Goal: Task Accomplishment & Management: Use online tool/utility

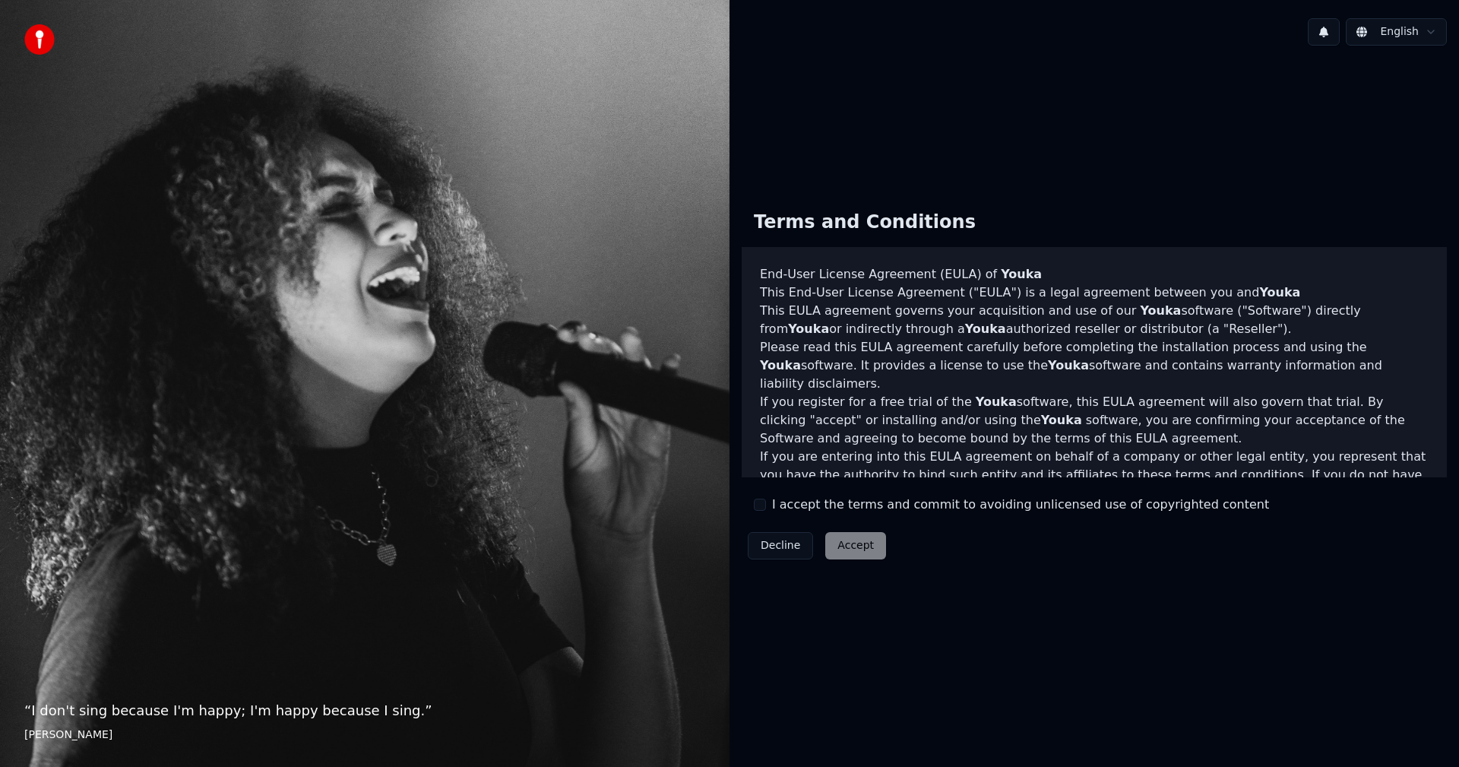
click at [762, 506] on button "I accept the terms and commit to avoiding unlicensed use of copyrighted content" at bounding box center [760, 505] width 12 height 12
click at [867, 547] on button "Accept" at bounding box center [855, 545] width 61 height 27
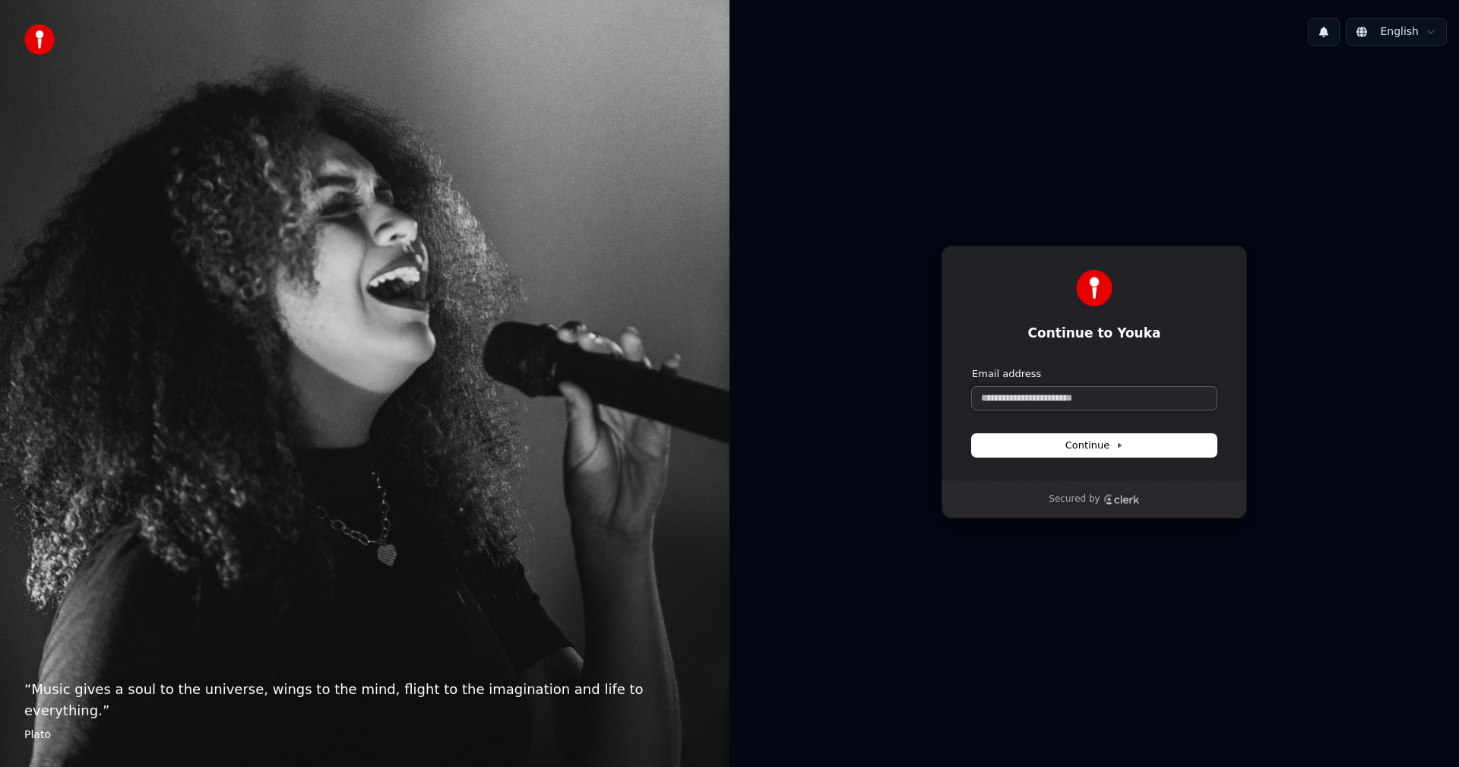
click at [1059, 396] on input "Email address" at bounding box center [1094, 398] width 245 height 23
click at [1073, 441] on span "Continue" at bounding box center [1094, 446] width 58 height 14
type input "**********"
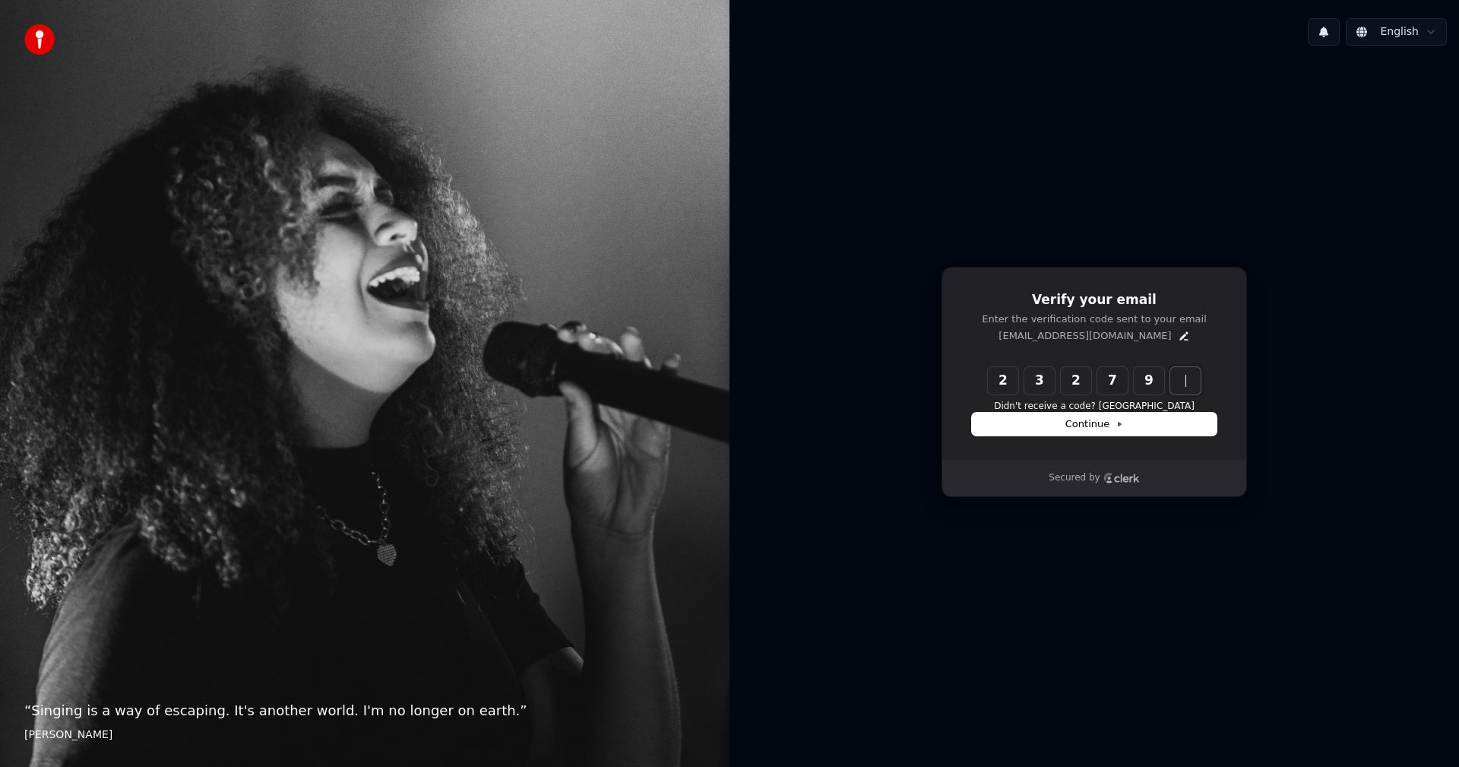
type input "******"
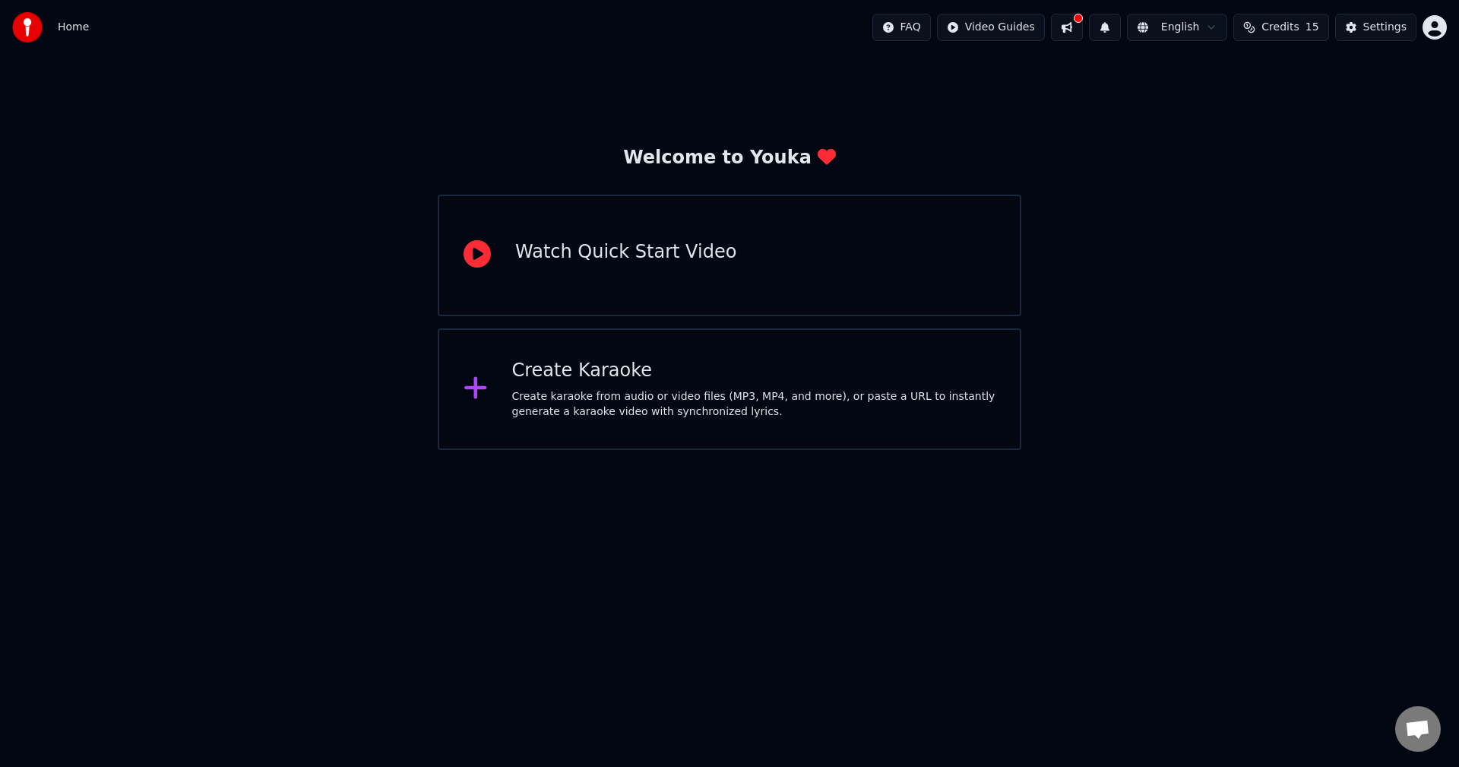
click at [590, 403] on div "Create karaoke from audio or video files (MP3, MP4, and more), or paste a URL t…" at bounding box center [754, 404] width 484 height 30
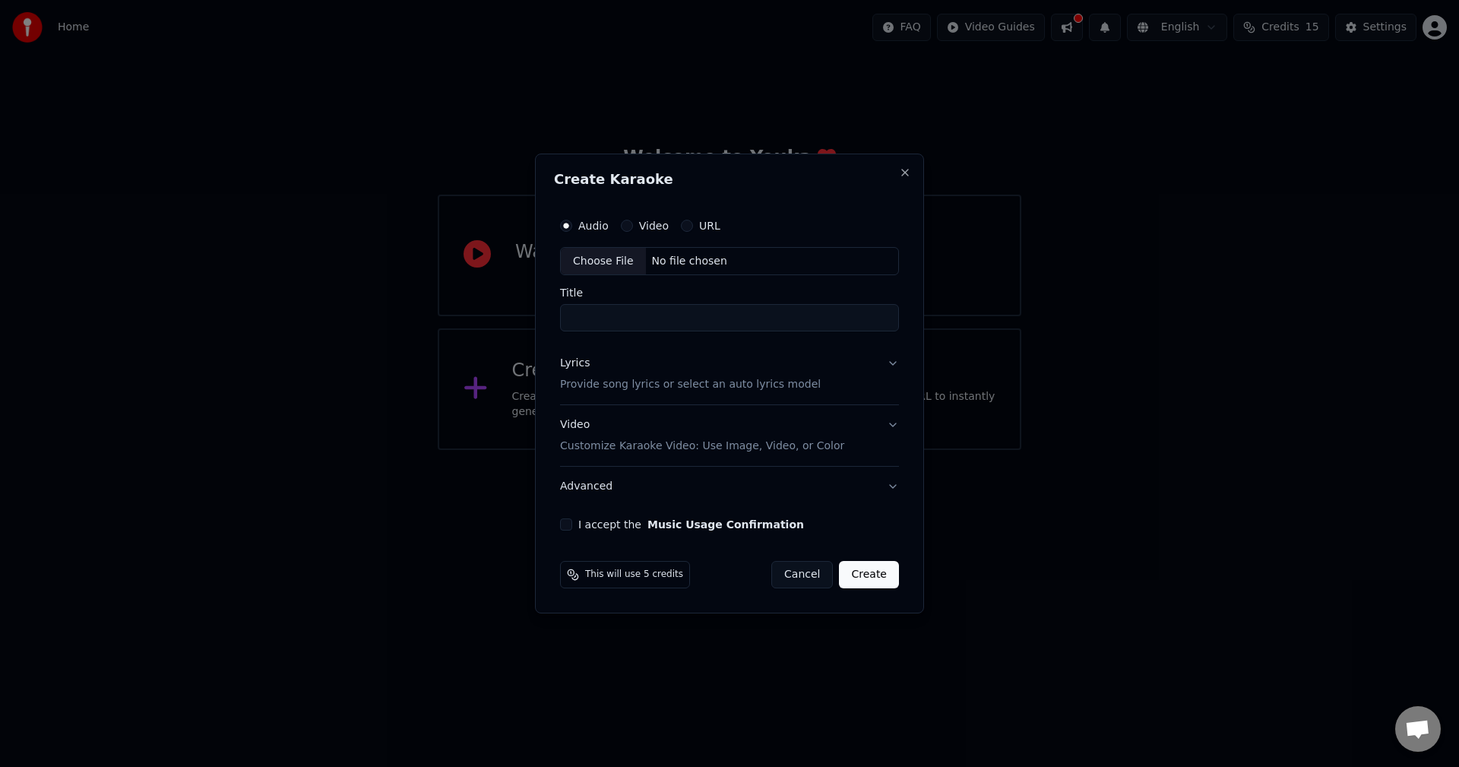
click at [567, 523] on button "I accept the Music Usage Confirmation" at bounding box center [566, 524] width 12 height 12
click at [662, 265] on div "No file chosen" at bounding box center [689, 261] width 87 height 15
type input "**********"
click at [826, 390] on button "Lyrics Provide song lyrics or select an auto lyrics model" at bounding box center [729, 374] width 339 height 61
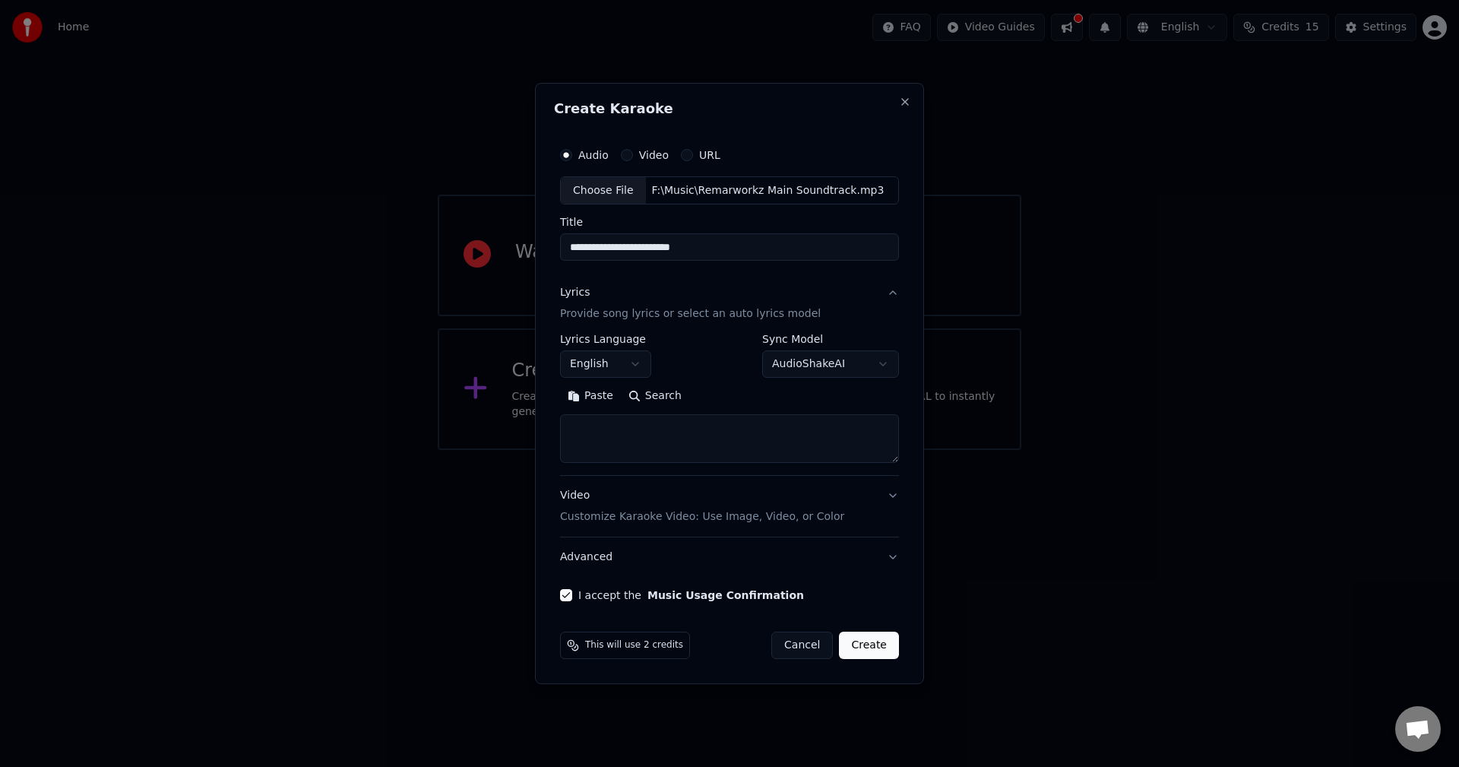
click at [632, 433] on textarea at bounding box center [729, 439] width 339 height 49
click at [663, 445] on textarea at bounding box center [729, 439] width 339 height 49
paste textarea "**********"
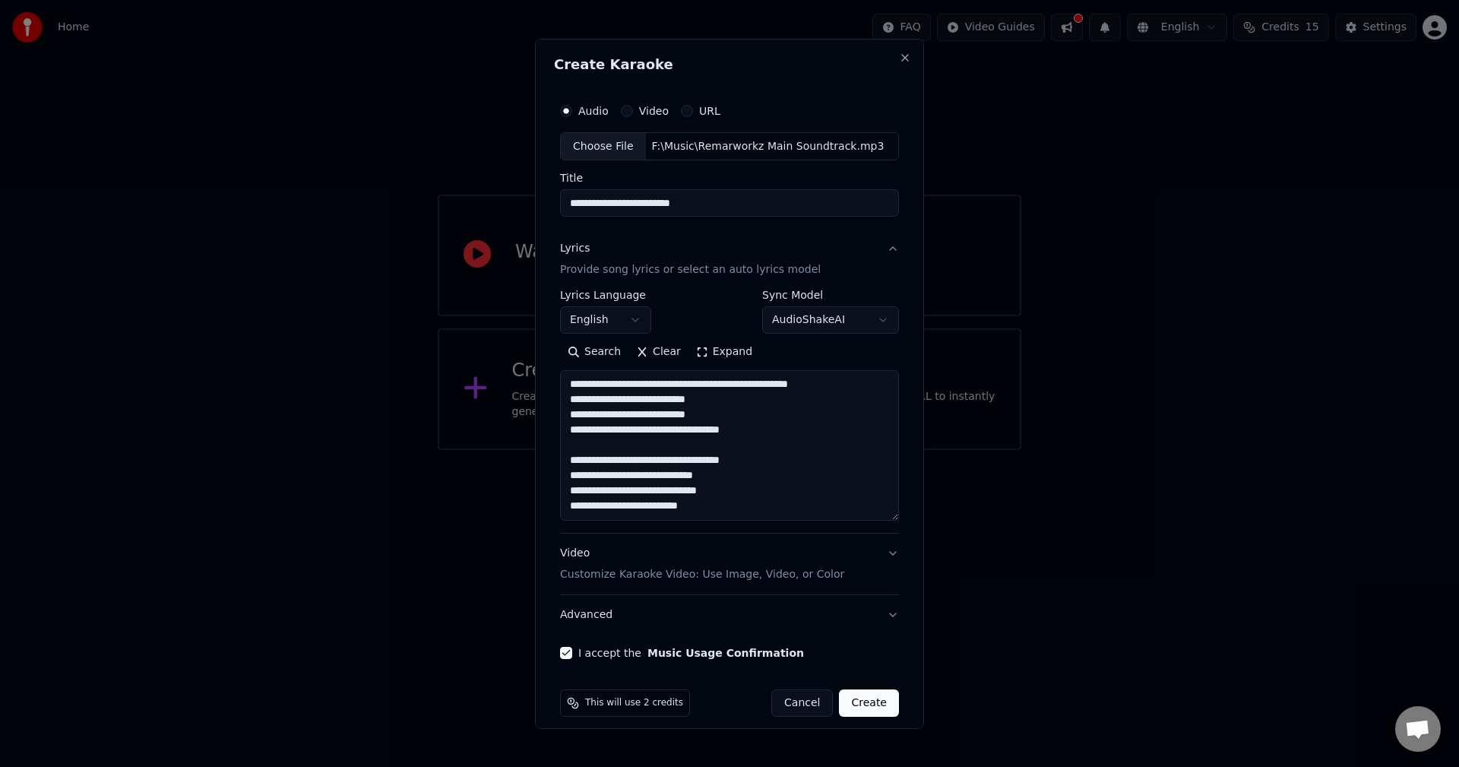
scroll to position [96, 0]
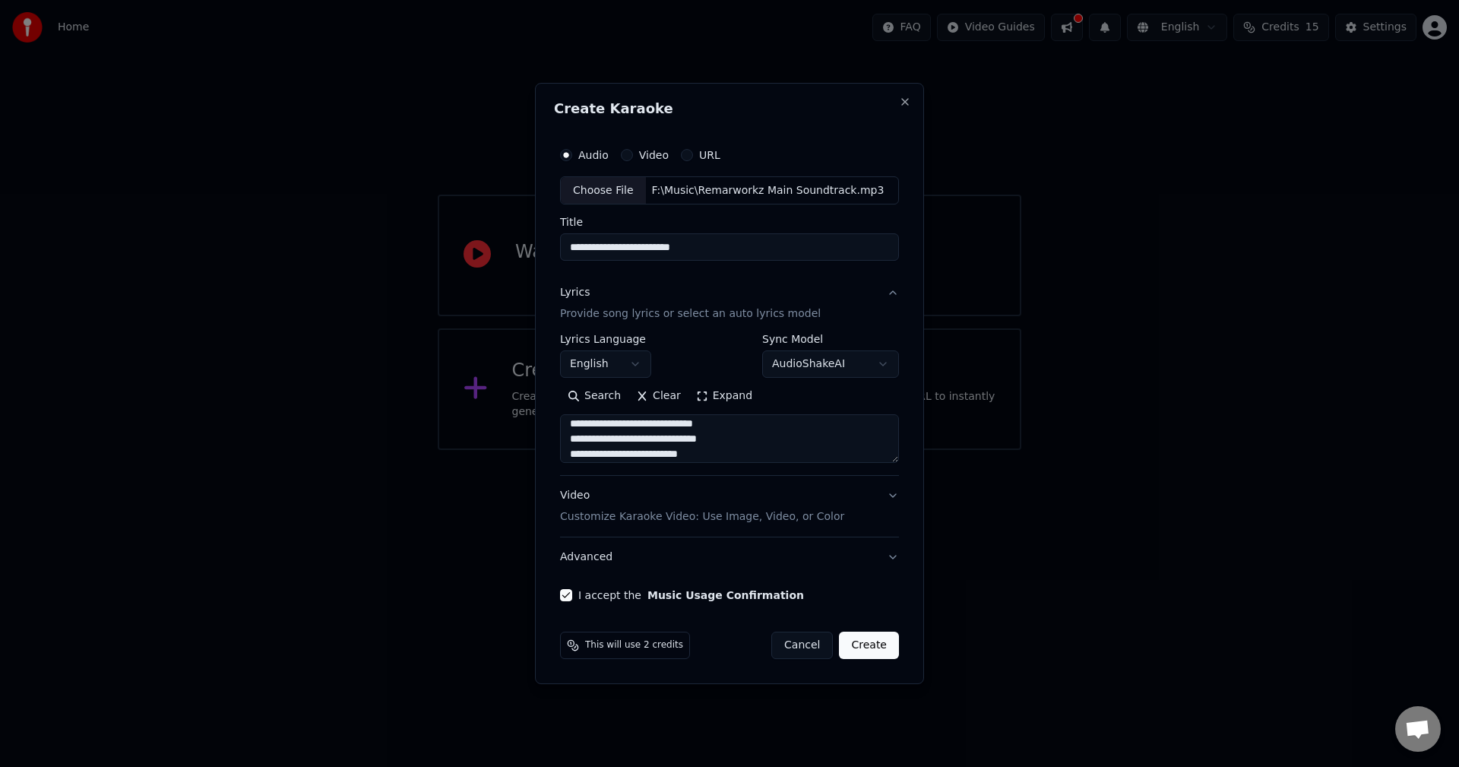
click at [644, 450] on textarea "**********" at bounding box center [729, 439] width 339 height 49
type textarea "**********"
click at [871, 360] on body "**********" at bounding box center [729, 225] width 1459 height 450
click at [569, 595] on button "I accept the Music Usage Confirmation" at bounding box center [566, 595] width 12 height 12
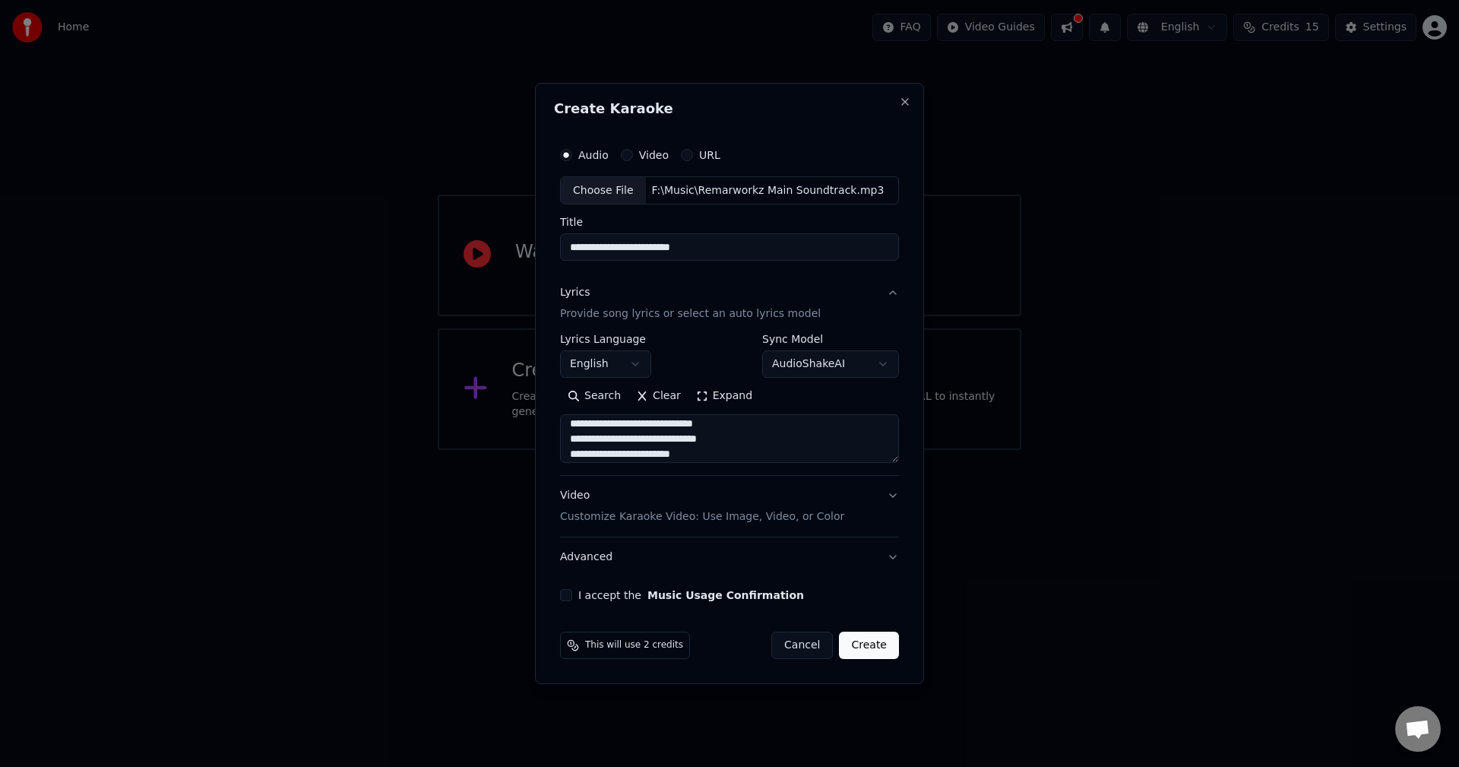
click at [569, 596] on button "I accept the Music Usage Confirmation" at bounding box center [566, 595] width 12 height 12
click at [763, 514] on p "Customize Karaoke Video: Use Image, Video, or Color" at bounding box center [702, 516] width 284 height 15
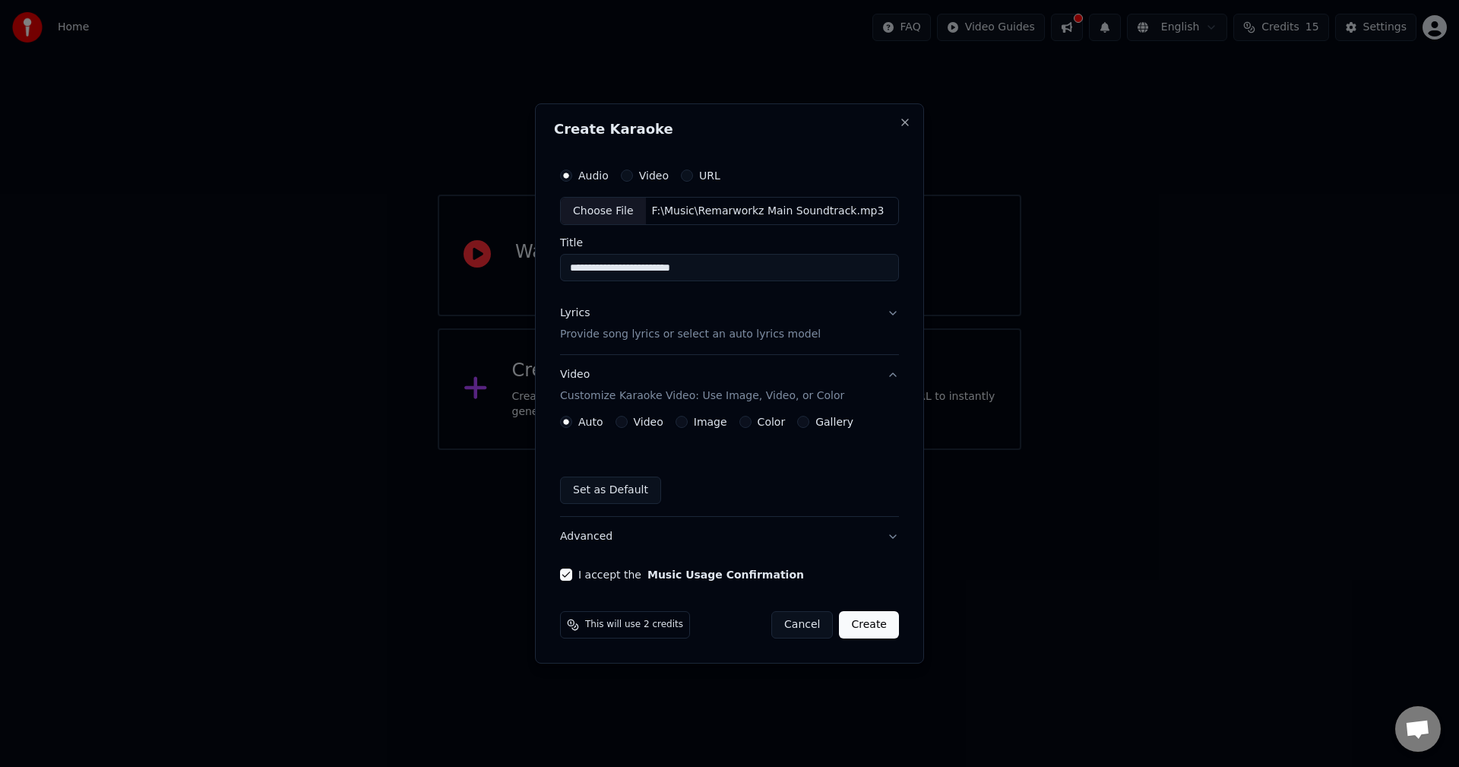
click at [701, 422] on label "Image" at bounding box center [710, 421] width 33 height 11
click at [688, 422] on button "Image" at bounding box center [682, 422] width 12 height 12
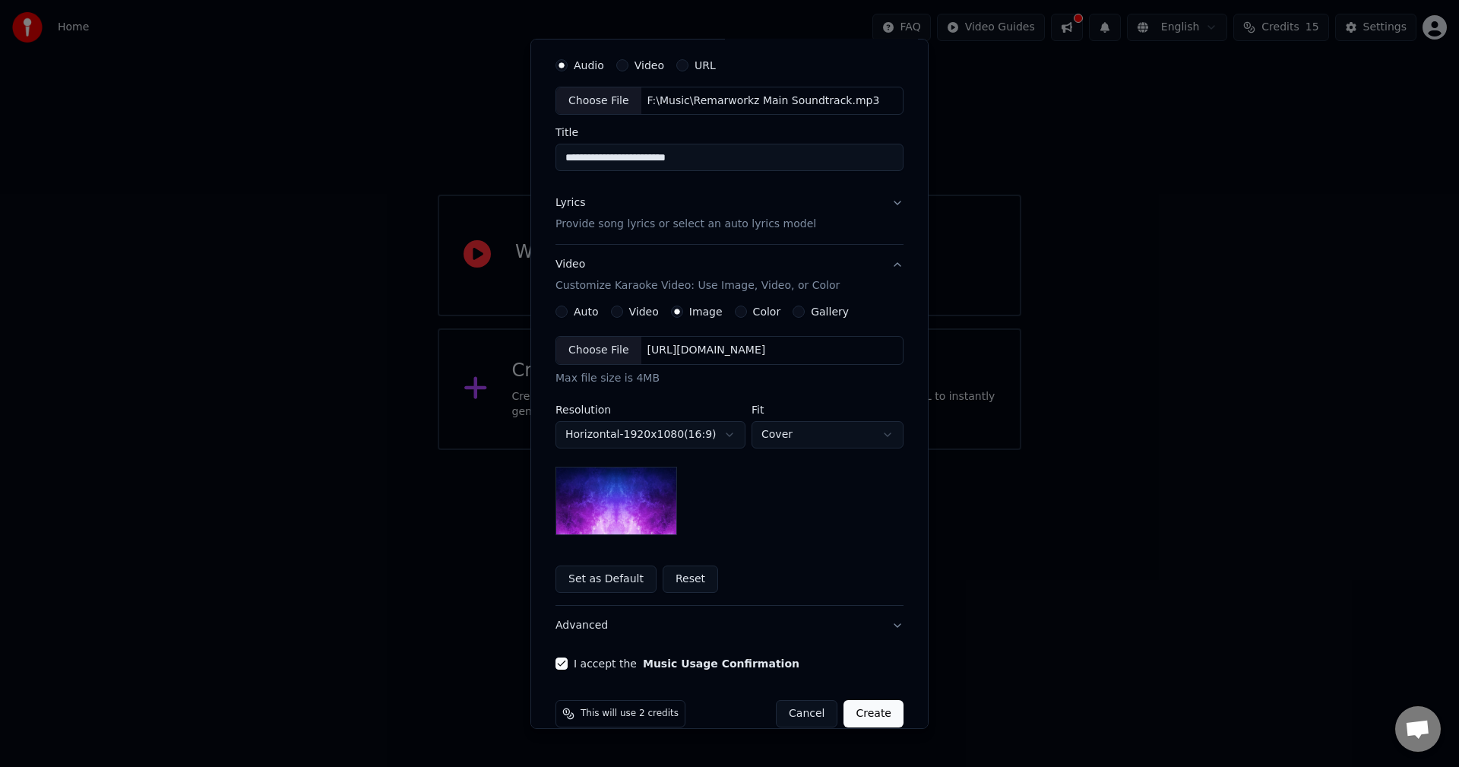
scroll to position [69, 0]
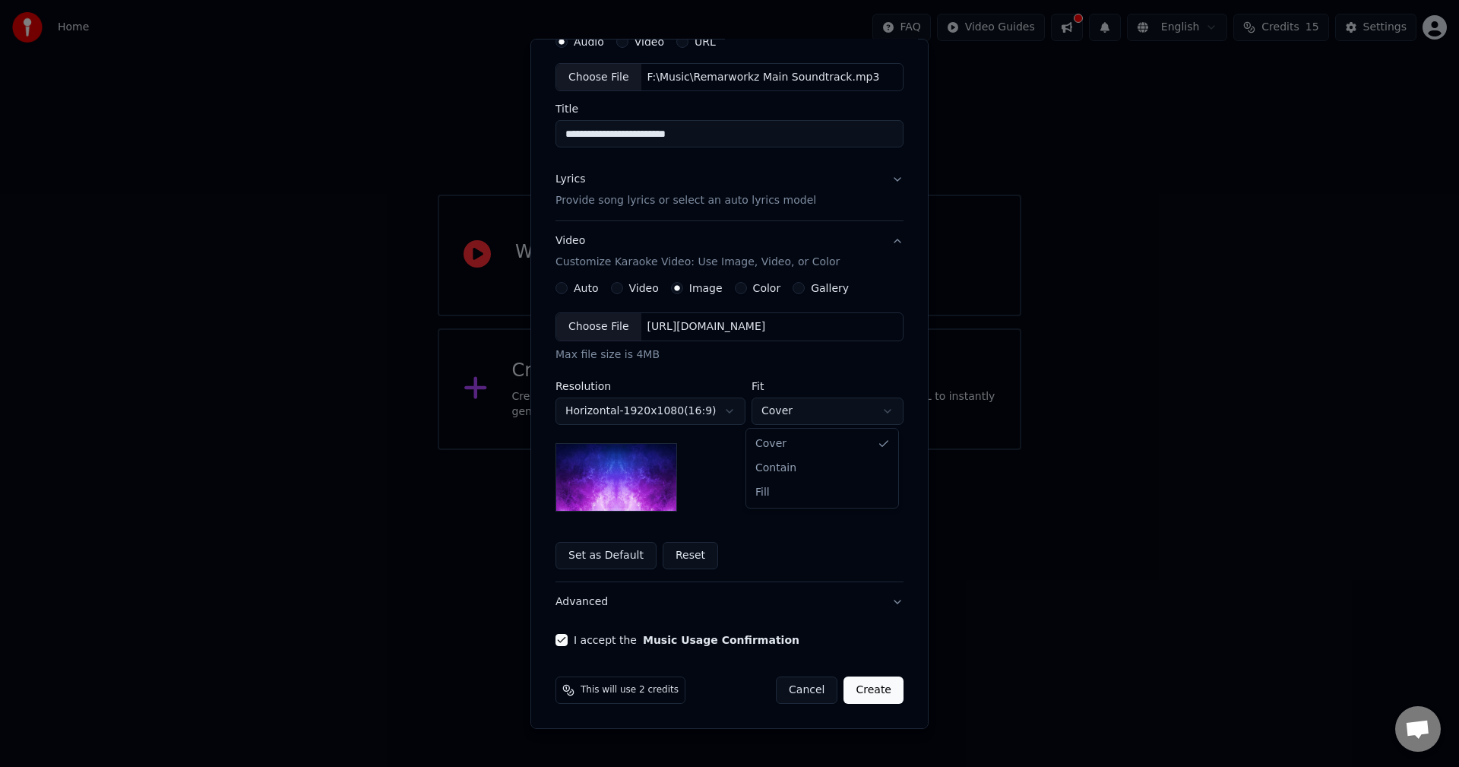
click at [806, 415] on body "**********" at bounding box center [729, 225] width 1459 height 450
click at [674, 558] on button "Reset" at bounding box center [690, 555] width 55 height 27
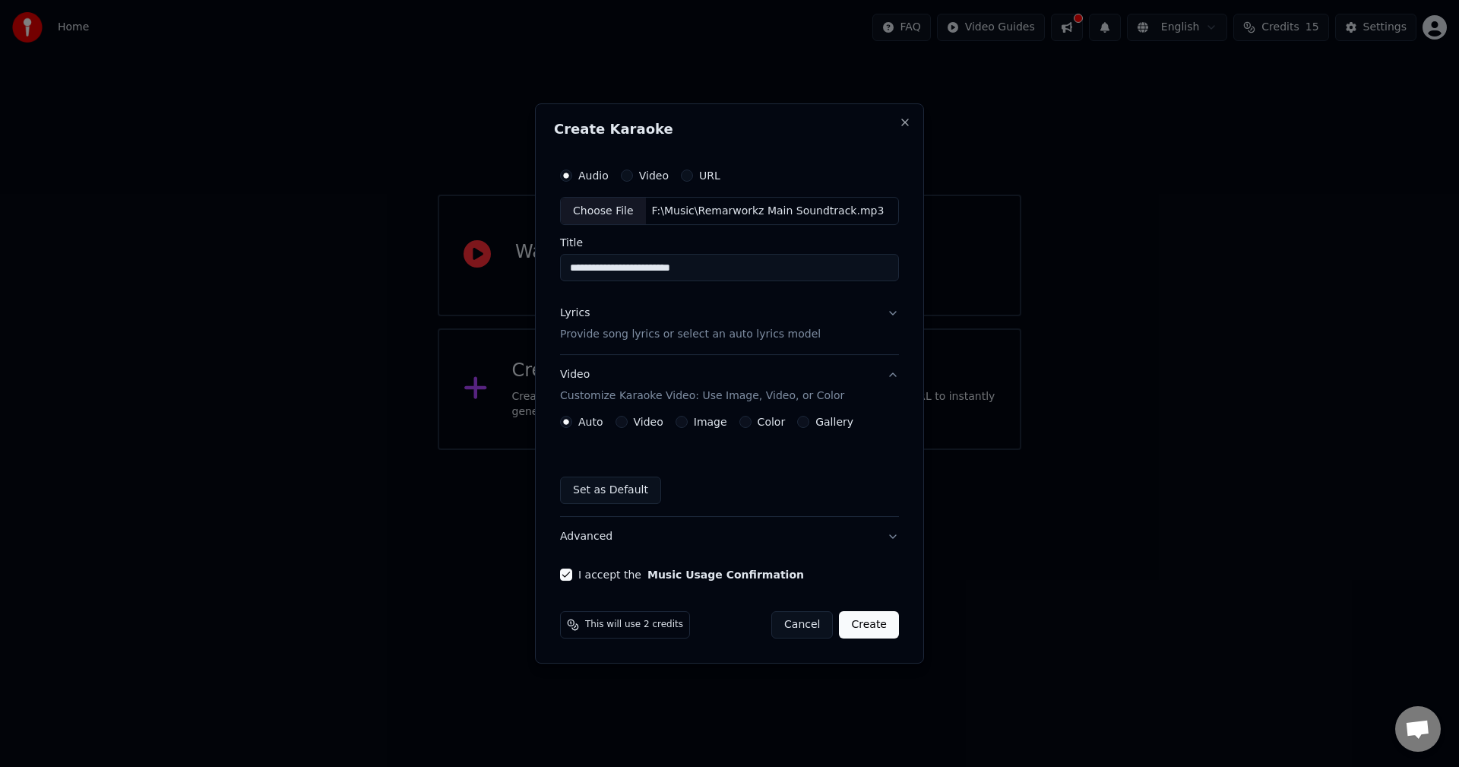
scroll to position [0, 0]
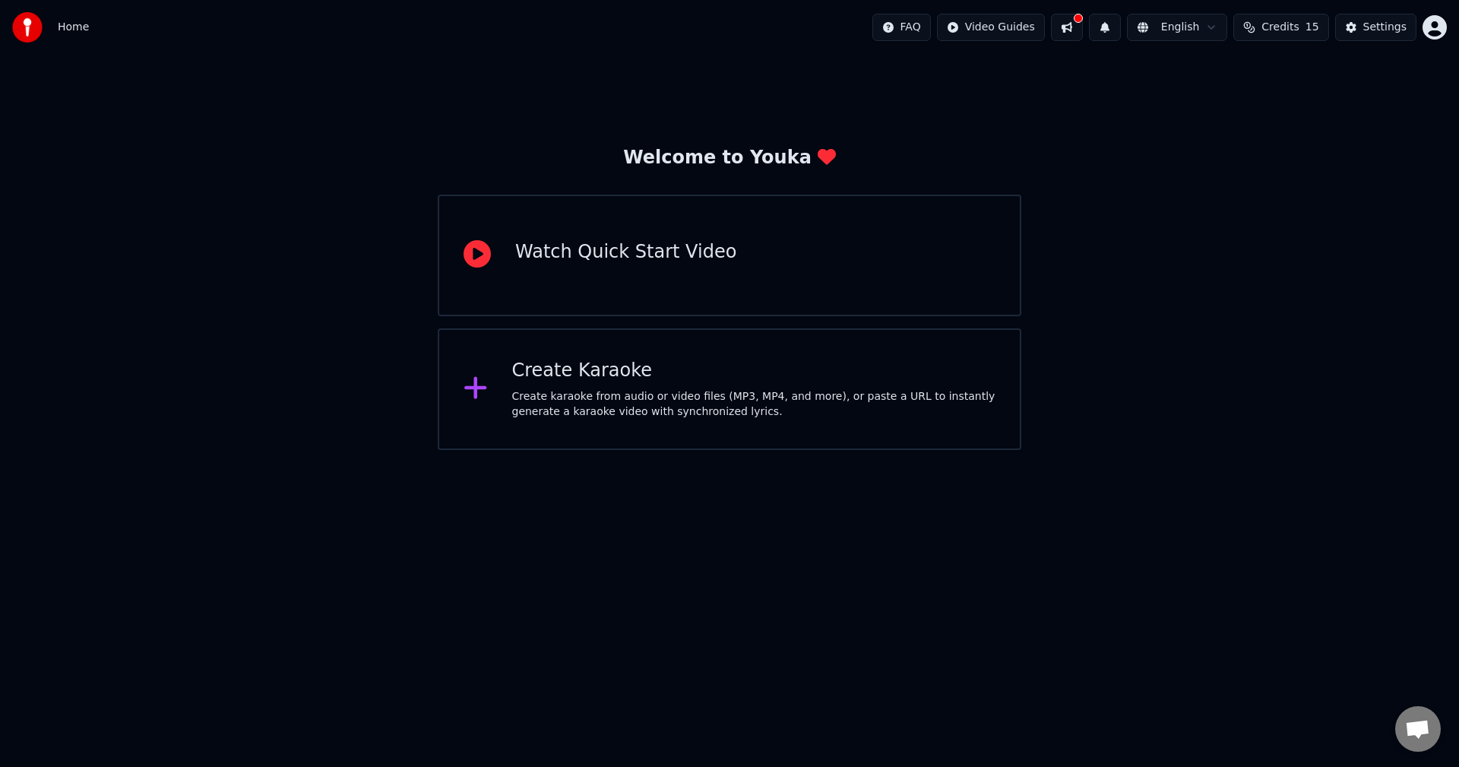
click at [828, 392] on div "Create karaoke from audio or video files (MP3, MP4, and more), or paste a URL t…" at bounding box center [754, 404] width 484 height 30
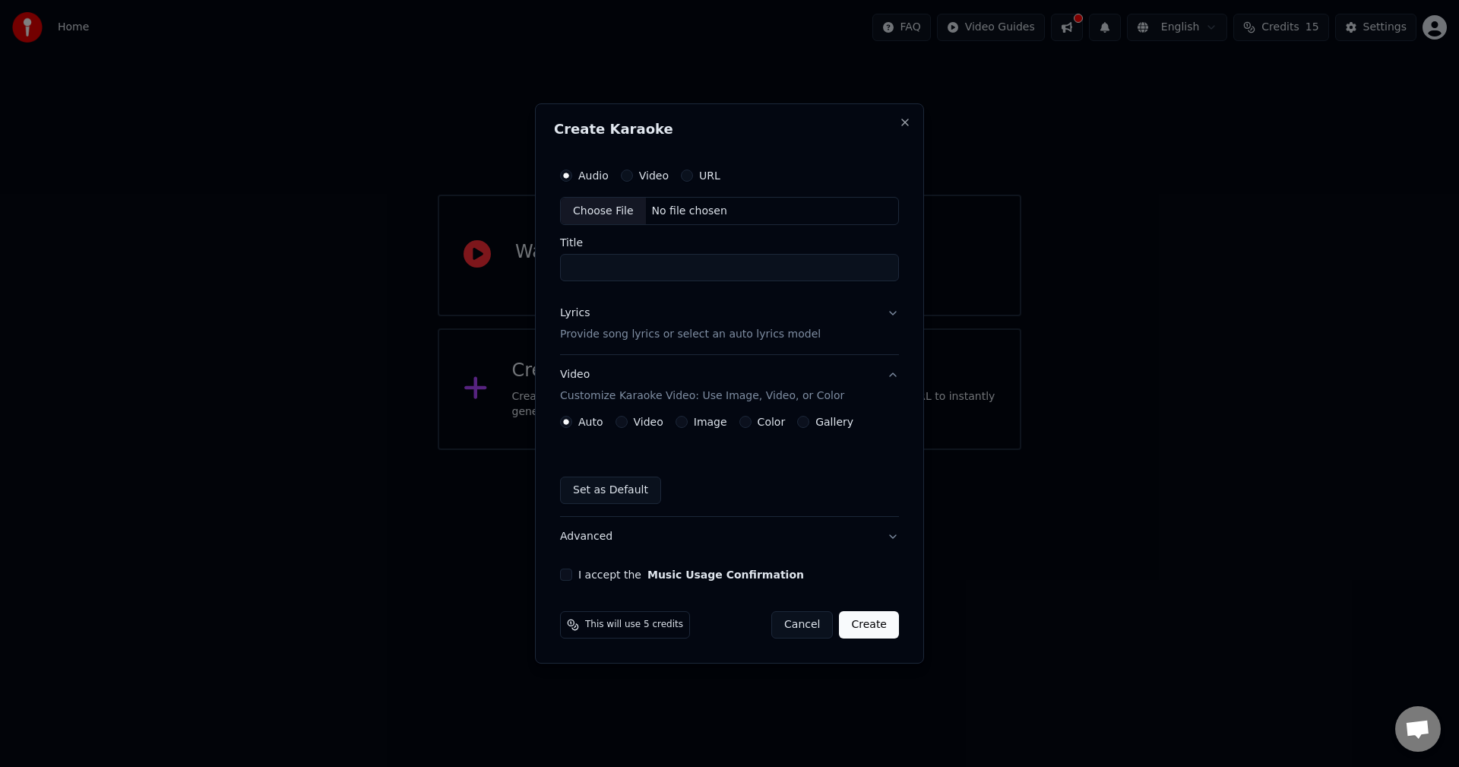
click at [712, 210] on div "No file chosen" at bounding box center [689, 211] width 87 height 15
type input "**********"
click at [704, 339] on p "Provide song lyrics or select an auto lyrics model" at bounding box center [690, 335] width 261 height 15
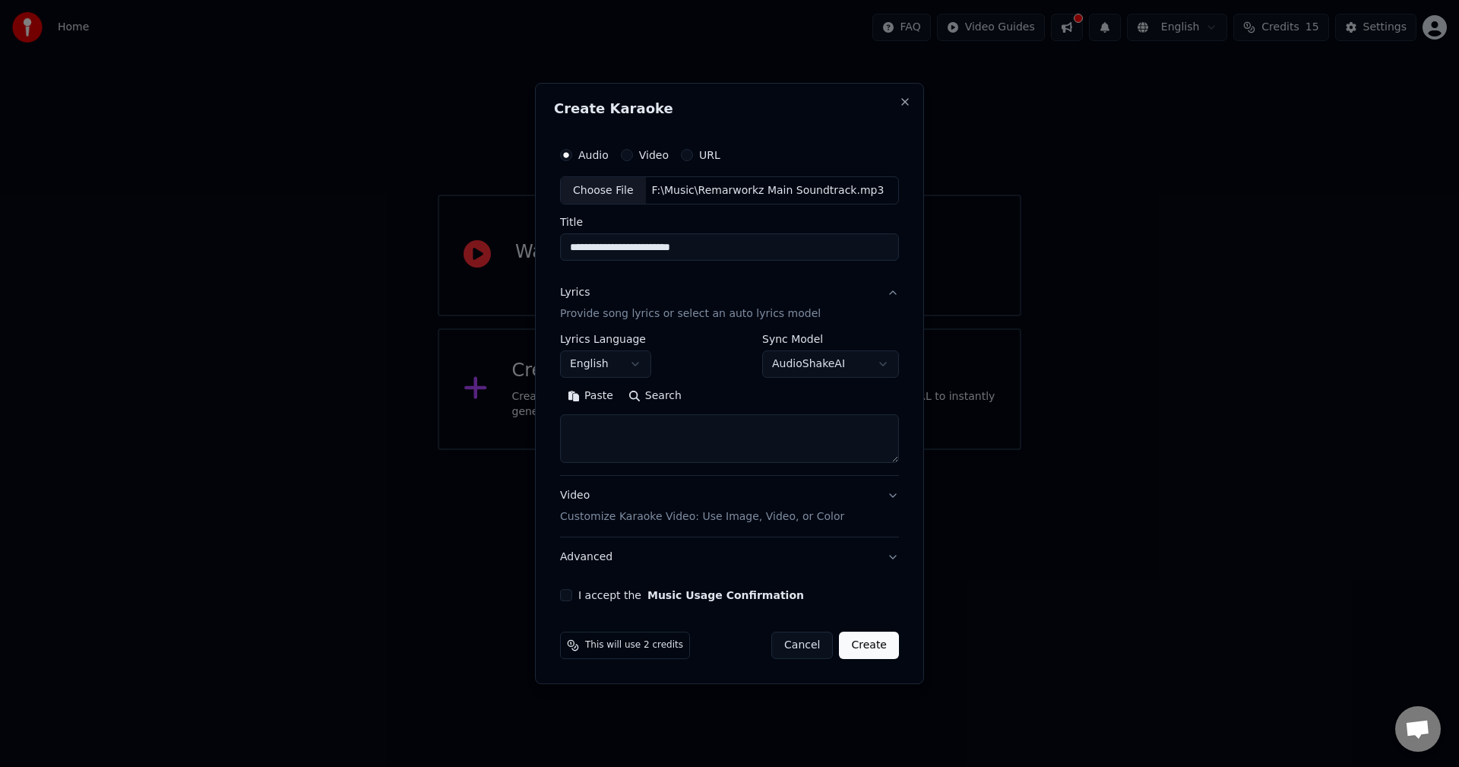
click at [667, 461] on textarea at bounding box center [729, 439] width 339 height 49
paste textarea "**********"
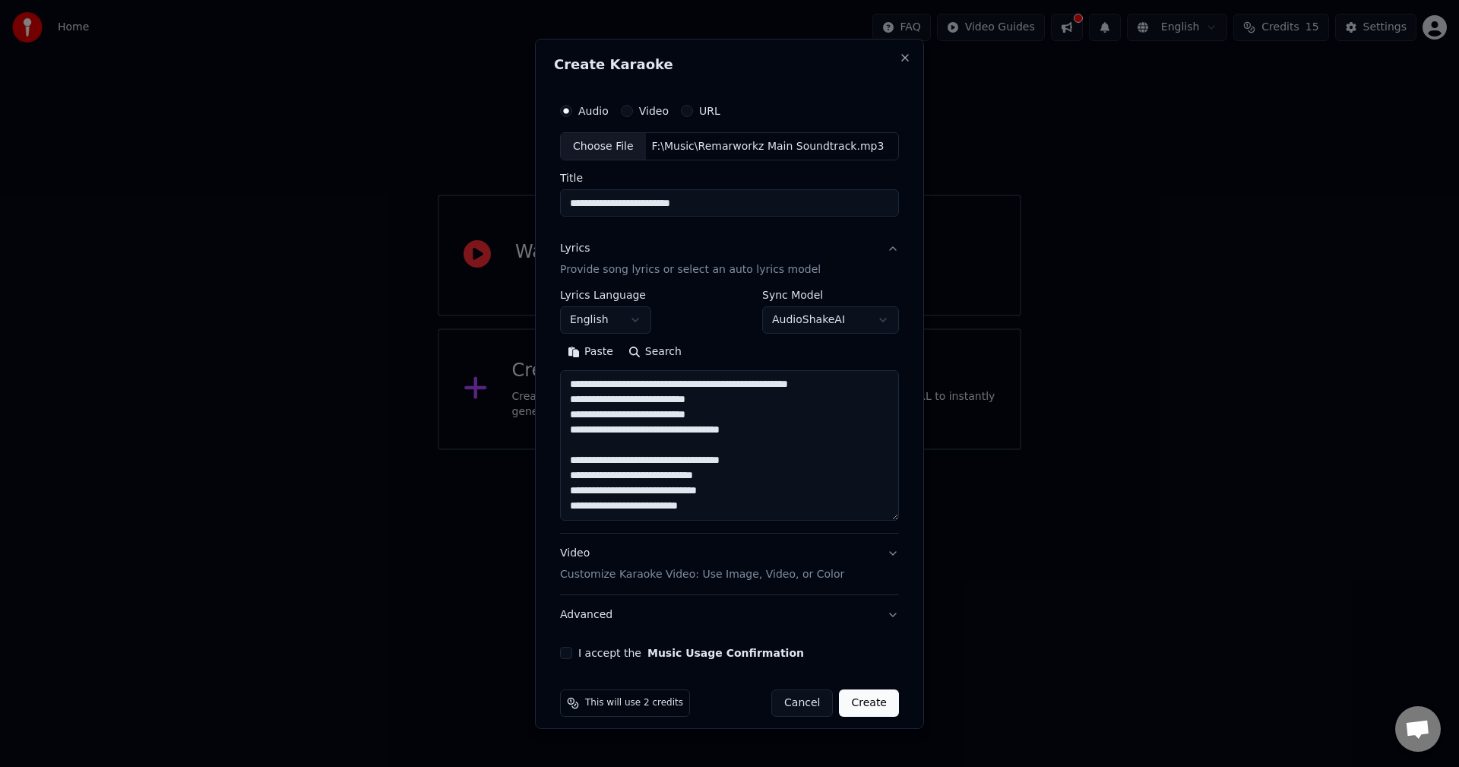
scroll to position [96, 0]
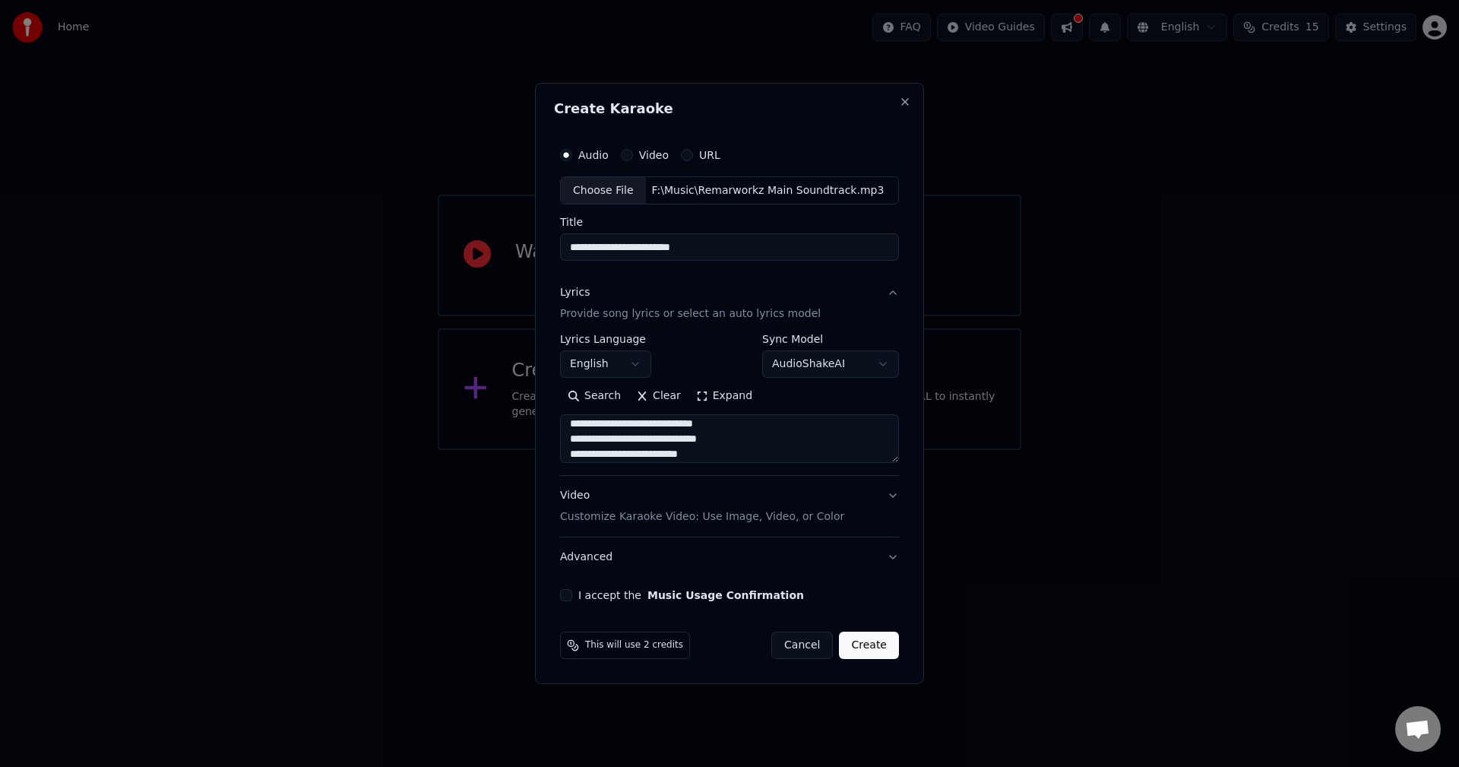
click at [648, 456] on textarea "**********" at bounding box center [729, 439] width 339 height 49
type textarea "**********"
click at [825, 500] on button "Video Customize Karaoke Video: Use Image, Video, or Color" at bounding box center [729, 507] width 339 height 61
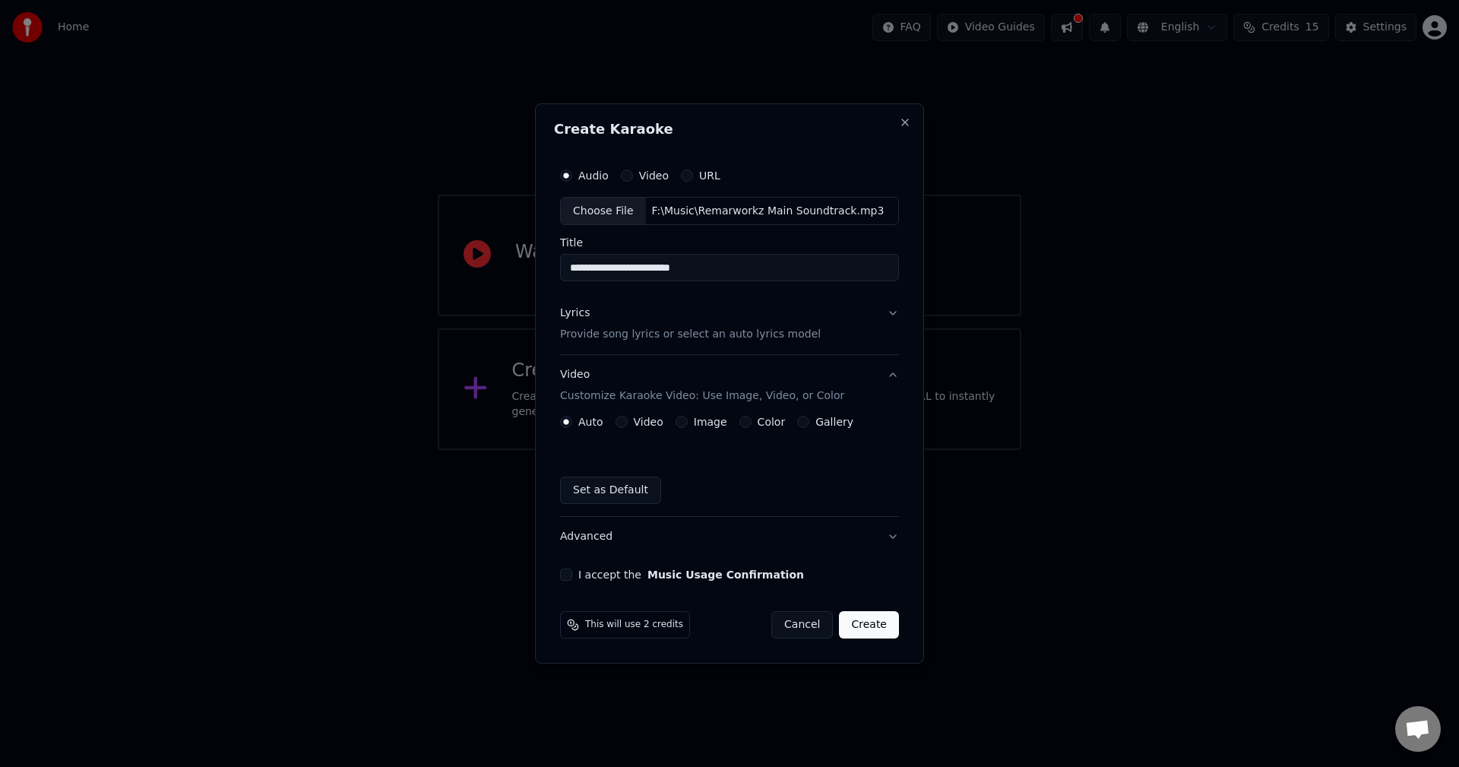
click at [648, 426] on label "Video" at bounding box center [649, 421] width 30 height 11
click at [628, 426] on button "Video" at bounding box center [622, 422] width 12 height 12
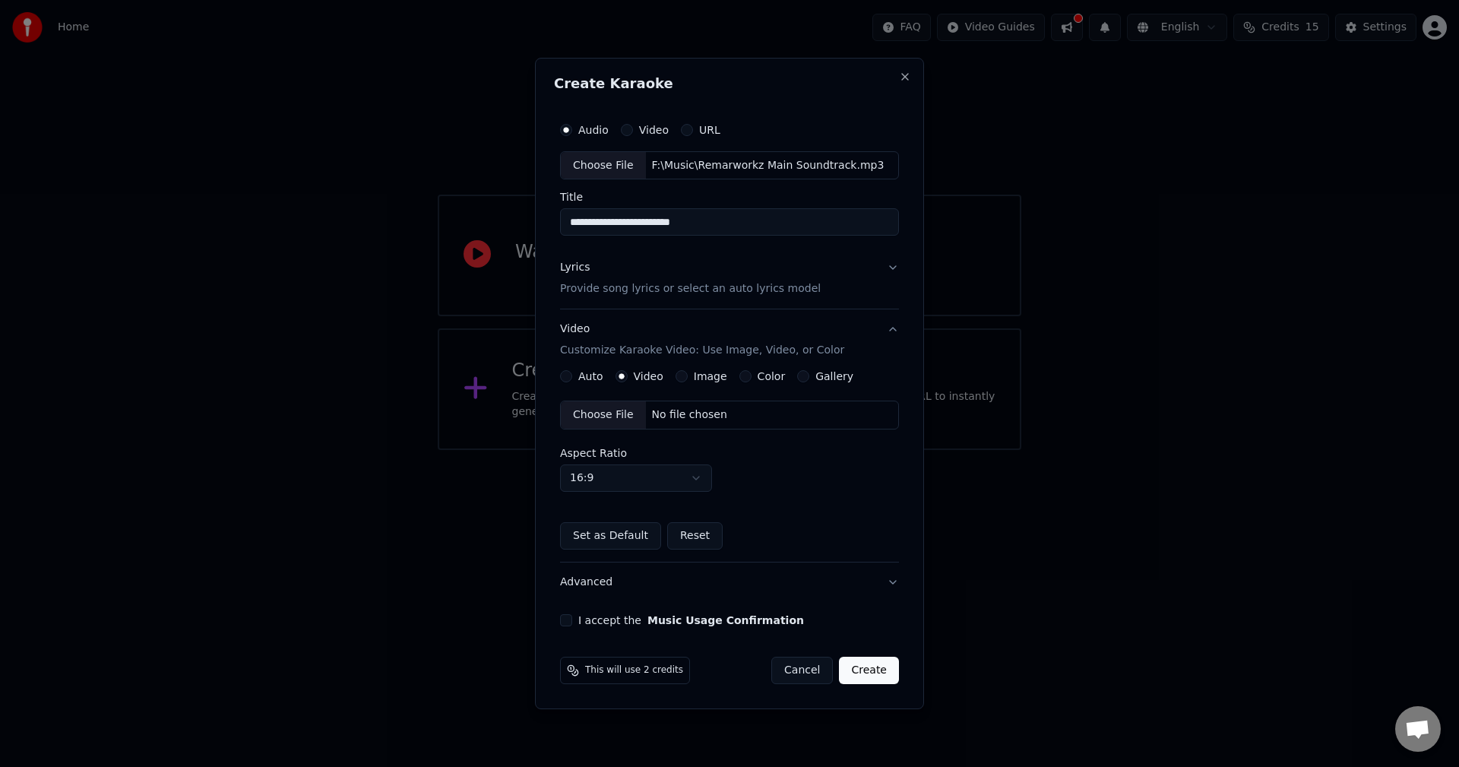
click at [584, 375] on label "Auto" at bounding box center [590, 376] width 25 height 11
click at [572, 375] on button "Auto" at bounding box center [566, 376] width 12 height 12
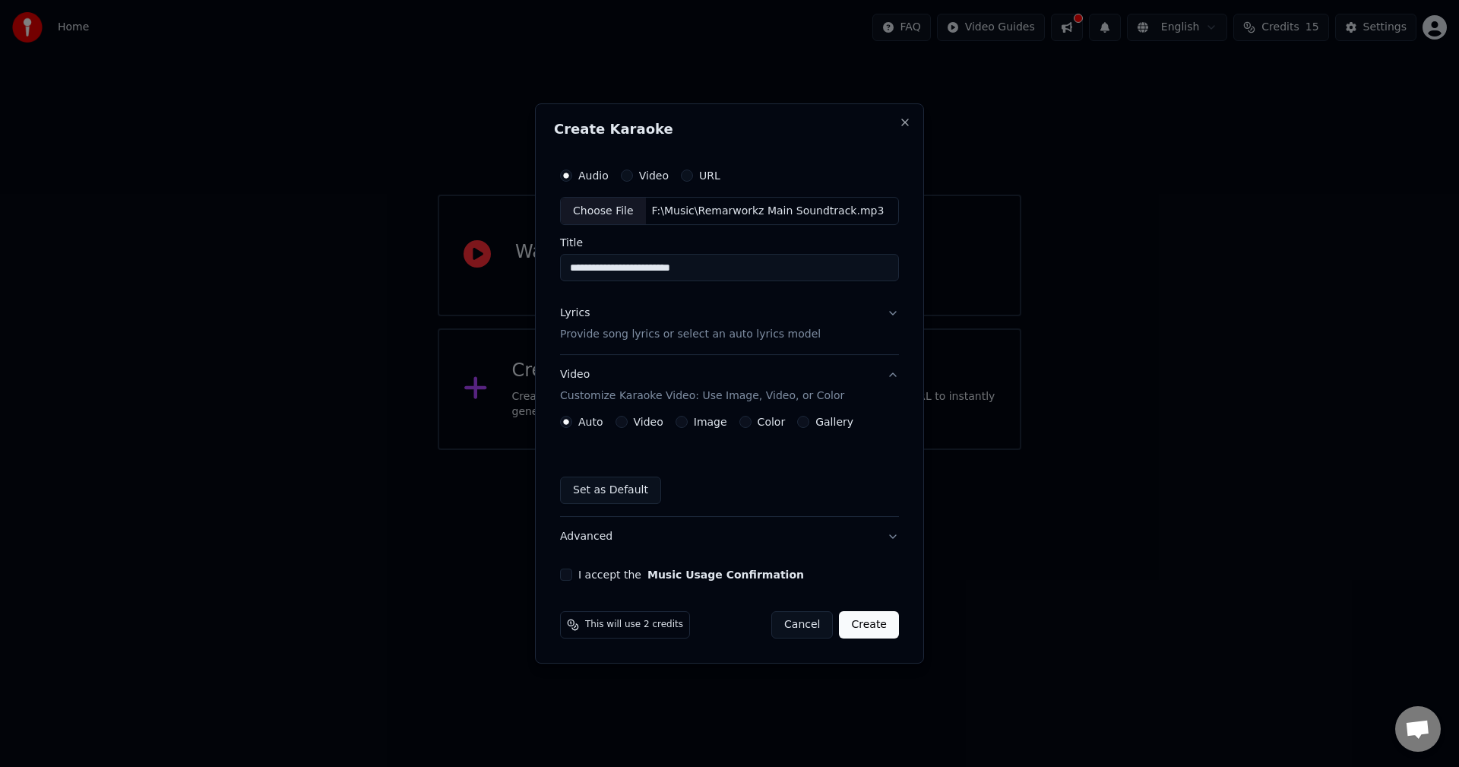
click at [708, 423] on label "Image" at bounding box center [710, 421] width 33 height 11
click at [688, 423] on button "Image" at bounding box center [682, 422] width 12 height 12
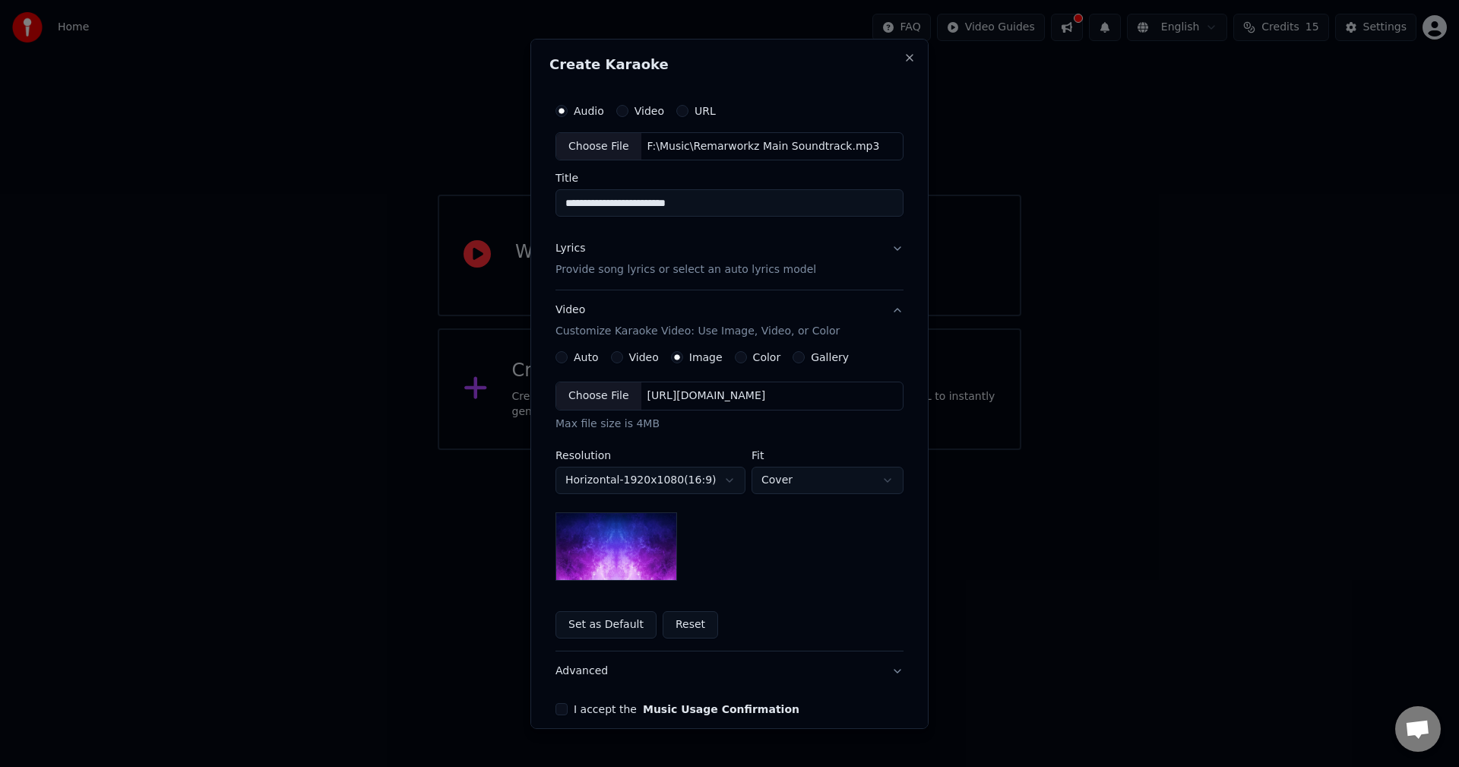
scroll to position [69, 0]
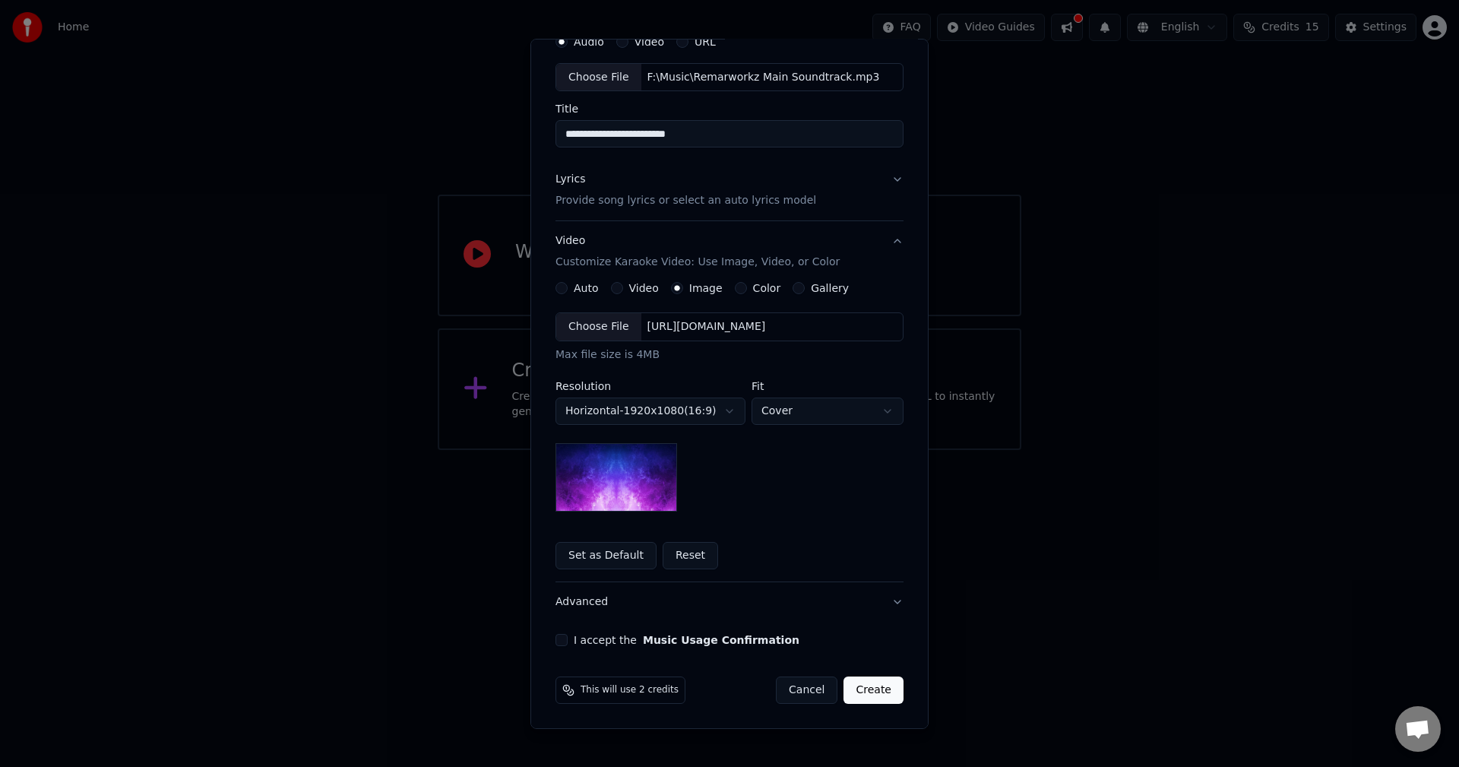
click at [611, 559] on button "Set as Default" at bounding box center [606, 555] width 101 height 27
click at [561, 638] on button "I accept the Music Usage Confirmation" at bounding box center [562, 640] width 12 height 12
click at [874, 677] on button "Create" at bounding box center [874, 689] width 60 height 27
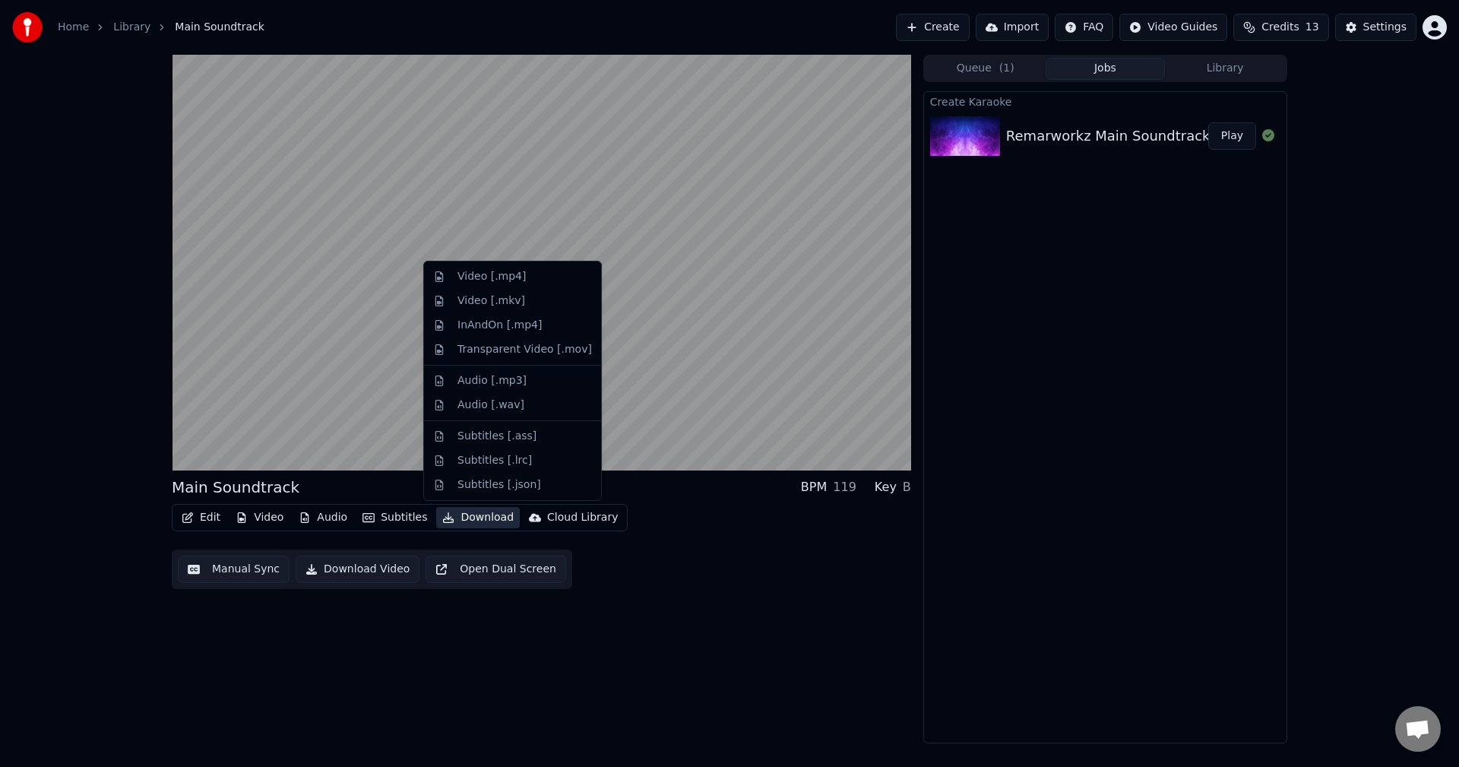
click at [479, 521] on button "Download" at bounding box center [478, 517] width 84 height 21
click at [485, 275] on div "Video [.mp4]" at bounding box center [492, 276] width 68 height 15
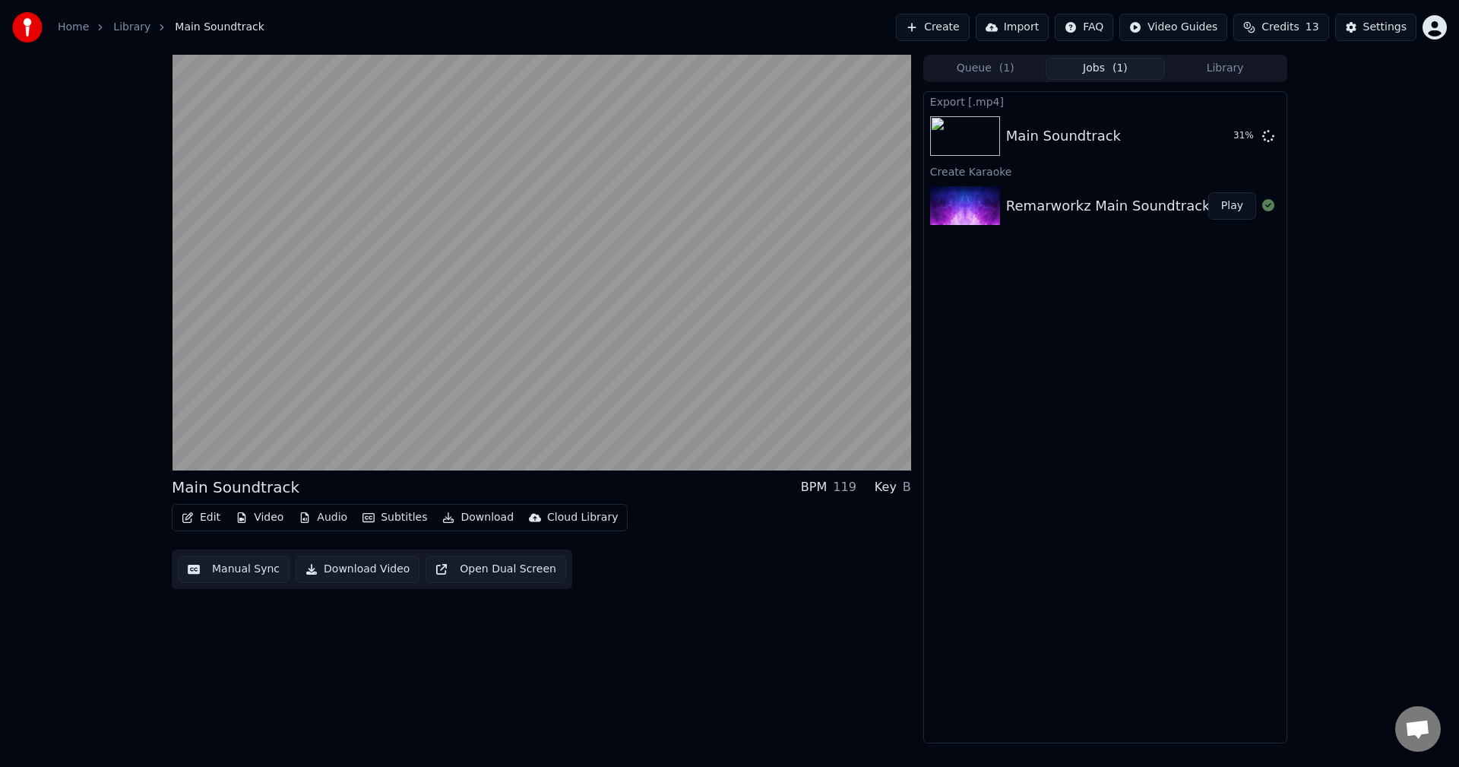
click at [390, 521] on button "Subtitles" at bounding box center [394, 517] width 77 height 21
click at [206, 516] on button "Edit" at bounding box center [201, 517] width 51 height 21
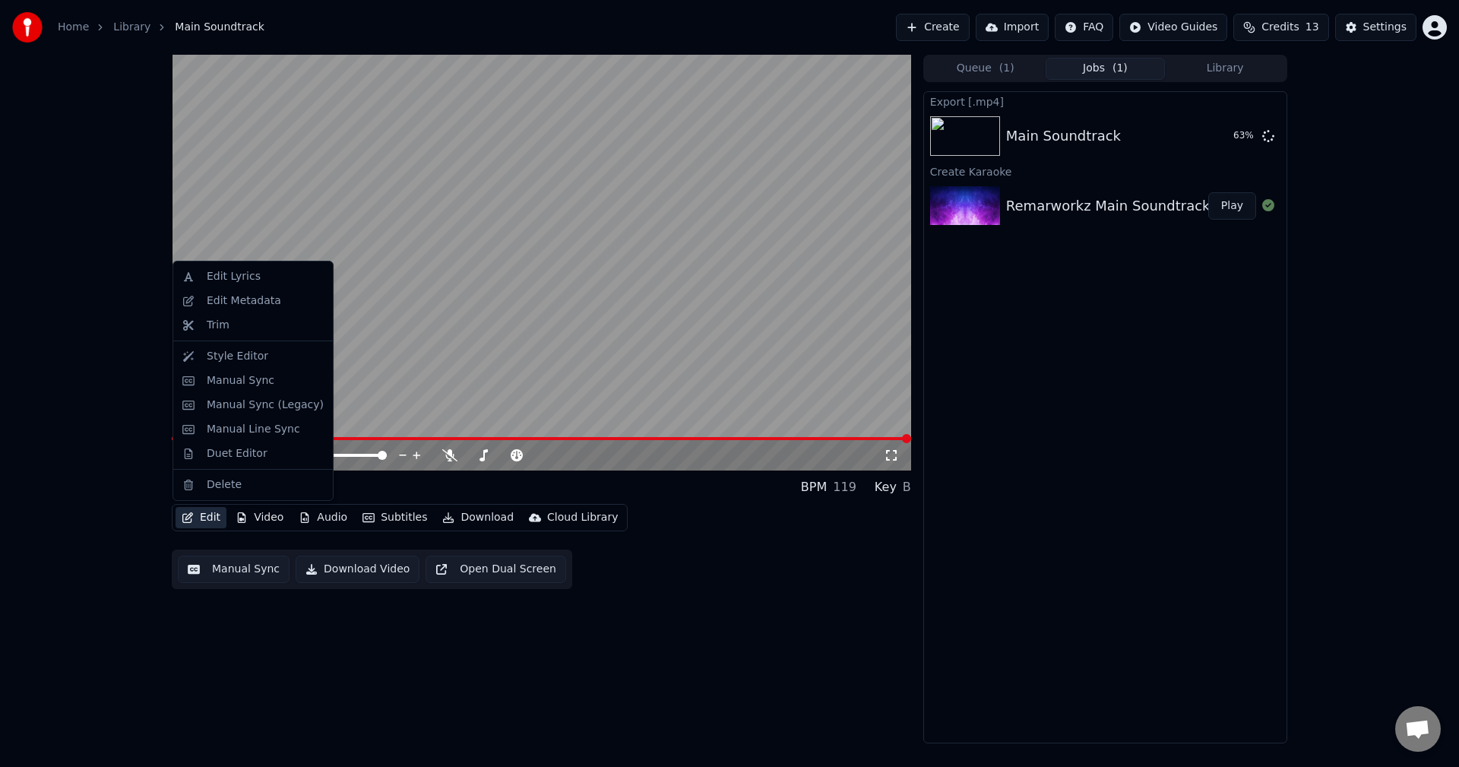
click at [206, 516] on button "Edit" at bounding box center [201, 517] width 51 height 21
click at [273, 306] on div "Edit Metadata" at bounding box center [265, 300] width 117 height 15
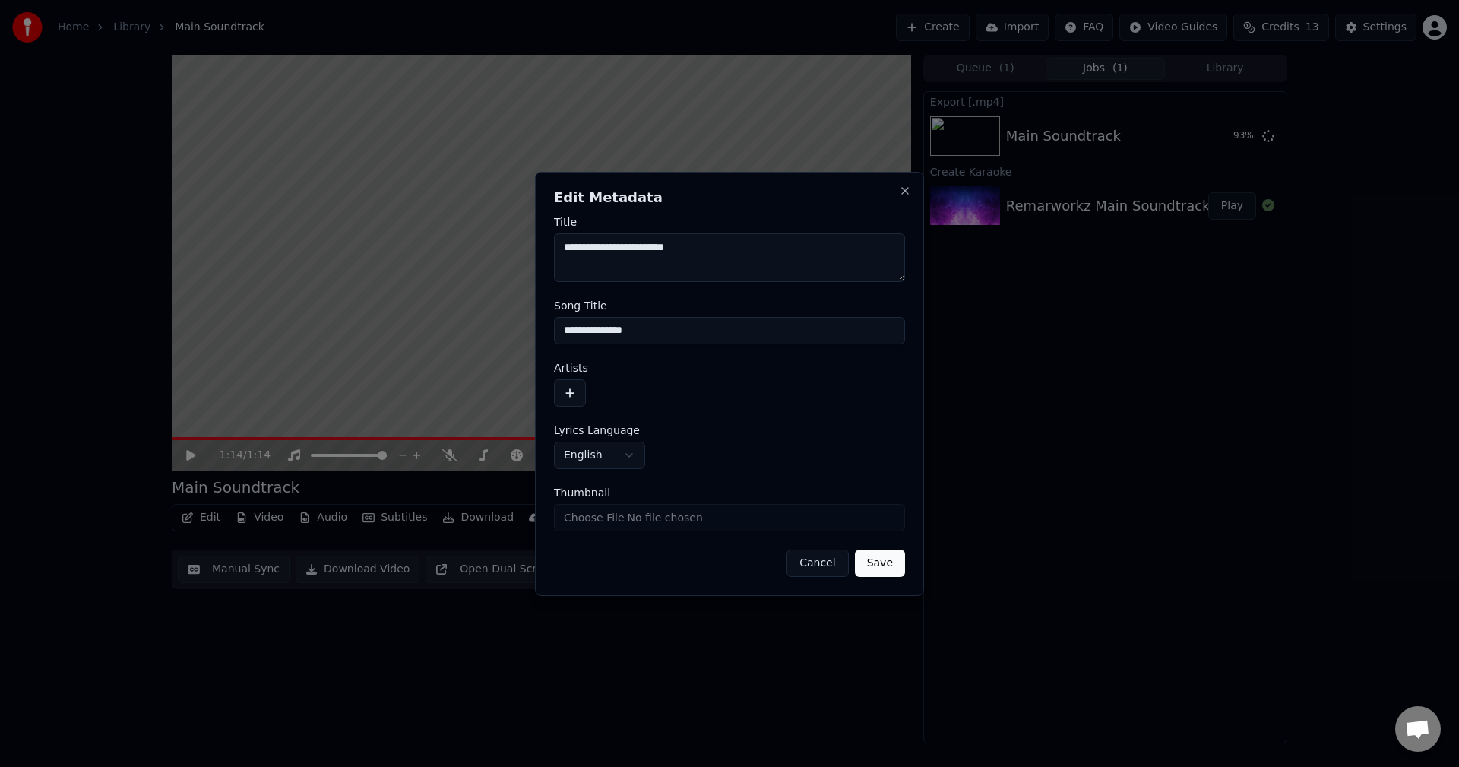
click at [774, 249] on textarea "**********" at bounding box center [729, 257] width 351 height 49
click at [701, 332] on input "**********" at bounding box center [729, 330] width 351 height 27
type input "*"
type input "**********"
click at [732, 264] on textarea "**********" at bounding box center [729, 257] width 351 height 49
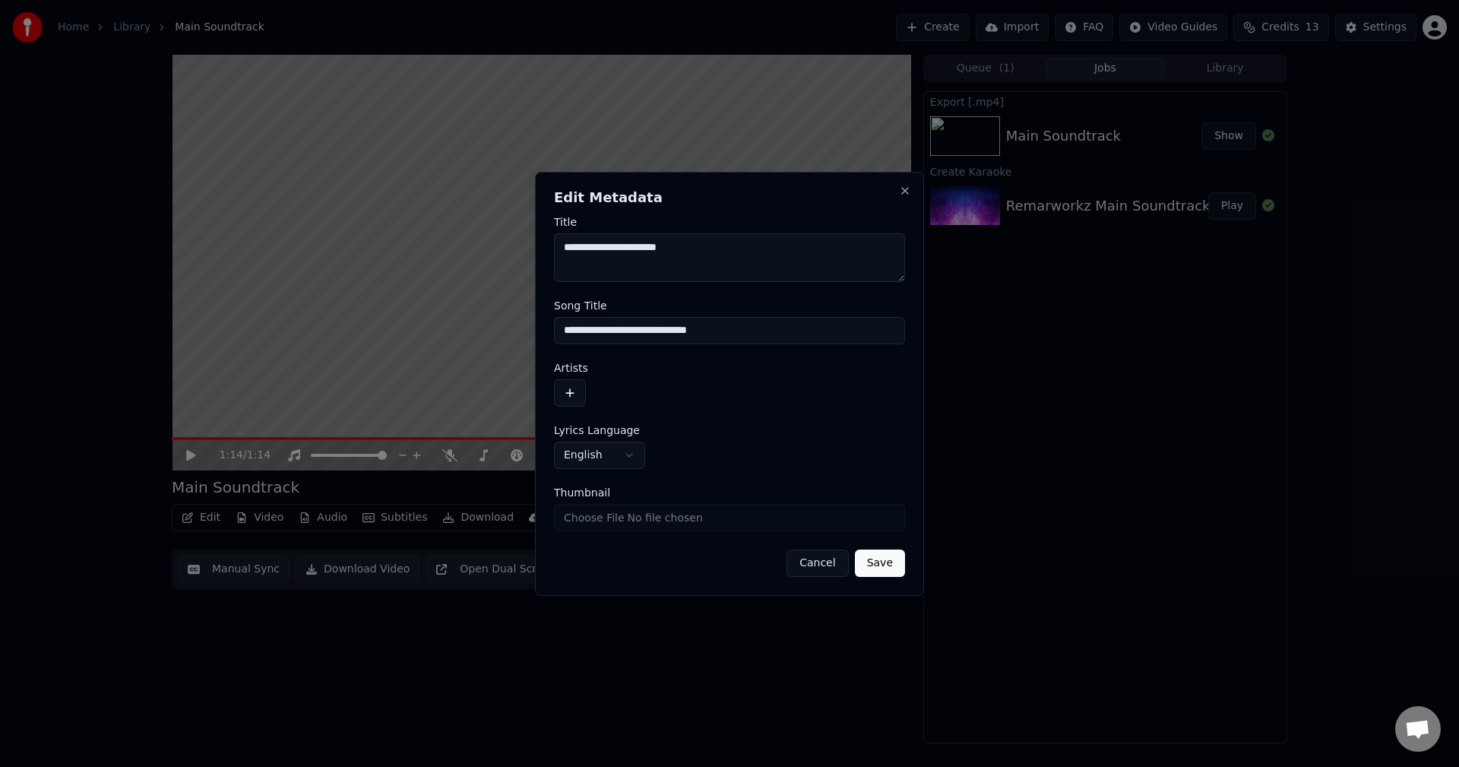
type textarea "**********"
click at [884, 567] on button "Save" at bounding box center [880, 562] width 50 height 27
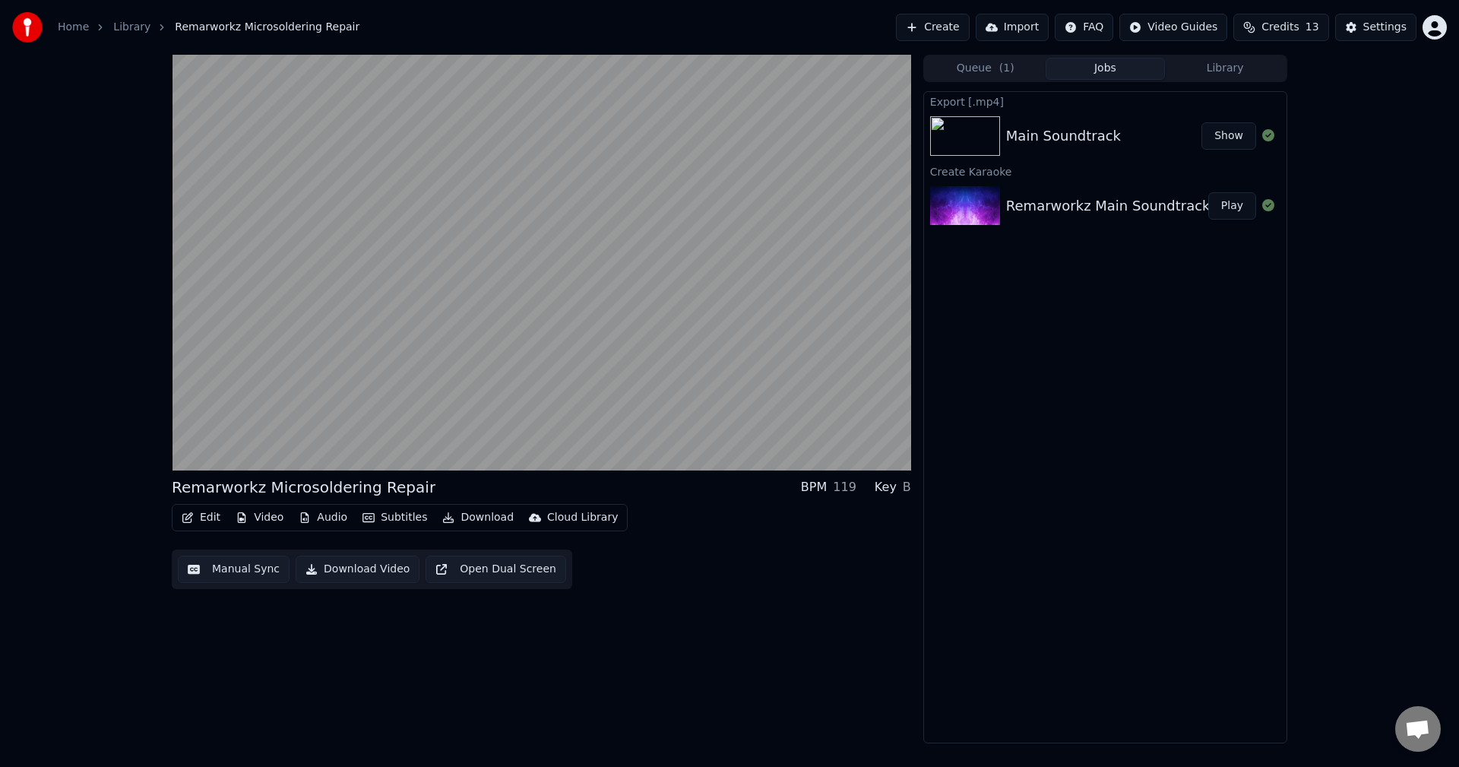
click at [1025, 623] on div "Export [.mp4] Main Soundtrack Show Create Karaoke Remarworkz Main Soundtrack Pl…" at bounding box center [1105, 417] width 364 height 652
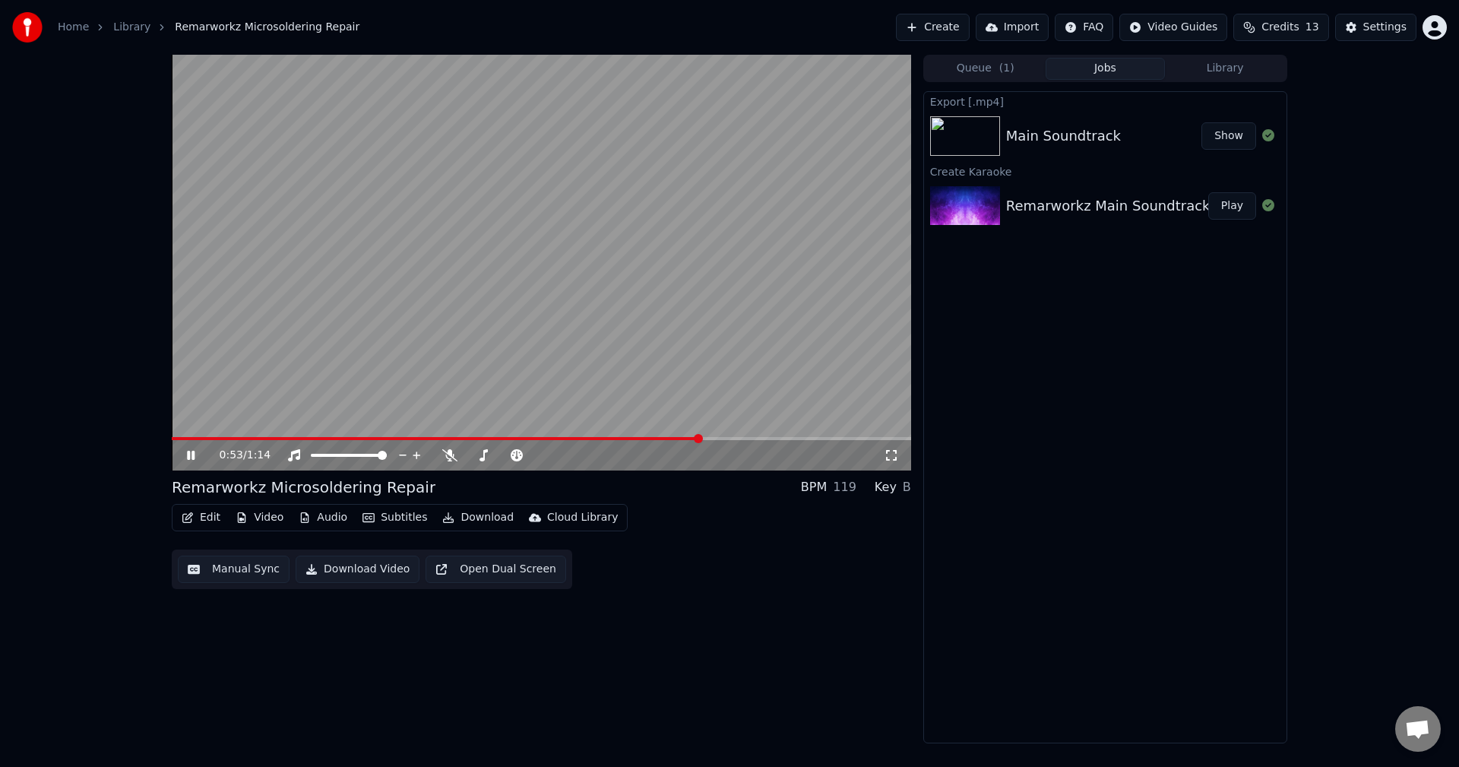
click at [191, 446] on div "0:53 / 1:14" at bounding box center [541, 455] width 739 height 30
click at [191, 450] on icon at bounding box center [202, 455] width 36 height 12
click at [398, 514] on button "Subtitles" at bounding box center [394, 517] width 77 height 21
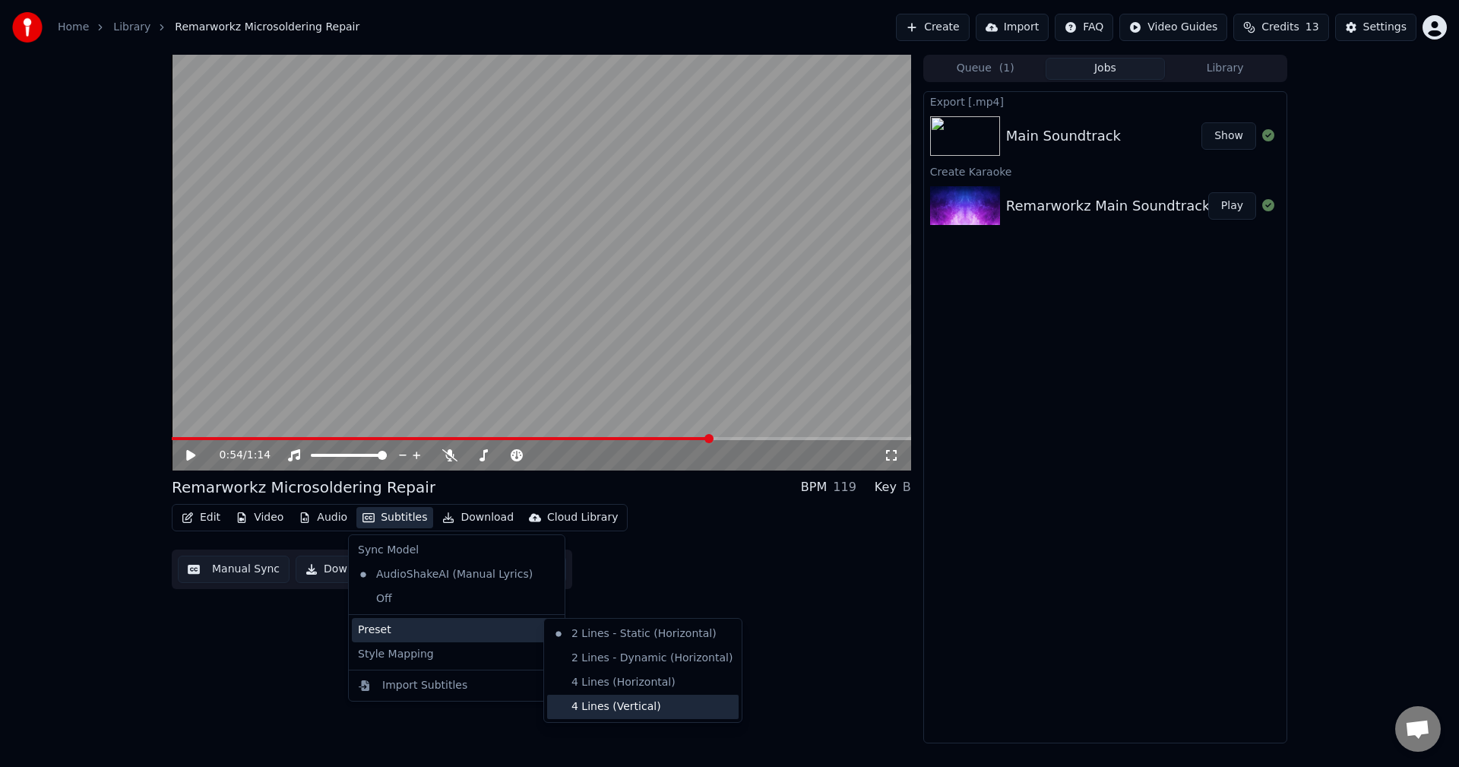
click at [604, 708] on div "4 Lines (Vertical)" at bounding box center [643, 707] width 192 height 24
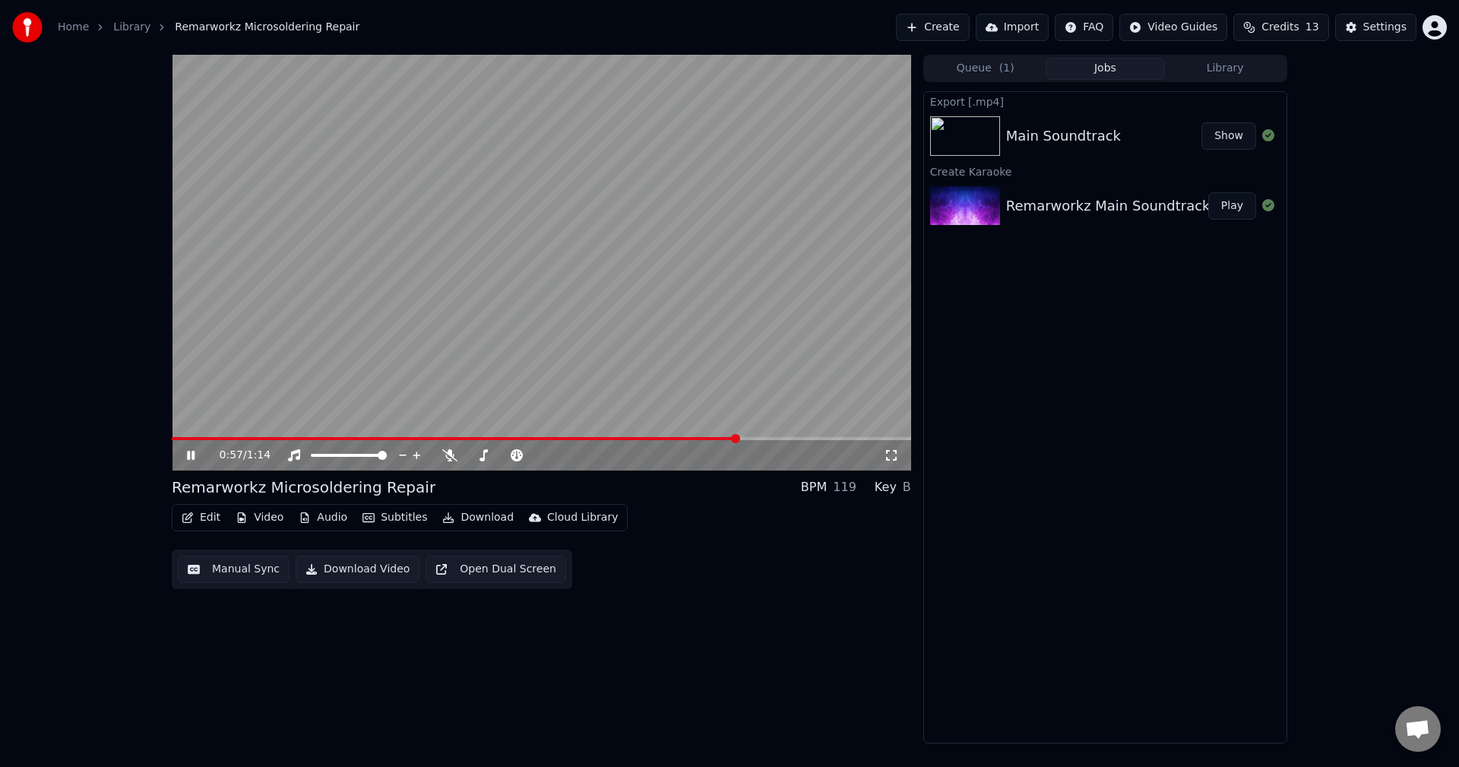
click at [184, 435] on video at bounding box center [541, 263] width 739 height 416
click at [369, 412] on video at bounding box center [541, 263] width 739 height 416
click at [172, 437] on span at bounding box center [172, 438] width 0 height 3
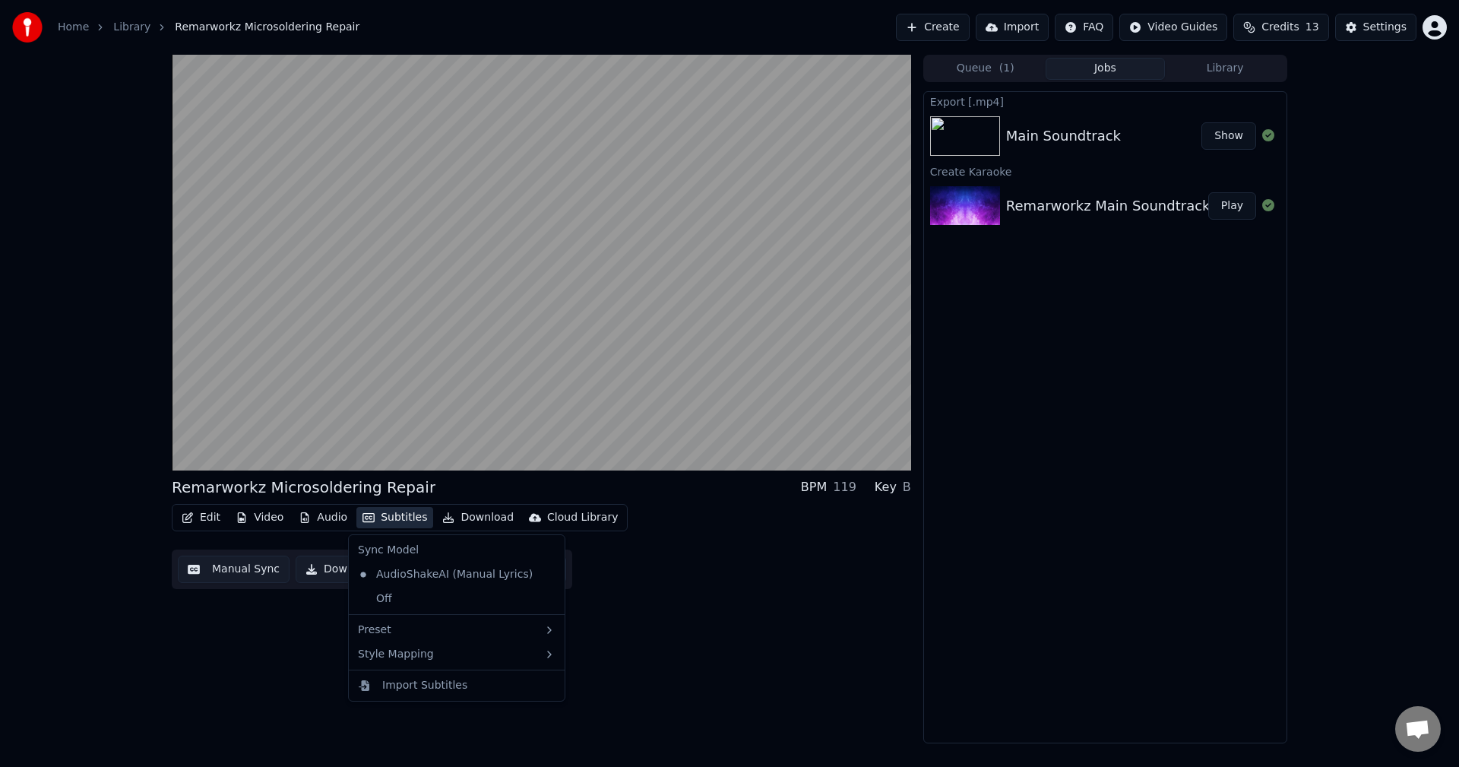
click at [397, 512] on button "Subtitles" at bounding box center [394, 517] width 77 height 21
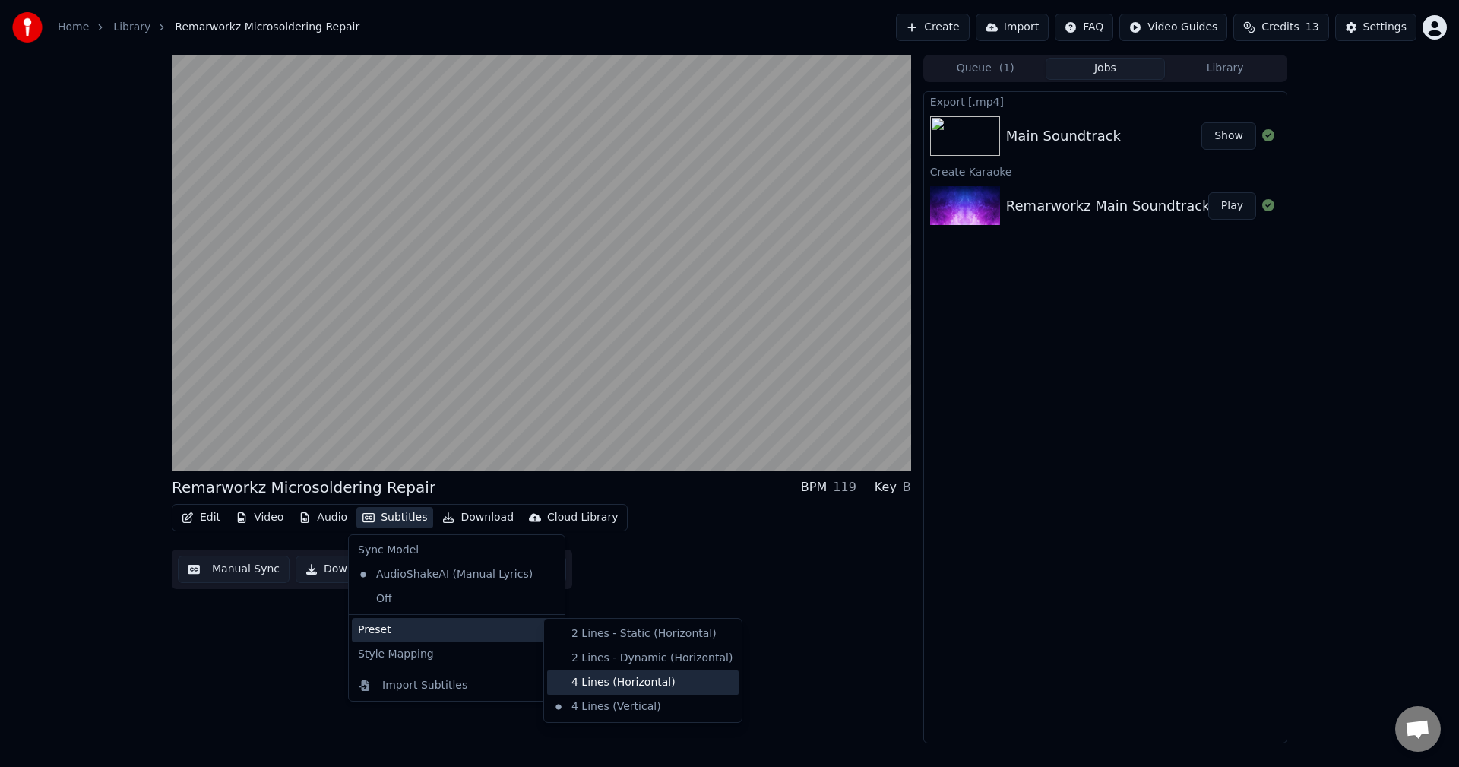
click at [623, 680] on div "4 Lines (Horizontal)" at bounding box center [643, 682] width 192 height 24
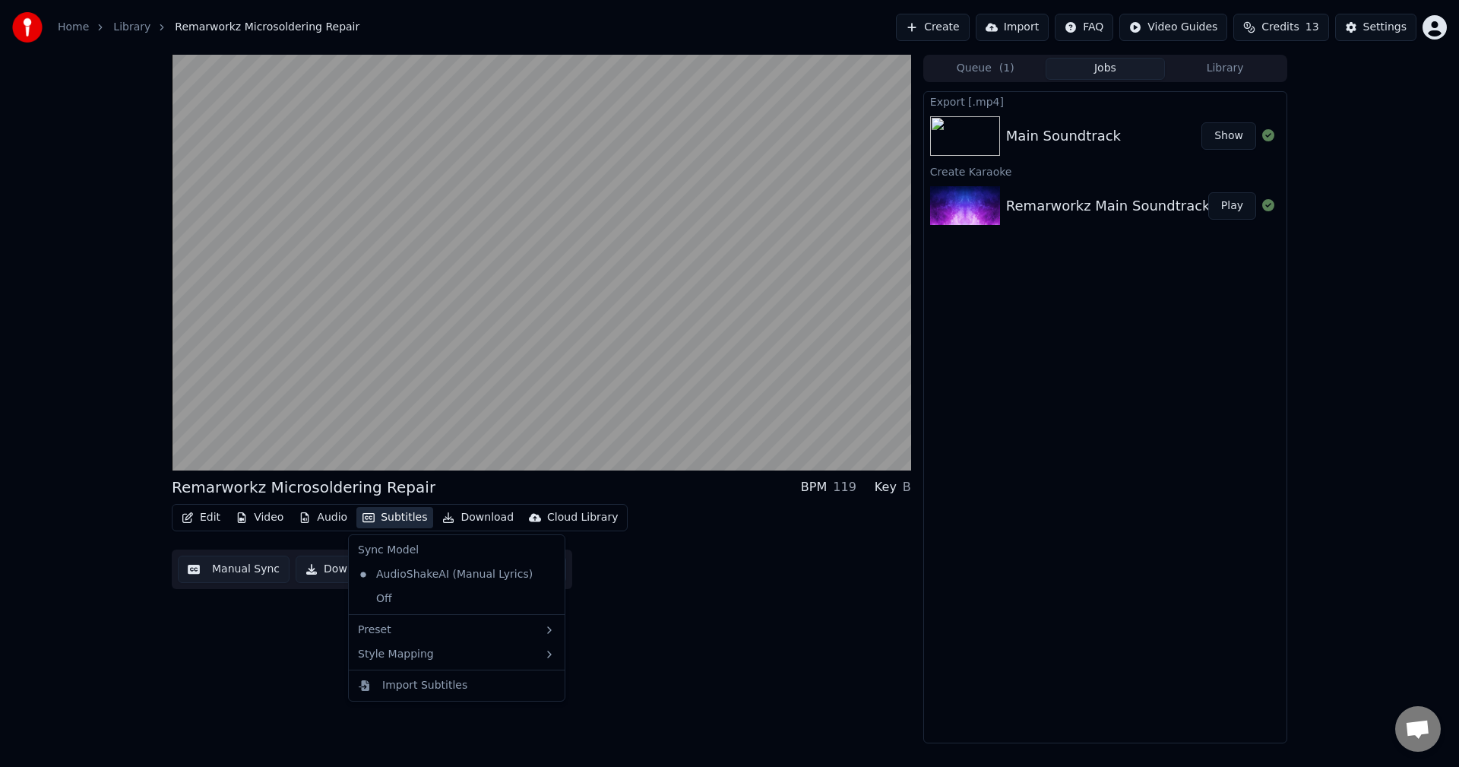
click at [402, 517] on button "Subtitles" at bounding box center [394, 517] width 77 height 21
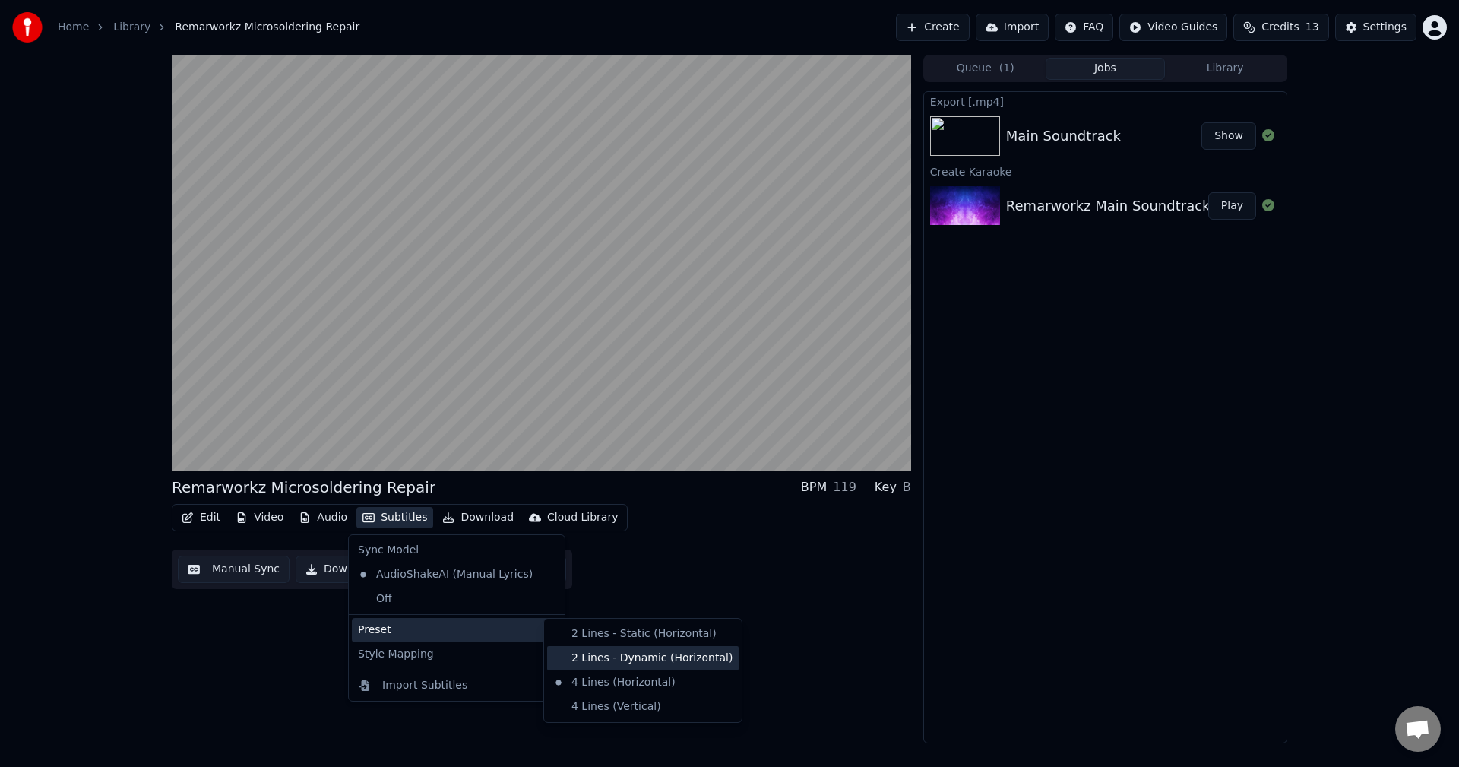
click at [606, 655] on div "2 Lines - Dynamic (Horizontal)" at bounding box center [643, 658] width 192 height 24
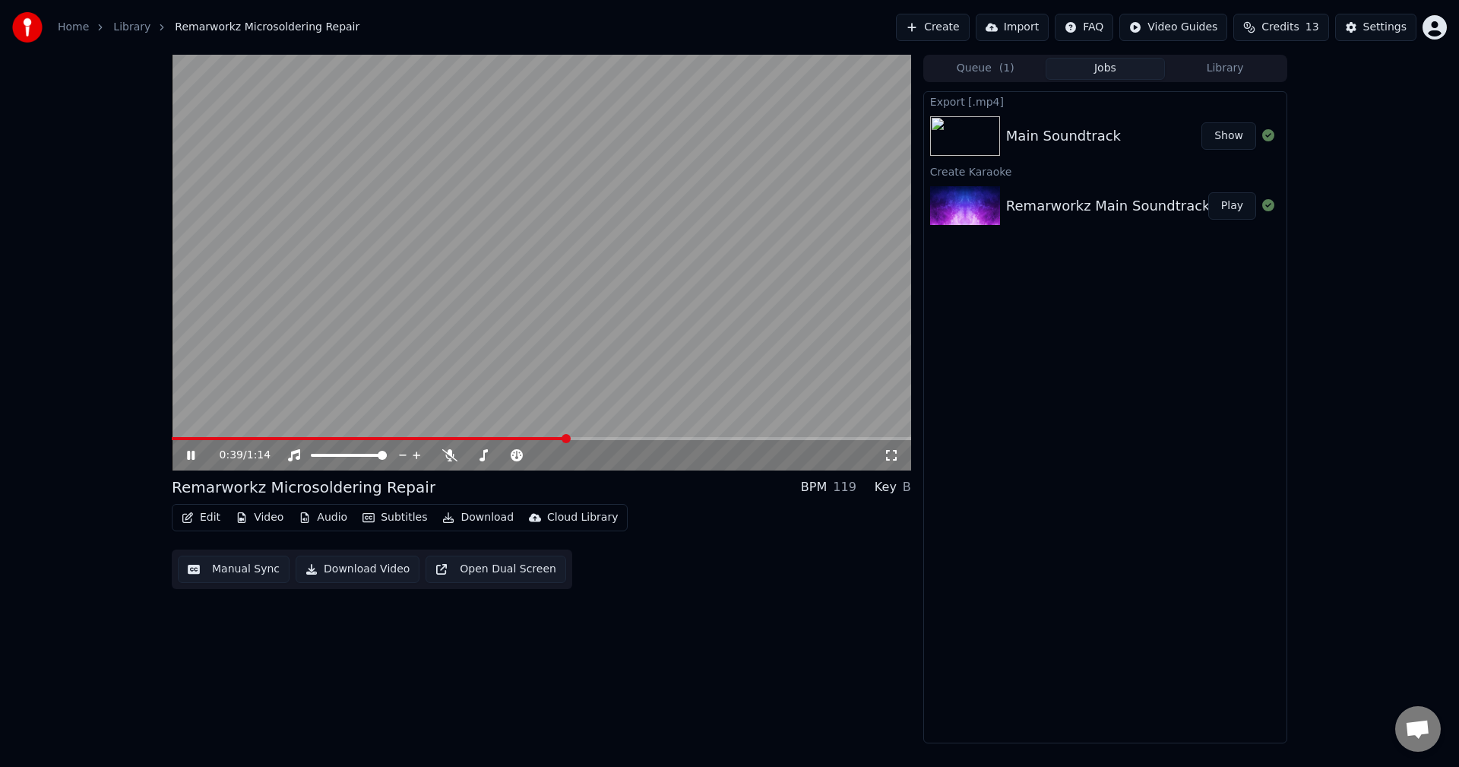
click at [181, 442] on div "0:39 / 1:14" at bounding box center [541, 455] width 739 height 30
click at [179, 435] on video at bounding box center [541, 263] width 739 height 416
drag, startPoint x: 211, startPoint y: 421, endPoint x: 159, endPoint y: 417, distance: 52.6
click at [159, 417] on div "0:43 / 1:14 Remarworkz Microsoldering Repair BPM 119 Key B Edit Video Audio Sub…" at bounding box center [729, 399] width 1459 height 689
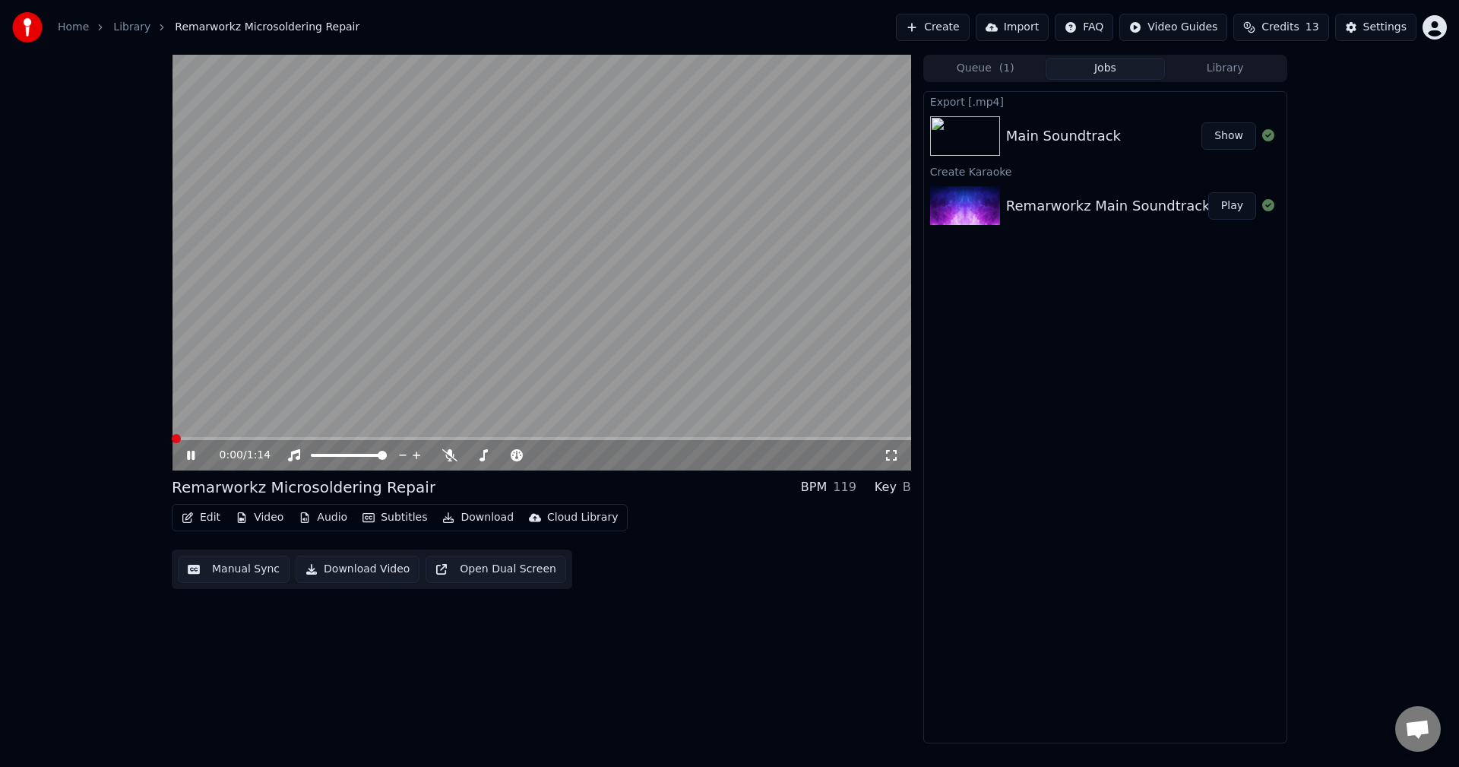
click at [172, 437] on span at bounding box center [172, 438] width 0 height 3
click at [447, 451] on icon at bounding box center [449, 455] width 15 height 12
click at [481, 451] on div at bounding box center [519, 455] width 122 height 15
click at [473, 451] on div at bounding box center [519, 455] width 122 height 15
drag, startPoint x: 480, startPoint y: 451, endPoint x: 467, endPoint y: 461, distance: 16.7
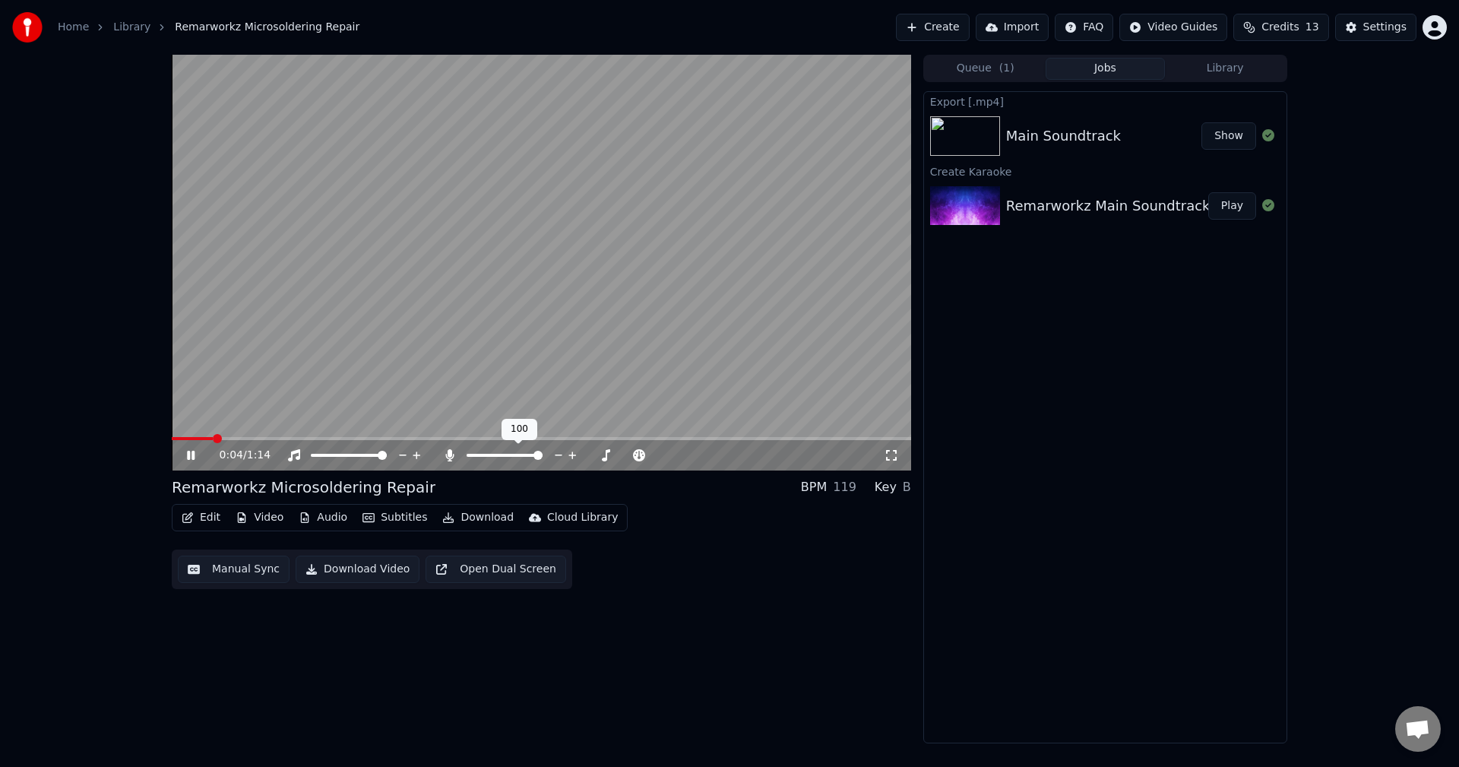
click at [470, 458] on div at bounding box center [519, 455] width 122 height 15
click at [474, 451] on div at bounding box center [519, 455] width 122 height 15
drag, startPoint x: 485, startPoint y: 451, endPoint x: 510, endPoint y: 456, distance: 25.5
click at [490, 451] on div at bounding box center [519, 455] width 122 height 15
drag, startPoint x: 483, startPoint y: 453, endPoint x: 490, endPoint y: 454, distance: 7.8
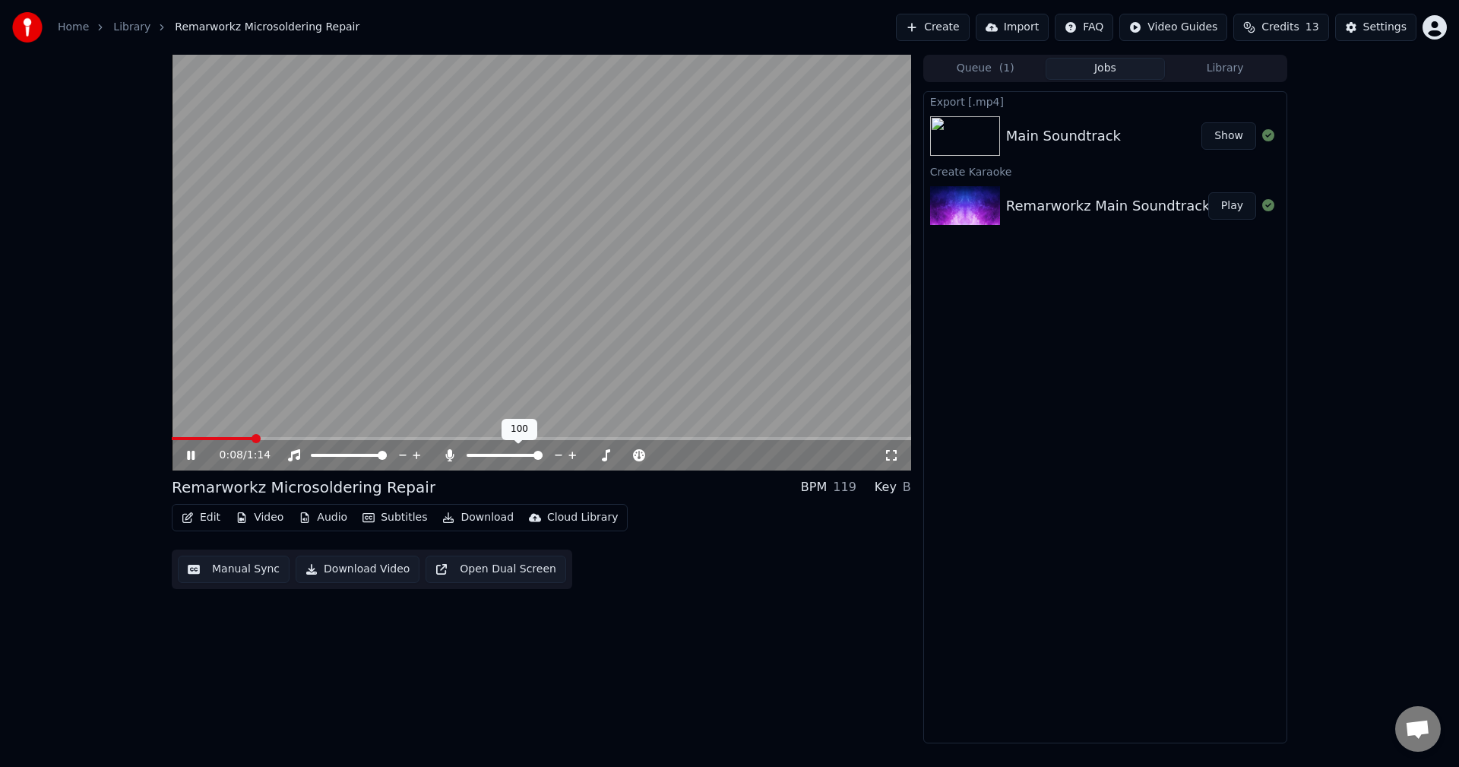
click at [487, 454] on div at bounding box center [519, 455] width 122 height 15
click at [477, 454] on span at bounding box center [480, 455] width 9 height 9
click at [603, 451] on icon at bounding box center [606, 455] width 14 height 15
click at [589, 451] on icon at bounding box center [592, 455] width 14 height 15
click at [193, 437] on span at bounding box center [390, 438] width 437 height 3
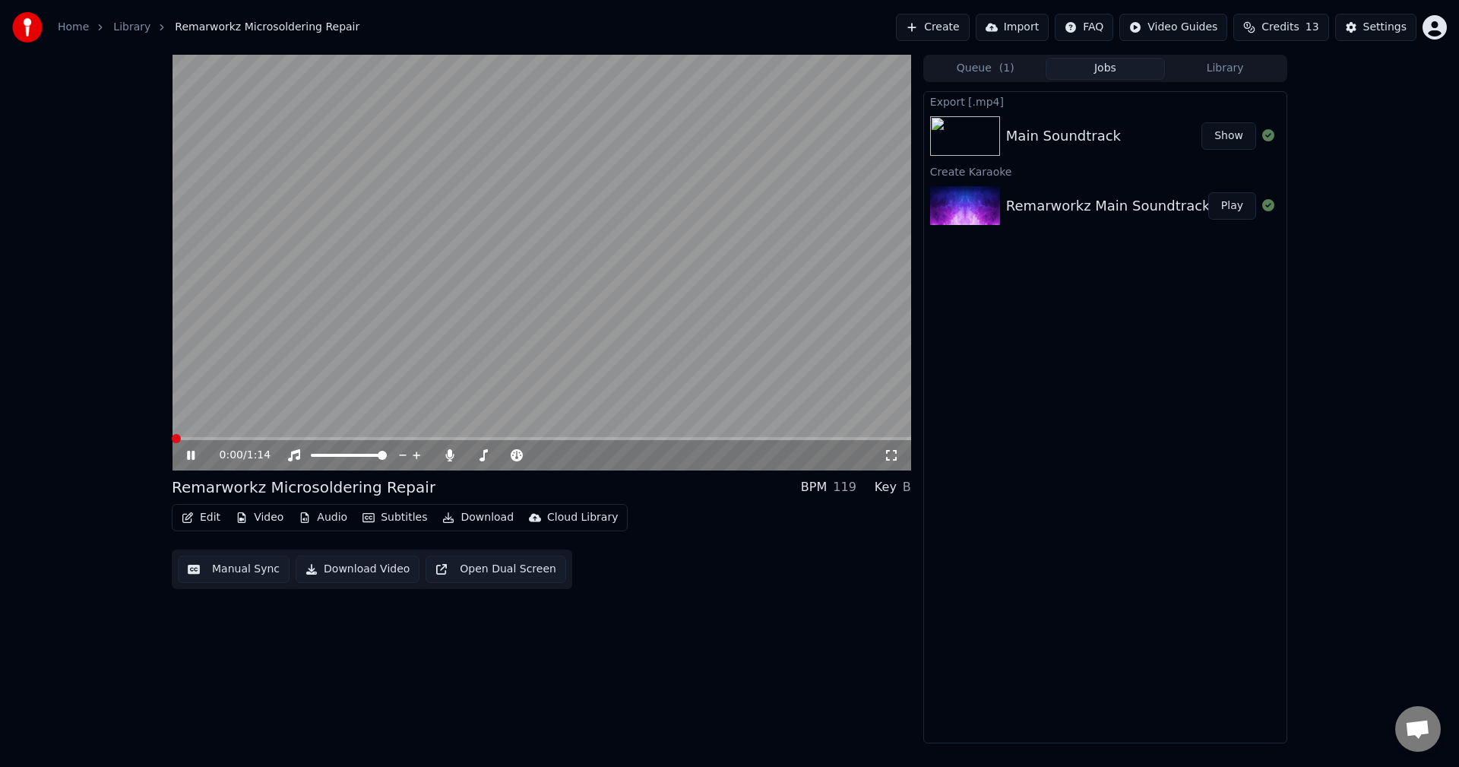
click at [172, 437] on span at bounding box center [176, 438] width 9 height 9
click at [473, 452] on div at bounding box center [519, 455] width 122 height 15
click at [470, 454] on div at bounding box center [519, 455] width 122 height 15
click at [472, 454] on span at bounding box center [475, 455] width 9 height 9
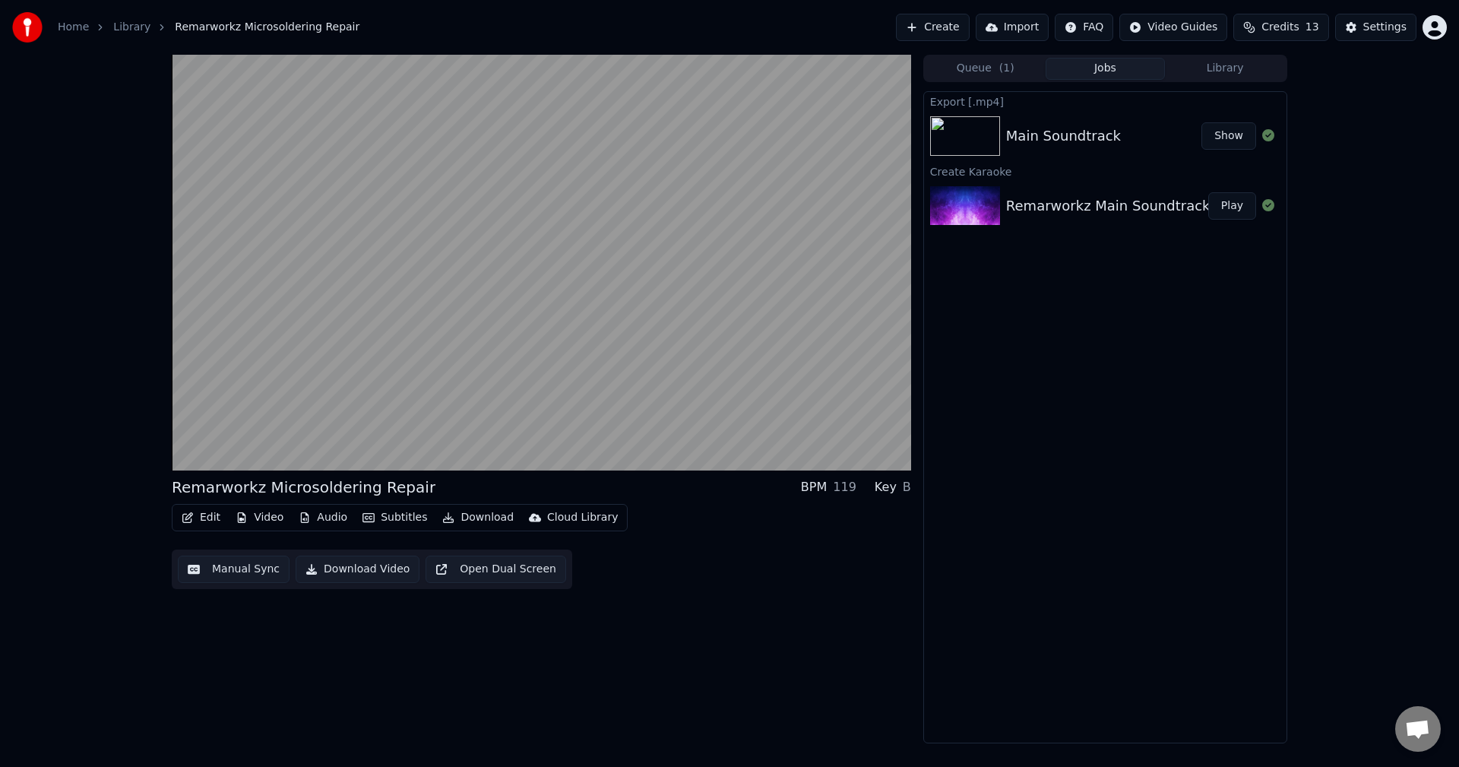
click at [394, 672] on div "Remarworkz Microsoldering Repair BPM 119 Key B Edit Video Audio Subtitles Downl…" at bounding box center [541, 399] width 739 height 689
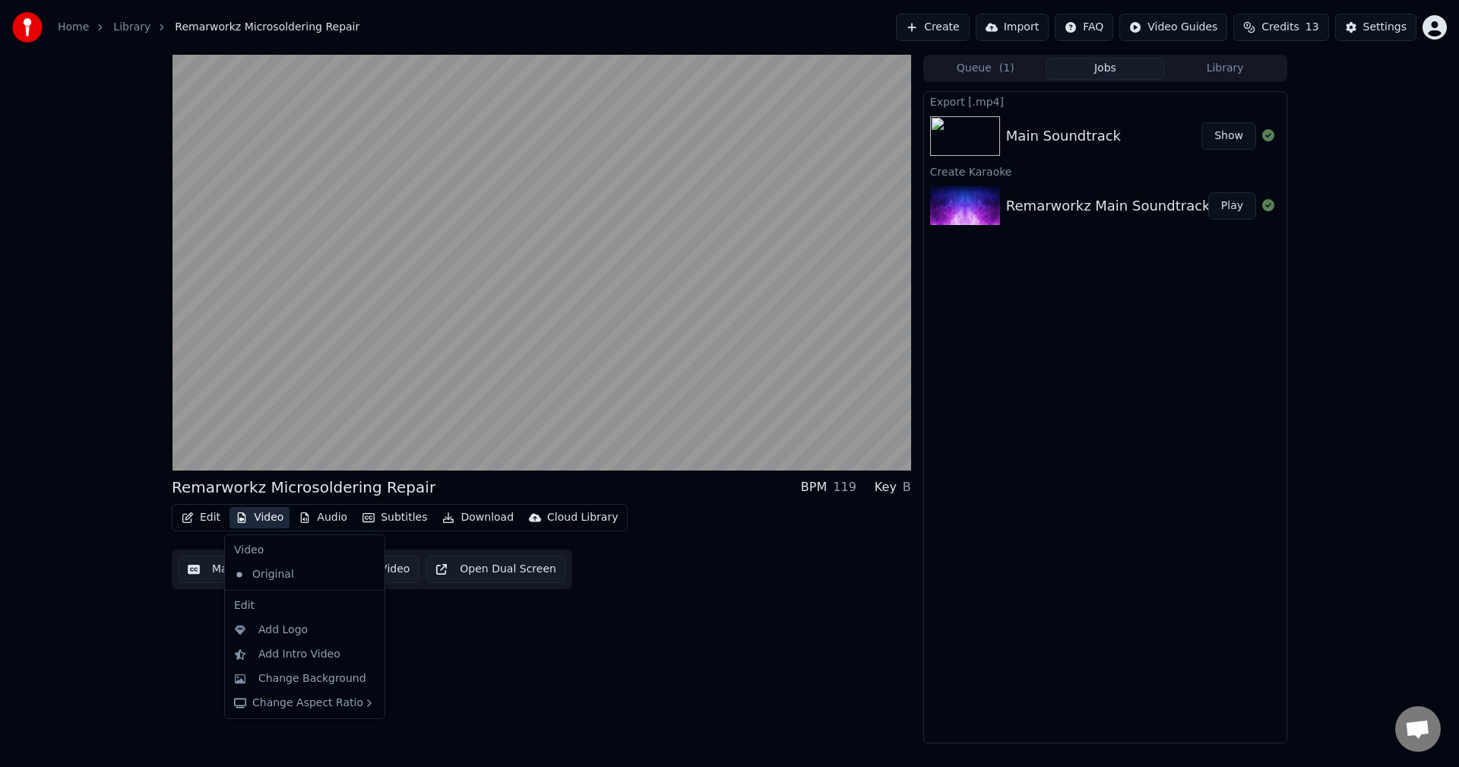
click at [264, 516] on button "Video" at bounding box center [260, 517] width 60 height 21
click at [305, 630] on div "Add Logo" at bounding box center [316, 629] width 117 height 15
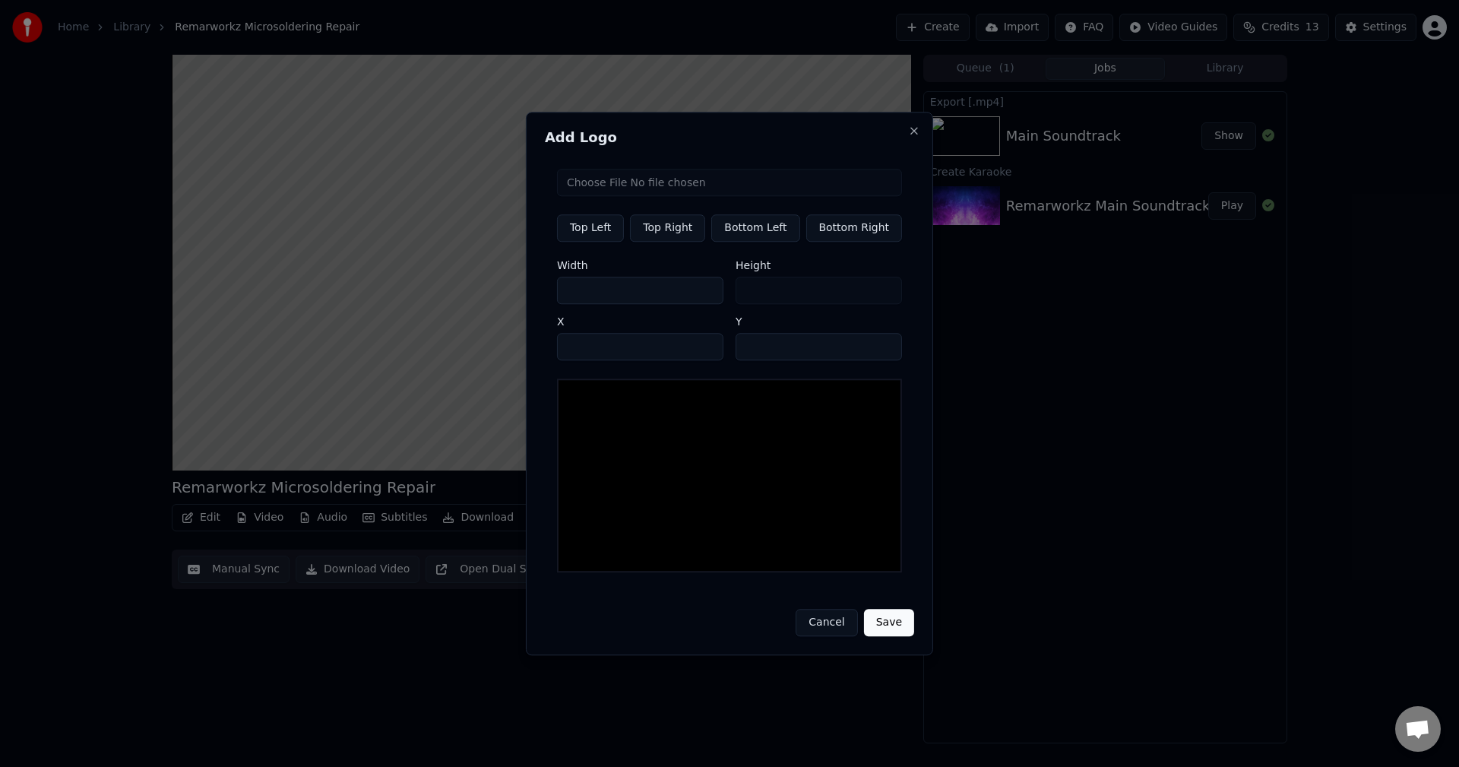
click at [711, 189] on input "file" at bounding box center [729, 182] width 345 height 27
click at [698, 191] on input "file" at bounding box center [729, 182] width 345 height 27
type input "**********"
type input "***"
click at [626, 302] on input "***" at bounding box center [640, 290] width 166 height 27
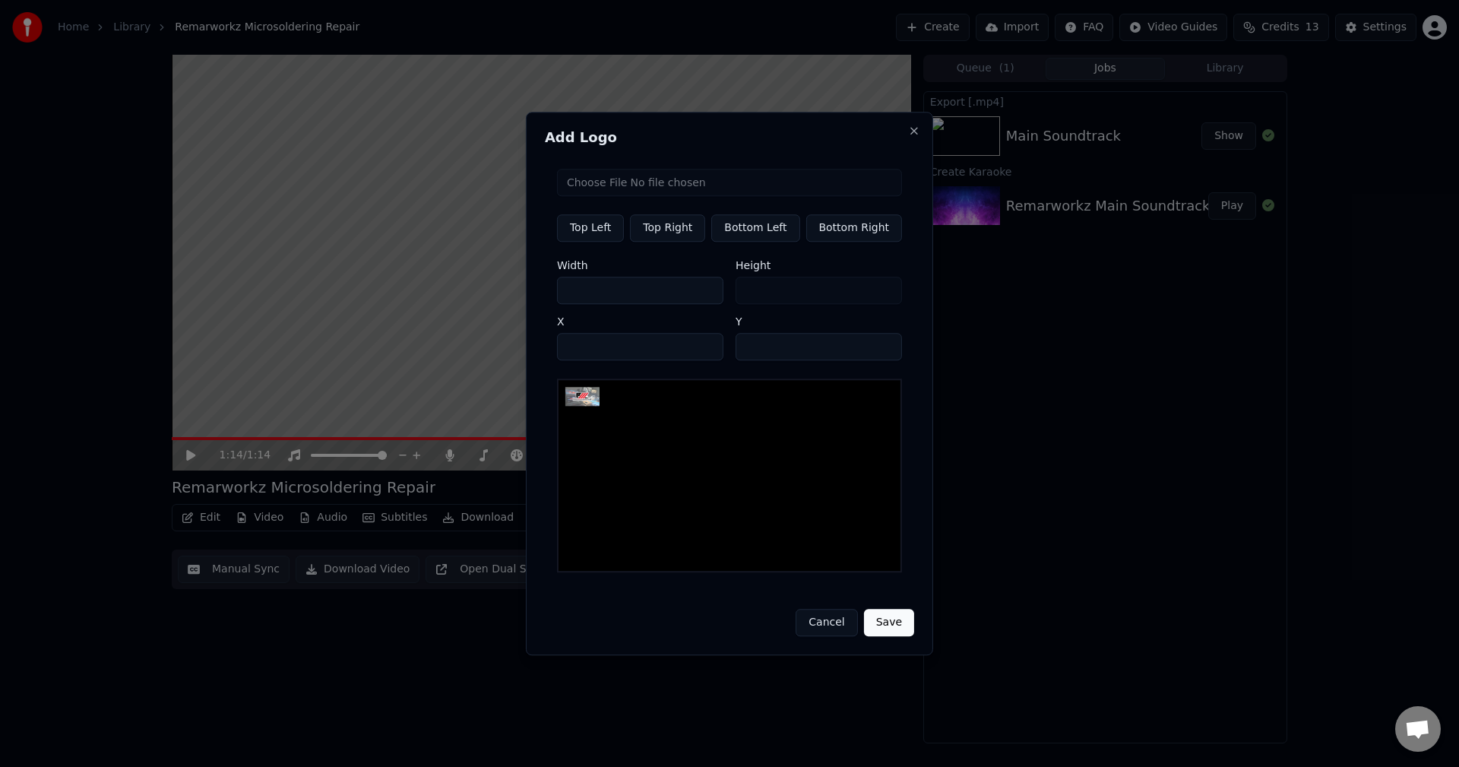
drag, startPoint x: 632, startPoint y: 296, endPoint x: 518, endPoint y: 293, distance: 114.0
click at [518, 293] on body "Home Library Remarworkz Microsoldering Repair Create Import FAQ Video Guides Cr…" at bounding box center [729, 383] width 1459 height 767
type input "*"
type input "**"
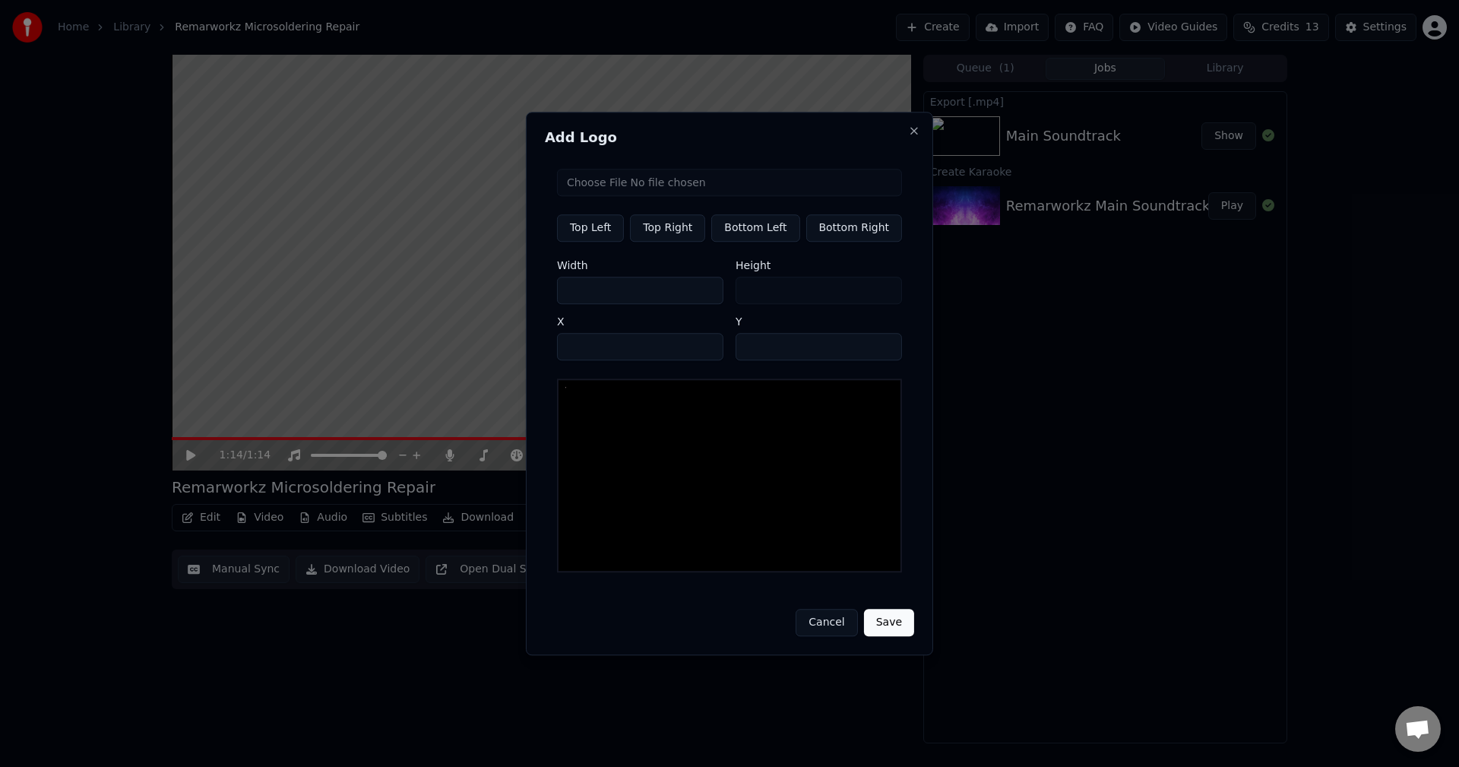
type input "**"
type input "***"
type input "****"
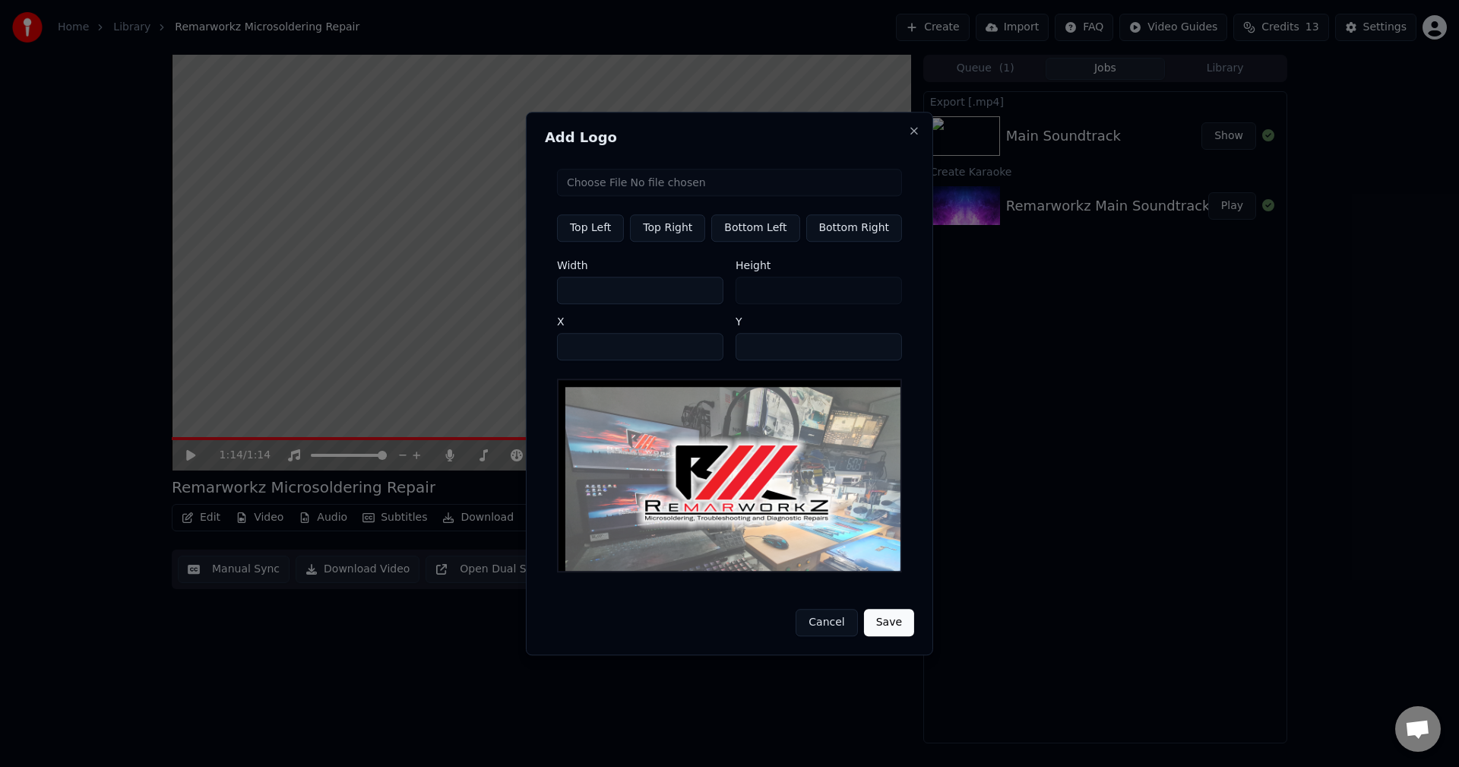
type input "****"
click at [887, 619] on button "Save" at bounding box center [889, 622] width 50 height 27
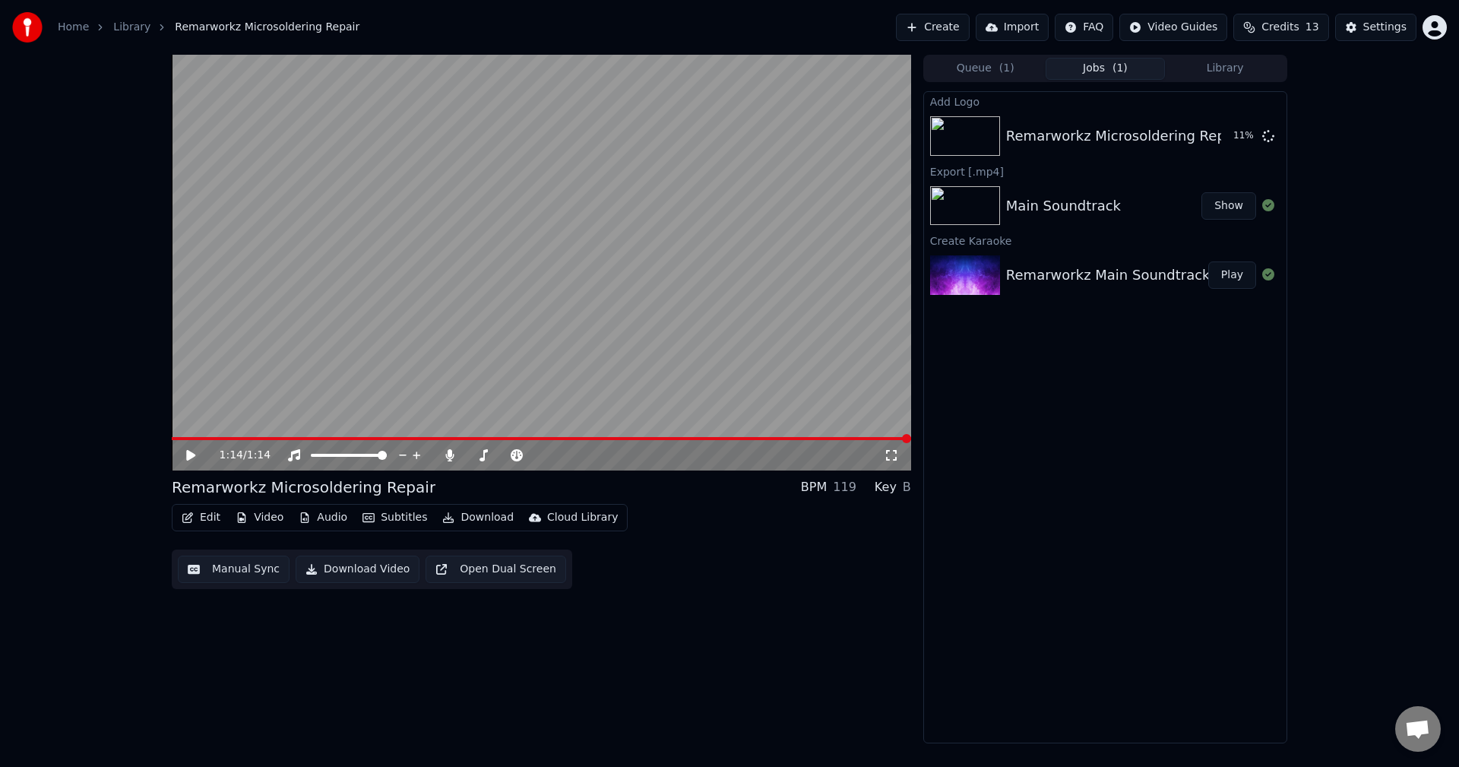
click at [181, 435] on video at bounding box center [541, 263] width 739 height 416
click at [479, 454] on span at bounding box center [475, 455] width 9 height 9
click at [483, 454] on span at bounding box center [505, 455] width 76 height 3
click at [477, 454] on span at bounding box center [479, 455] width 9 height 9
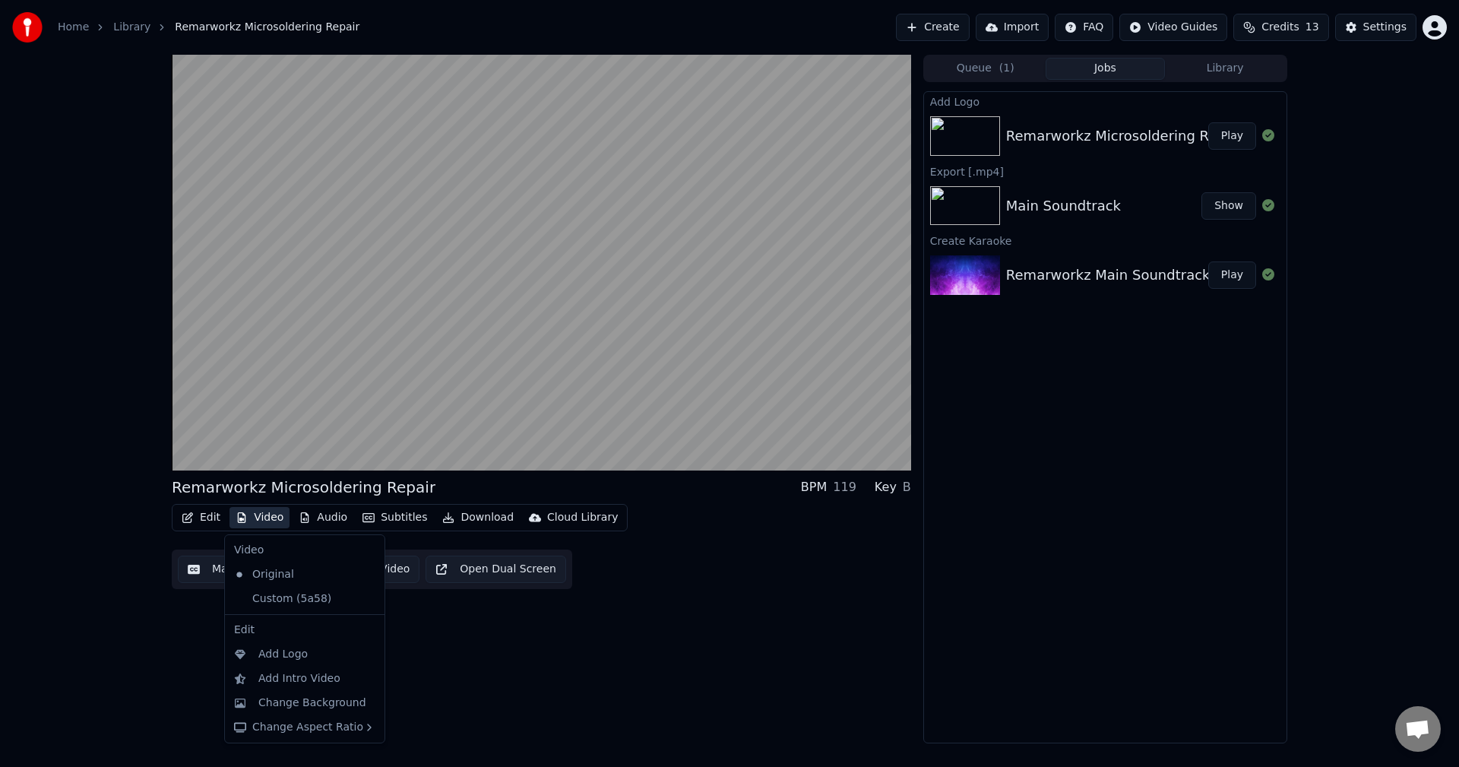
click at [271, 515] on button "Video" at bounding box center [260, 517] width 60 height 21
click at [324, 701] on div "Change Background" at bounding box center [312, 702] width 108 height 15
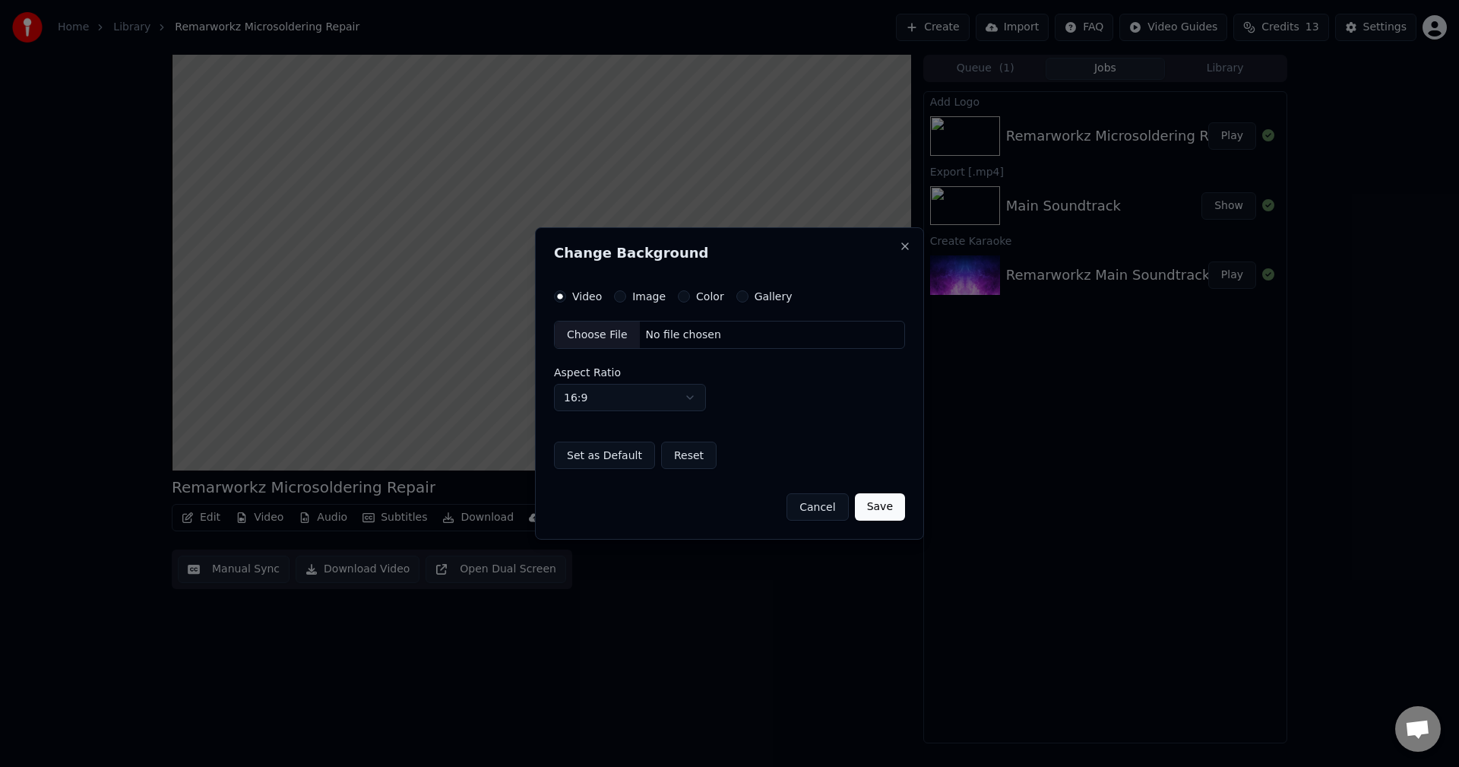
click at [622, 334] on div "Choose File" at bounding box center [597, 334] width 85 height 27
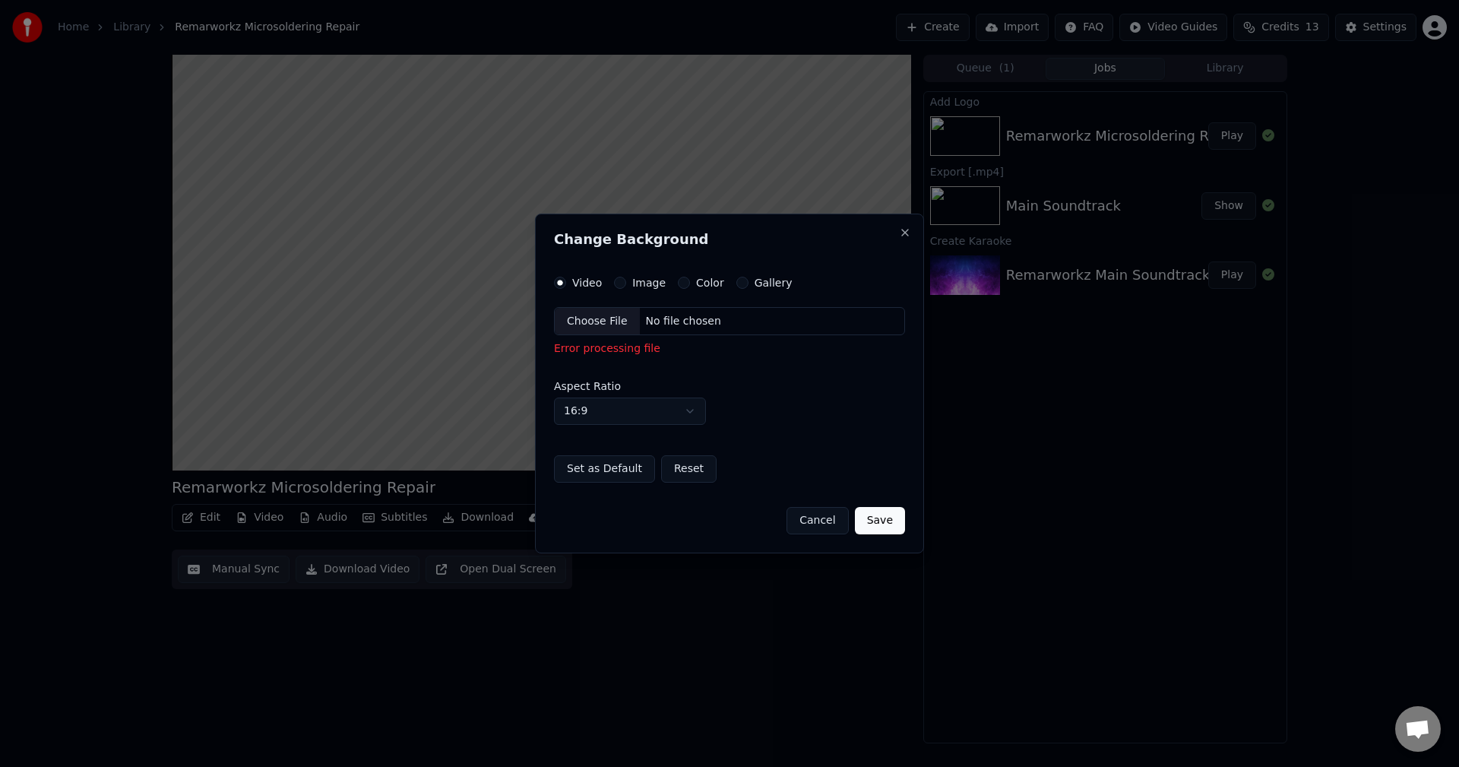
click at [588, 315] on div "Choose File" at bounding box center [597, 321] width 85 height 27
click at [762, 388] on label "Aspect Ratio" at bounding box center [729, 386] width 351 height 11
click at [636, 285] on label "Image" at bounding box center [648, 282] width 33 height 11
click at [626, 285] on button "Image" at bounding box center [620, 283] width 12 height 12
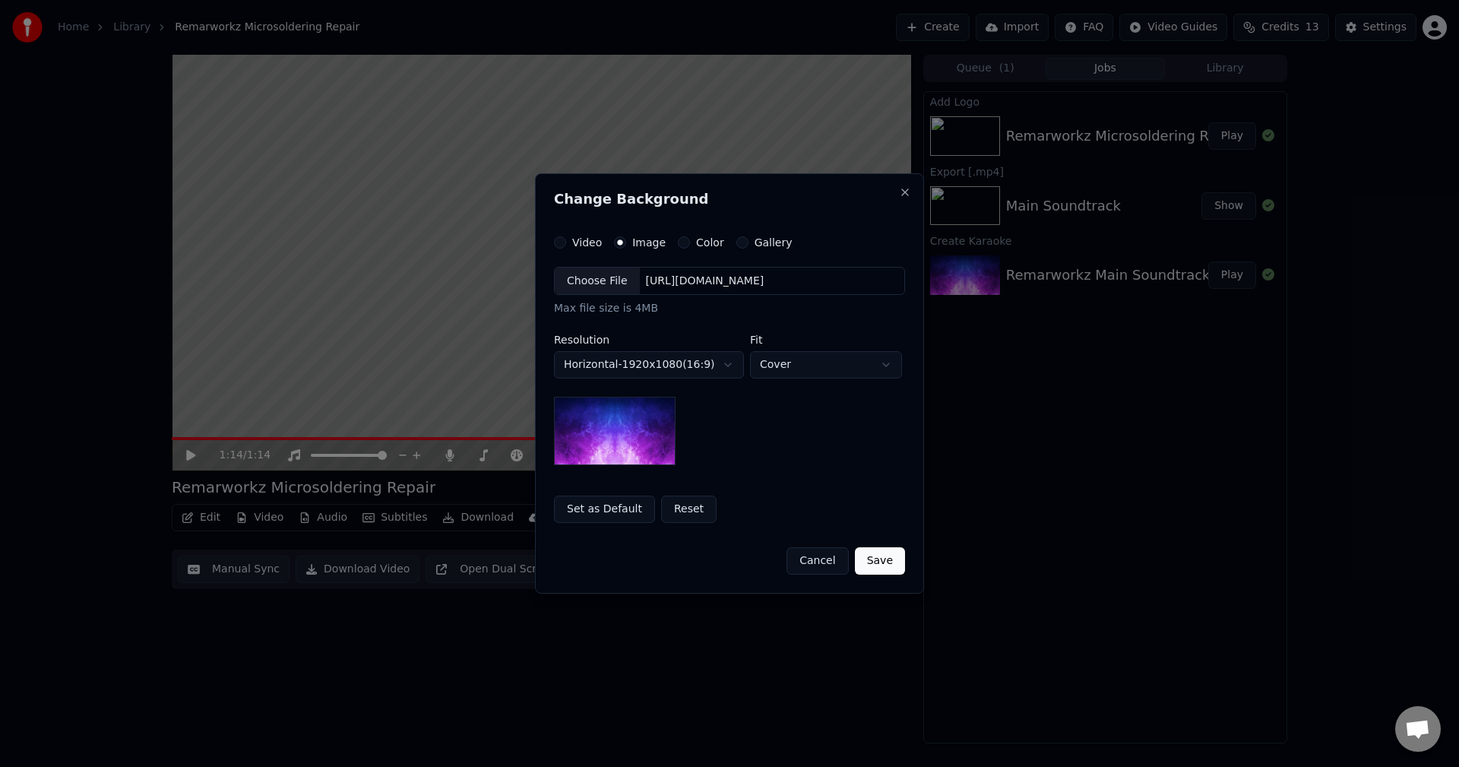
click at [600, 273] on div "Choose File" at bounding box center [597, 281] width 85 height 27
click at [901, 563] on button "Save" at bounding box center [880, 560] width 50 height 27
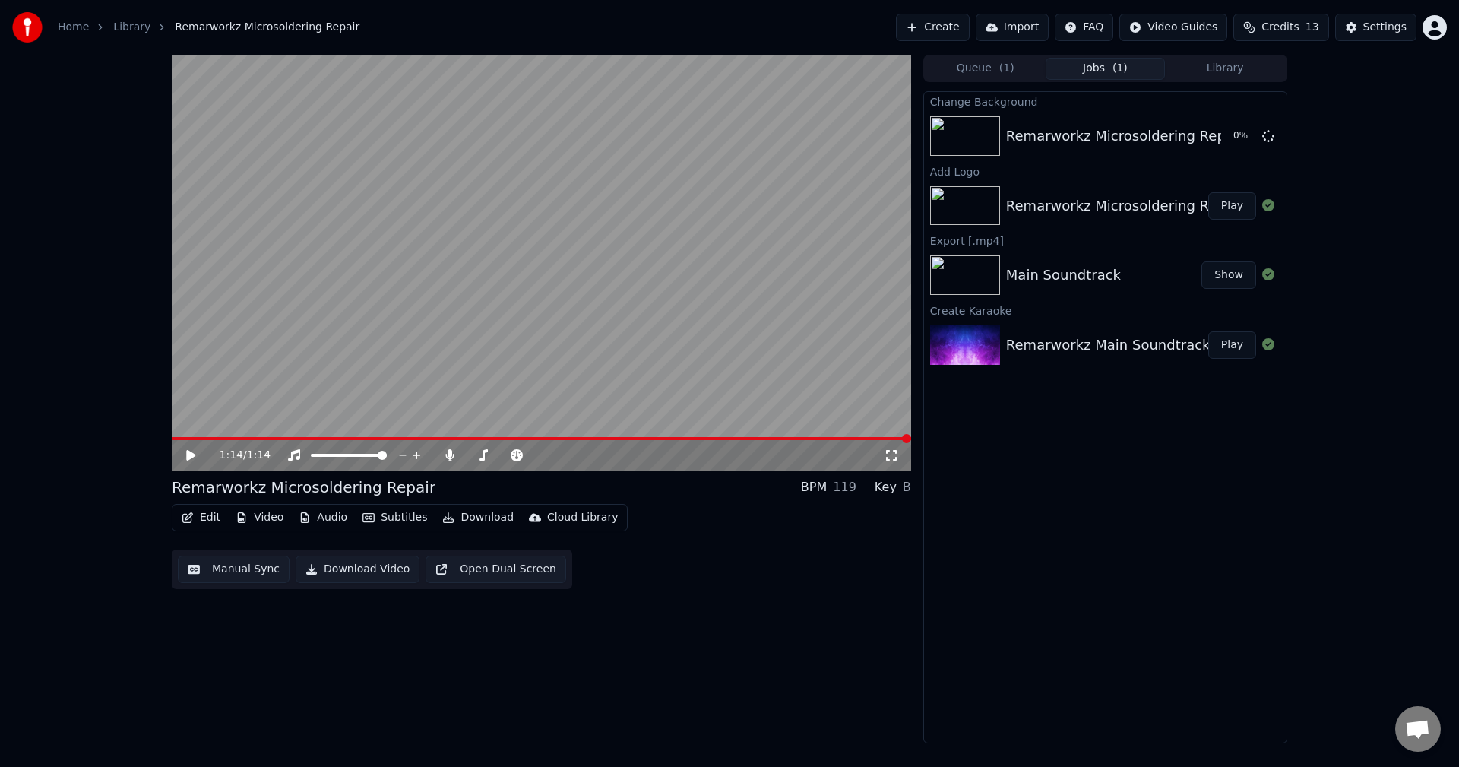
click at [193, 454] on icon at bounding box center [190, 455] width 9 height 11
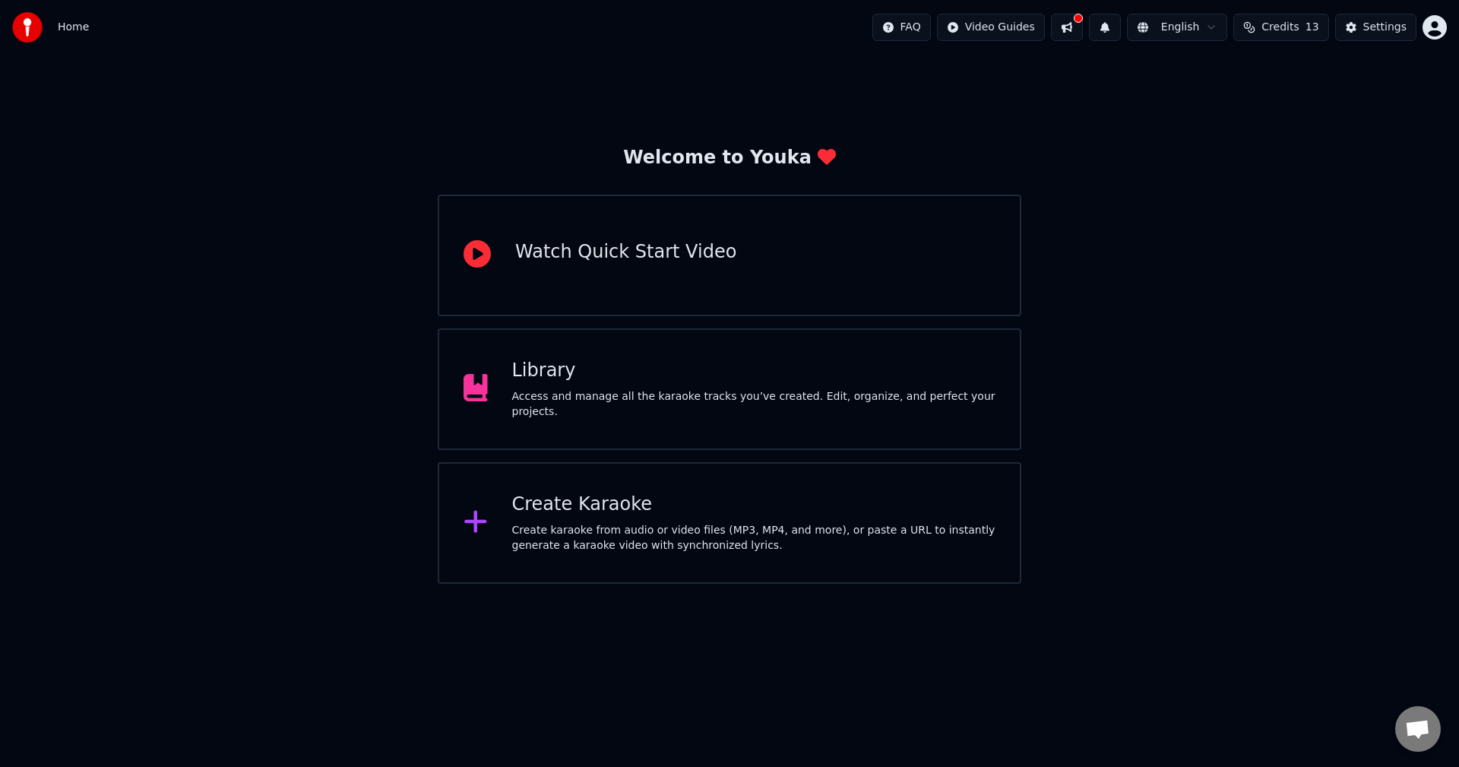
click at [564, 572] on div "Create Karaoke Create karaoke from audio or video files (MP3, MP4, and more), o…" at bounding box center [730, 523] width 584 height 122
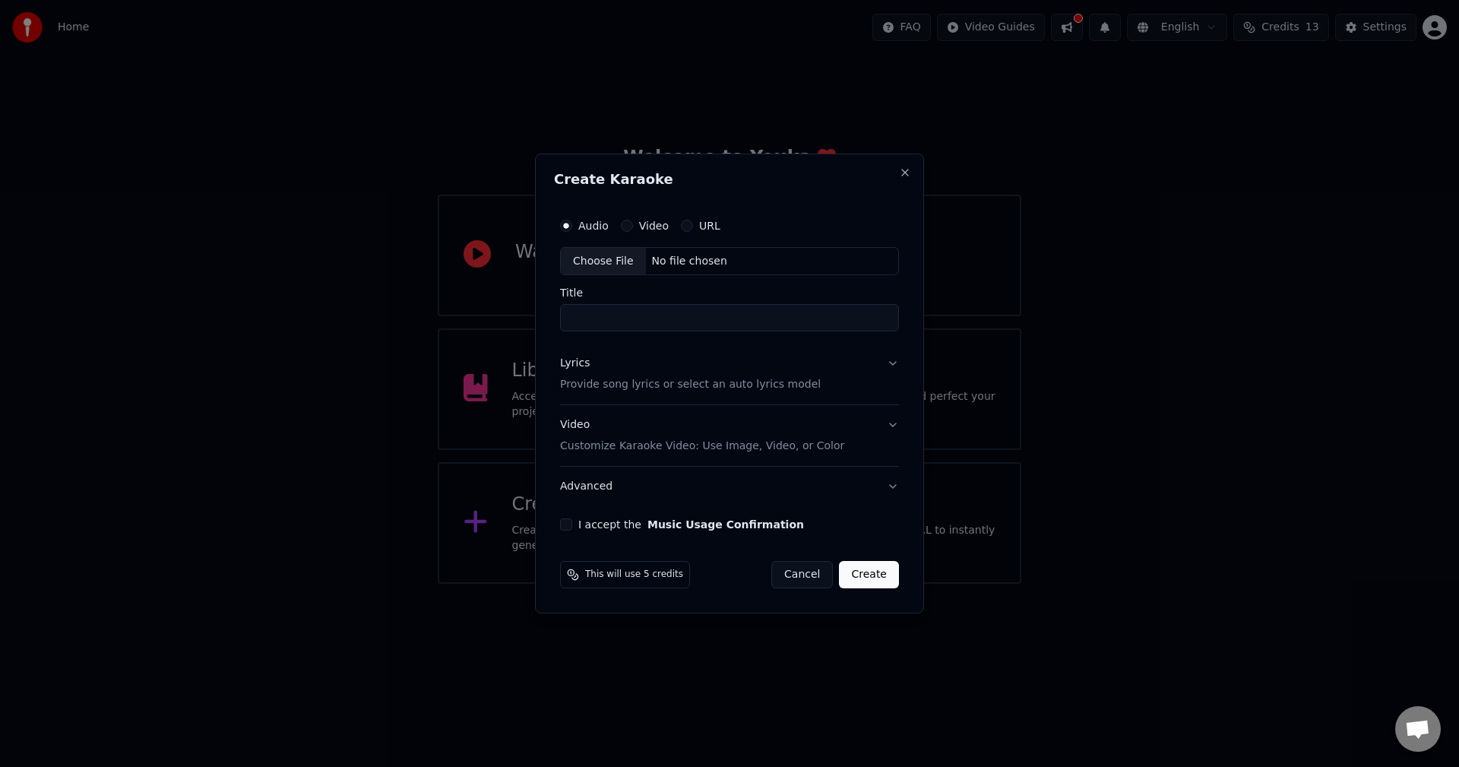
click at [631, 222] on button "Video" at bounding box center [627, 226] width 12 height 12
click at [565, 222] on button "Audio" at bounding box center [566, 226] width 12 height 12
click at [613, 262] on div "Choose File" at bounding box center [603, 261] width 85 height 27
click at [761, 324] on input "**********" at bounding box center [729, 318] width 339 height 27
click at [635, 319] on input "**********" at bounding box center [729, 318] width 339 height 27
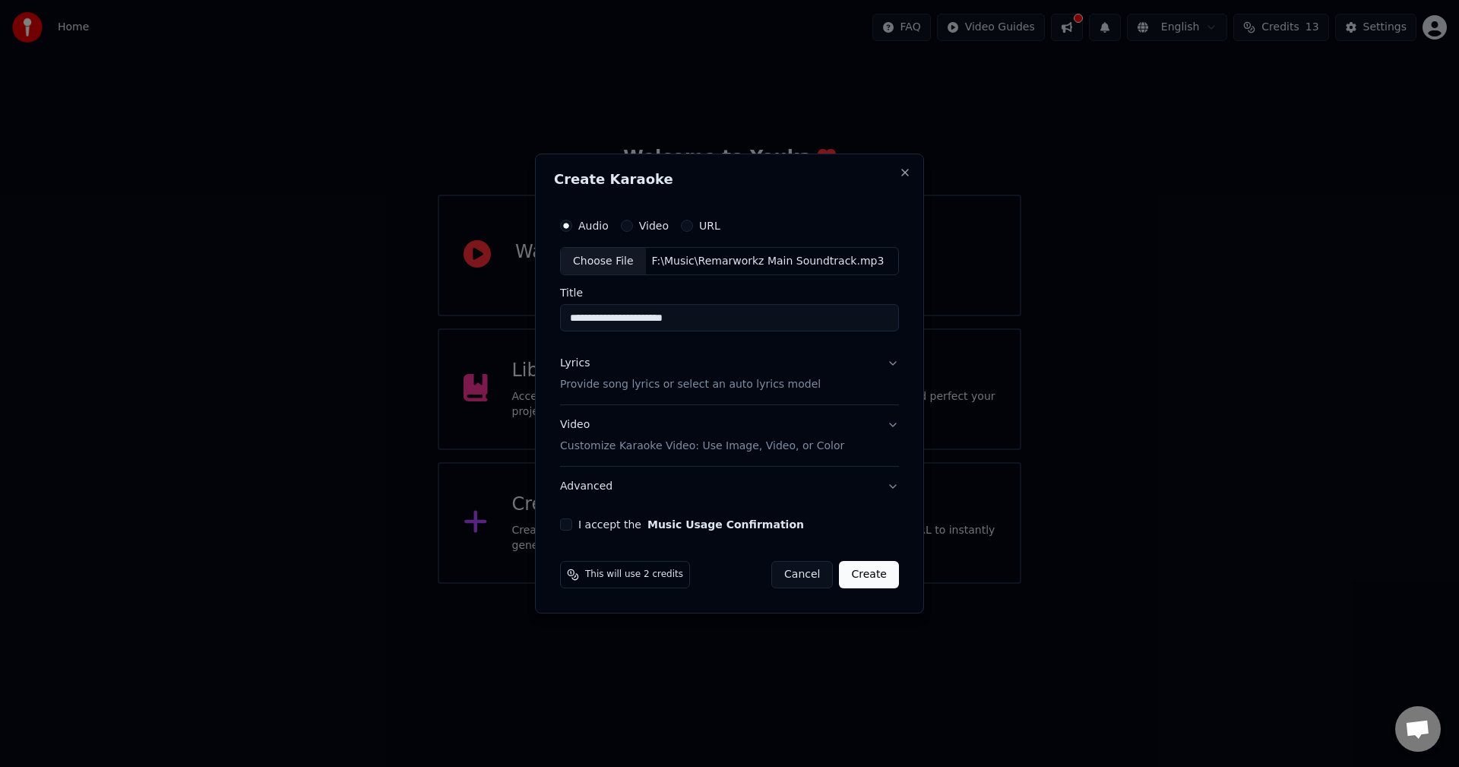
type input "**********"
click at [673, 383] on p "Provide song lyrics or select an auto lyrics model" at bounding box center [690, 385] width 261 height 15
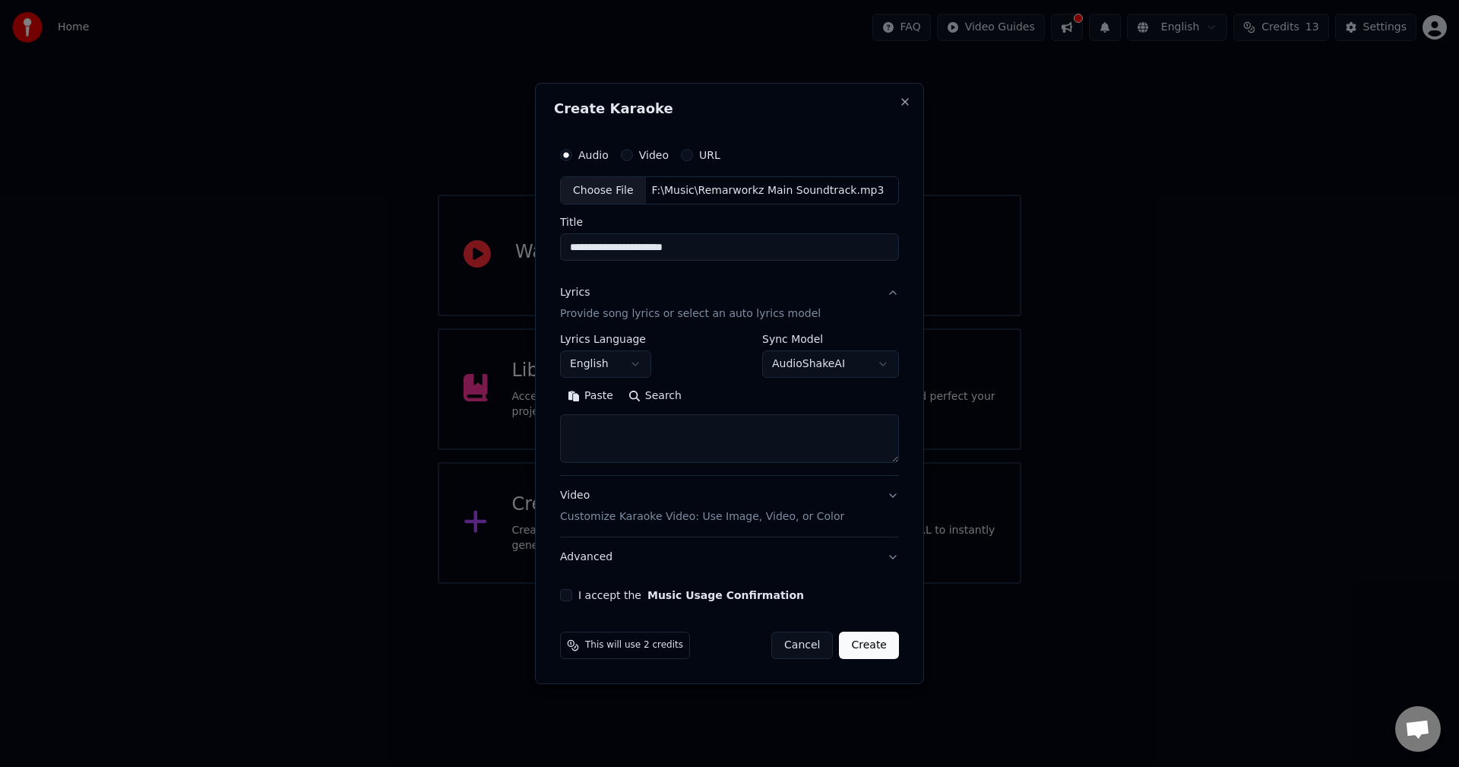
click at [689, 432] on textarea at bounding box center [729, 439] width 339 height 49
click at [609, 433] on textarea at bounding box center [729, 439] width 339 height 49
paste textarea "**********"
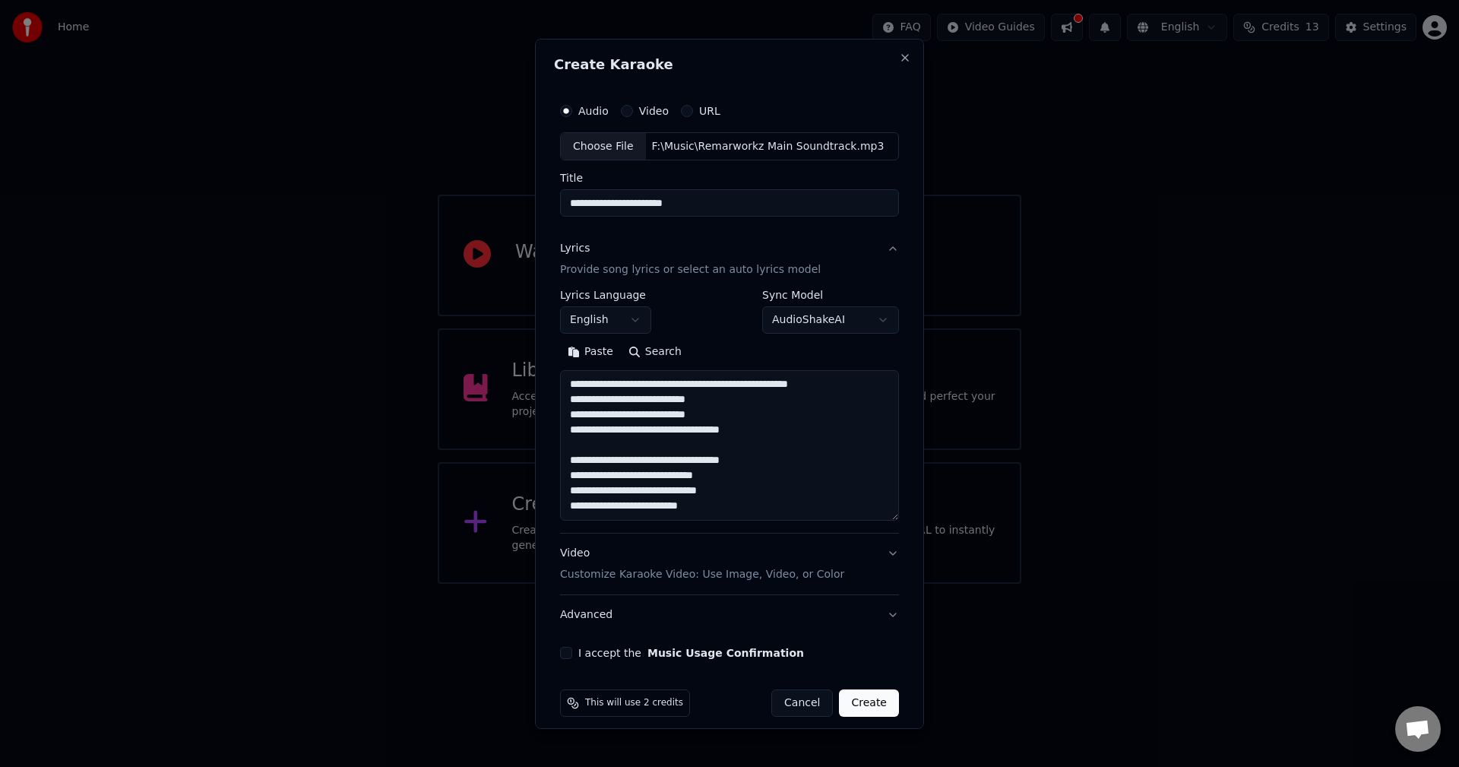
scroll to position [96, 0]
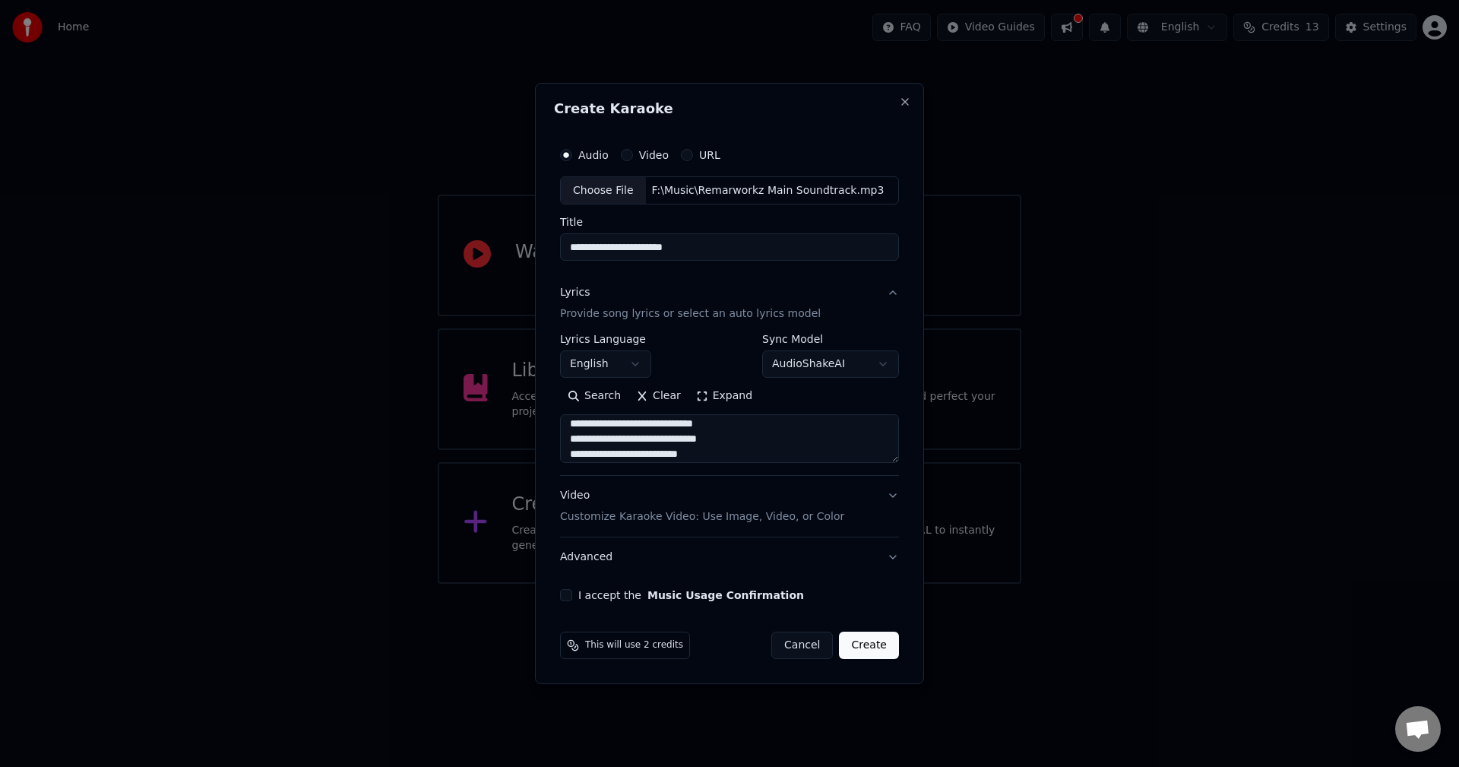
click at [641, 462] on textarea "**********" at bounding box center [729, 439] width 339 height 49
type textarea "**********"
click at [719, 516] on p "Customize Karaoke Video: Use Image, Video, or Color" at bounding box center [702, 516] width 284 height 15
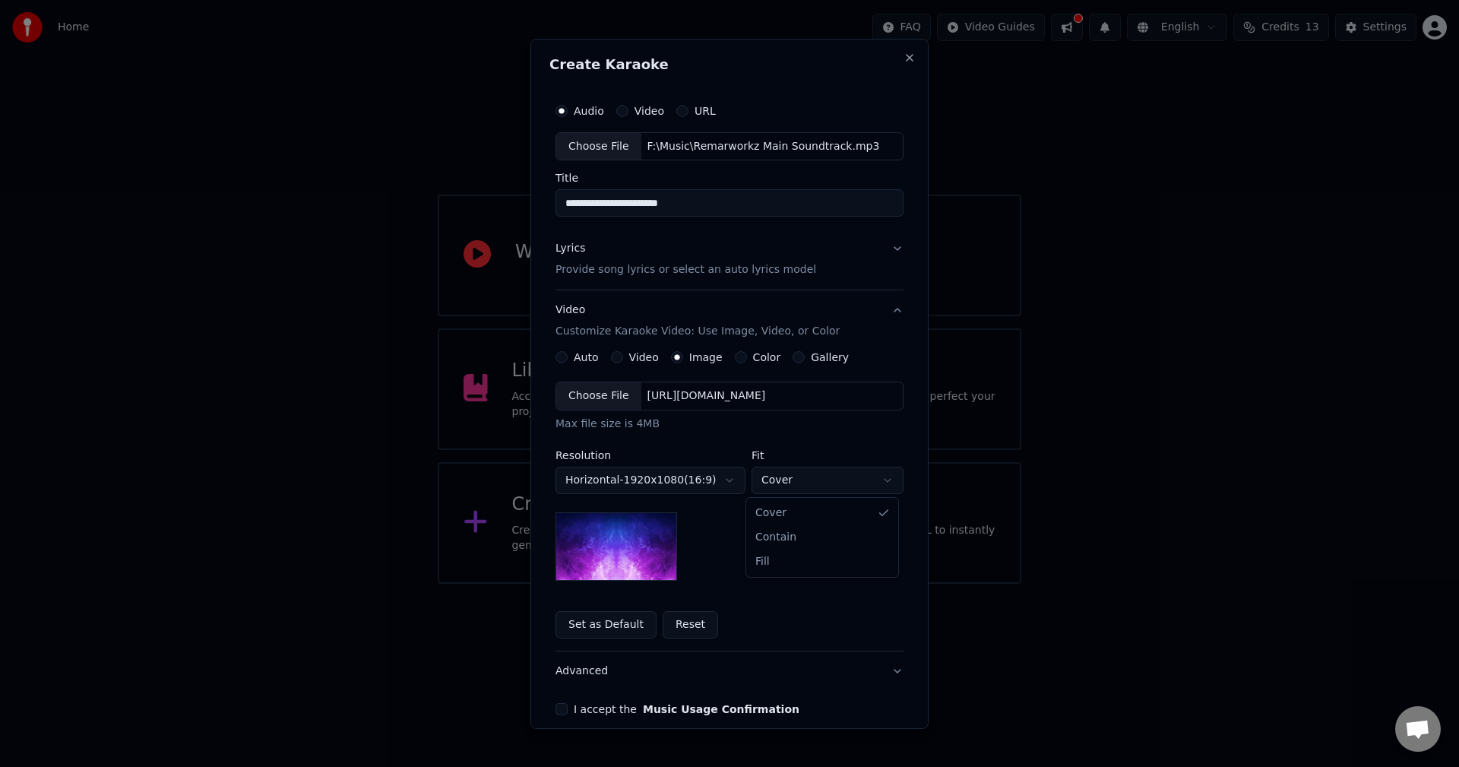
click at [788, 486] on body "**********" at bounding box center [729, 292] width 1459 height 584
click at [646, 555] on img at bounding box center [617, 546] width 122 height 68
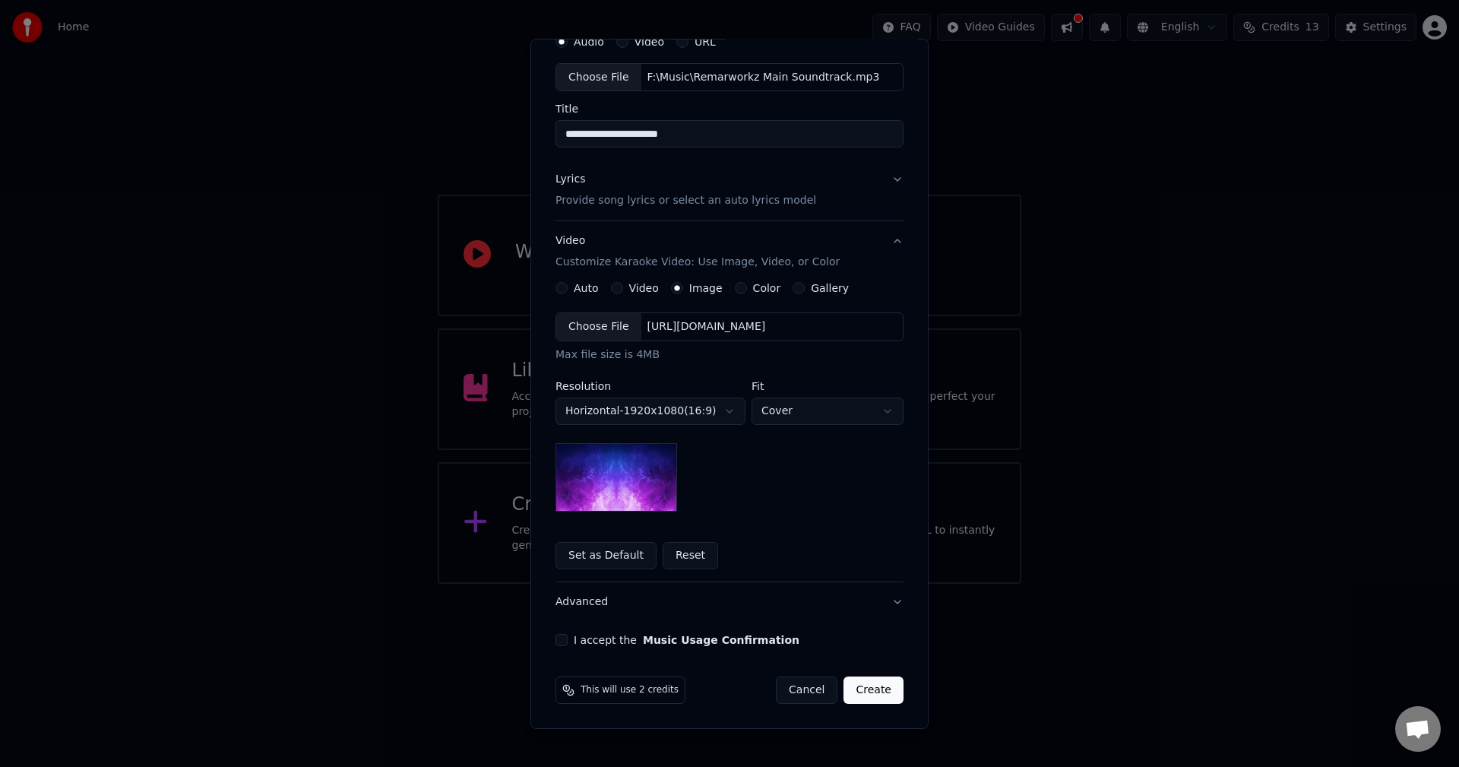
click at [688, 552] on button "Reset" at bounding box center [690, 555] width 55 height 27
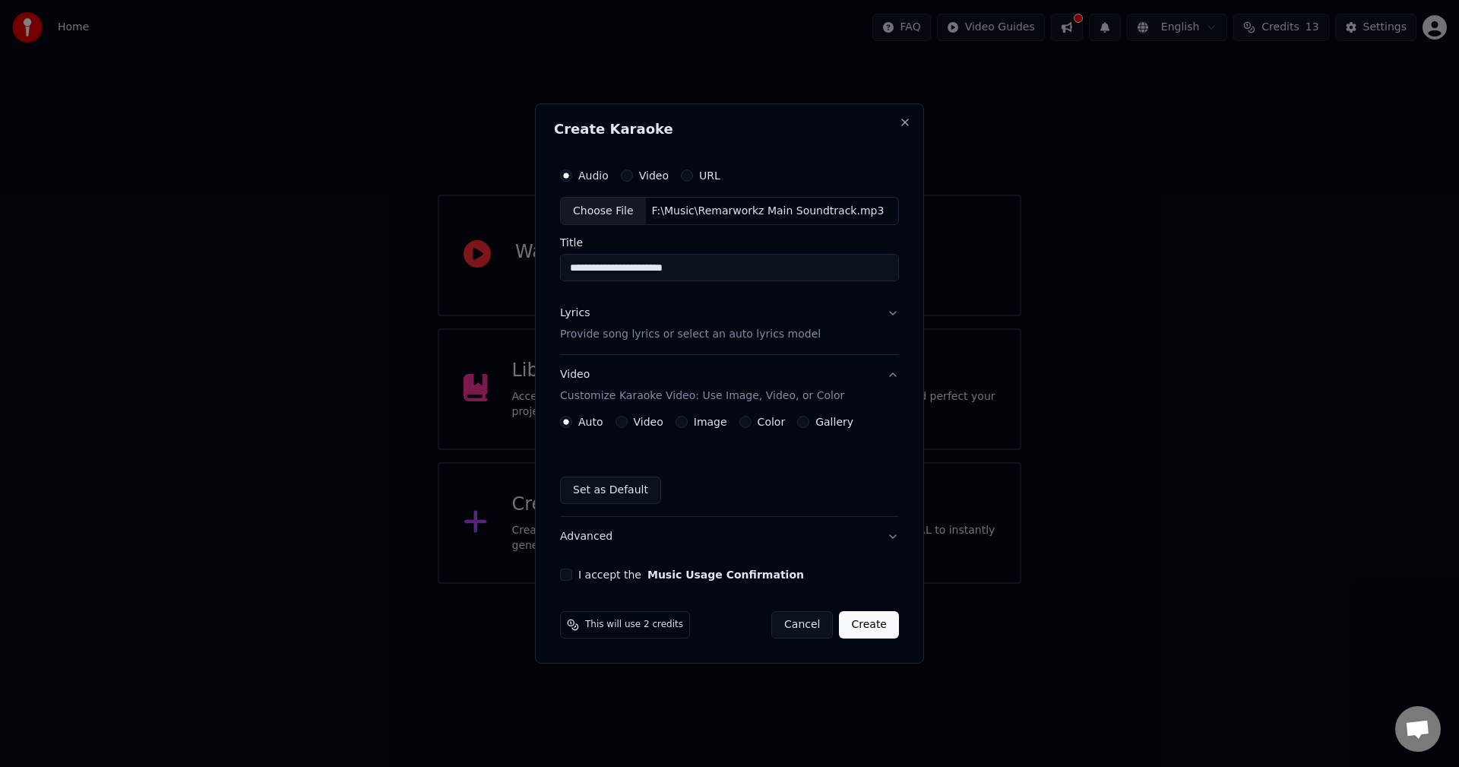
scroll to position [0, 0]
click at [588, 445] on div "Auto Video Image Color Gallery Set as Default" at bounding box center [729, 460] width 339 height 88
click at [676, 425] on button "Image" at bounding box center [682, 422] width 12 height 12
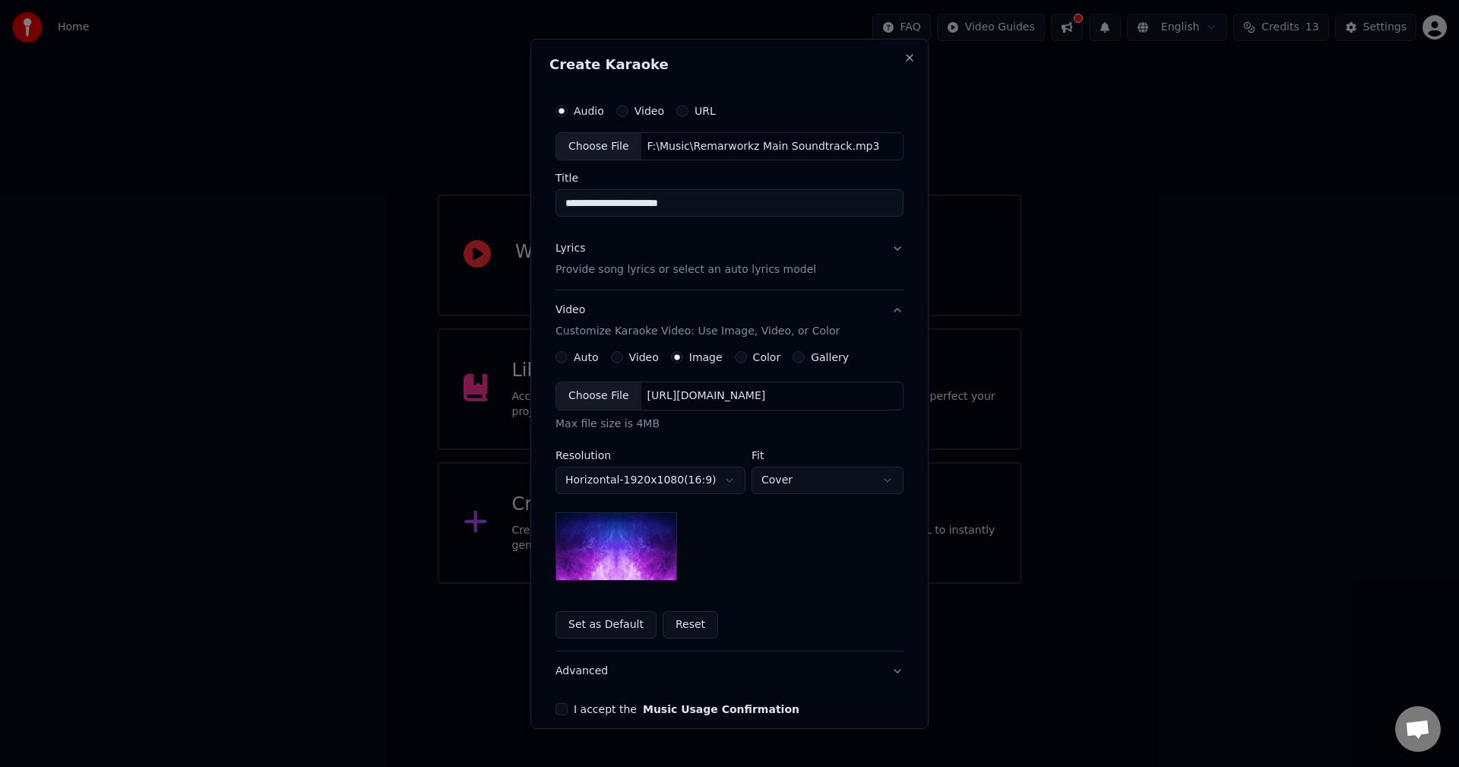
click at [619, 516] on img at bounding box center [617, 546] width 122 height 68
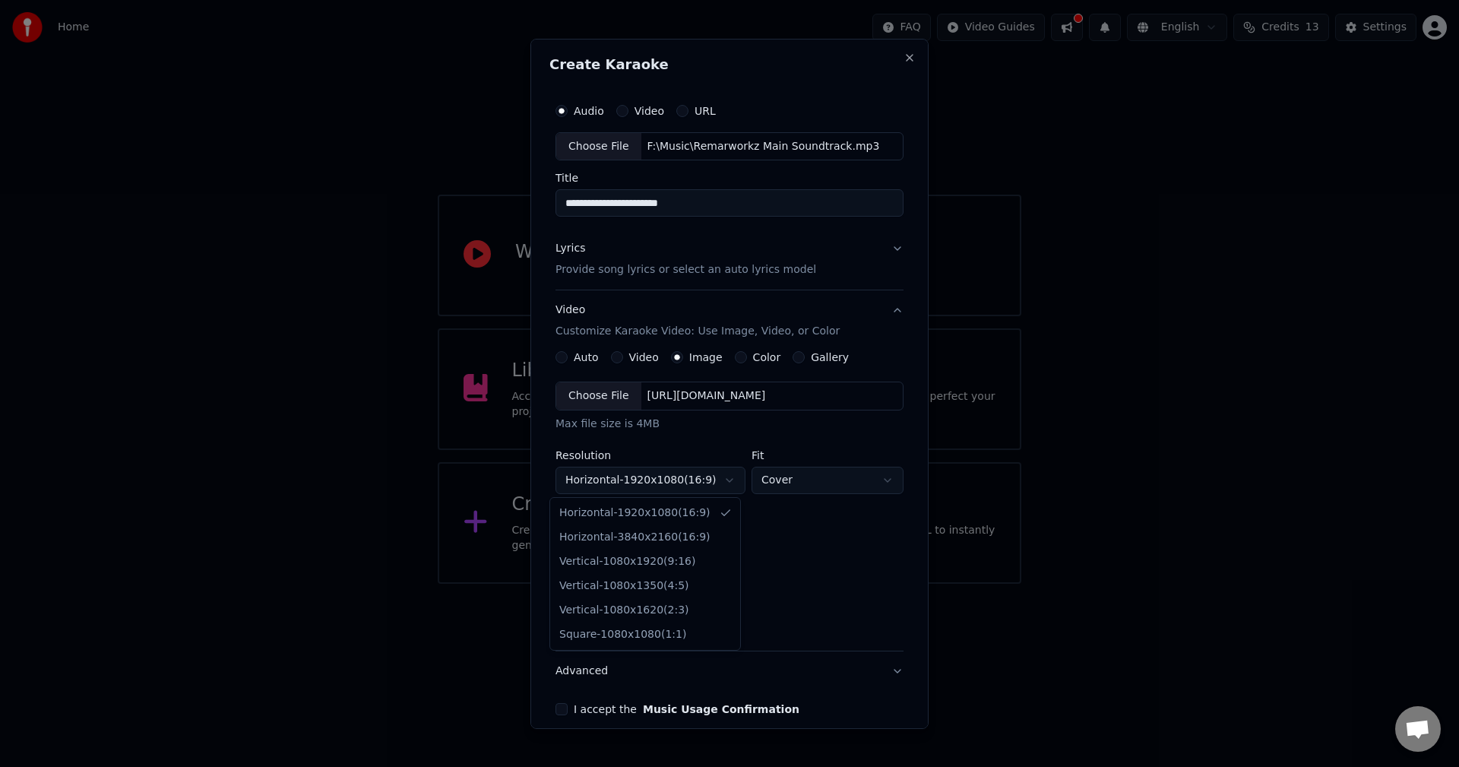
click at [628, 481] on body "**********" at bounding box center [729, 292] width 1459 height 584
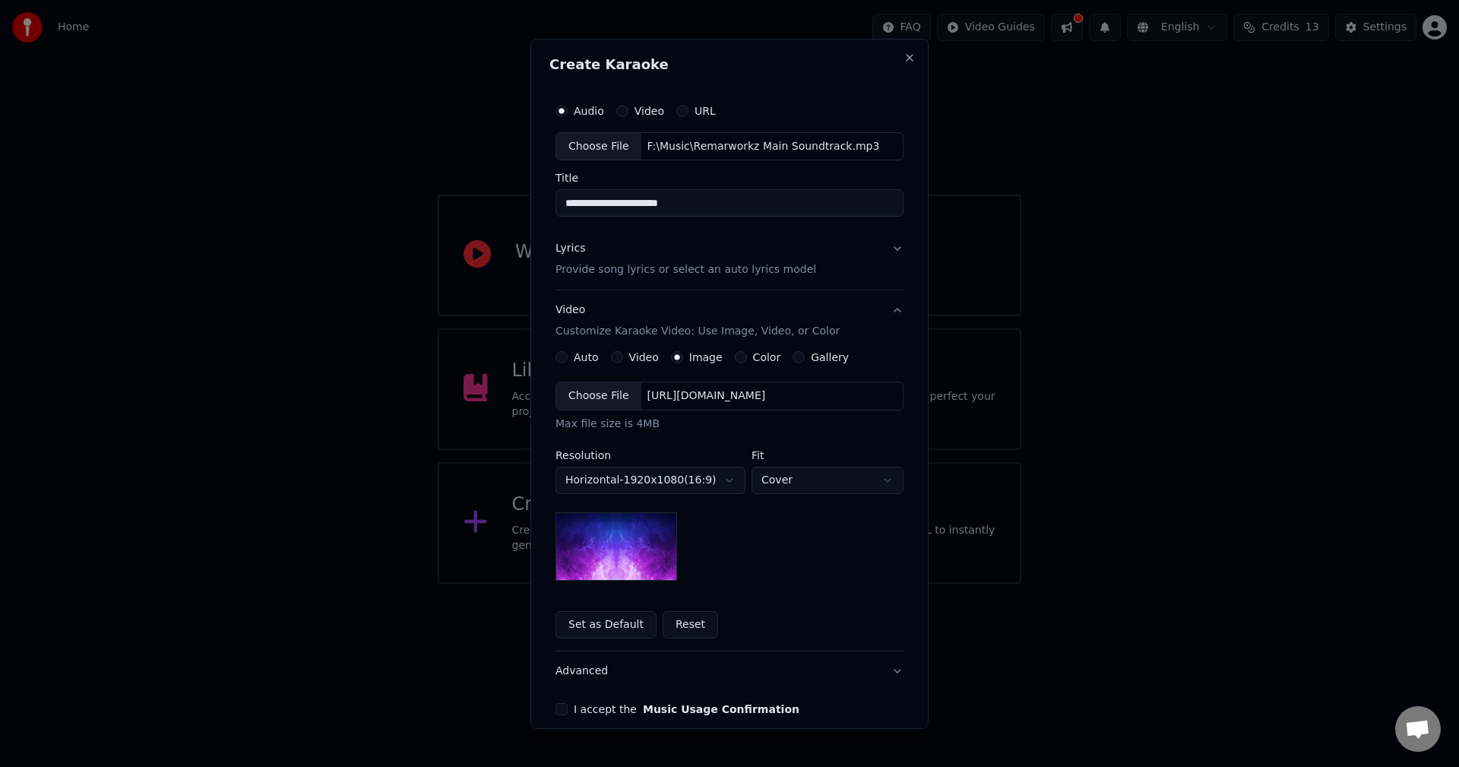
click at [797, 537] on div "**********" at bounding box center [730, 481] width 348 height 199
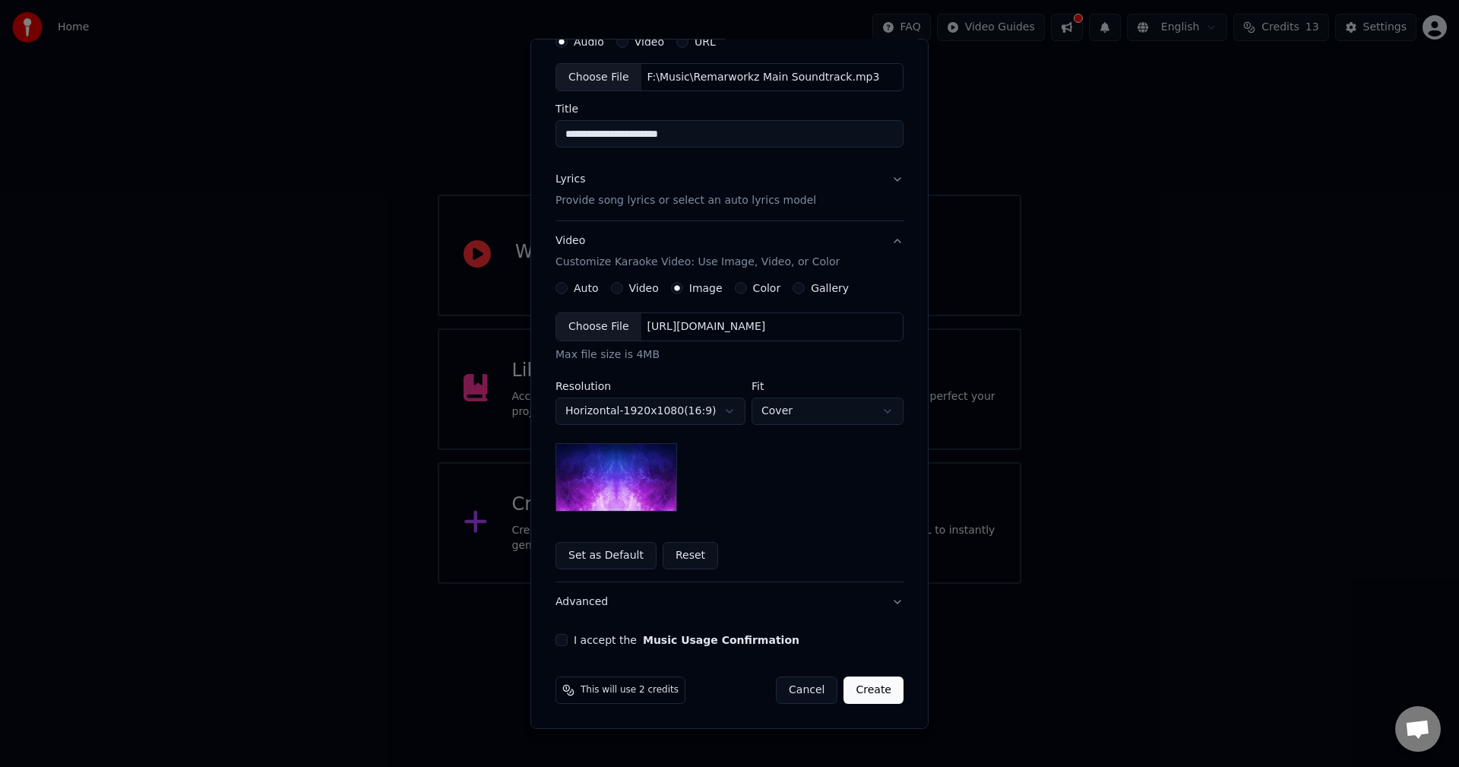
click at [738, 486] on div "**********" at bounding box center [730, 411] width 348 height 199
click at [734, 494] on div "**********" at bounding box center [730, 411] width 348 height 199
click at [556, 636] on button "I accept the Music Usage Confirmation" at bounding box center [562, 640] width 12 height 12
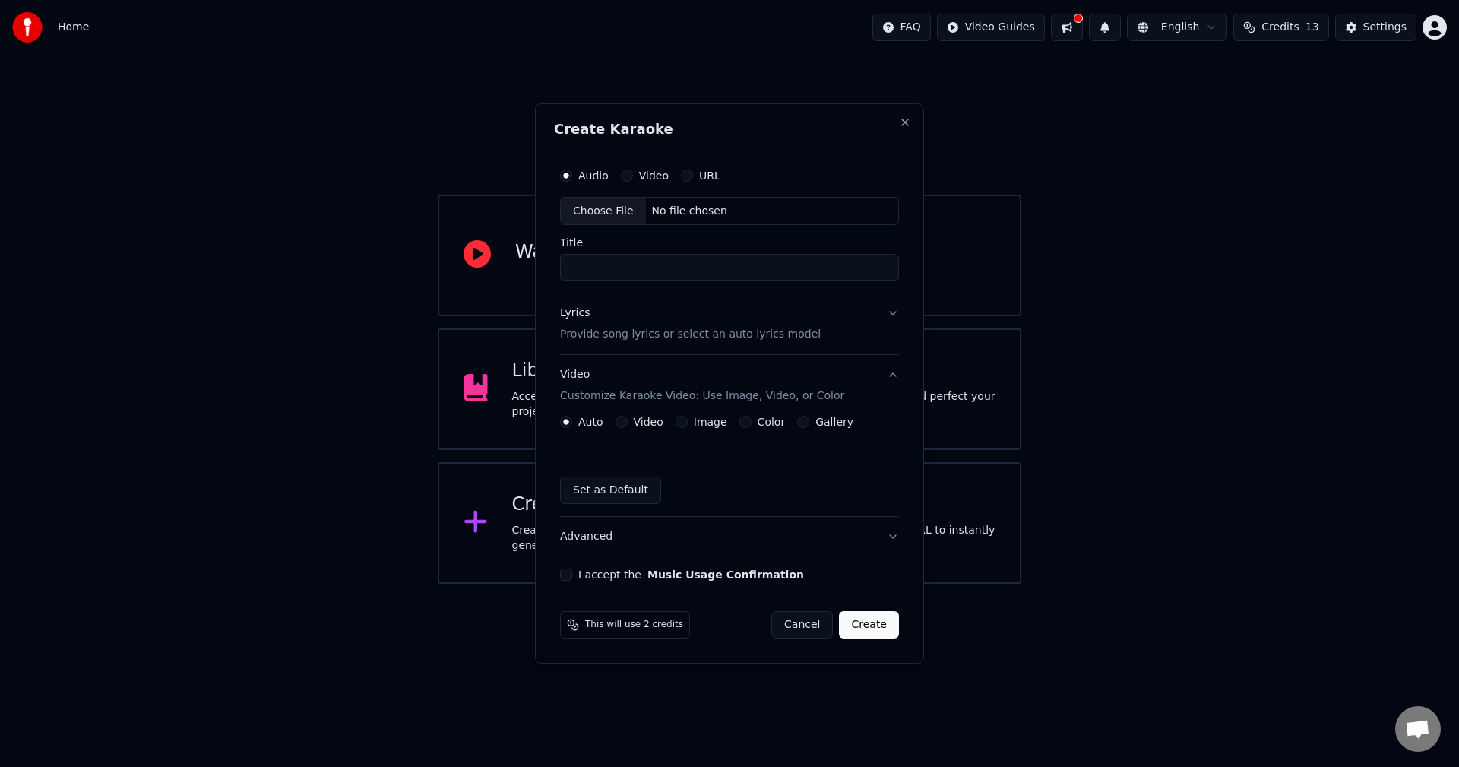
scroll to position [0, 0]
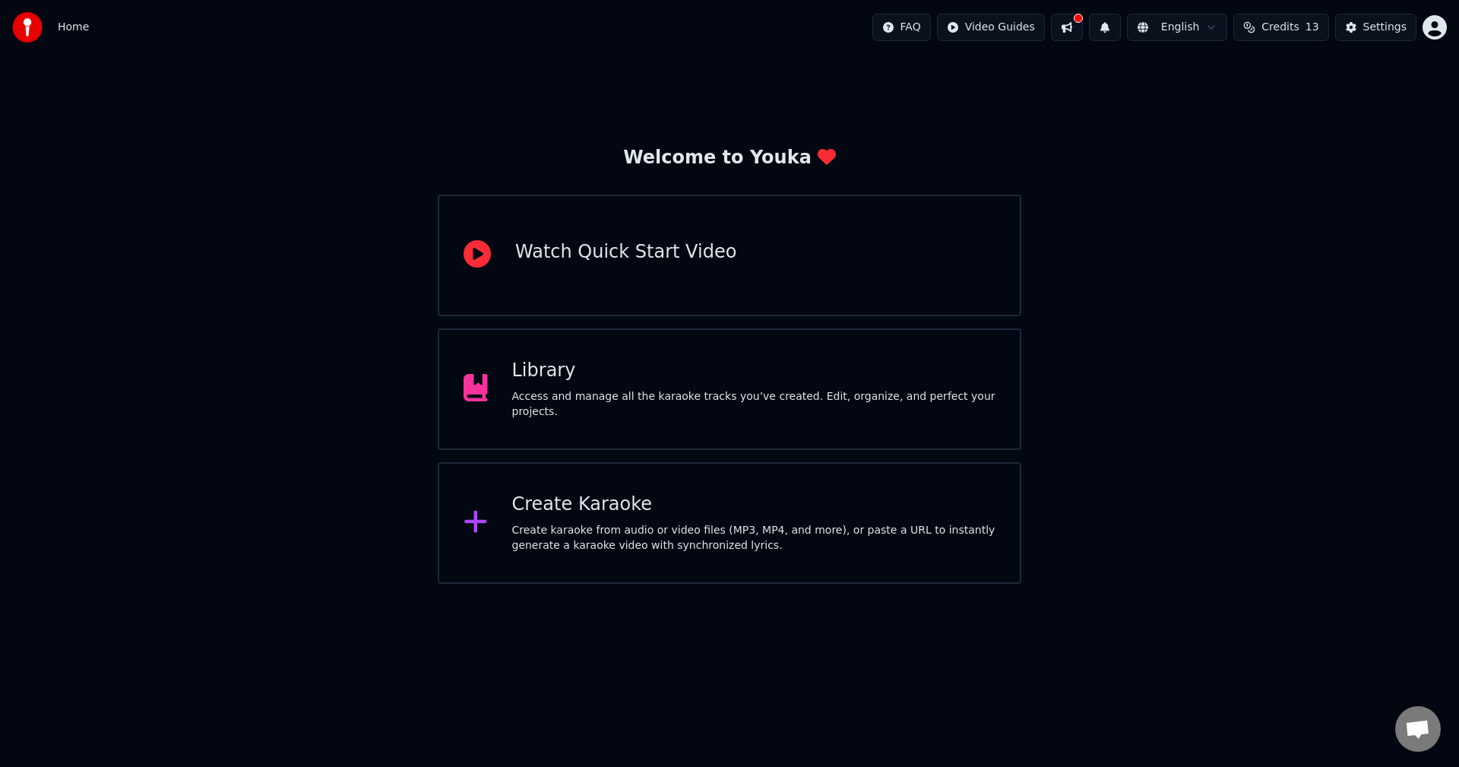
click at [1297, 22] on span "Credits" at bounding box center [1280, 27] width 37 height 15
click at [1209, 22] on html "Home FAQ Video Guides English Credits 13 Settings Welcome to Youka Watch Quick …" at bounding box center [729, 292] width 1459 height 584
click at [1077, 27] on html "Home FAQ Video Guides English Credits 13 Settings Welcome to Youka Watch Quick …" at bounding box center [729, 292] width 1459 height 584
click at [1022, 27] on html "Home FAQ Video Guides English Credits 13 Settings Welcome to Youka Watch Quick …" at bounding box center [729, 292] width 1459 height 584
click at [1375, 25] on html "Home FAQ Video Guides English Credits 13 Settings Welcome to Youka Watch Quick …" at bounding box center [729, 292] width 1459 height 584
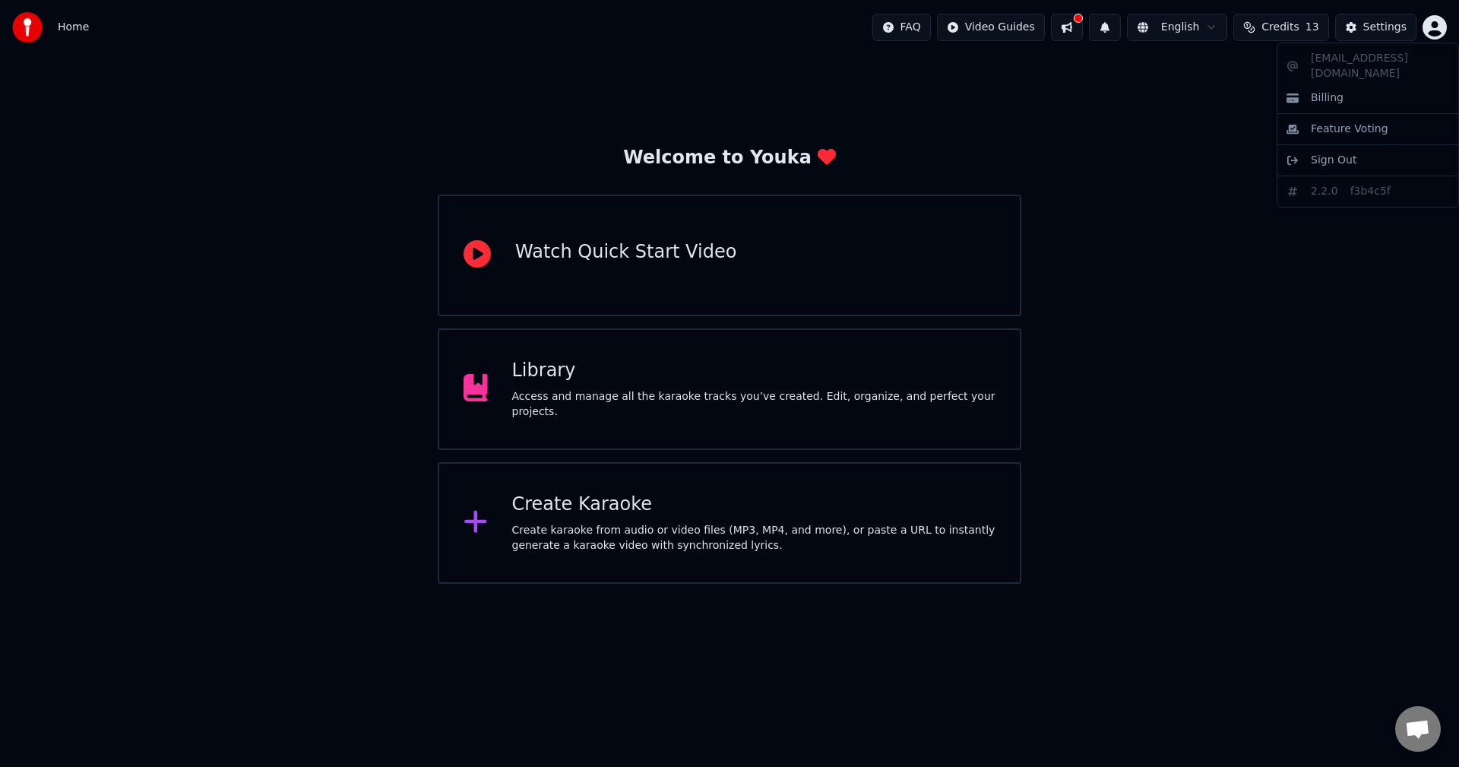
click at [1430, 25] on html "Home FAQ Video Guides English Credits 13 Settings Welcome to Youka Watch Quick …" at bounding box center [729, 292] width 1459 height 584
click at [578, 530] on html "Home FAQ Video Guides English Credits 13 Settings Welcome to Youka Watch Quick …" at bounding box center [729, 292] width 1459 height 584
click at [578, 530] on div "Create karaoke from audio or video files (MP3, MP4, and more), or paste a URL t…" at bounding box center [754, 538] width 484 height 30
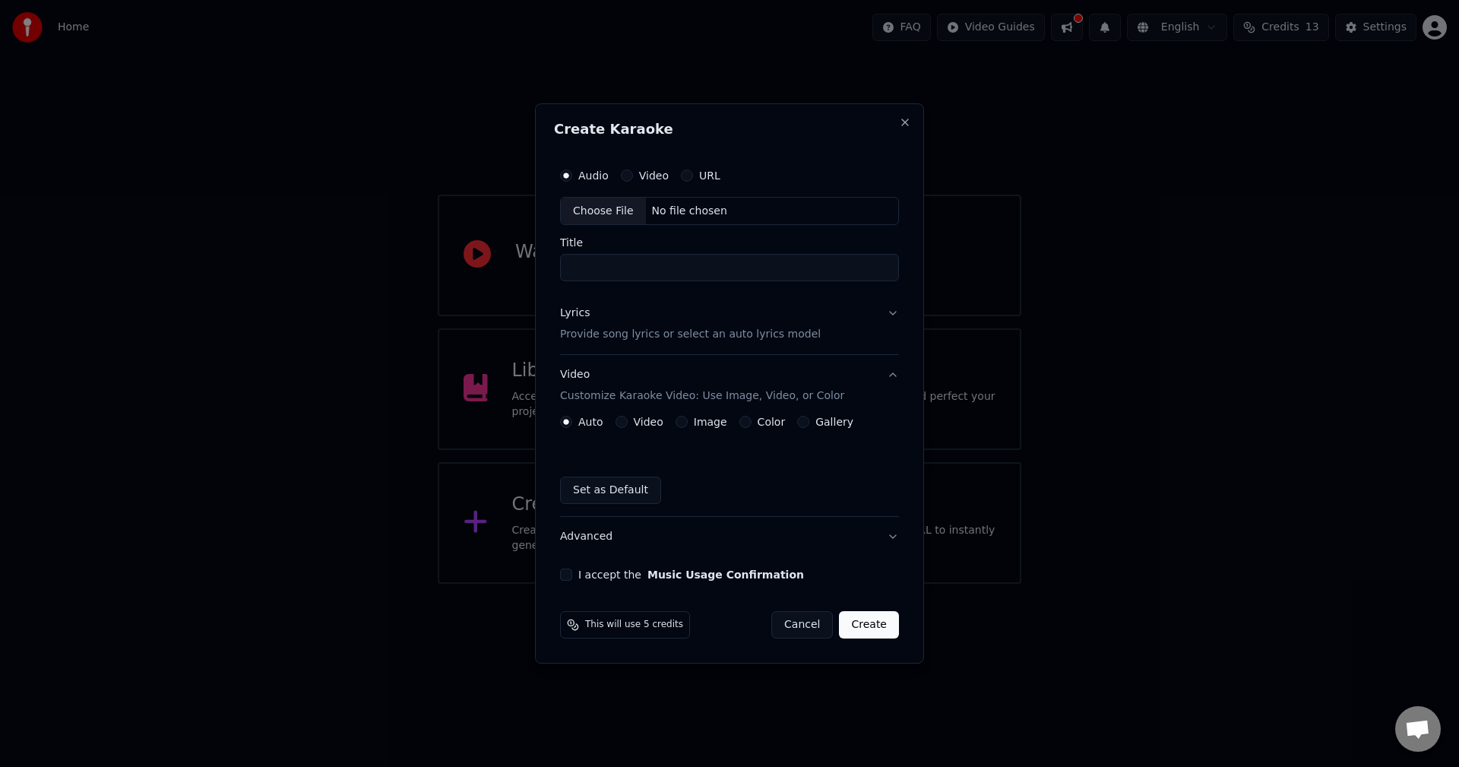
click at [590, 211] on div "Choose File" at bounding box center [603, 211] width 85 height 27
click at [759, 274] on input "**********" at bounding box center [729, 268] width 339 height 27
type input "**********"
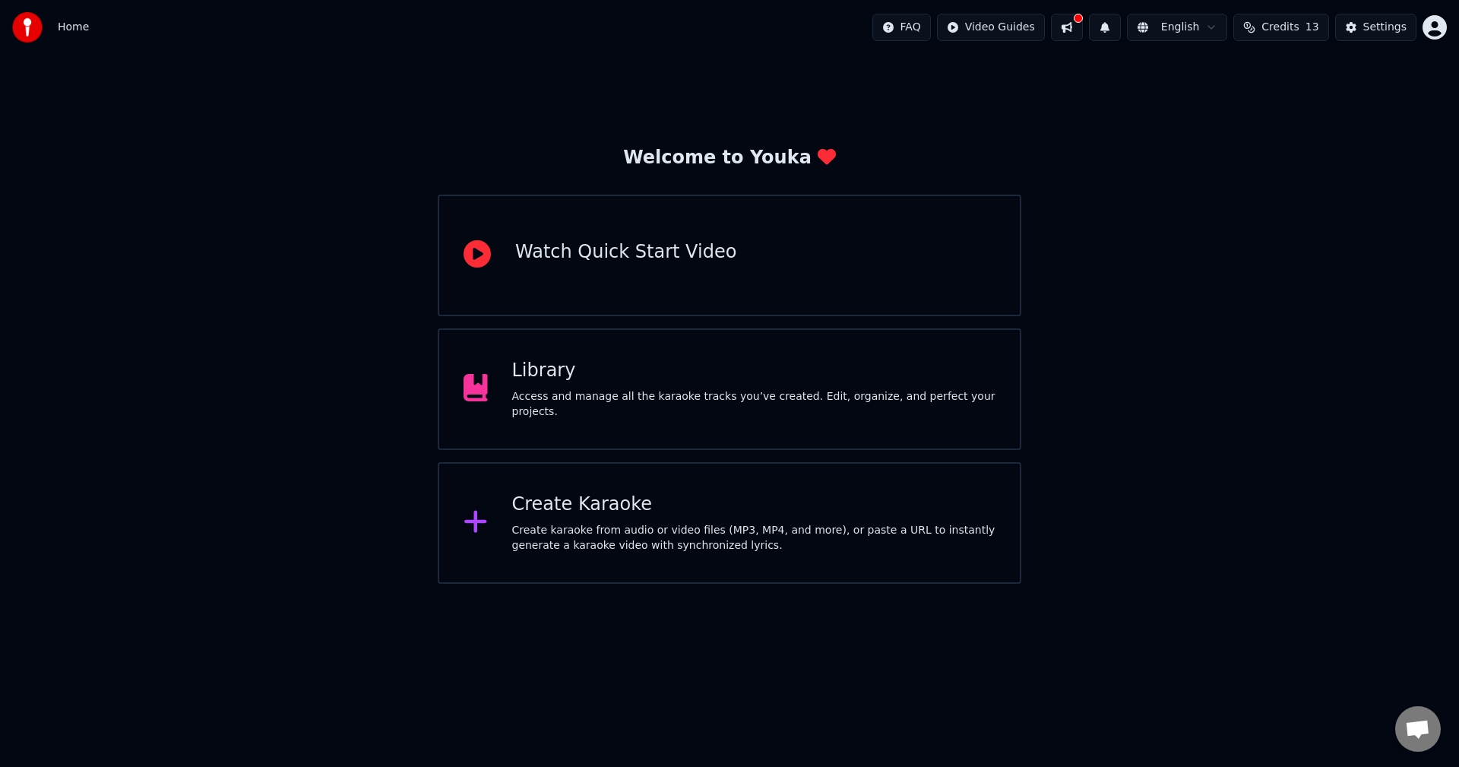
click at [600, 517] on div "Create Karaoke Create karaoke from audio or video files (MP3, MP4, and more), o…" at bounding box center [754, 522] width 484 height 61
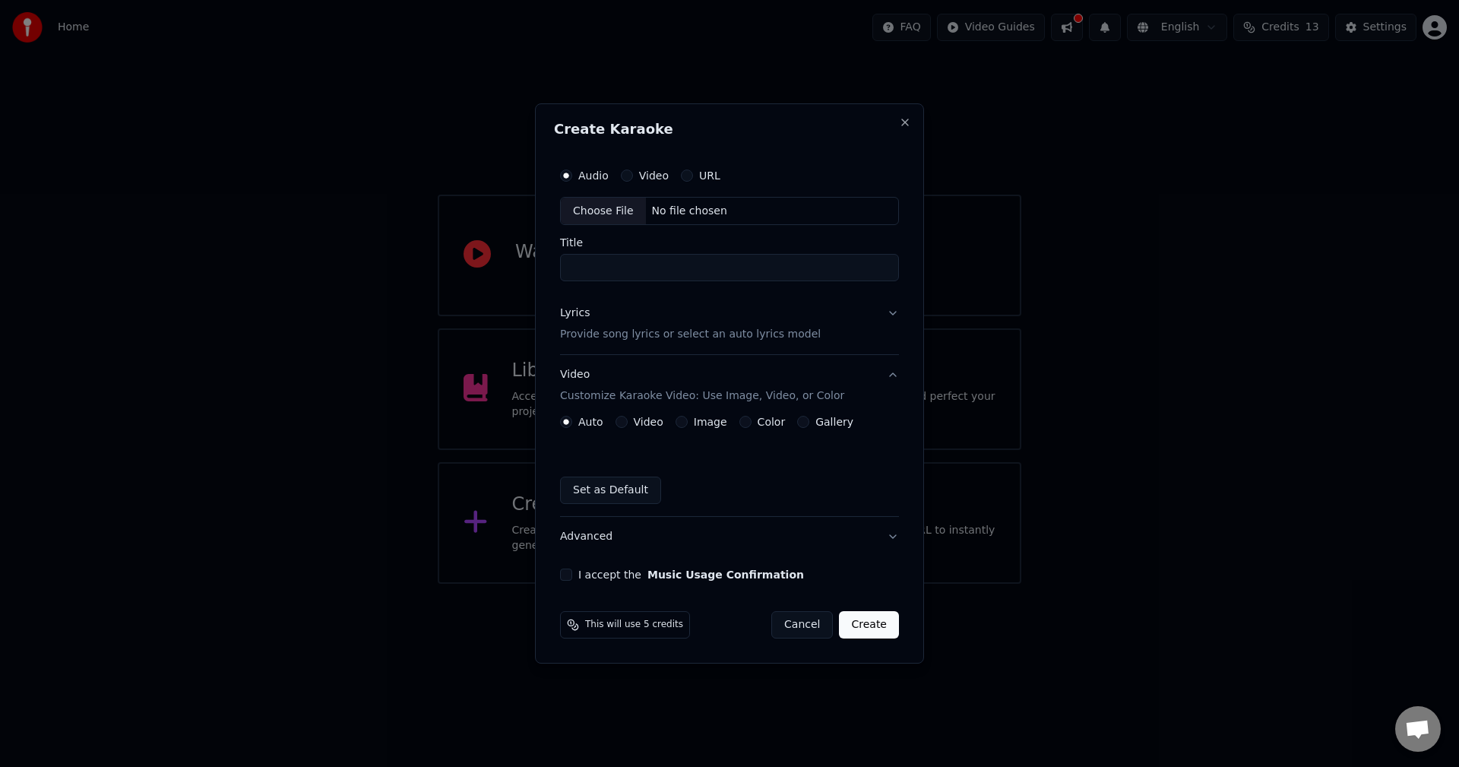
click at [621, 202] on div "Choose File" at bounding box center [603, 211] width 85 height 27
click at [747, 266] on input "**********" at bounding box center [729, 268] width 339 height 27
type input "**********"
click at [670, 339] on p "Provide song lyrics or select an auto lyrics model" at bounding box center [690, 335] width 261 height 15
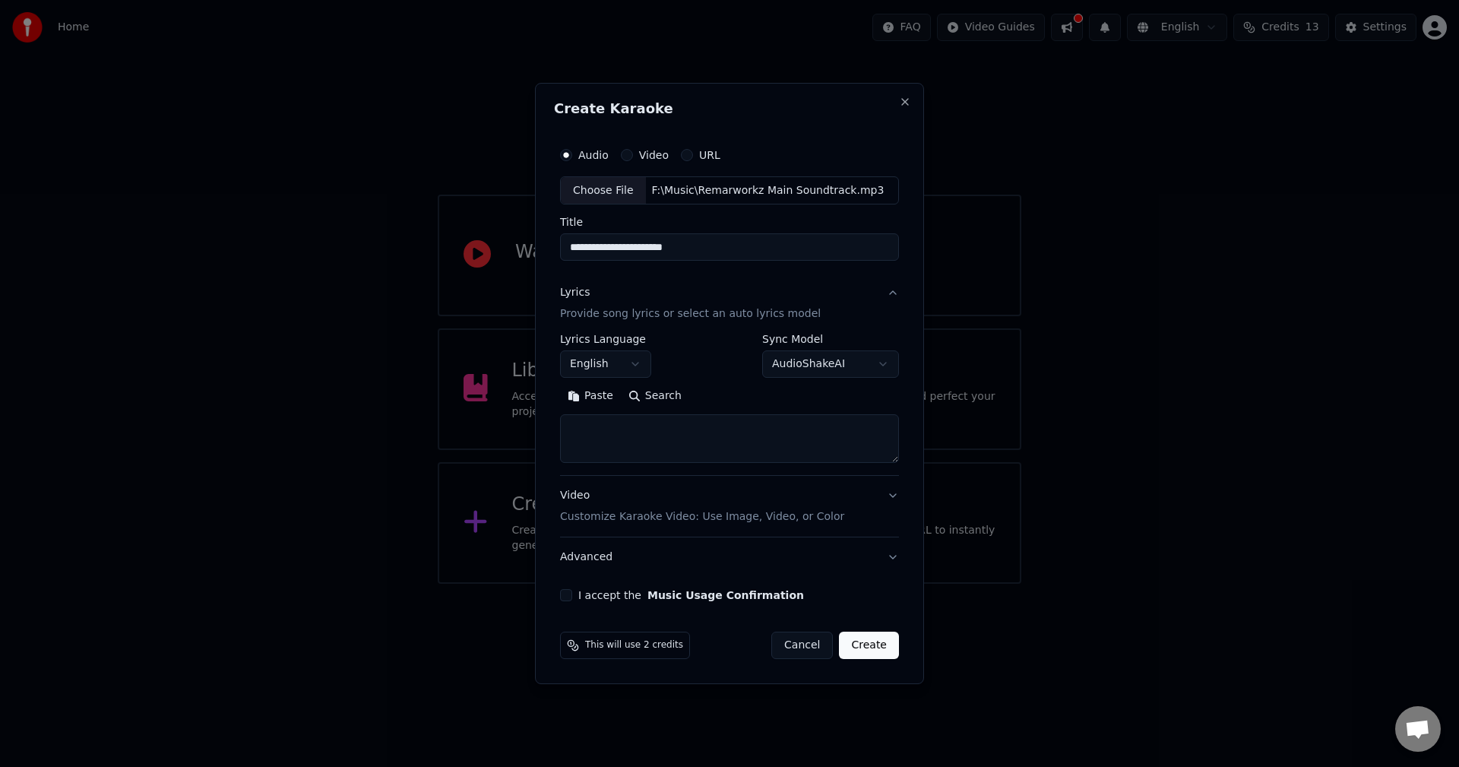
click at [672, 428] on textarea at bounding box center [729, 439] width 339 height 49
paste textarea "**********"
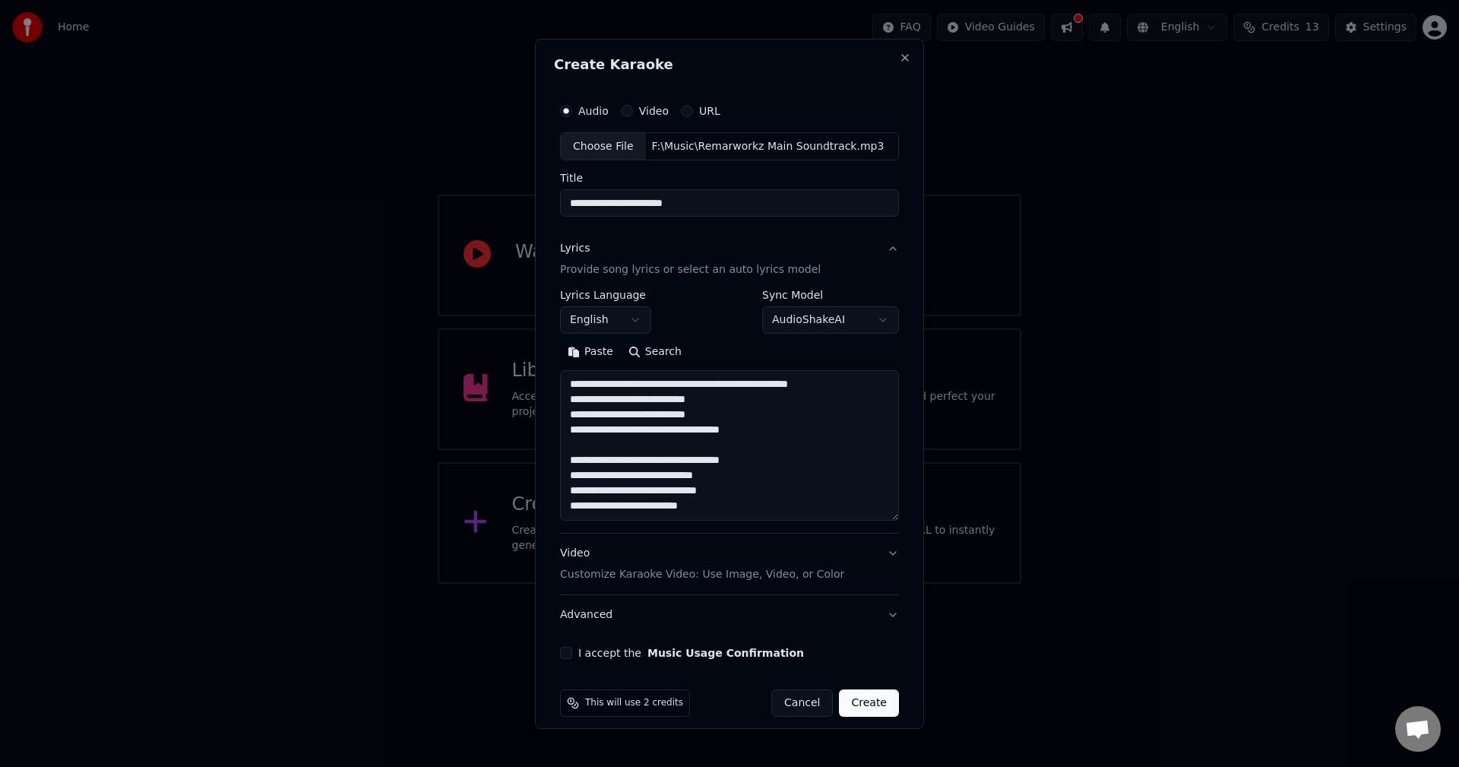
scroll to position [96, 0]
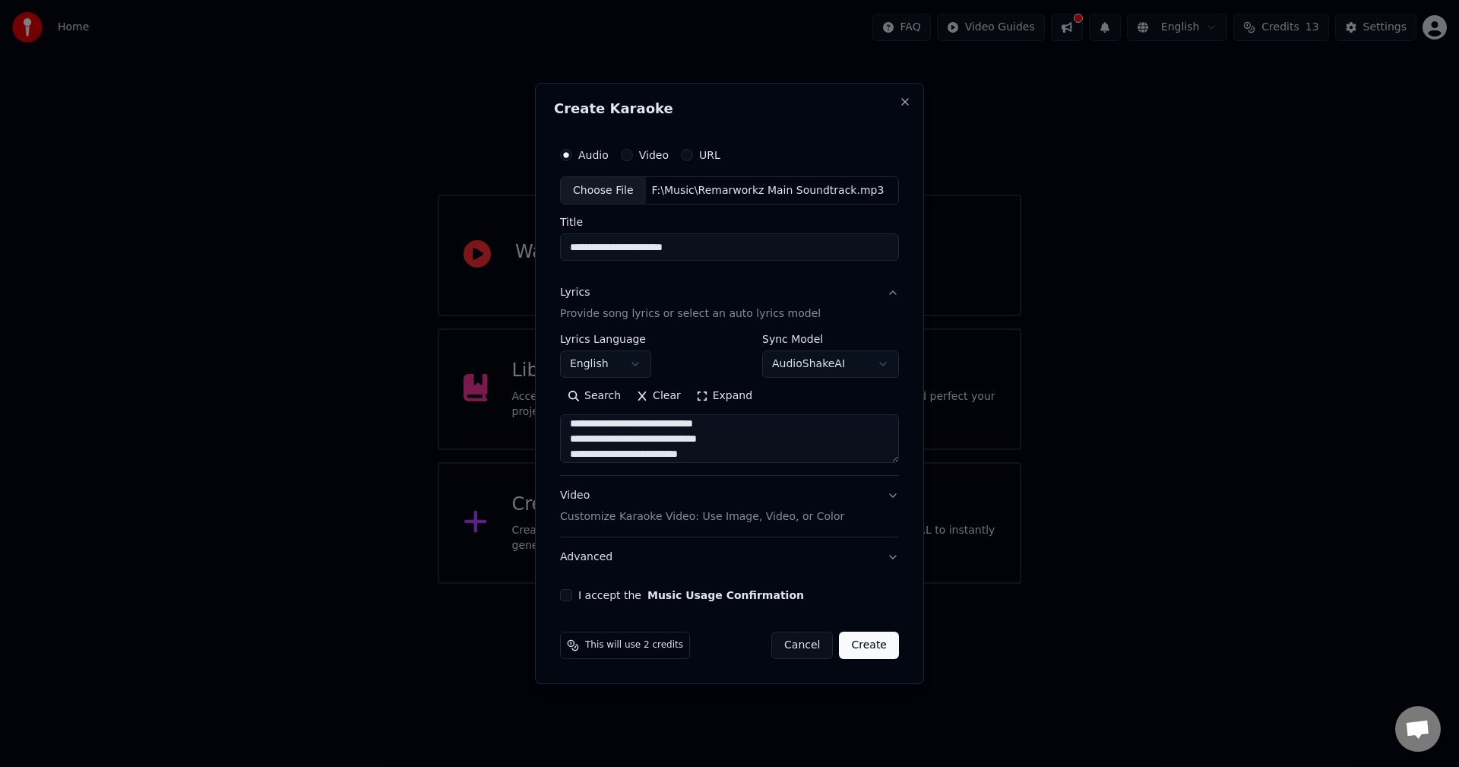
click at [641, 460] on textarea "**********" at bounding box center [729, 439] width 339 height 49
type textarea "**********"
click at [889, 500] on button "Video Customize Karaoke Video: Use Image, Video, or Color" at bounding box center [729, 507] width 339 height 61
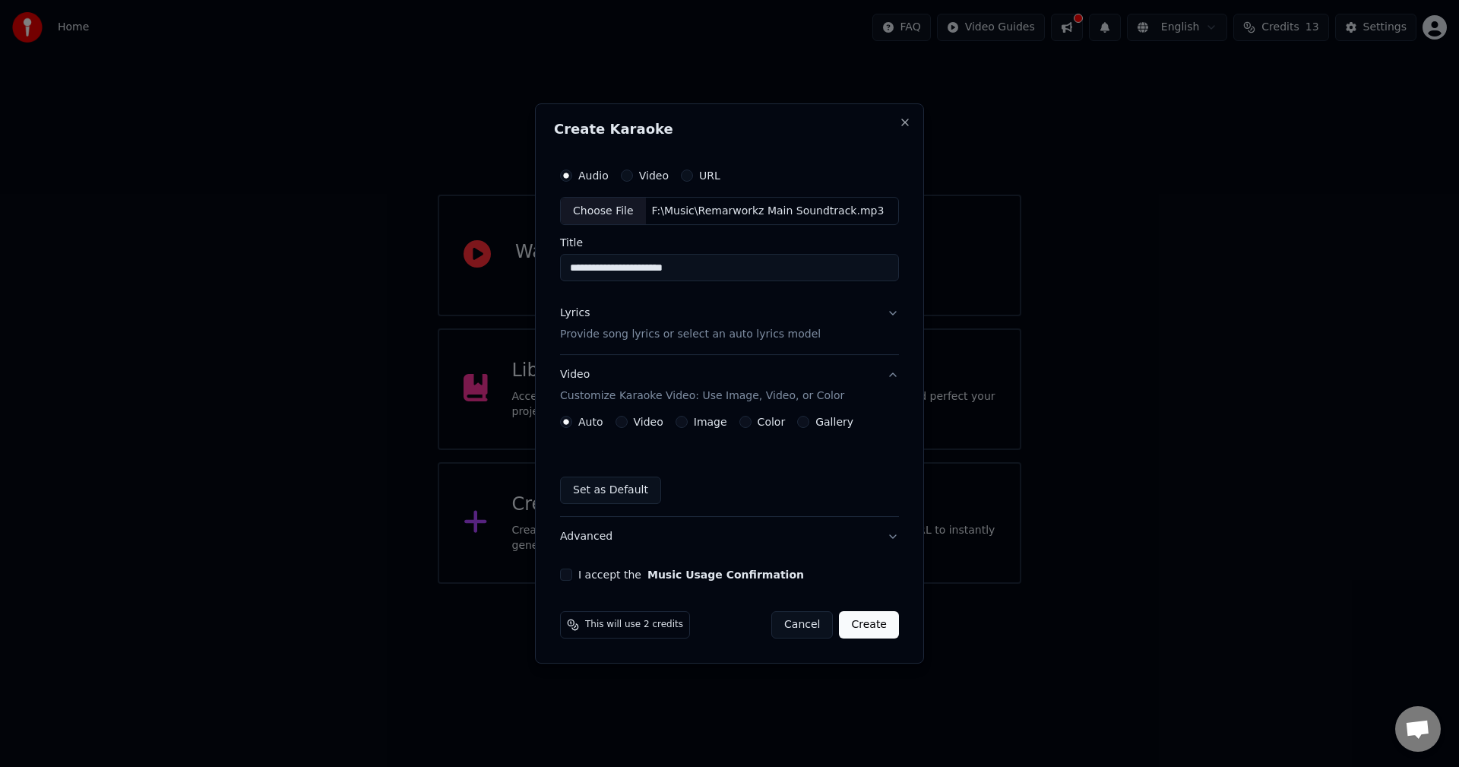
click at [828, 418] on label "Gallery" at bounding box center [834, 421] width 38 height 11
click at [809, 418] on button "Gallery" at bounding box center [803, 422] width 12 height 12
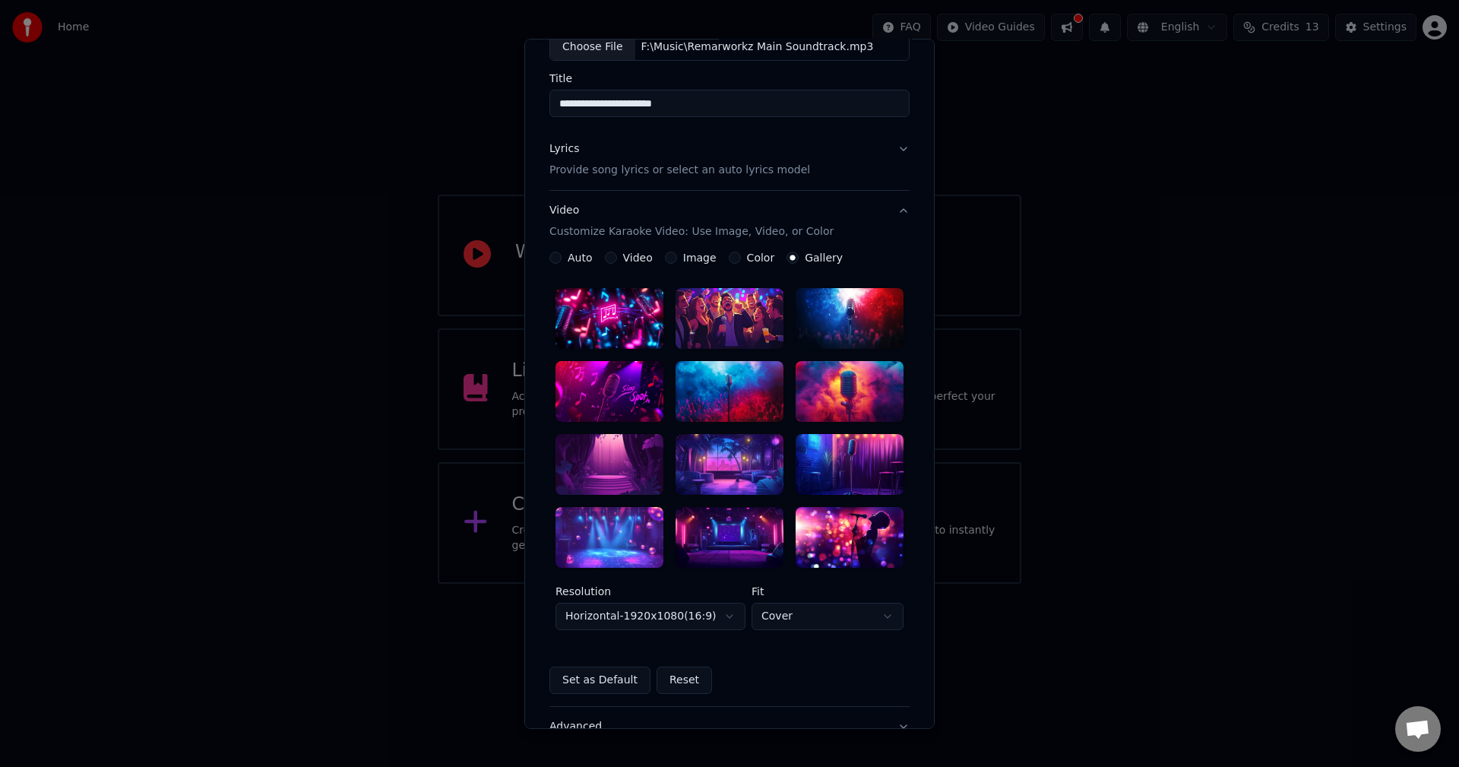
scroll to position [0, 0]
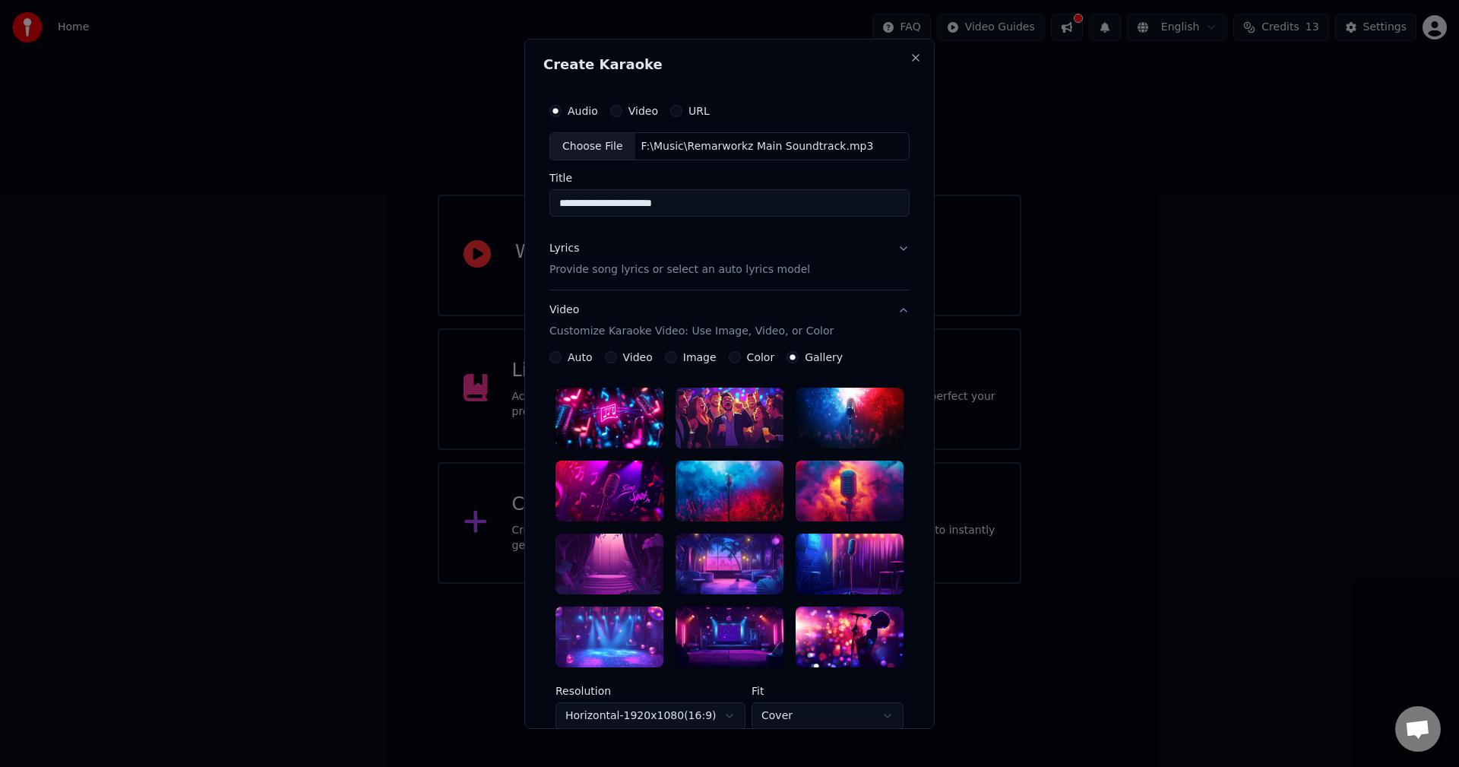
click at [668, 357] on div "Image" at bounding box center [691, 357] width 52 height 12
click at [665, 357] on button "Image" at bounding box center [671, 357] width 12 height 12
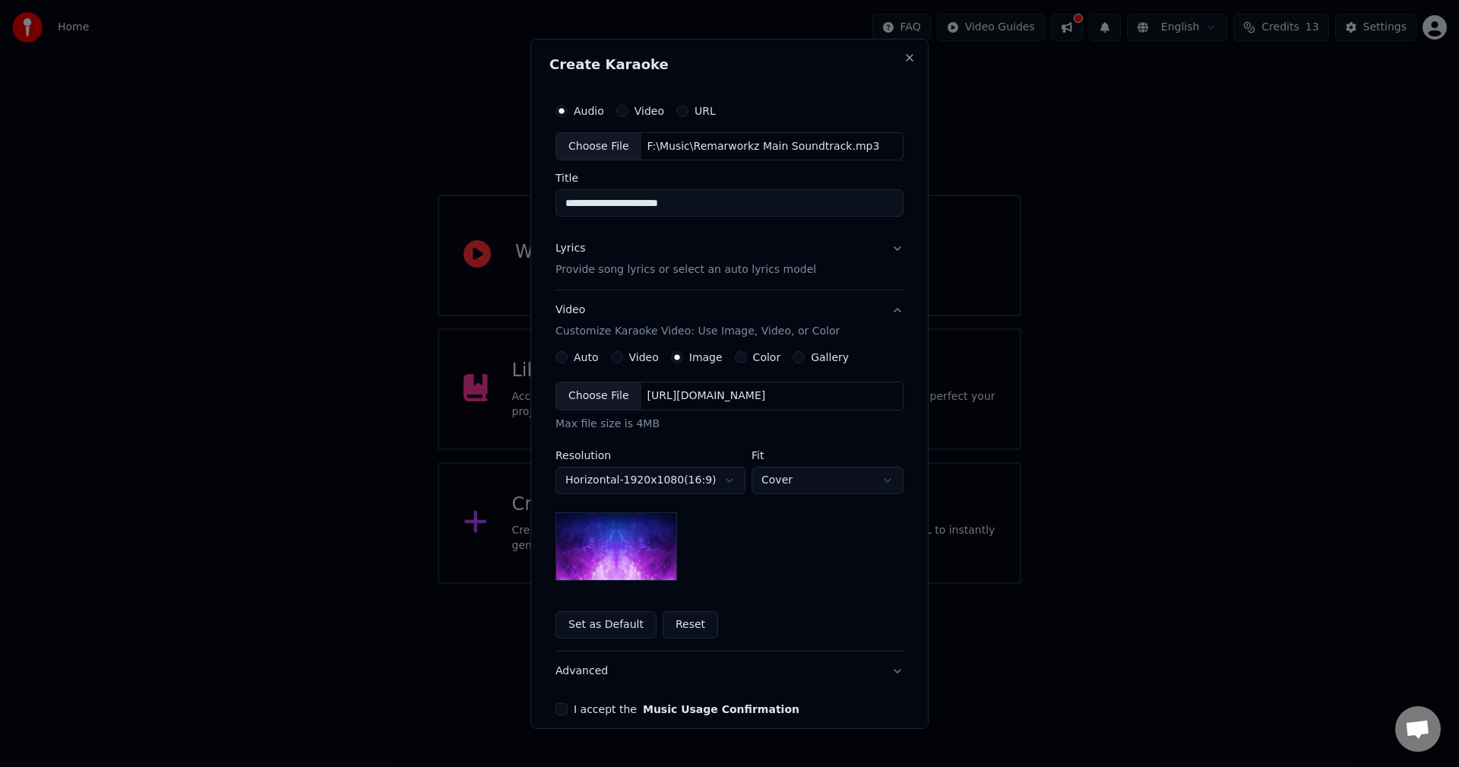
click at [796, 562] on div "**********" at bounding box center [730, 481] width 348 height 199
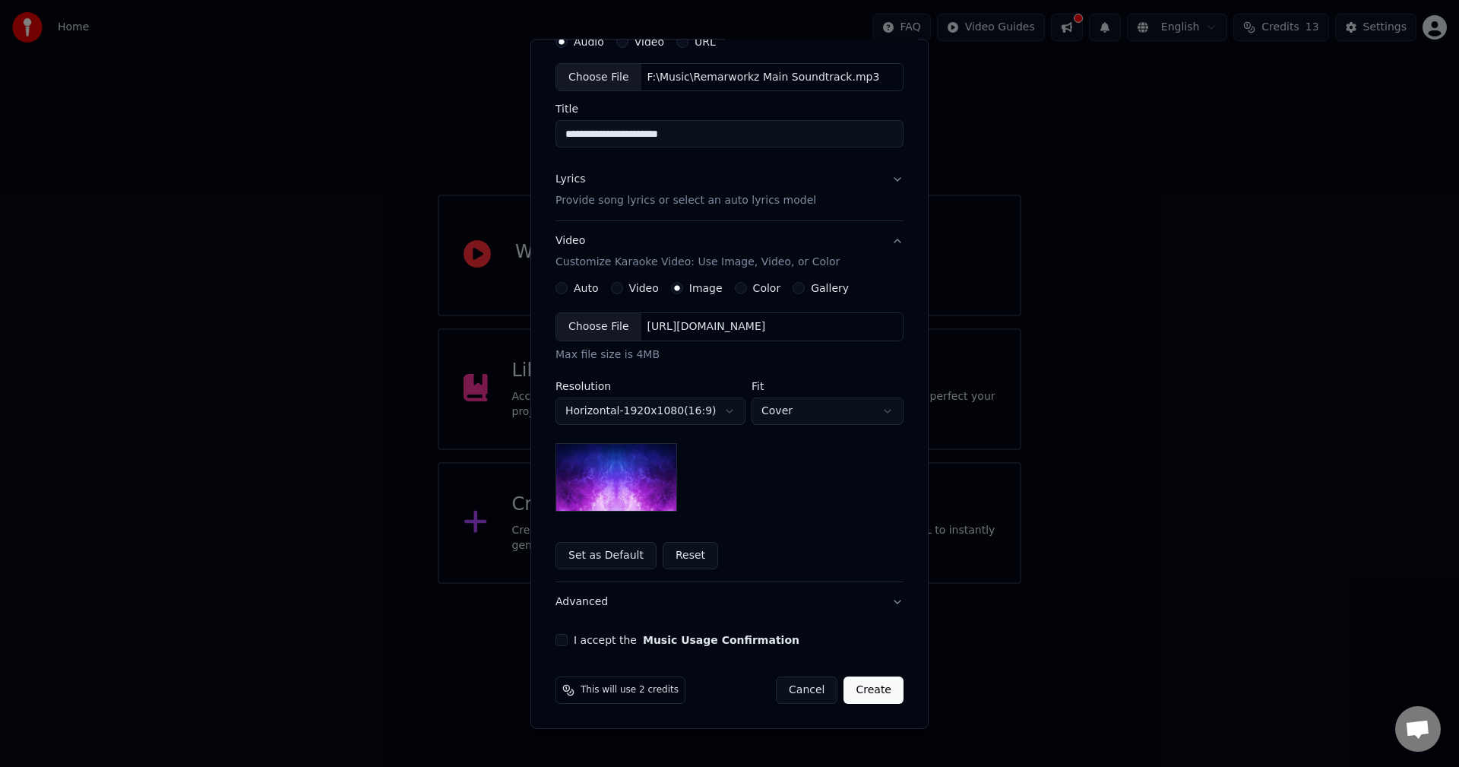
click at [556, 639] on button "I accept the Music Usage Confirmation" at bounding box center [562, 640] width 12 height 12
click at [872, 684] on button "Create" at bounding box center [874, 689] width 60 height 27
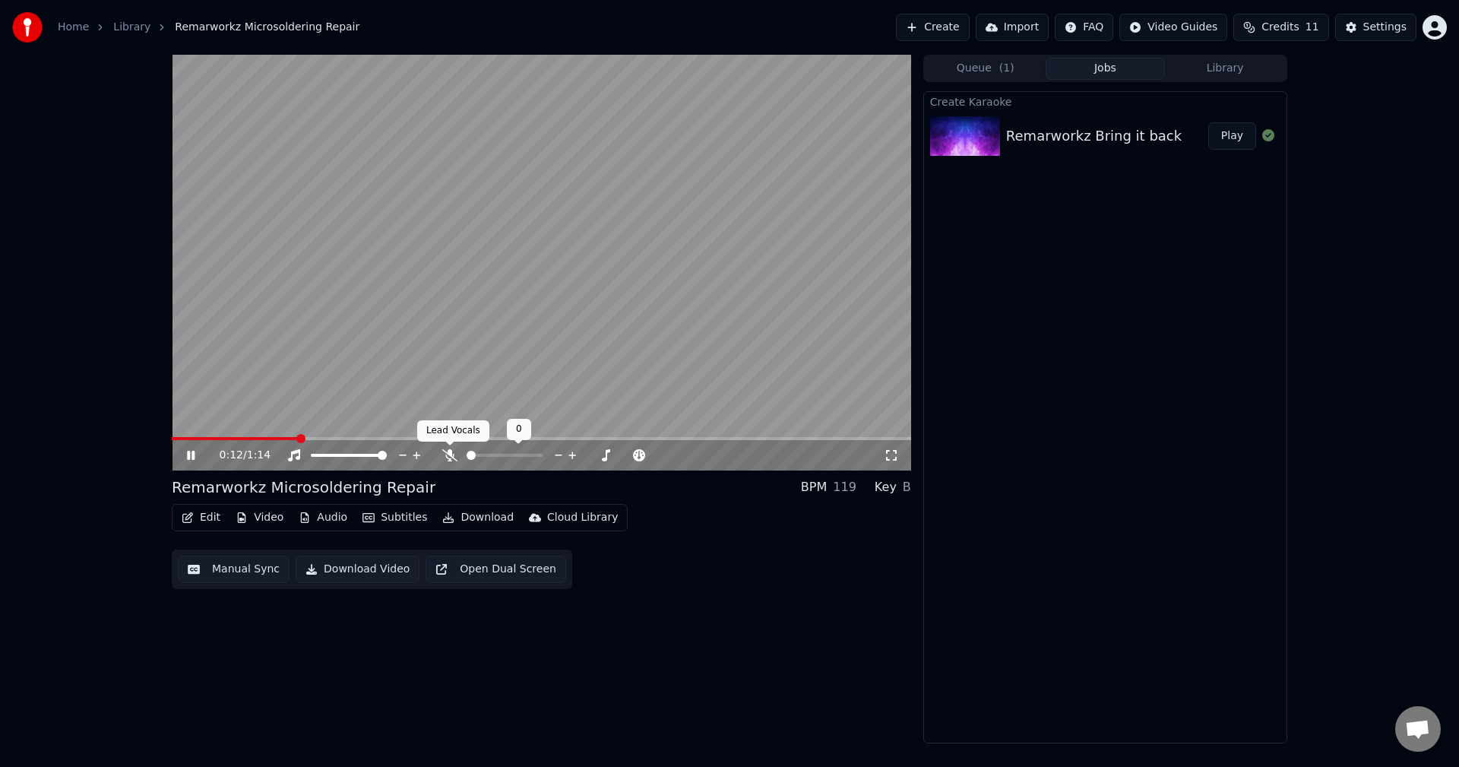
click at [445, 457] on icon at bounding box center [449, 455] width 15 height 12
click at [485, 454] on span at bounding box center [476, 455] width 18 height 3
click at [253, 205] on video at bounding box center [541, 263] width 739 height 416
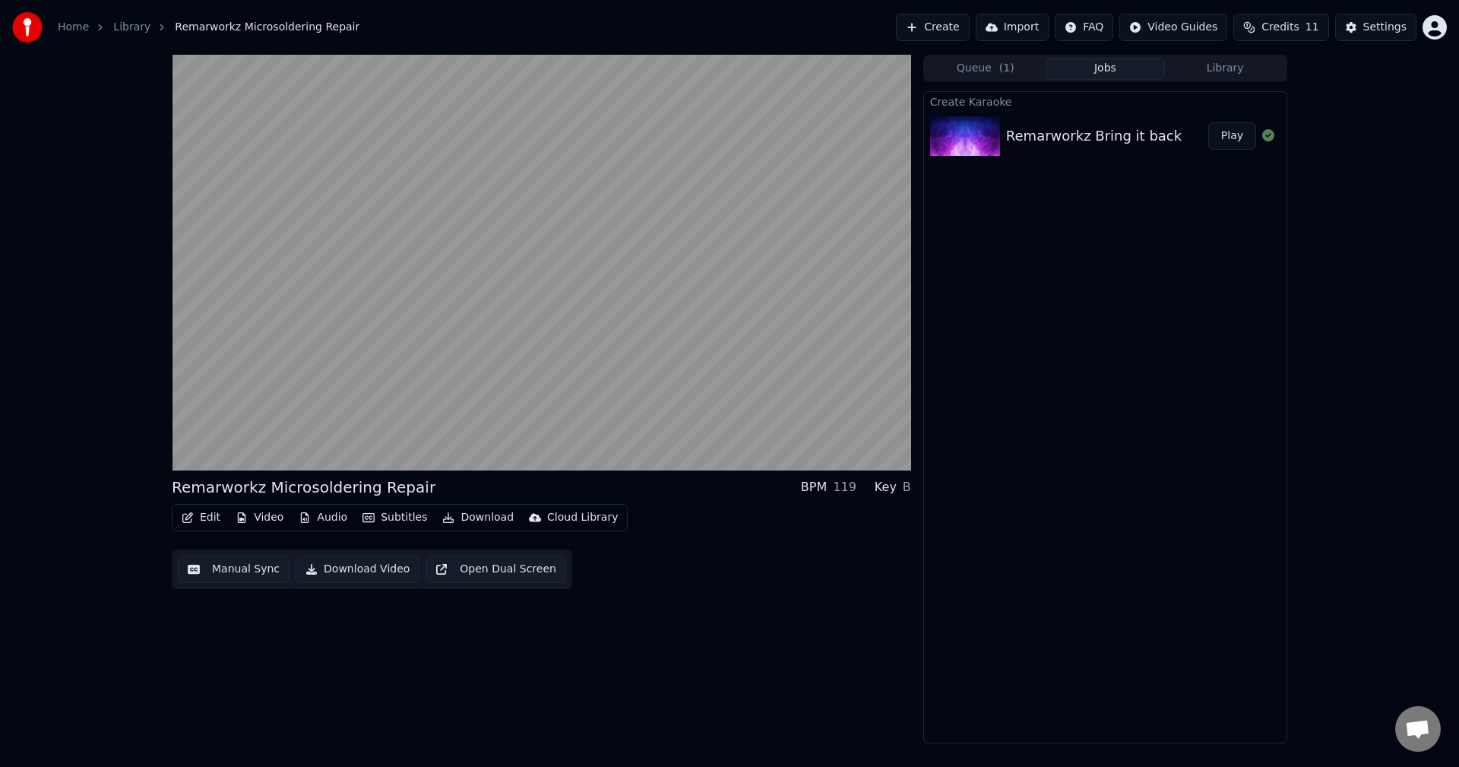
click at [206, 521] on button "Edit" at bounding box center [201, 517] width 51 height 21
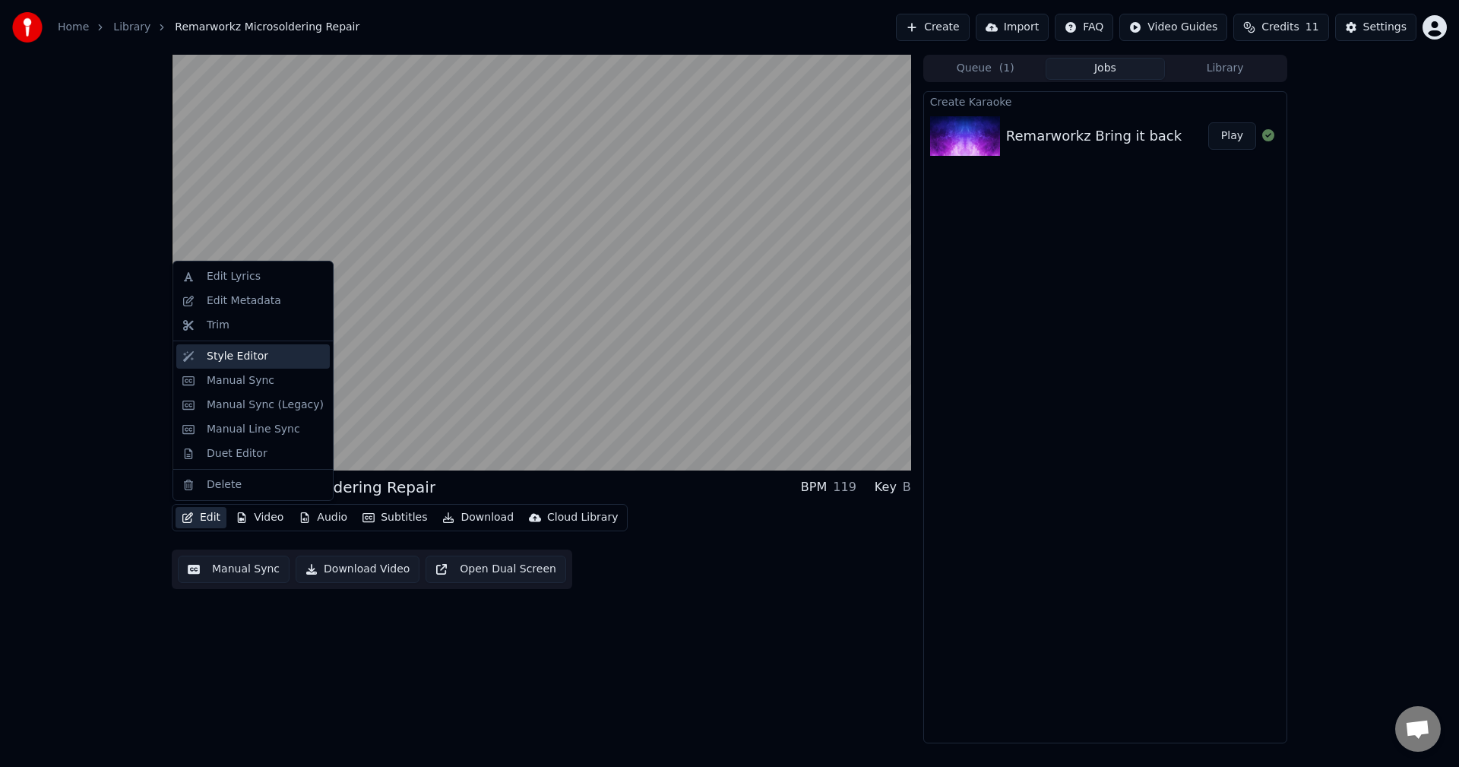
click at [249, 355] on div "Style Editor" at bounding box center [238, 356] width 62 height 15
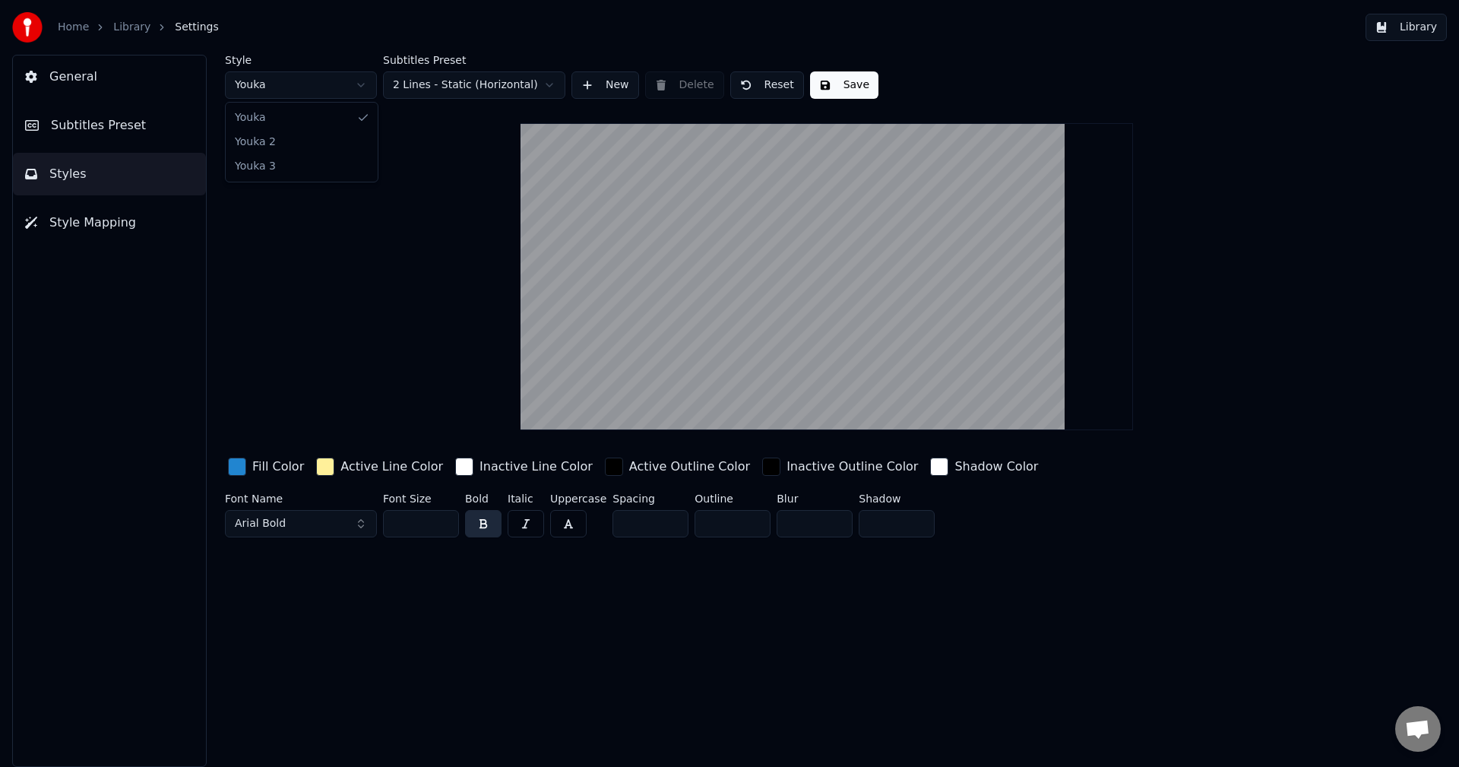
click at [333, 87] on html "Home Library Settings Library General Subtitles Preset Styles Style Mapping Sty…" at bounding box center [729, 383] width 1459 height 767
click at [318, 88] on html "Home Library Settings Library General Subtitles Preset Styles Style Mapping Sty…" at bounding box center [729, 383] width 1459 height 767
click at [291, 93] on html "Home Library Settings Library General Subtitles Preset Styles Style Mapping Sty…" at bounding box center [729, 383] width 1459 height 767
click at [103, 128] on span "Subtitles Preset" at bounding box center [98, 125] width 95 height 18
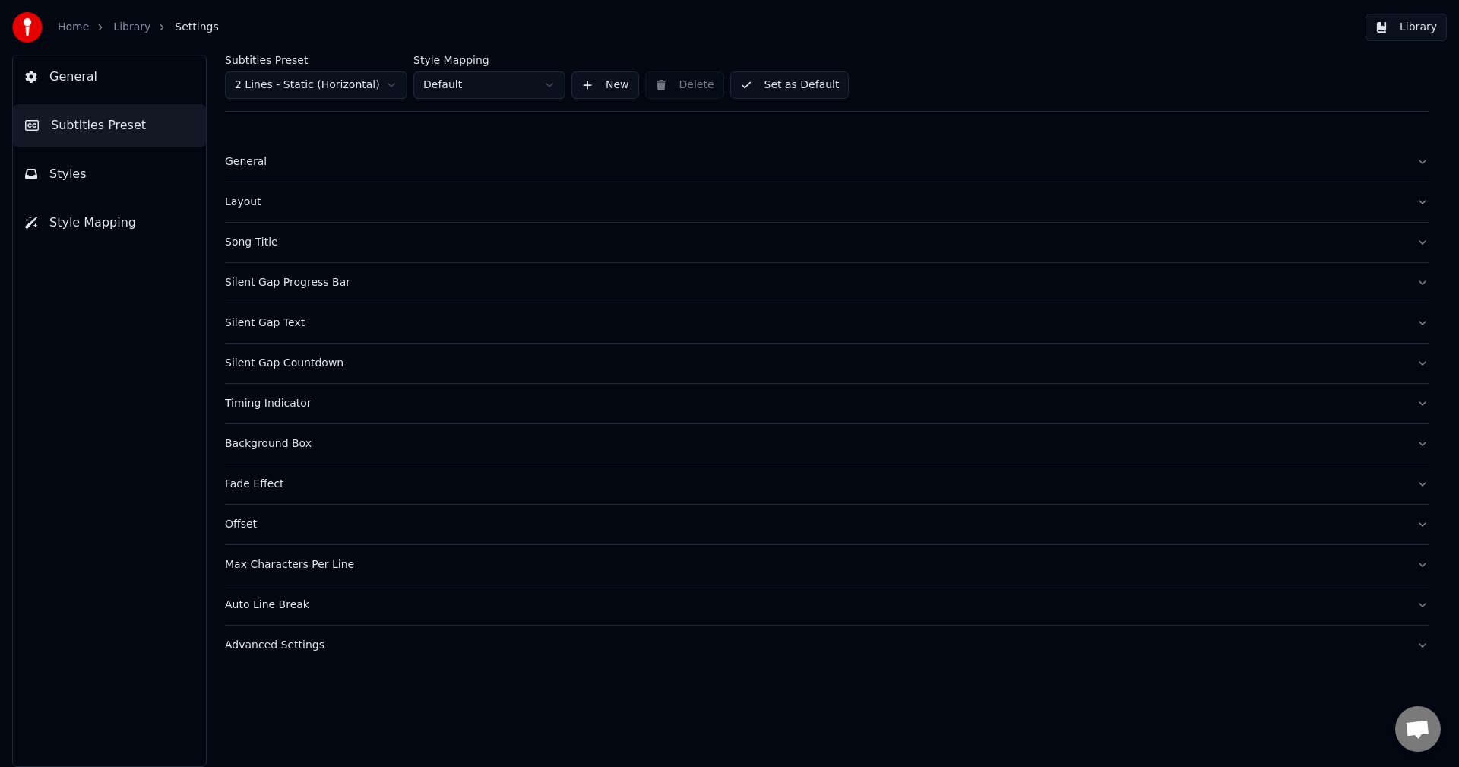
click at [285, 236] on div "Song Title" at bounding box center [814, 242] width 1179 height 15
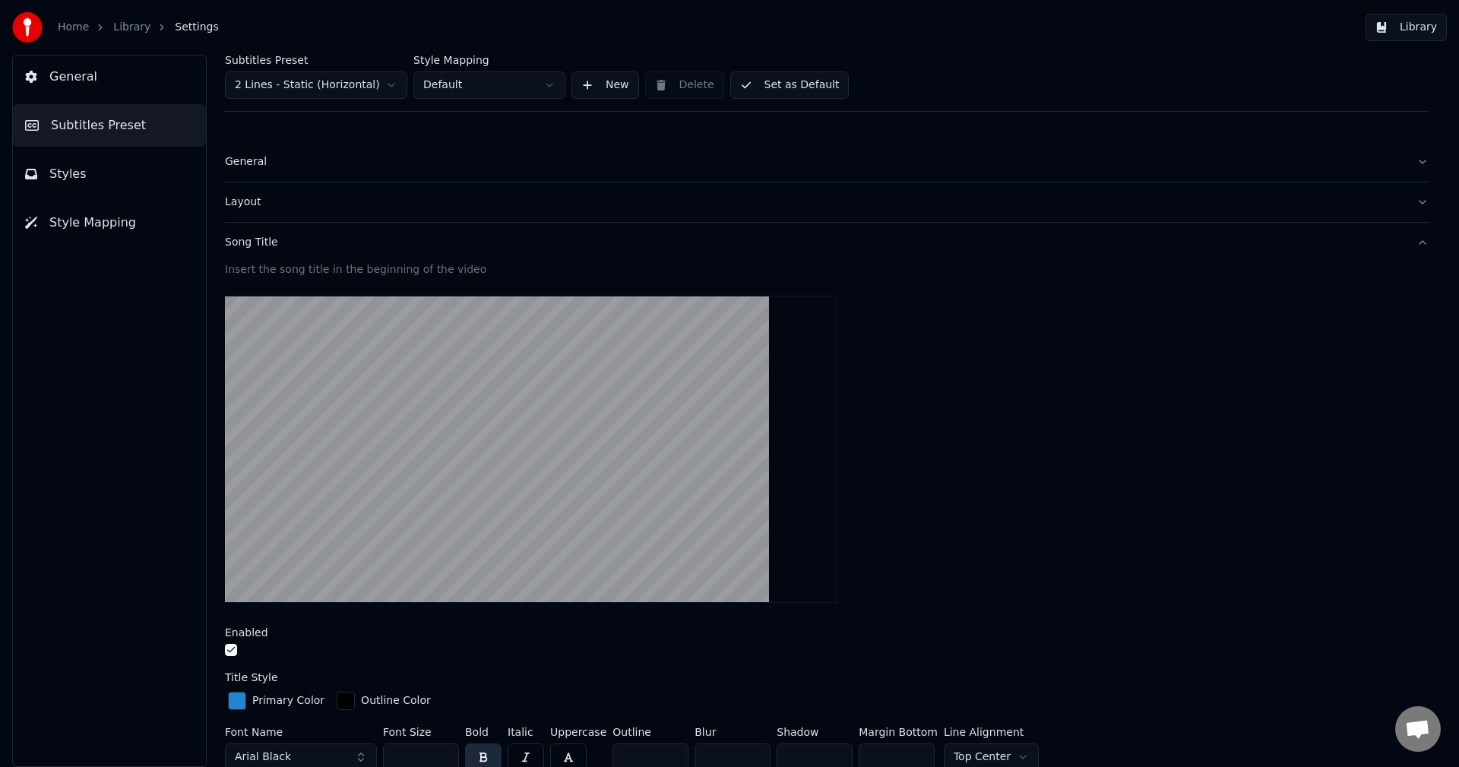
click at [437, 268] on div "Insert the song title in the beginning of the video" at bounding box center [827, 269] width 1204 height 15
click at [440, 378] on video at bounding box center [531, 449] width 612 height 307
click at [464, 433] on video at bounding box center [531, 449] width 612 height 307
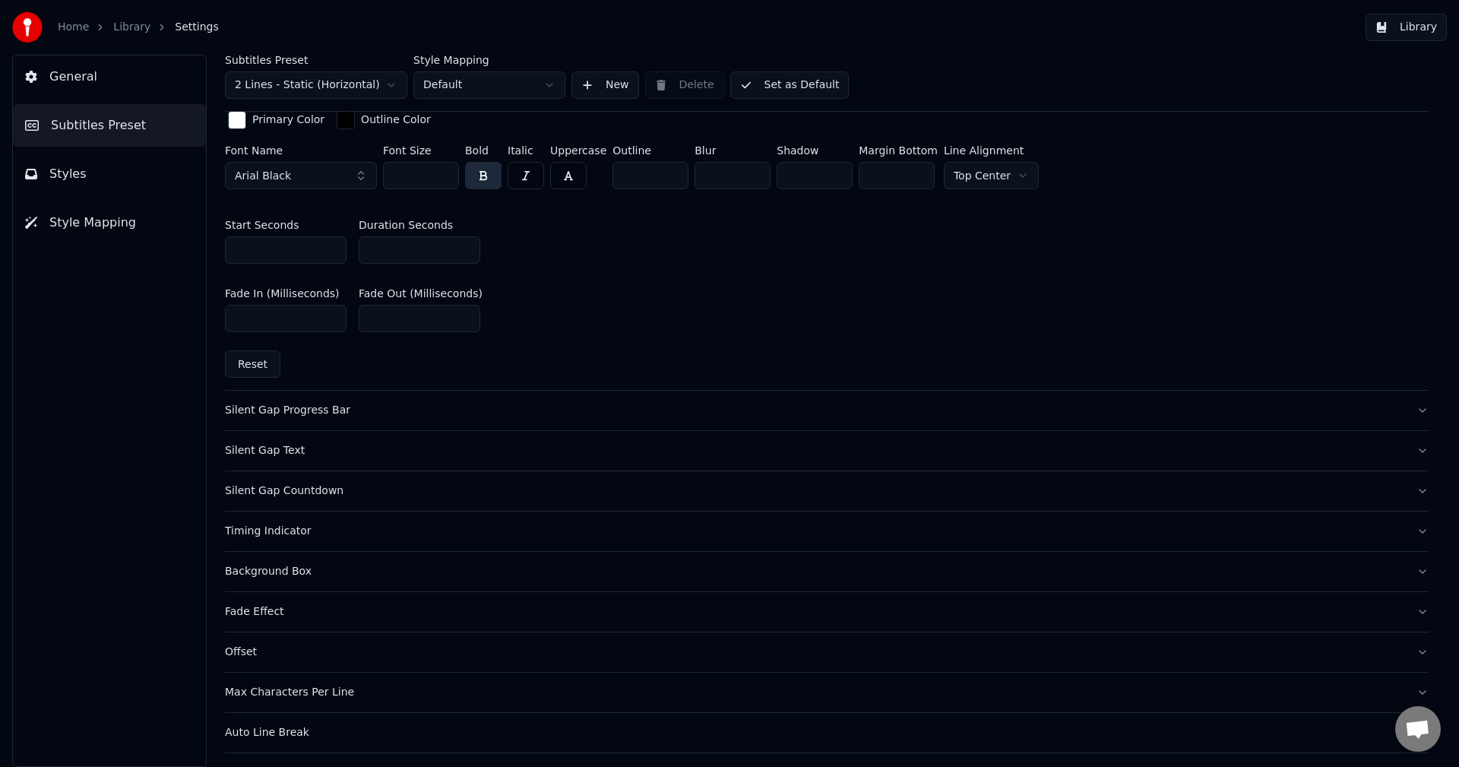
scroll to position [733, 0]
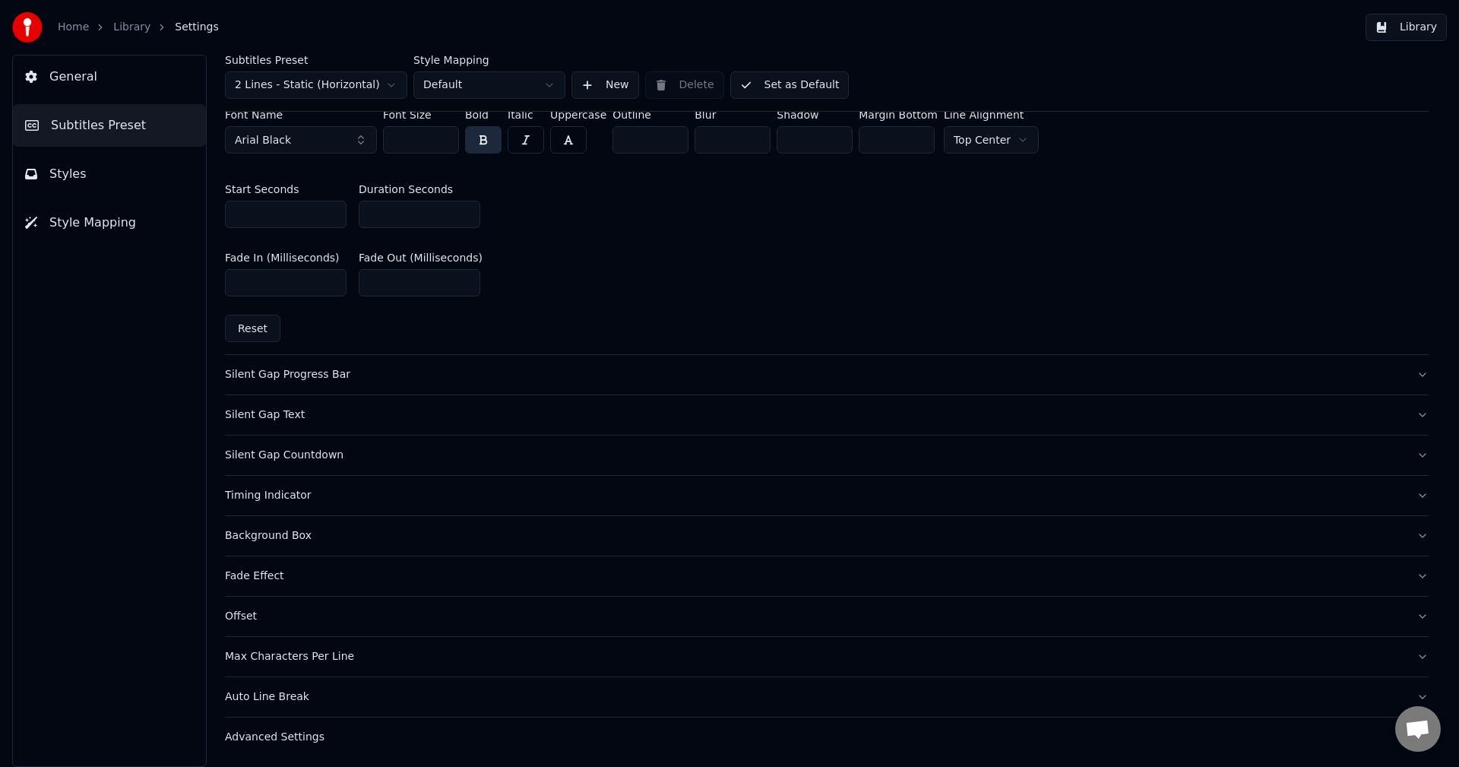
click at [249, 572] on div "Fade Effect" at bounding box center [814, 575] width 1179 height 15
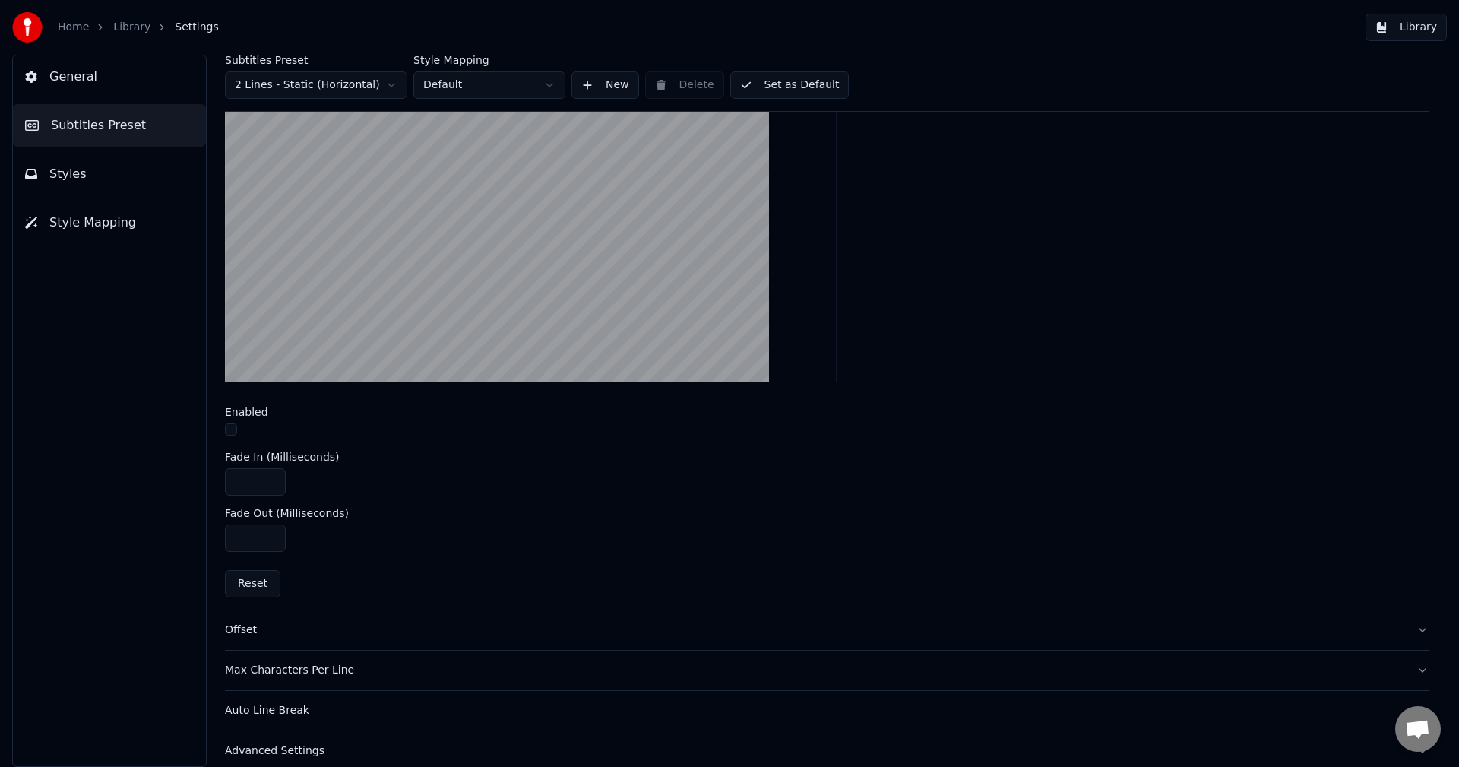
scroll to position [477, 0]
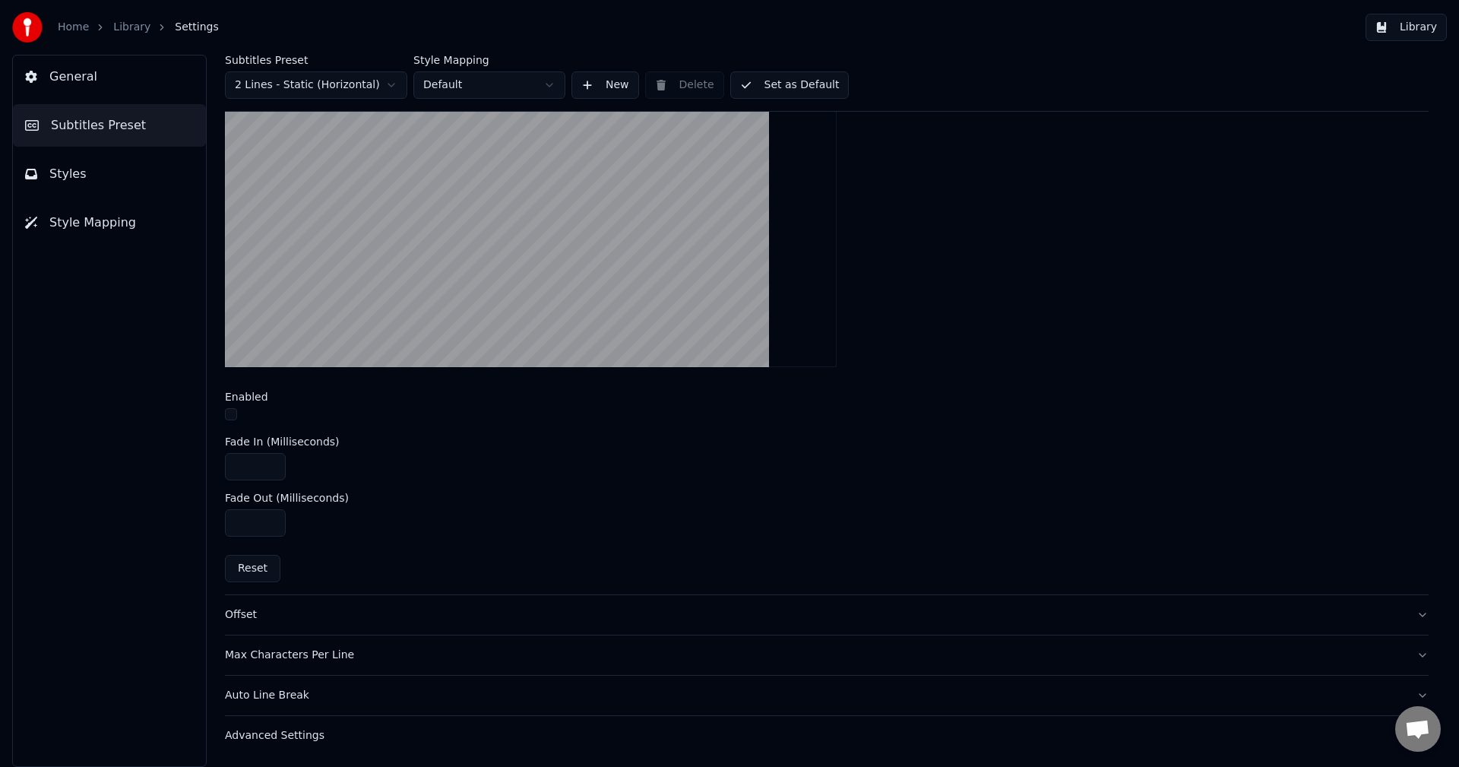
click at [106, 160] on button "Styles" at bounding box center [109, 174] width 193 height 43
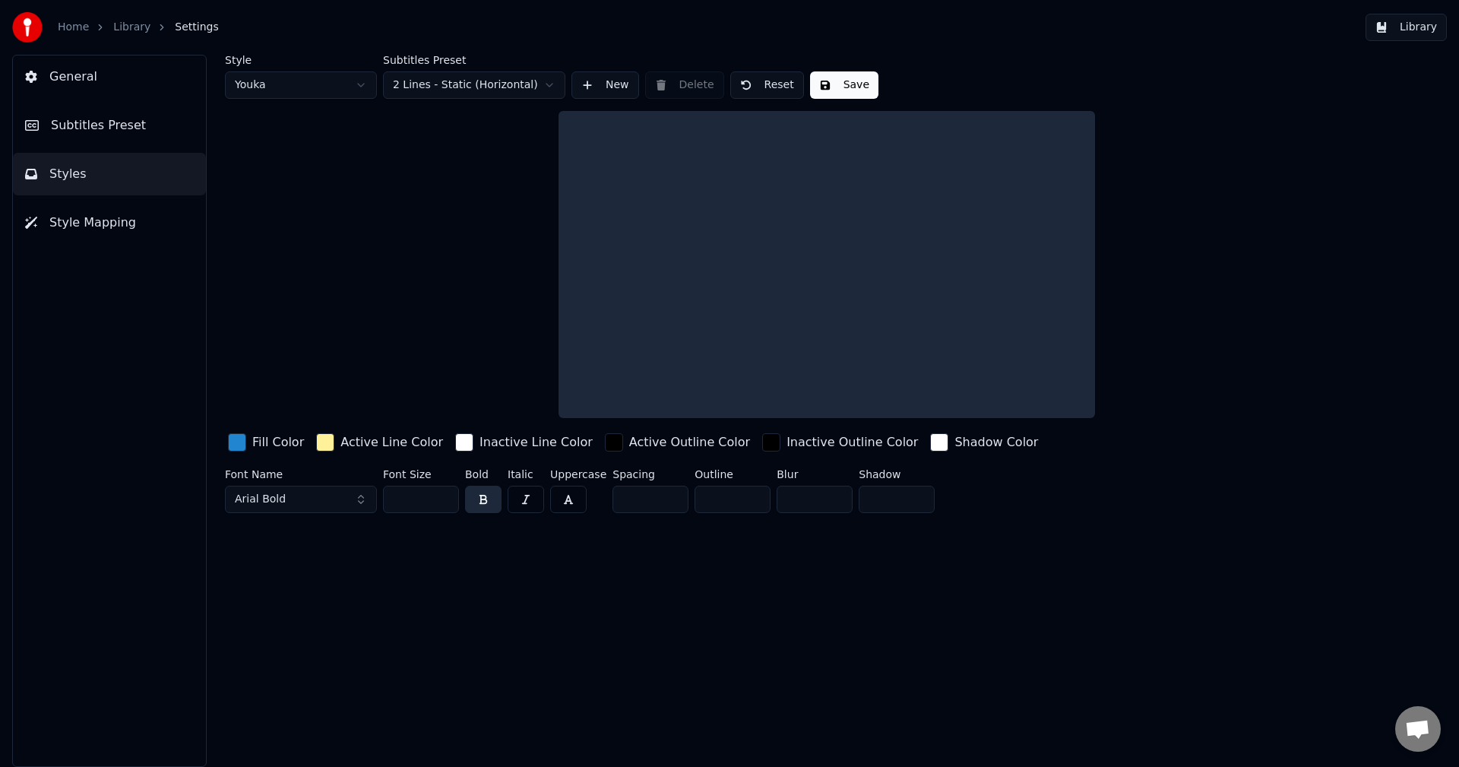
scroll to position [0, 0]
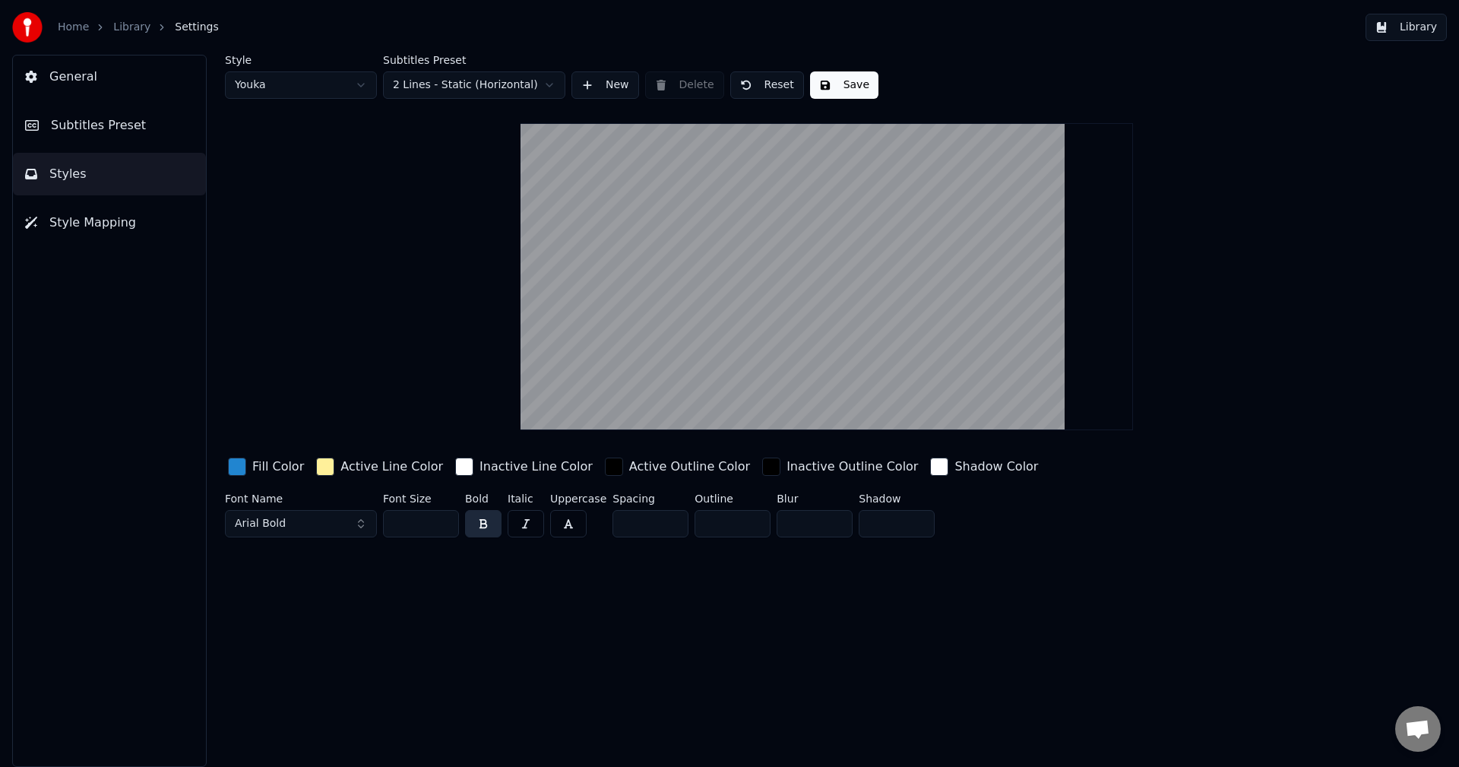
click at [109, 84] on button "General" at bounding box center [109, 76] width 193 height 43
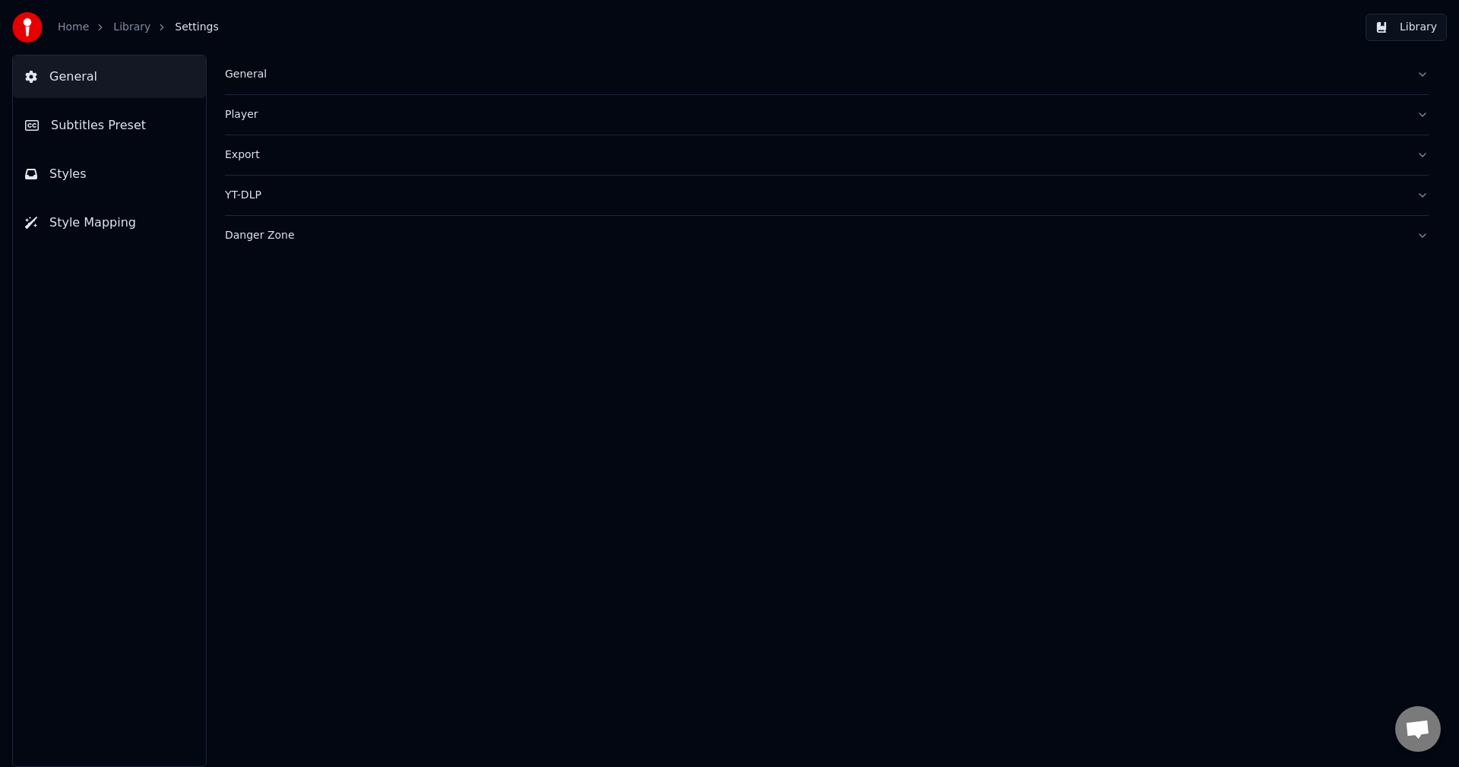
click at [86, 227] on span "Style Mapping" at bounding box center [92, 223] width 87 height 18
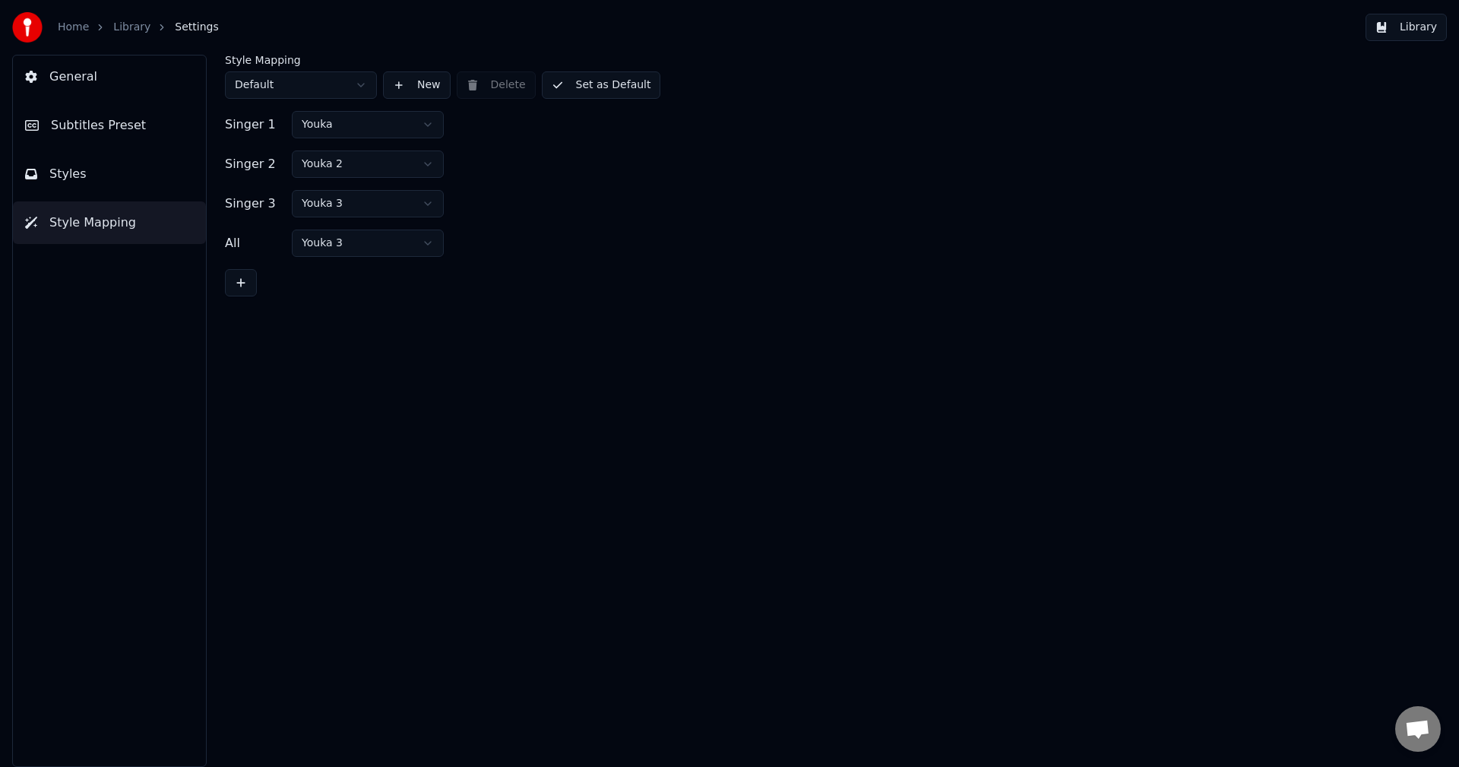
click at [67, 87] on button "General" at bounding box center [109, 76] width 193 height 43
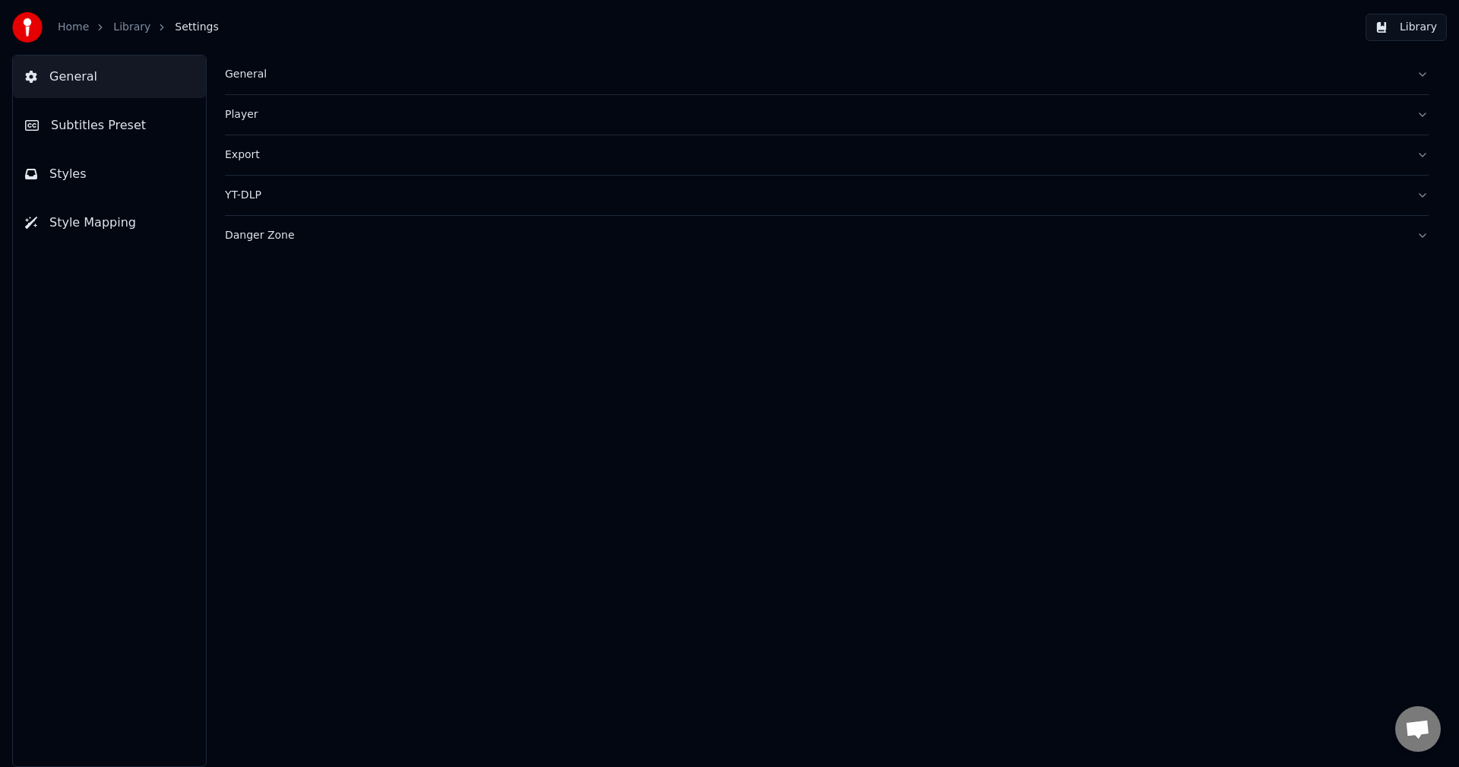
click at [81, 27] on link "Home" at bounding box center [73, 27] width 31 height 15
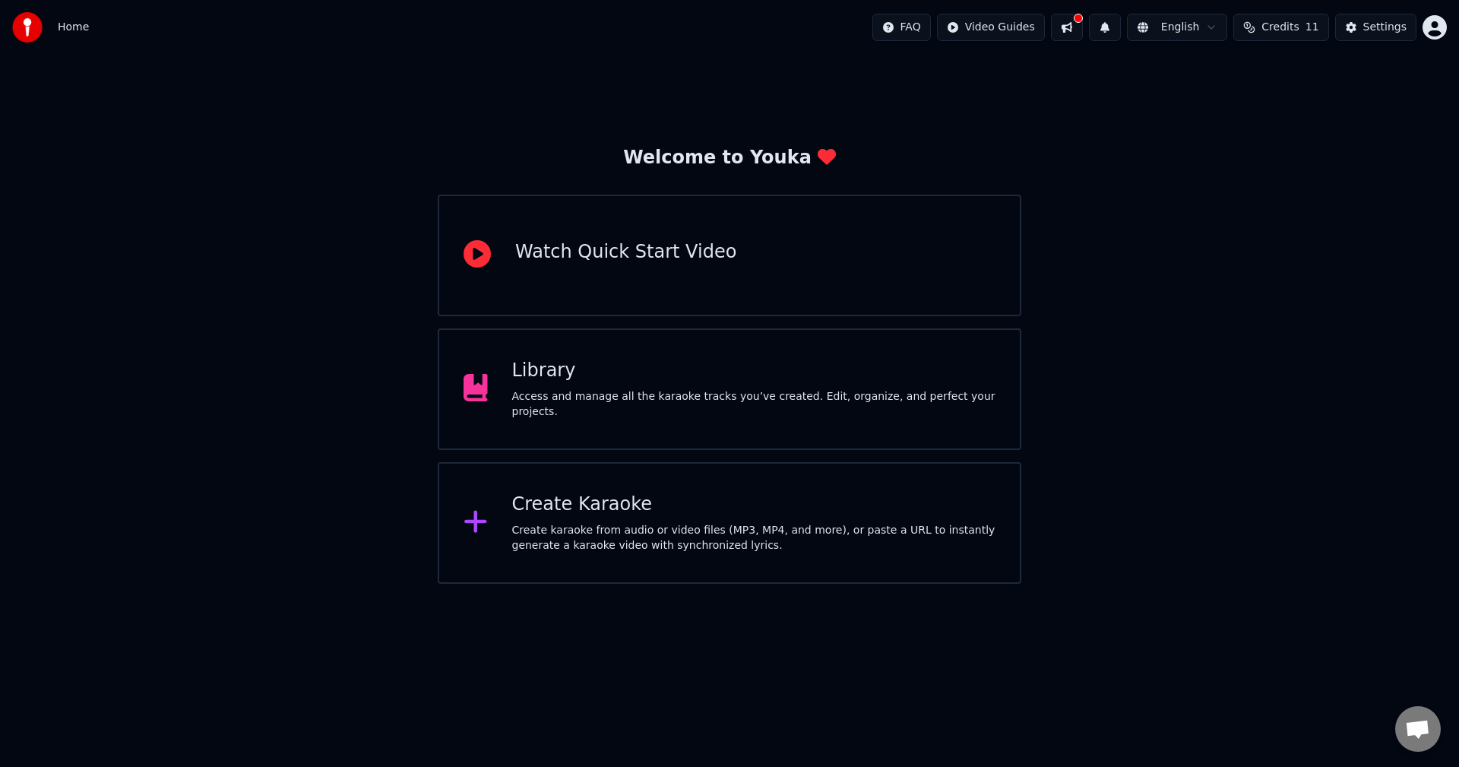
click at [81, 27] on span "Home" at bounding box center [73, 27] width 31 height 15
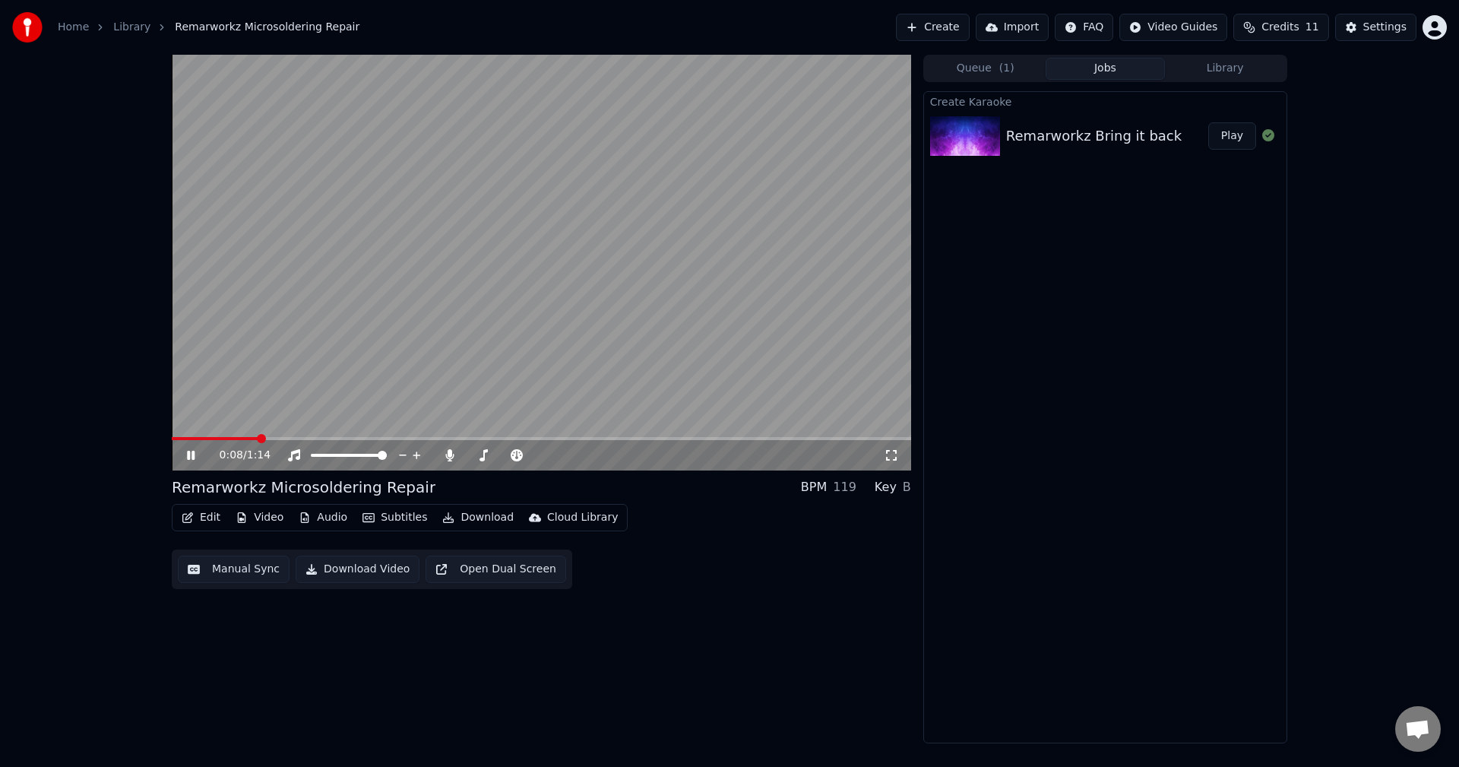
drag, startPoint x: 703, startPoint y: 289, endPoint x: 595, endPoint y: 278, distance: 108.4
click at [595, 278] on video at bounding box center [541, 263] width 739 height 416
click at [850, 376] on video at bounding box center [541, 263] width 739 height 416
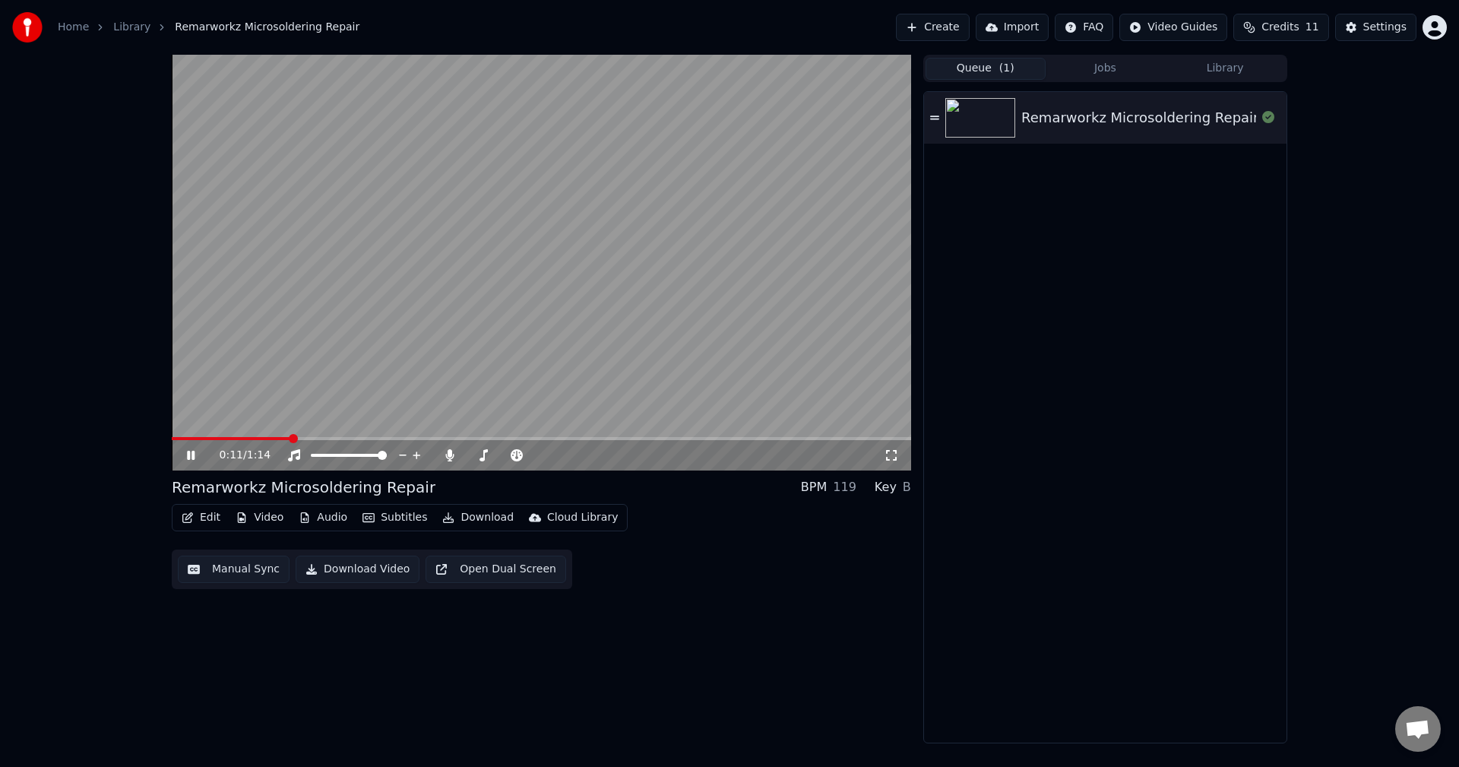
click at [989, 71] on button "Queue ( 1 )" at bounding box center [986, 69] width 120 height 22
click at [884, 453] on icon at bounding box center [891, 455] width 15 height 12
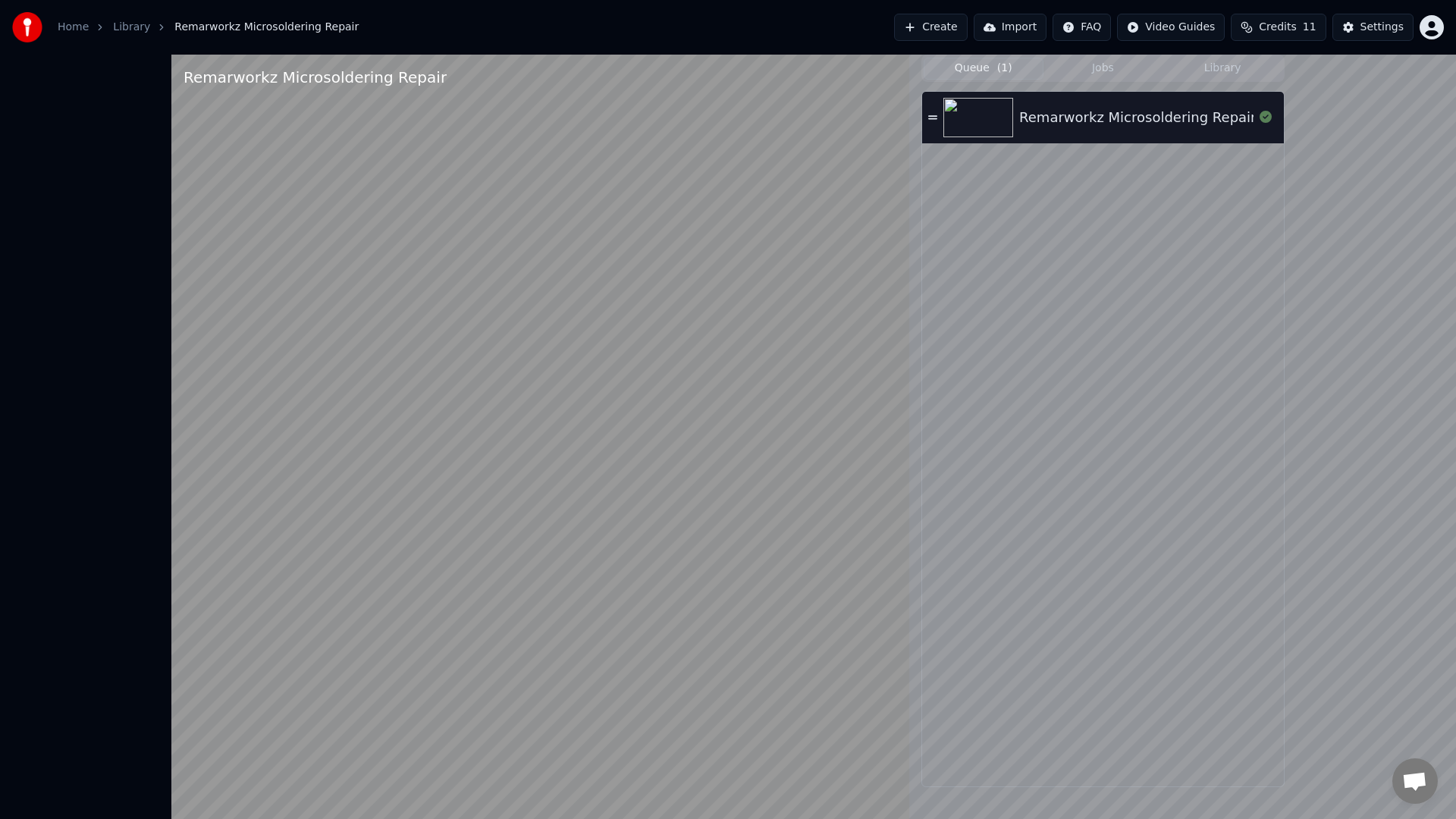
click at [481, 511] on video at bounding box center [540, 464] width 737 height 819
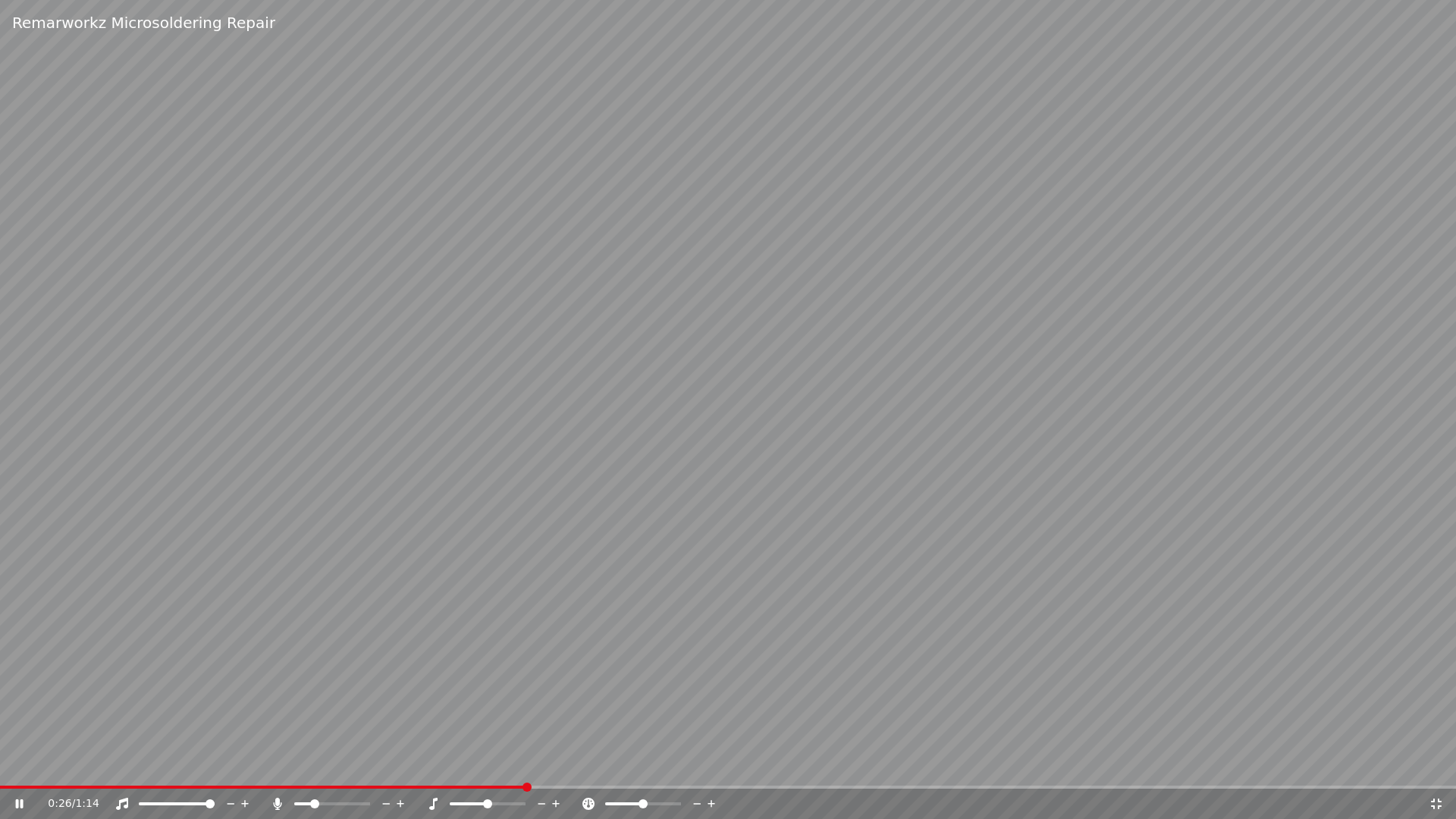
click at [481, 511] on video at bounding box center [728, 409] width 1456 height 819
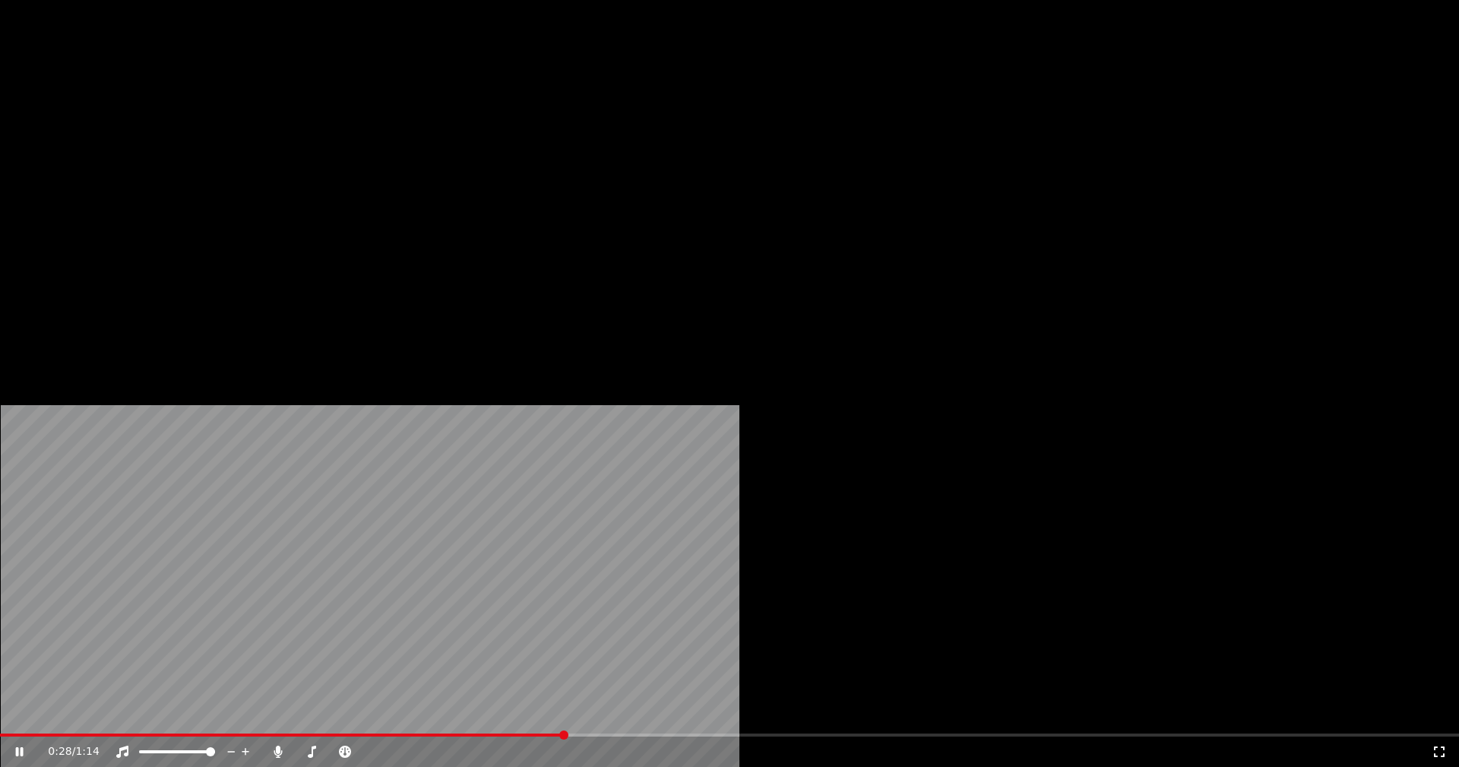
click at [377, 319] on video at bounding box center [729, 410] width 1459 height 821
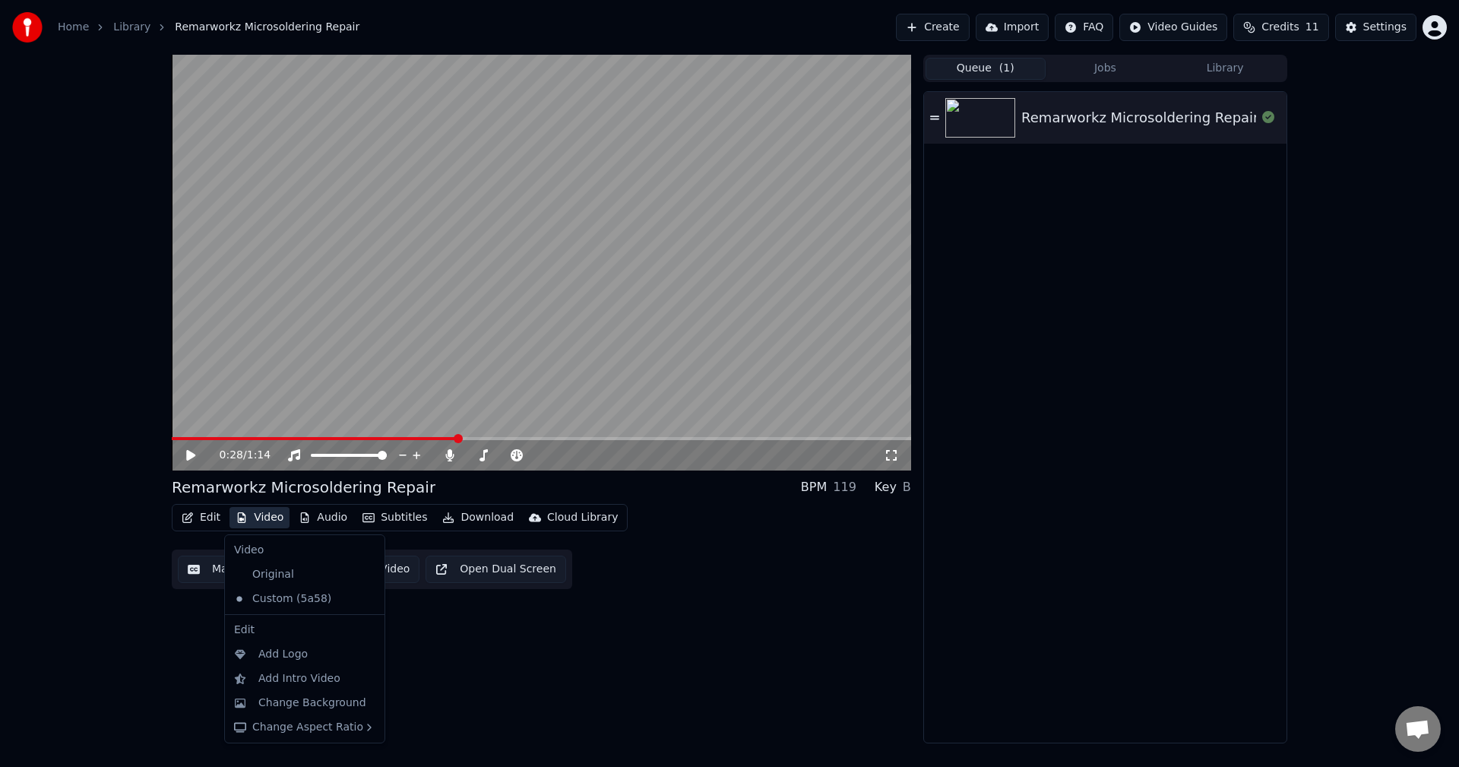
click at [251, 515] on button "Video" at bounding box center [260, 517] width 60 height 21
click at [314, 722] on div "Change Aspect Ratio" at bounding box center [305, 727] width 154 height 24
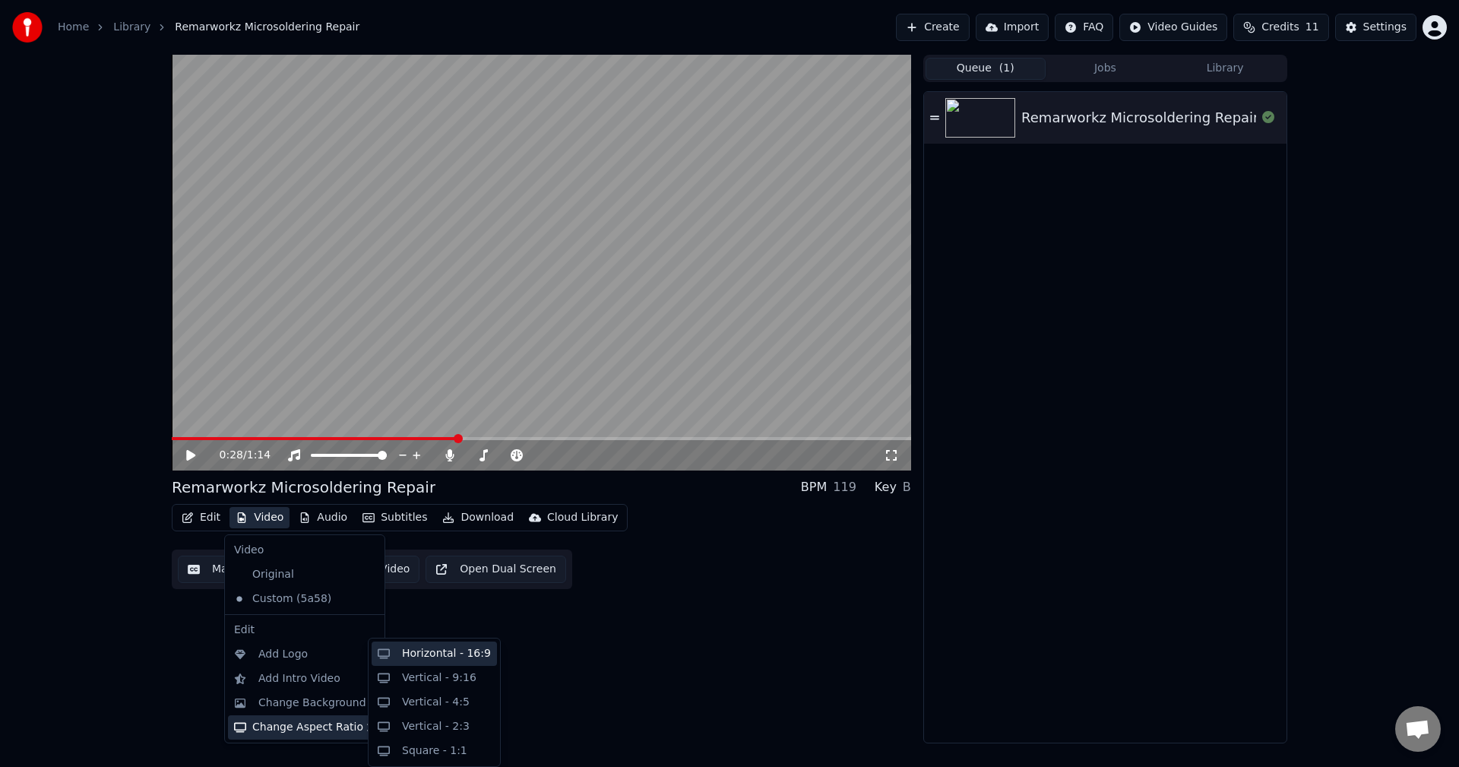
click at [416, 658] on div "Horizontal - 16:9" at bounding box center [446, 653] width 89 height 15
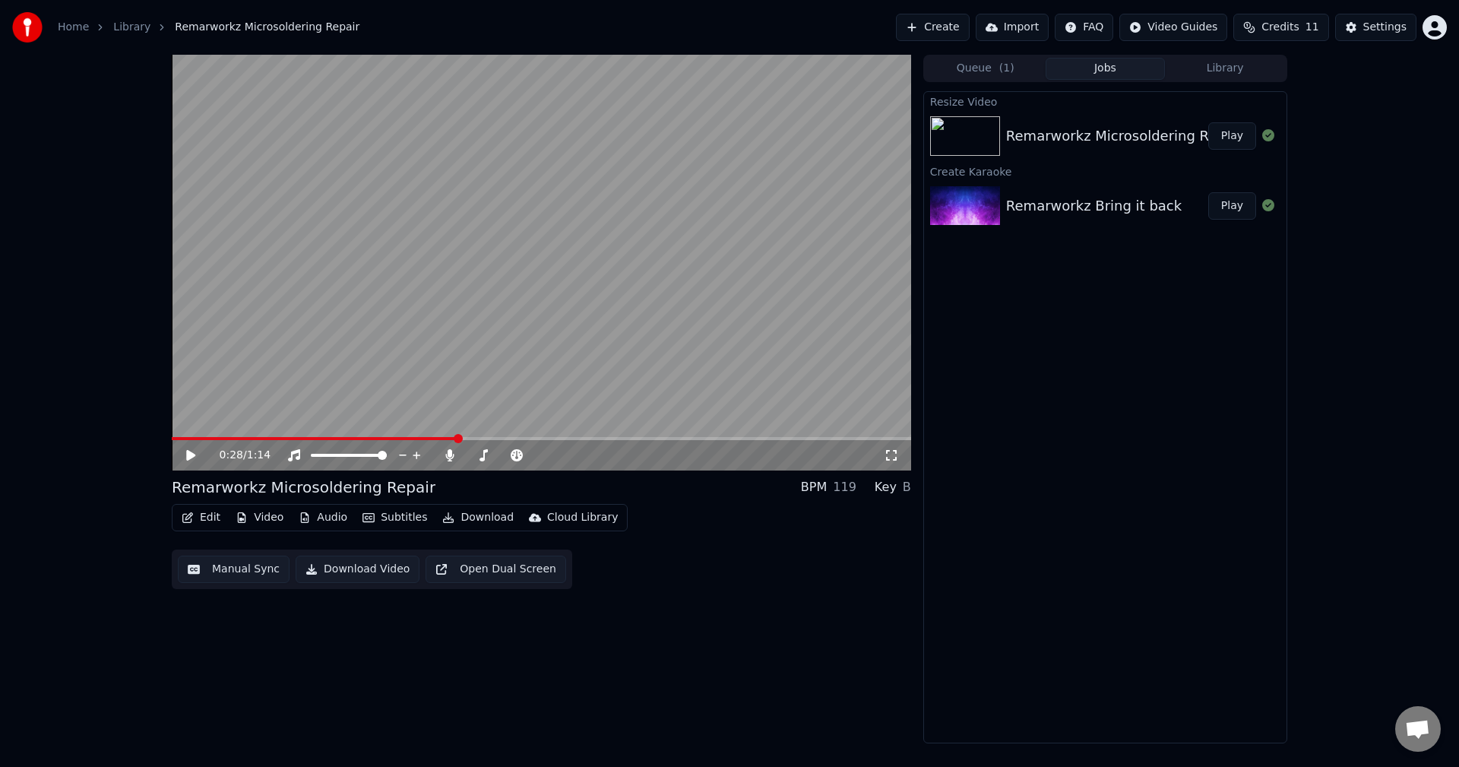
click at [192, 450] on icon at bounding box center [202, 455] width 36 height 12
click at [199, 438] on span at bounding box center [326, 438] width 308 height 3
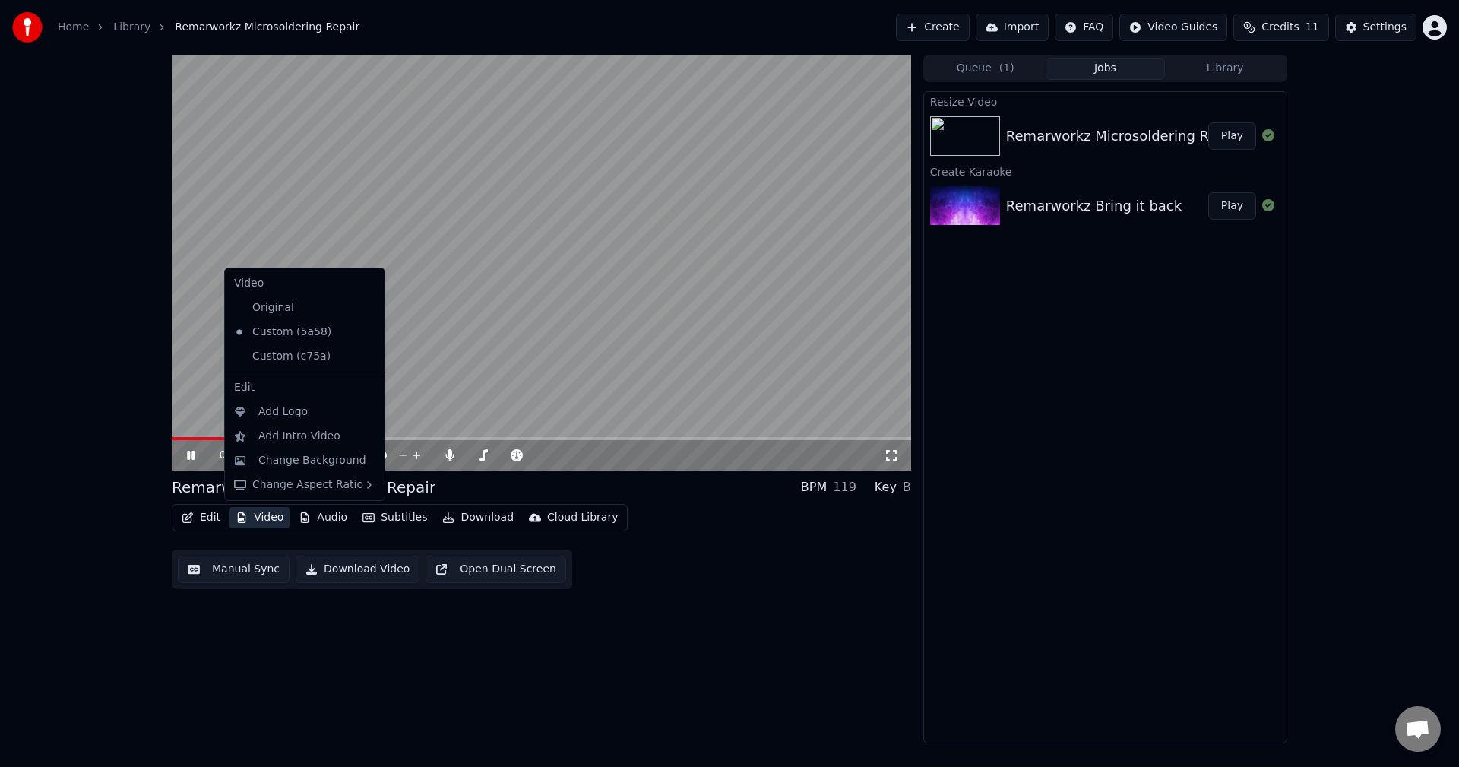
click at [253, 511] on button "Video" at bounding box center [260, 517] width 60 height 21
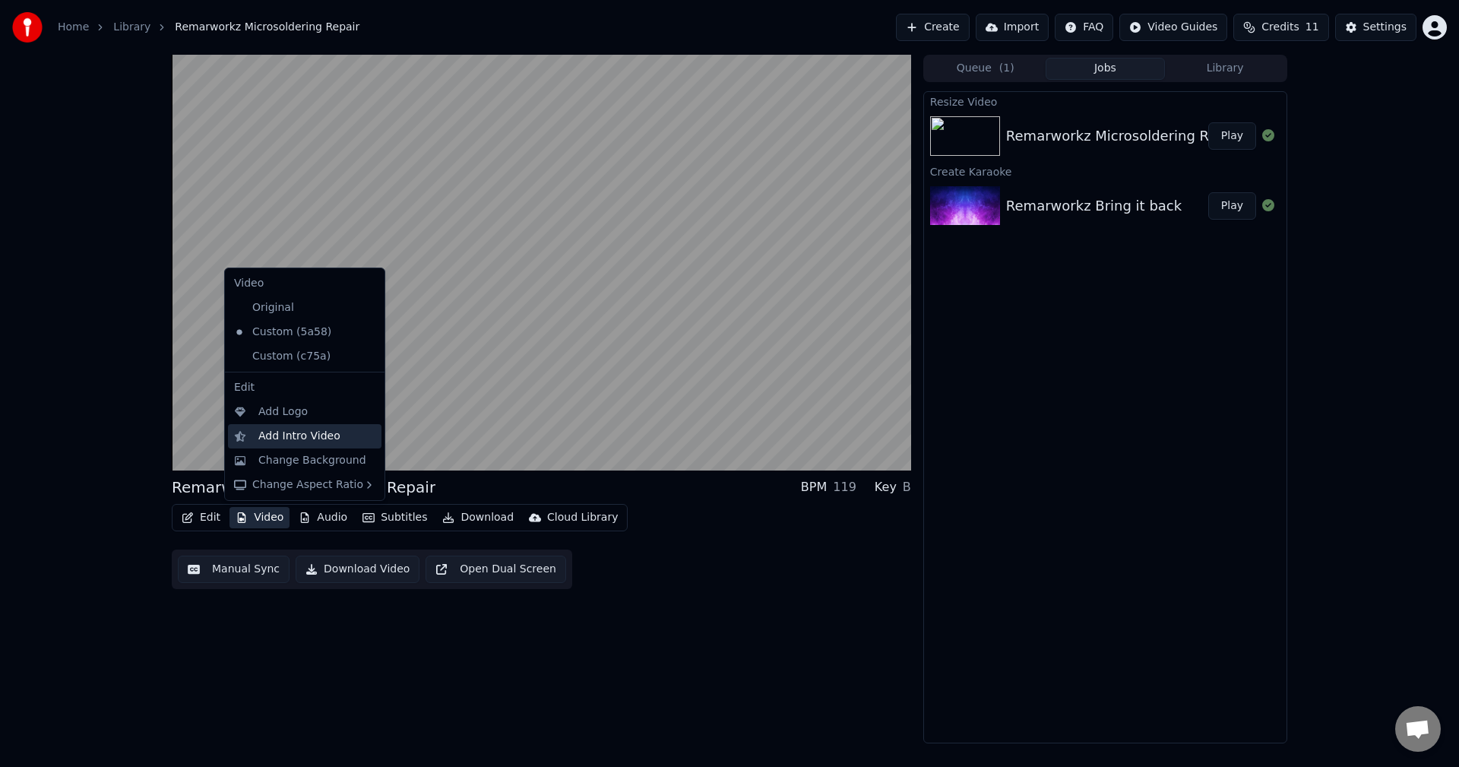
click at [298, 432] on div "Add Intro Video" at bounding box center [299, 436] width 82 height 15
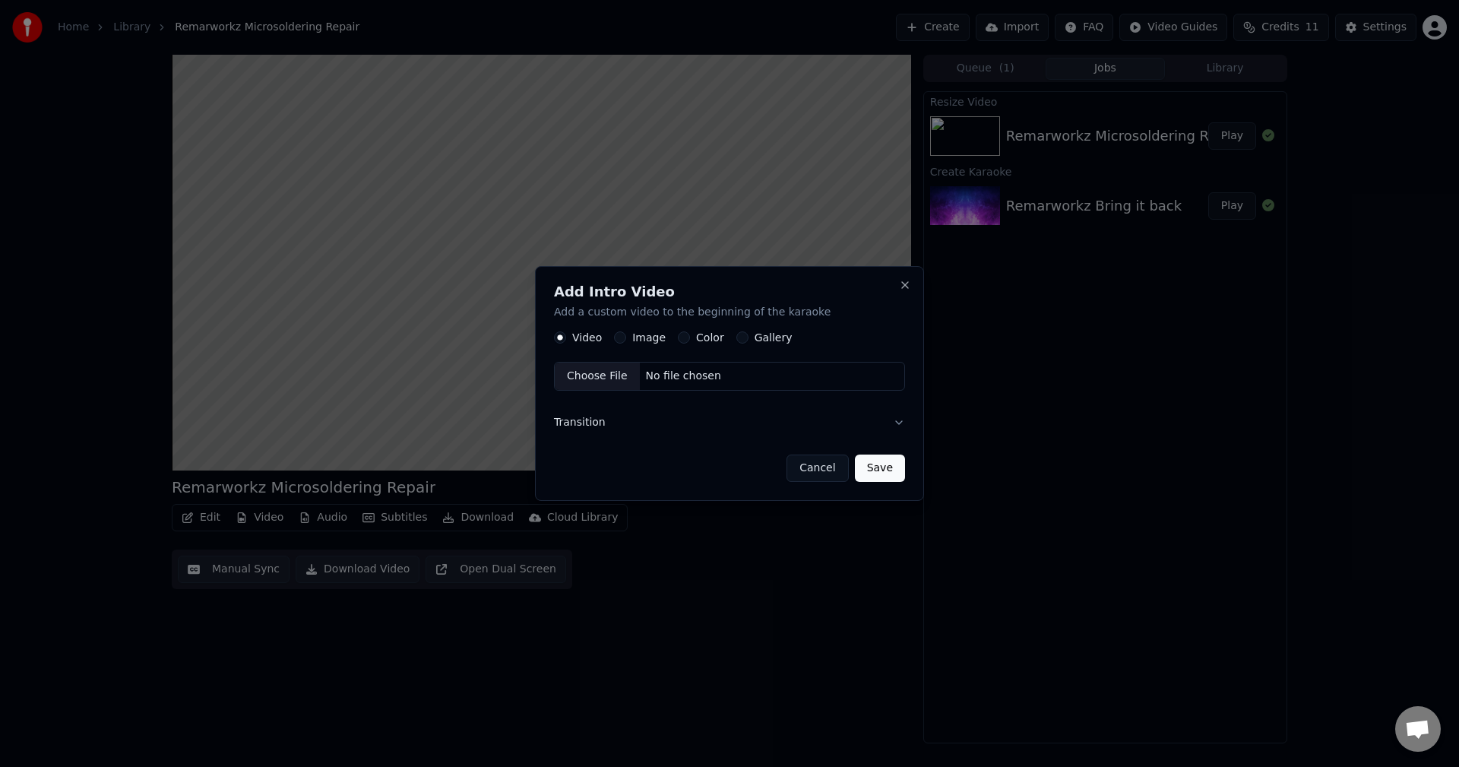
click at [584, 378] on div "Choose File" at bounding box center [597, 376] width 85 height 27
click at [872, 422] on button "Transition" at bounding box center [729, 423] width 351 height 40
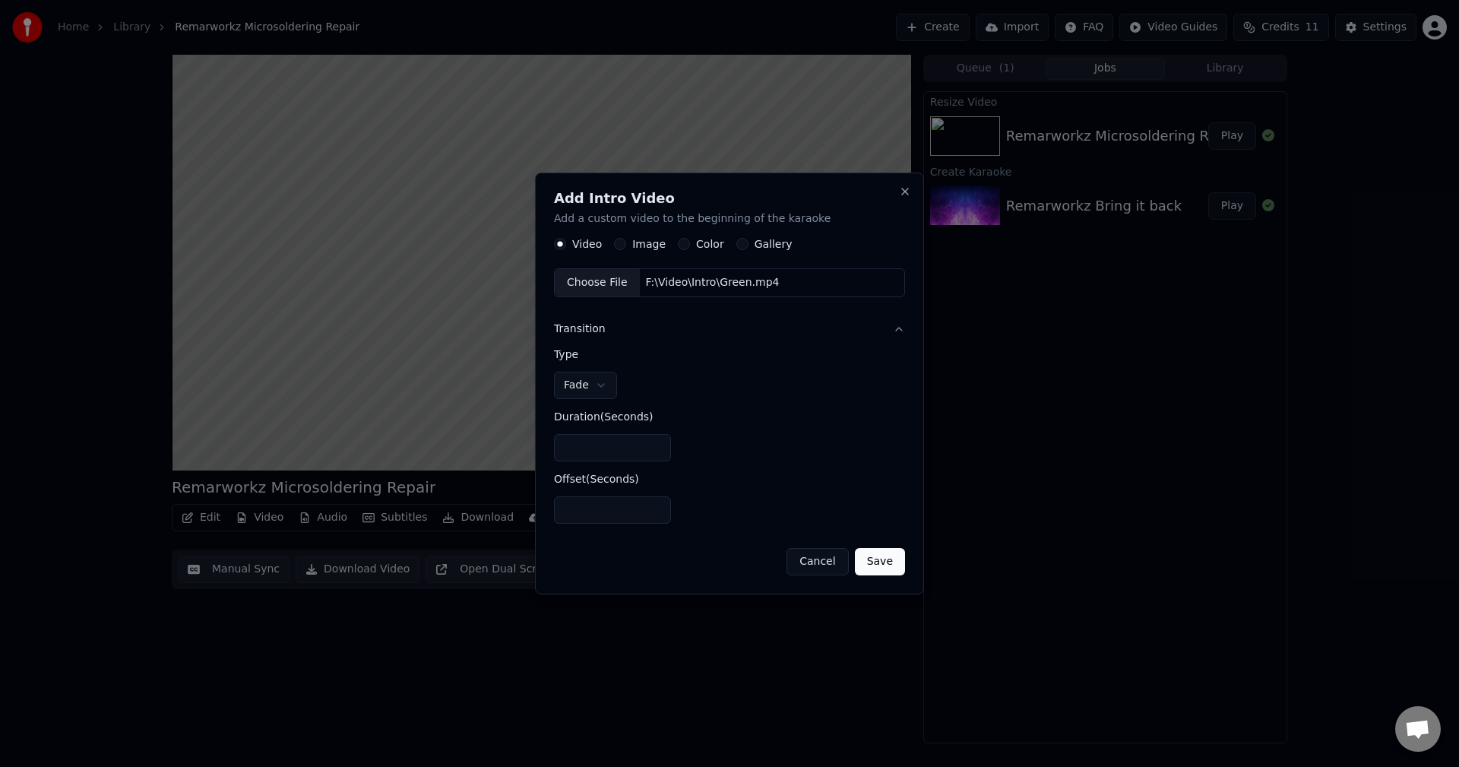
click at [875, 558] on button "Save" at bounding box center [880, 561] width 50 height 27
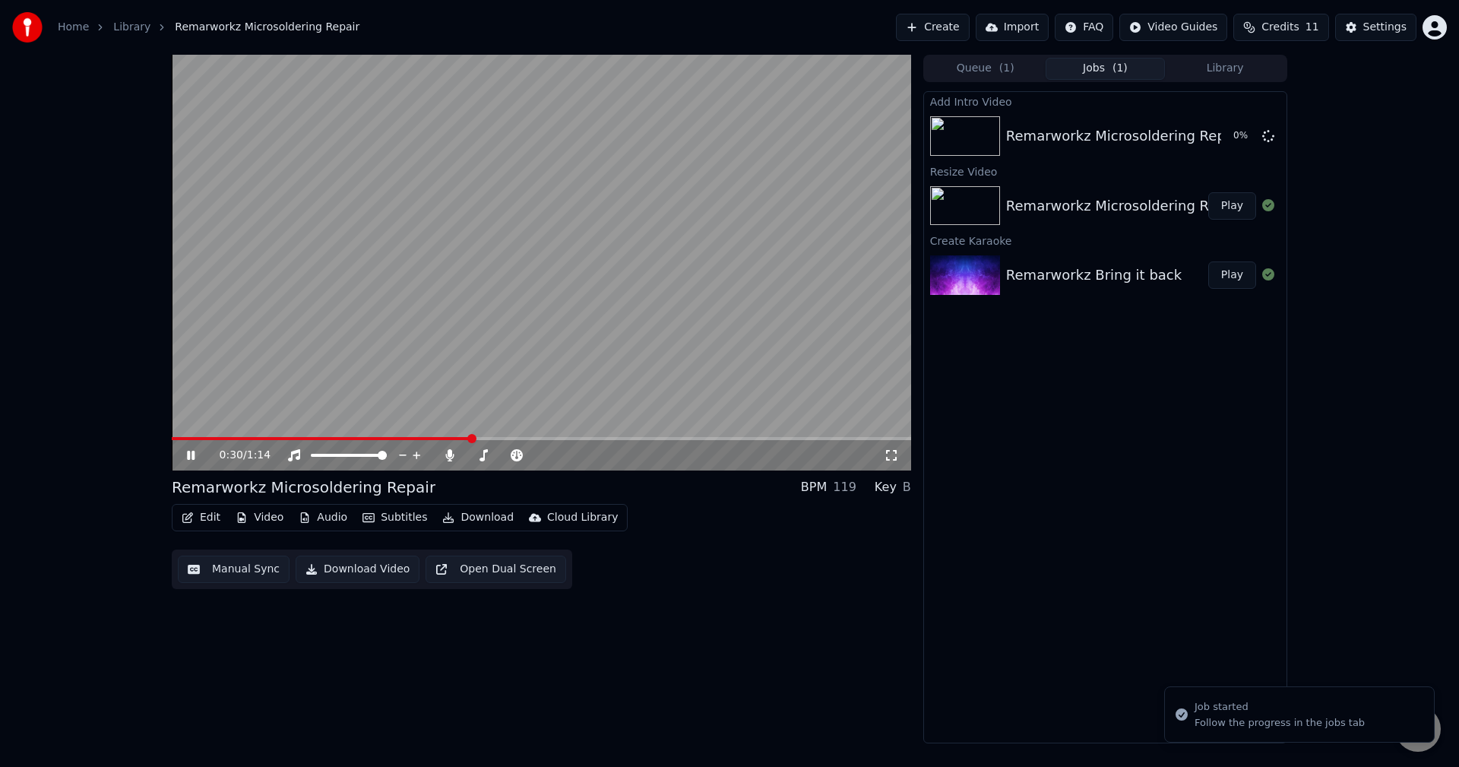
drag, startPoint x: 207, startPoint y: 434, endPoint x: 115, endPoint y: 439, distance: 92.1
click at [115, 439] on div "0:30 / 1:14 Remarworkz Microsoldering Repair BPM 119 Key B Edit Video Audio Sub…" at bounding box center [729, 399] width 1459 height 689
click at [177, 435] on video at bounding box center [541, 263] width 739 height 416
click at [179, 435] on video at bounding box center [541, 263] width 739 height 416
click at [172, 439] on span at bounding box center [172, 438] width 0 height 3
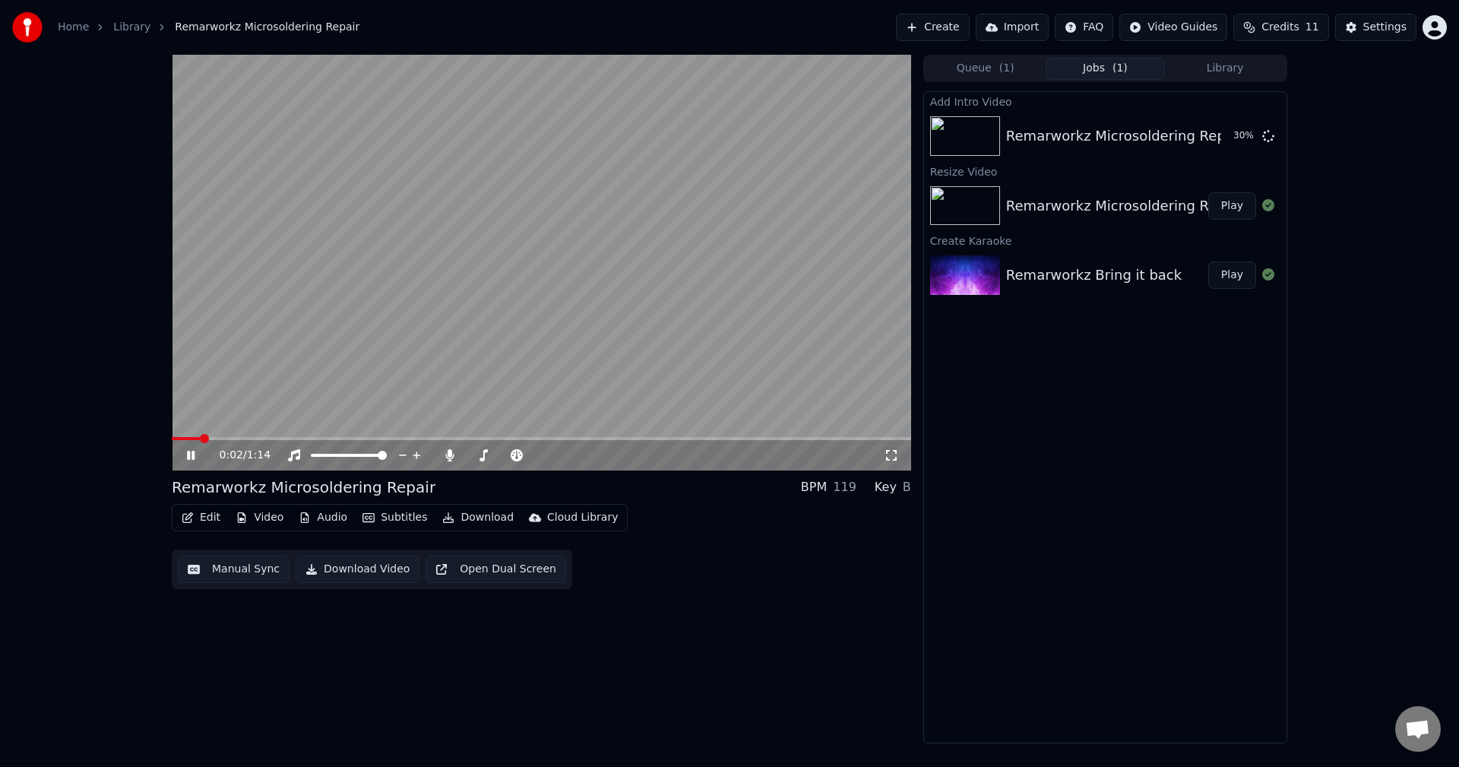
click at [397, 699] on div "0:02 / 1:14 Remarworkz Microsoldering Repair BPM 119 Key B Edit Video Audio Sub…" at bounding box center [541, 399] width 739 height 689
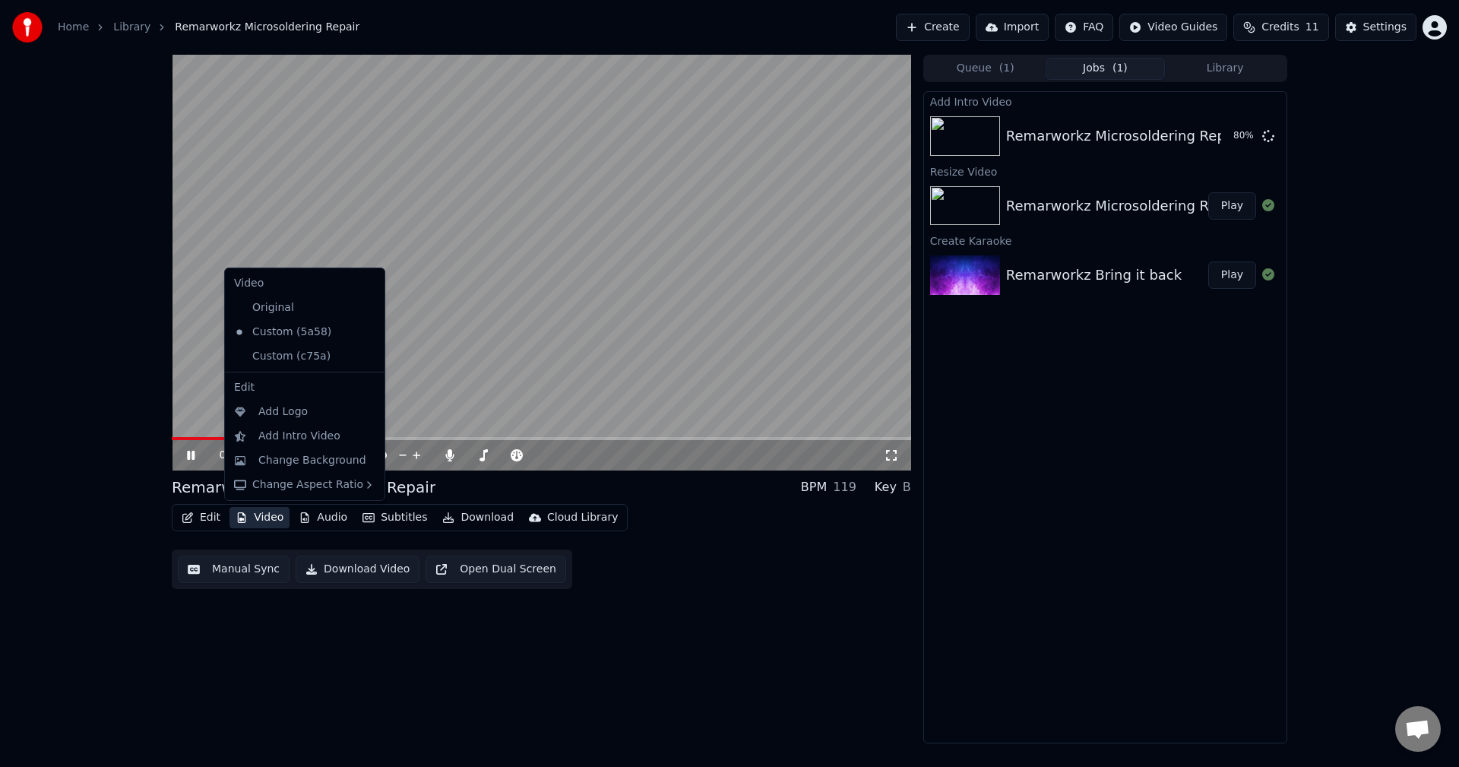
click at [255, 523] on button "Video" at bounding box center [260, 517] width 60 height 21
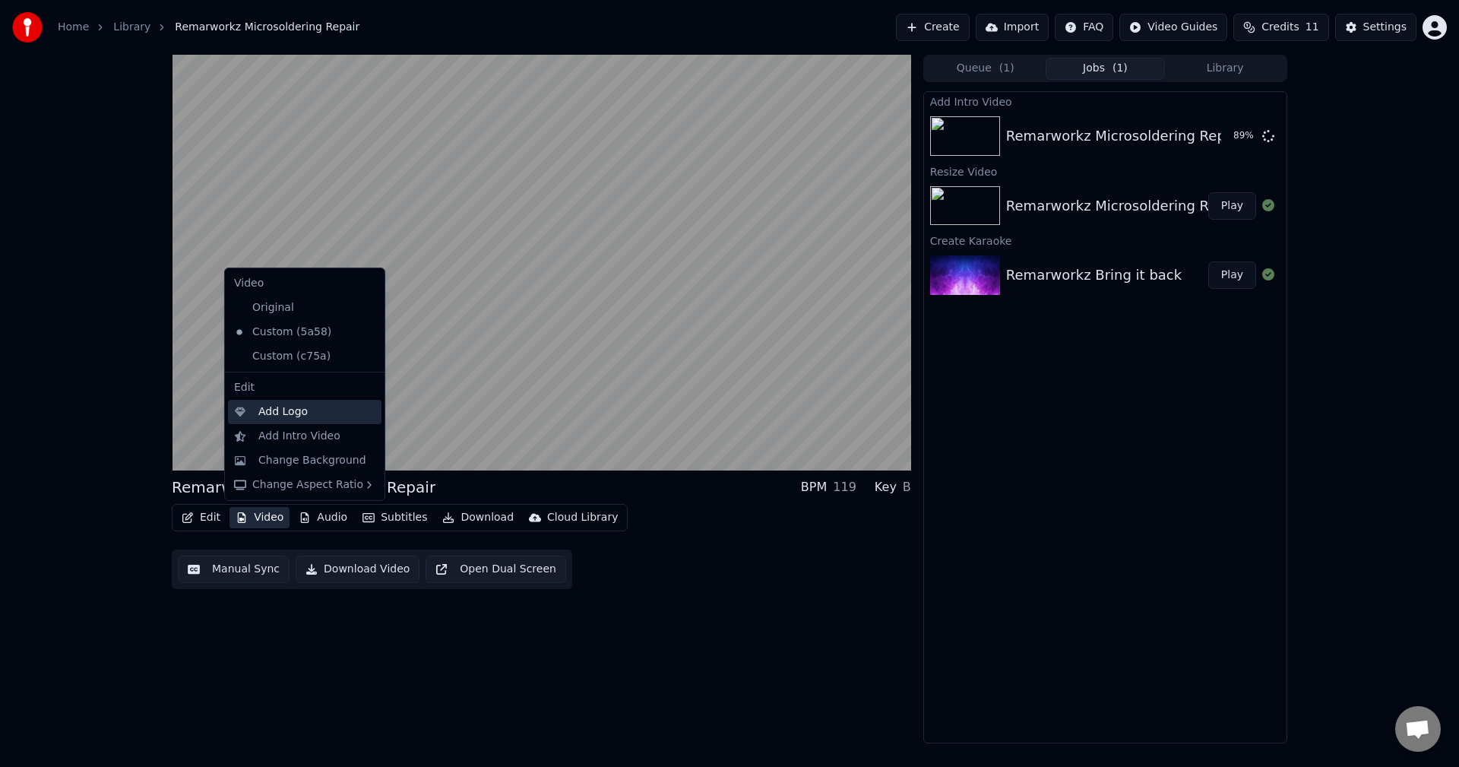
click at [287, 417] on div "Add Logo" at bounding box center [282, 411] width 49 height 15
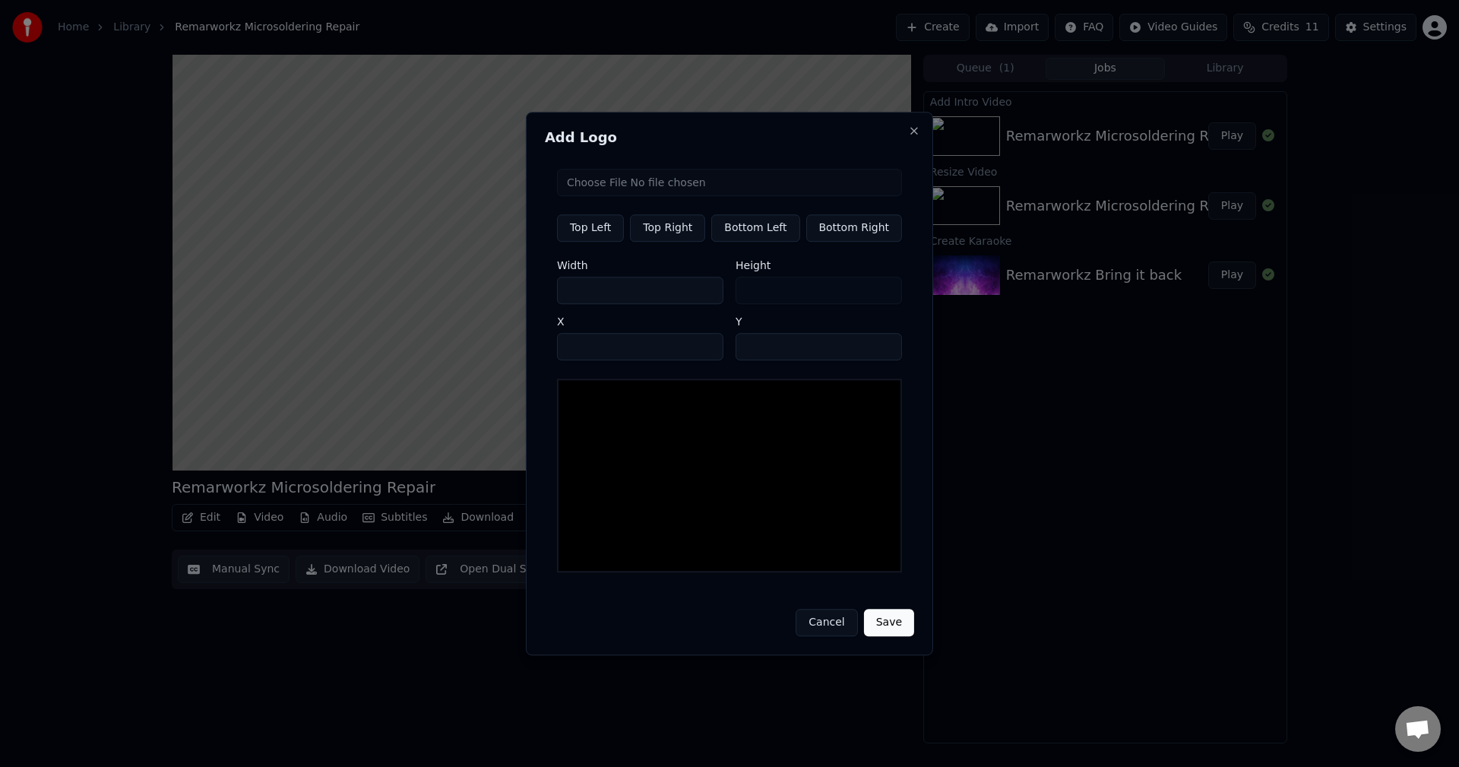
click at [618, 187] on input "file" at bounding box center [729, 182] width 345 height 27
type input "**********"
type input "**"
drag, startPoint x: 720, startPoint y: 133, endPoint x: 684, endPoint y: 181, distance: 59.7
click at [1015, 263] on body "Home Library Remarworkz Microsoldering Repair Create Import FAQ Video Guides Cr…" at bounding box center [729, 383] width 1459 height 767
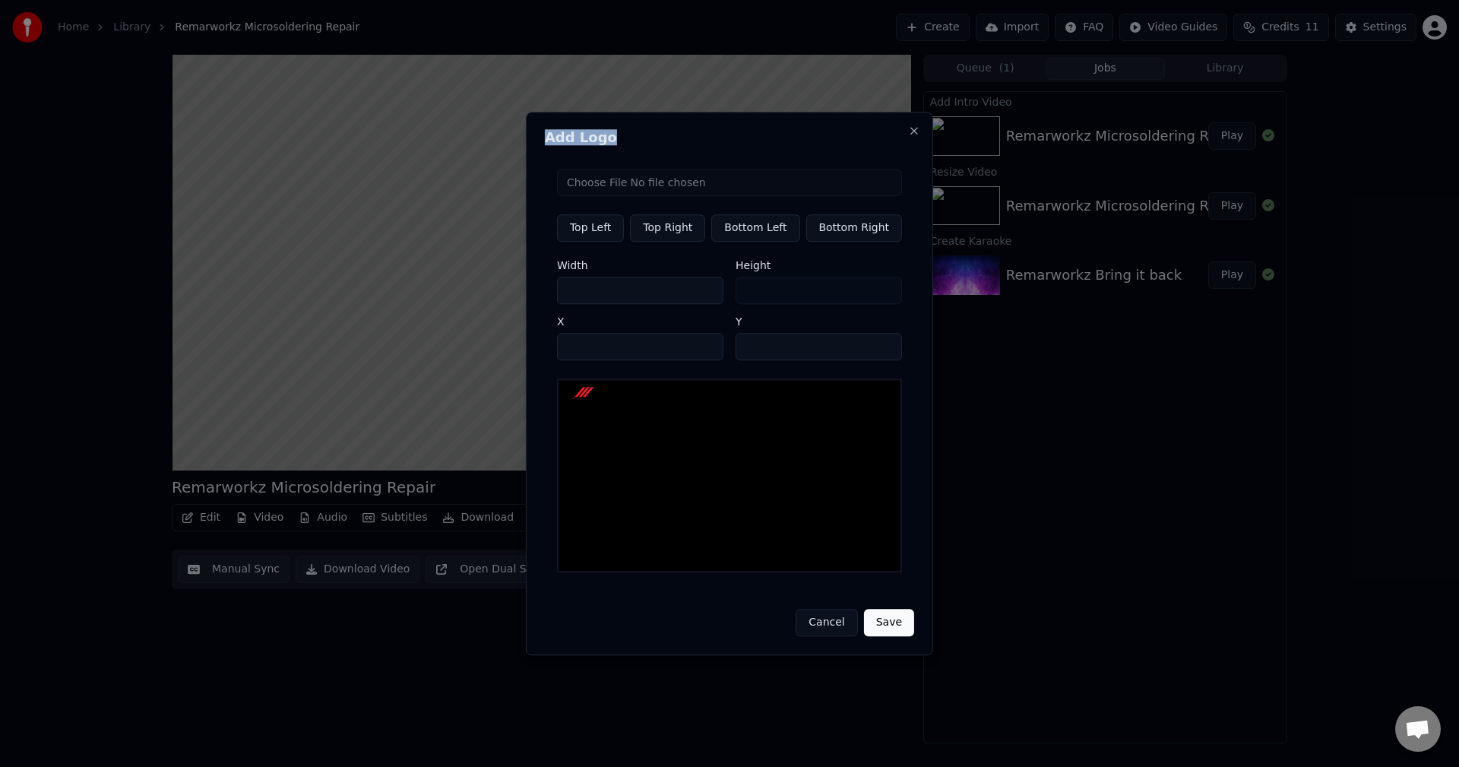
click at [660, 135] on h2 "Add Logo" at bounding box center [729, 138] width 369 height 14
click at [831, 230] on button "Bottom Right" at bounding box center [854, 227] width 97 height 27
type input "****"
type input "***"
click at [881, 624] on button "Save" at bounding box center [889, 622] width 50 height 27
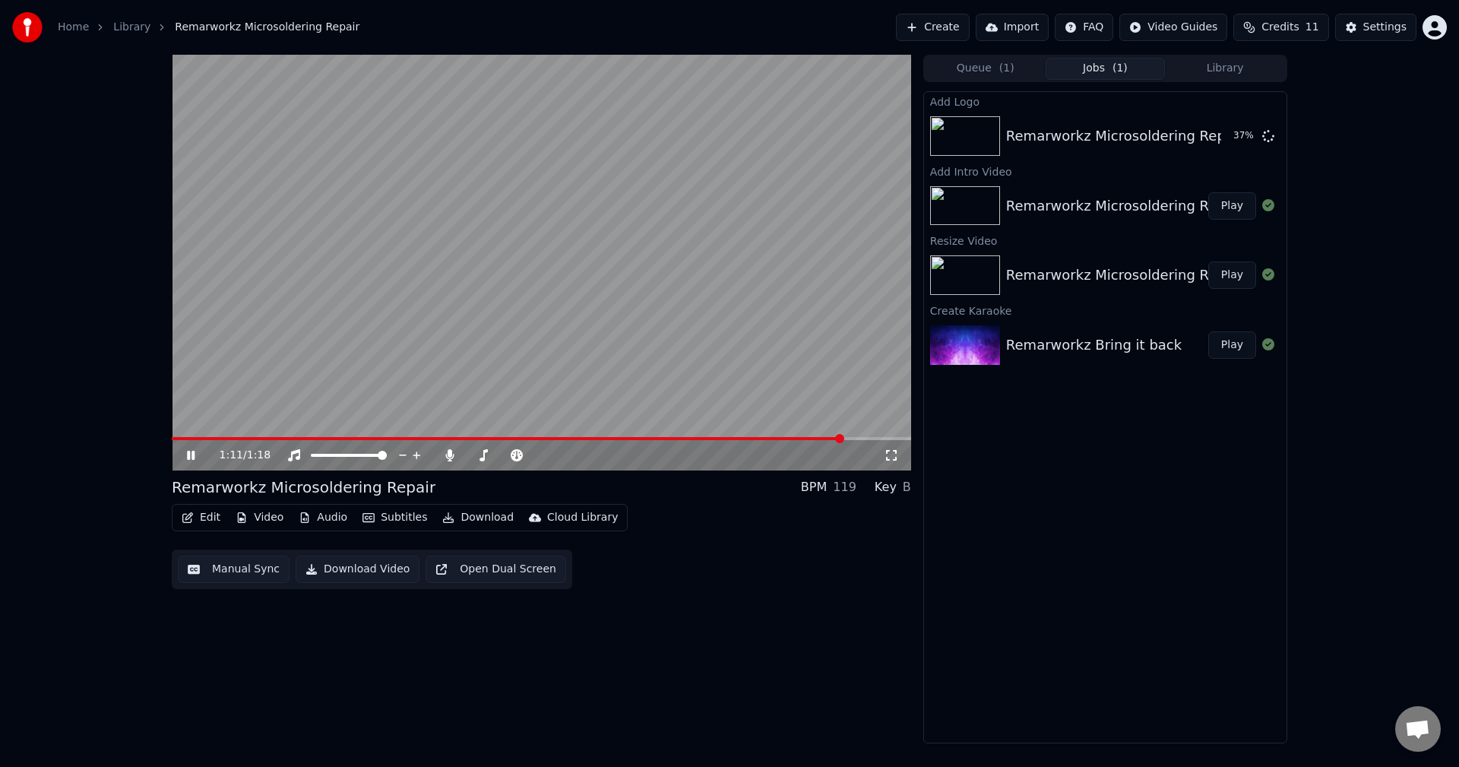
click at [217, 435] on video at bounding box center [541, 263] width 739 height 416
drag, startPoint x: 848, startPoint y: 435, endPoint x: 0, endPoint y: 447, distance: 848.2
click at [0, 447] on div "1:13 / 1:18 Remarworkz Microsoldering Repair BPM 119 Key B Edit Video Audio Sub…" at bounding box center [729, 399] width 1459 height 689
click at [340, 265] on video at bounding box center [541, 263] width 739 height 416
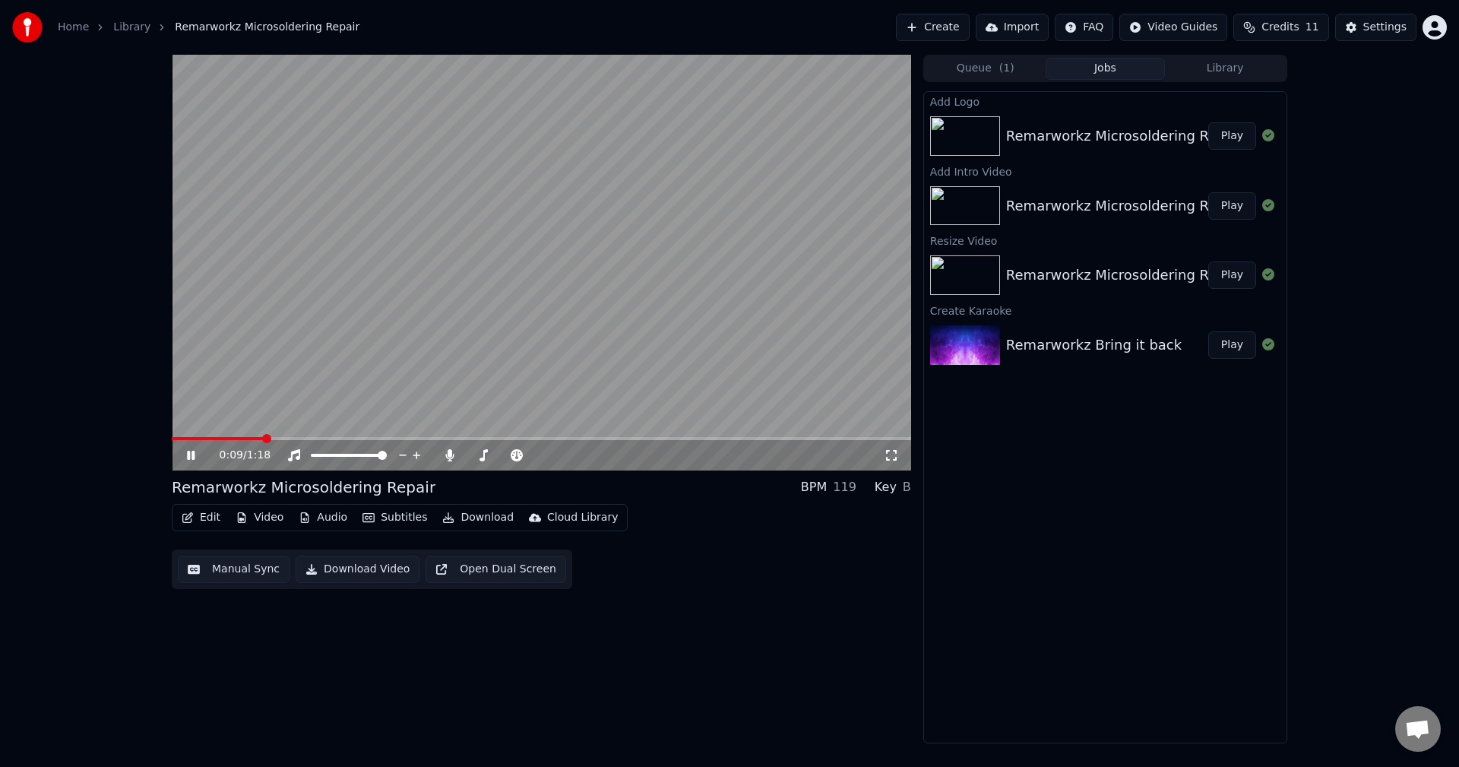
drag, startPoint x: 217, startPoint y: 434, endPoint x: 78, endPoint y: 442, distance: 139.3
click at [78, 442] on div "0:09 / 1:18 Remarworkz Microsoldering Repair BPM 119 Key B Edit Video Audio Sub…" at bounding box center [729, 399] width 1459 height 689
drag, startPoint x: 265, startPoint y: 435, endPoint x: 113, endPoint y: 429, distance: 152.1
click at [113, 429] on div "0:11 / 1:18 Remarworkz Microsoldering Repair BPM 119 Key B Edit Video Audio Sub…" at bounding box center [729, 399] width 1459 height 689
click at [172, 439] on span at bounding box center [176, 438] width 9 height 9
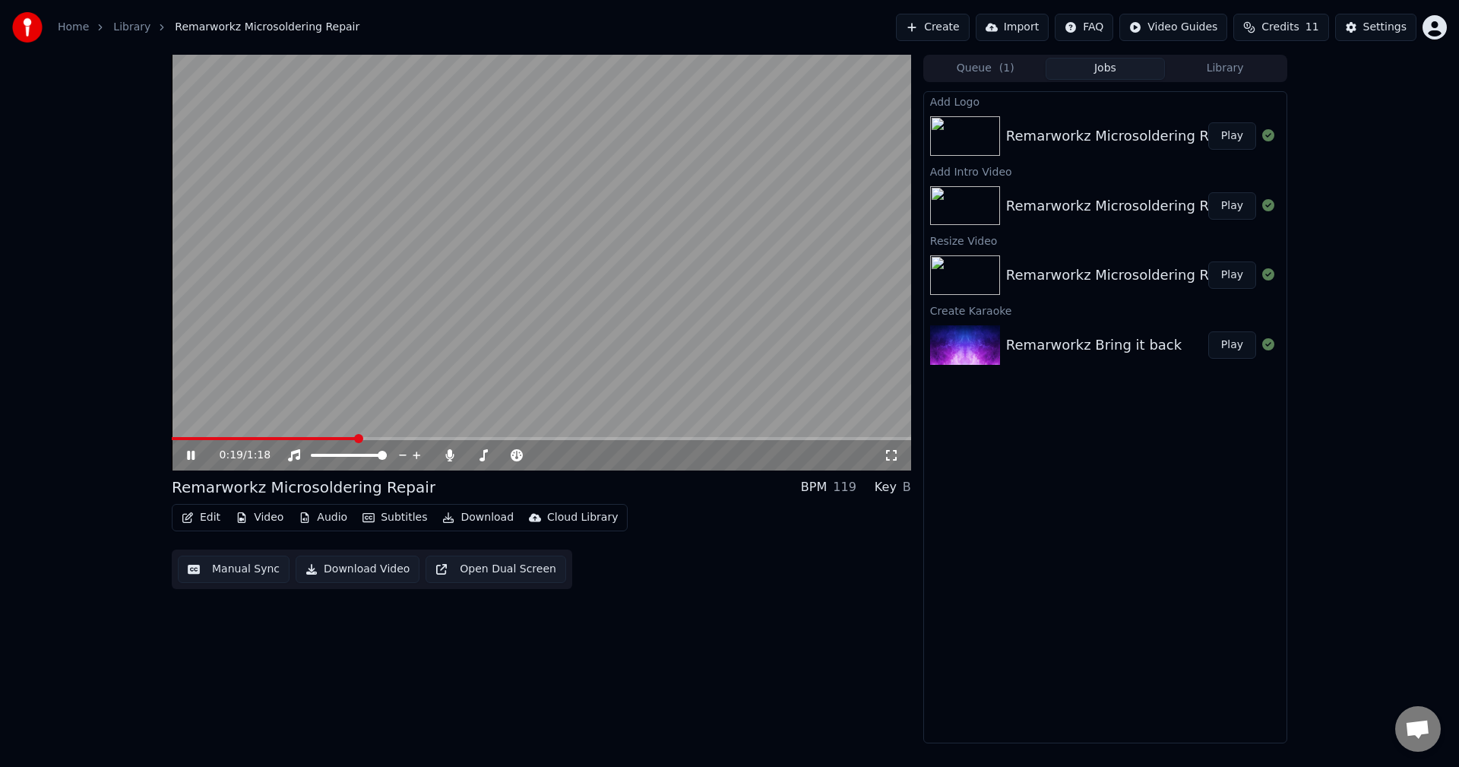
click at [186, 452] on icon at bounding box center [202, 455] width 36 height 12
click at [382, 518] on button "Subtitles" at bounding box center [394, 517] width 77 height 21
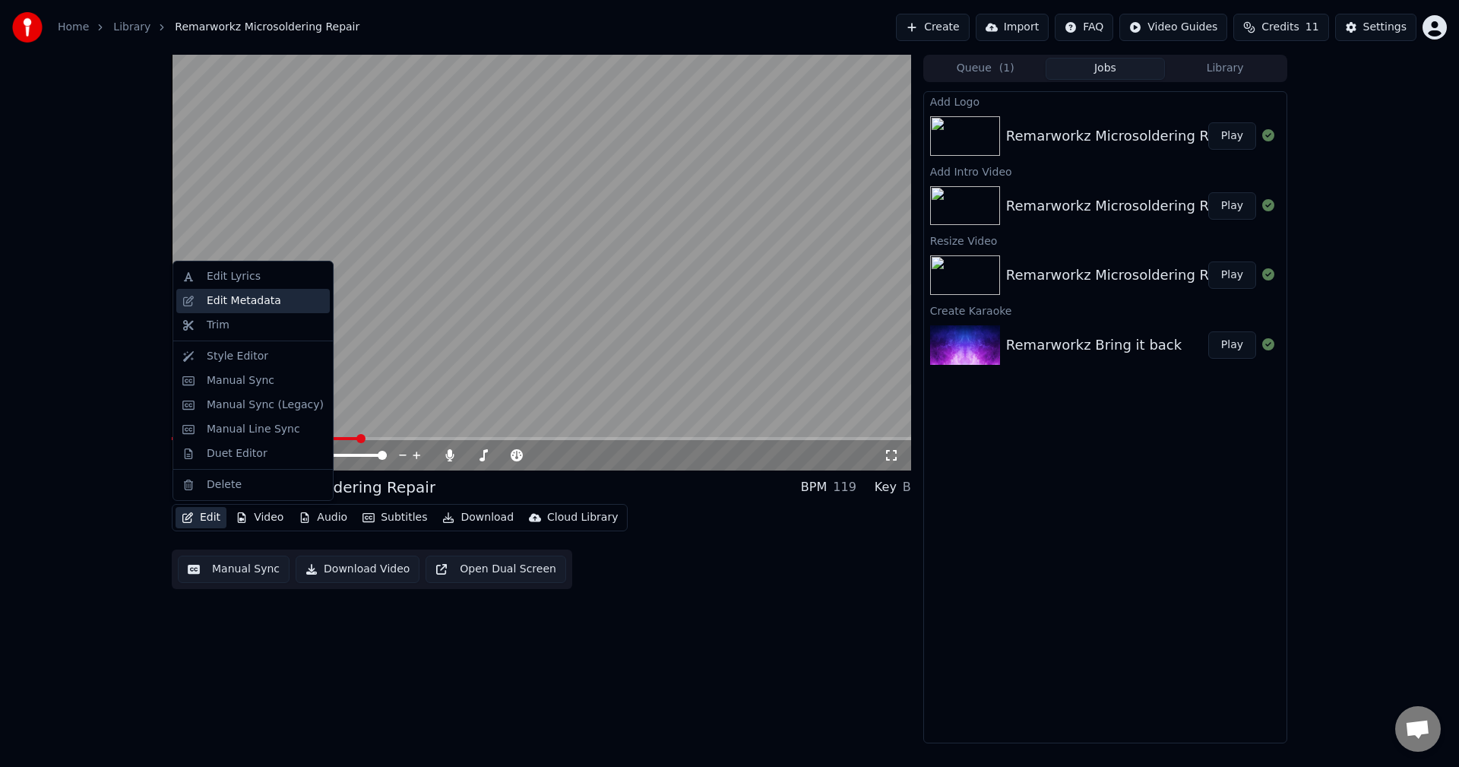
click at [244, 299] on div "Edit Metadata" at bounding box center [244, 300] width 74 height 15
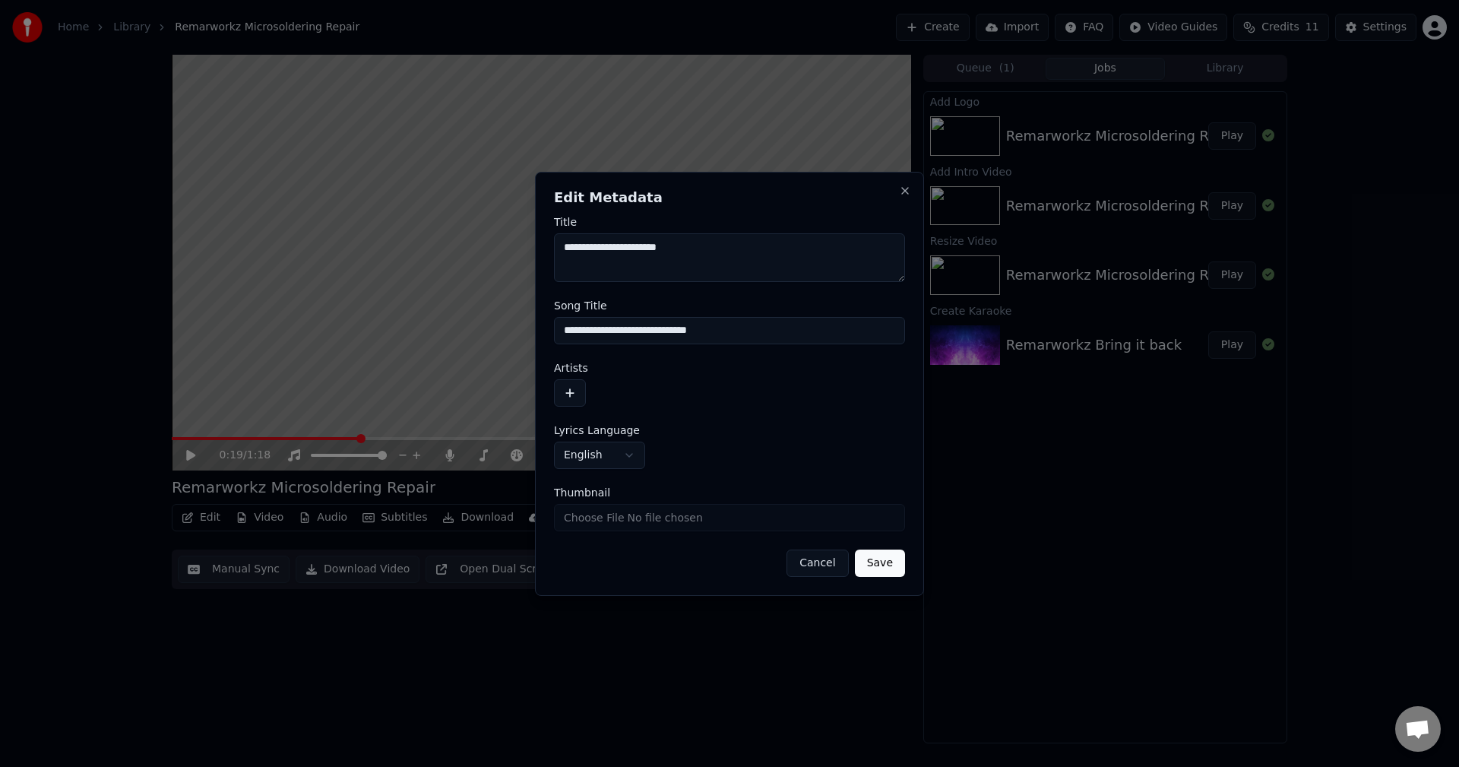
click at [570, 390] on button "button" at bounding box center [570, 392] width 32 height 27
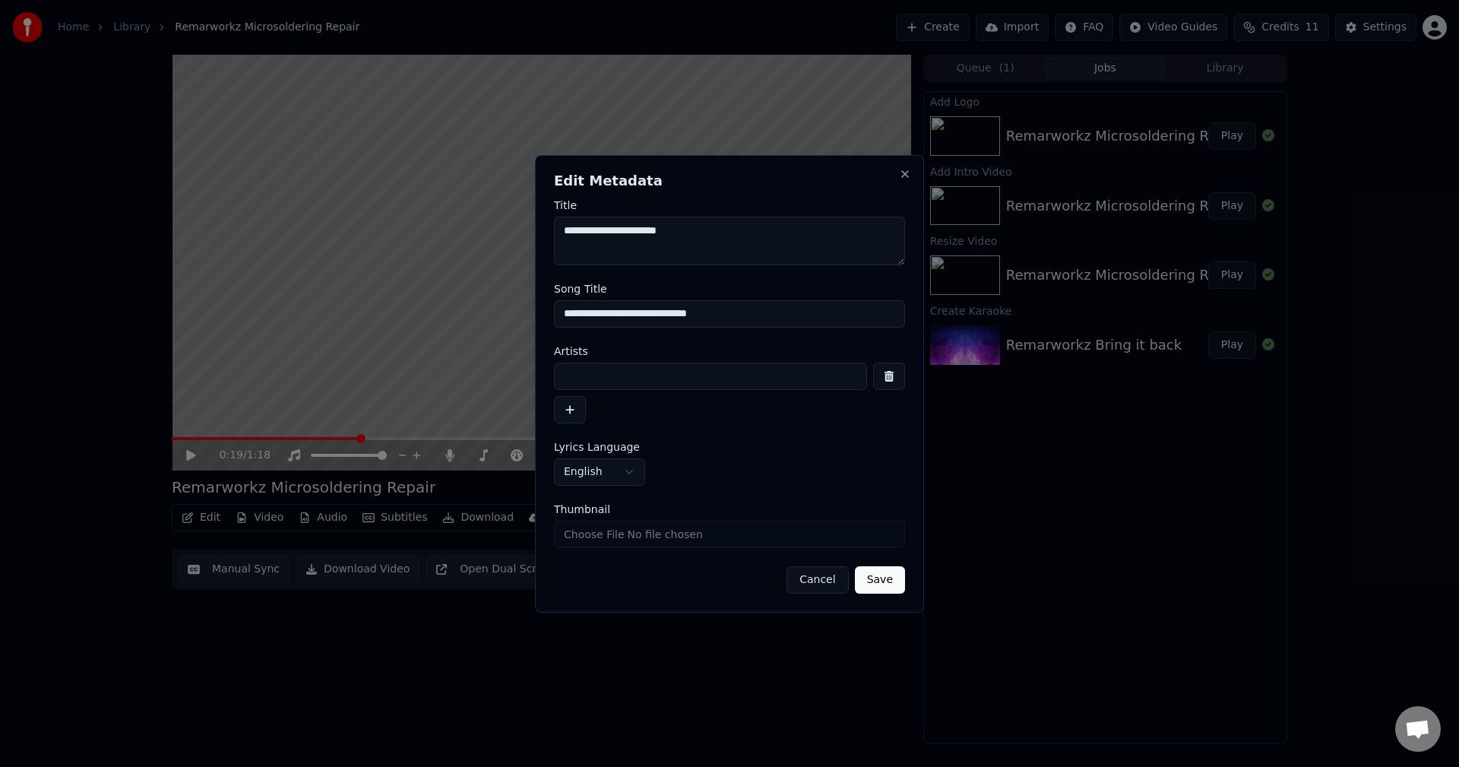
click at [637, 377] on input at bounding box center [710, 376] width 313 height 27
click at [597, 376] on input "**********" at bounding box center [710, 376] width 313 height 27
type input "**********"
click at [580, 537] on input "Thumbnail" at bounding box center [729, 534] width 351 height 27
type input "**********"
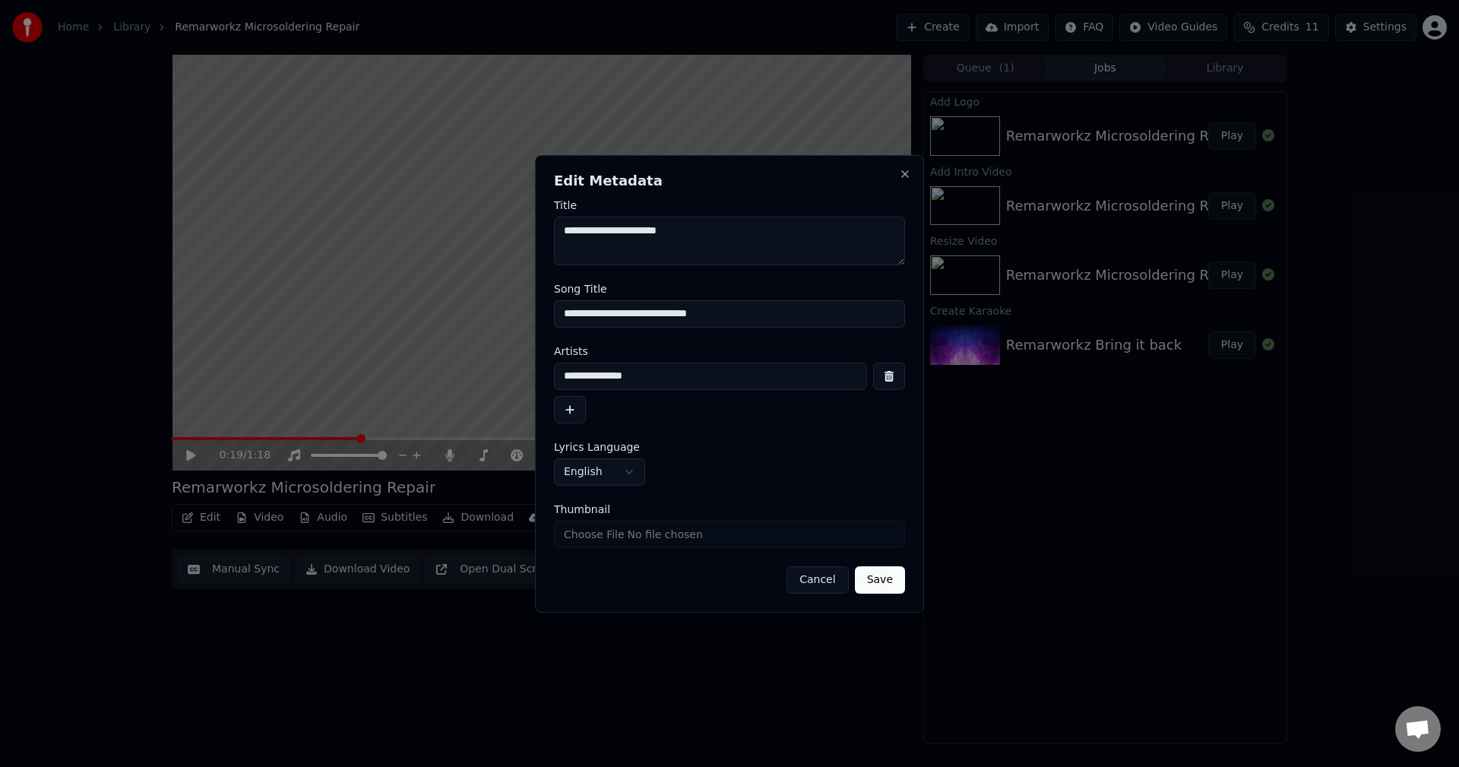
click at [882, 588] on button "Save" at bounding box center [880, 579] width 50 height 27
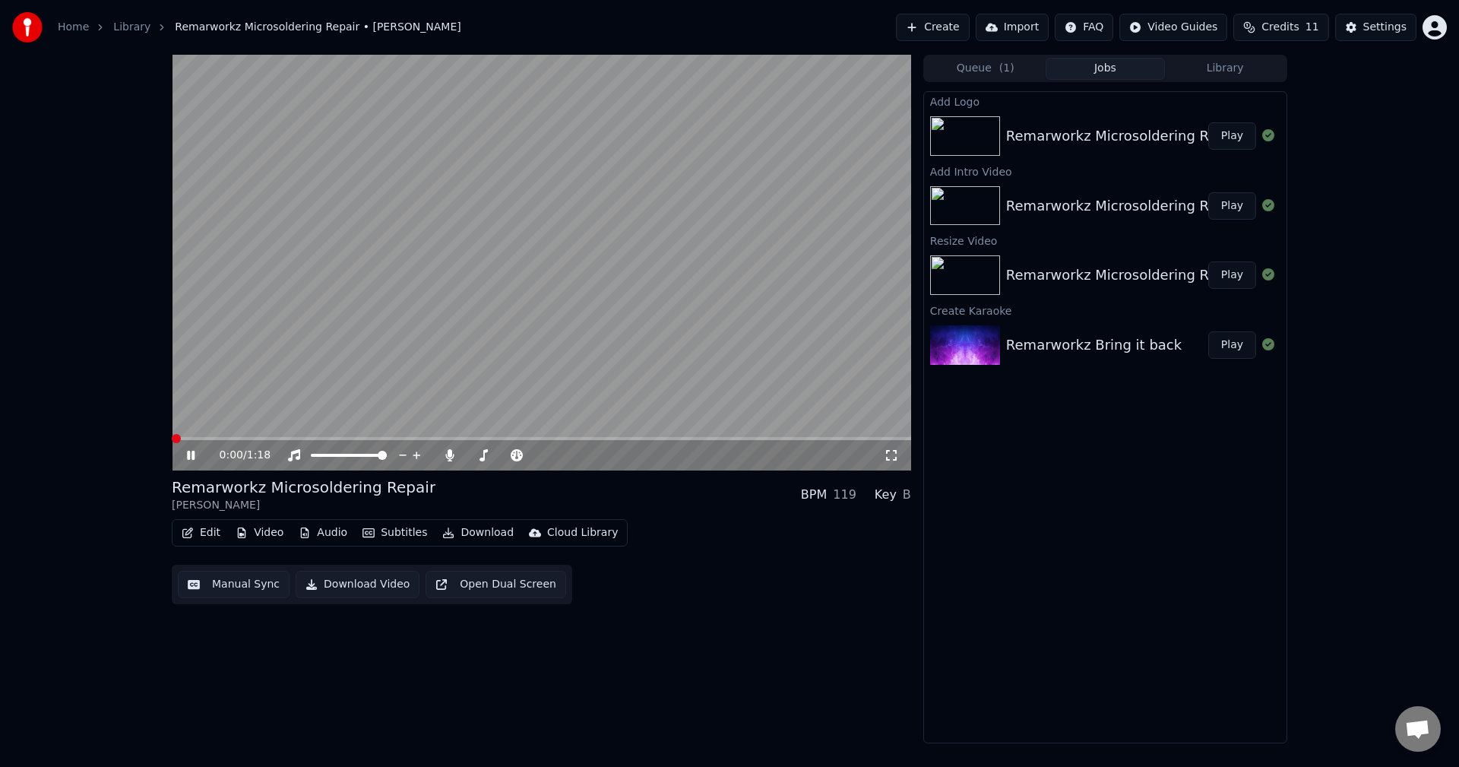
click at [172, 437] on span at bounding box center [172, 438] width 0 height 3
click at [475, 453] on div at bounding box center [519, 455] width 122 height 15
click at [474, 454] on span at bounding box center [471, 455] width 8 height 3
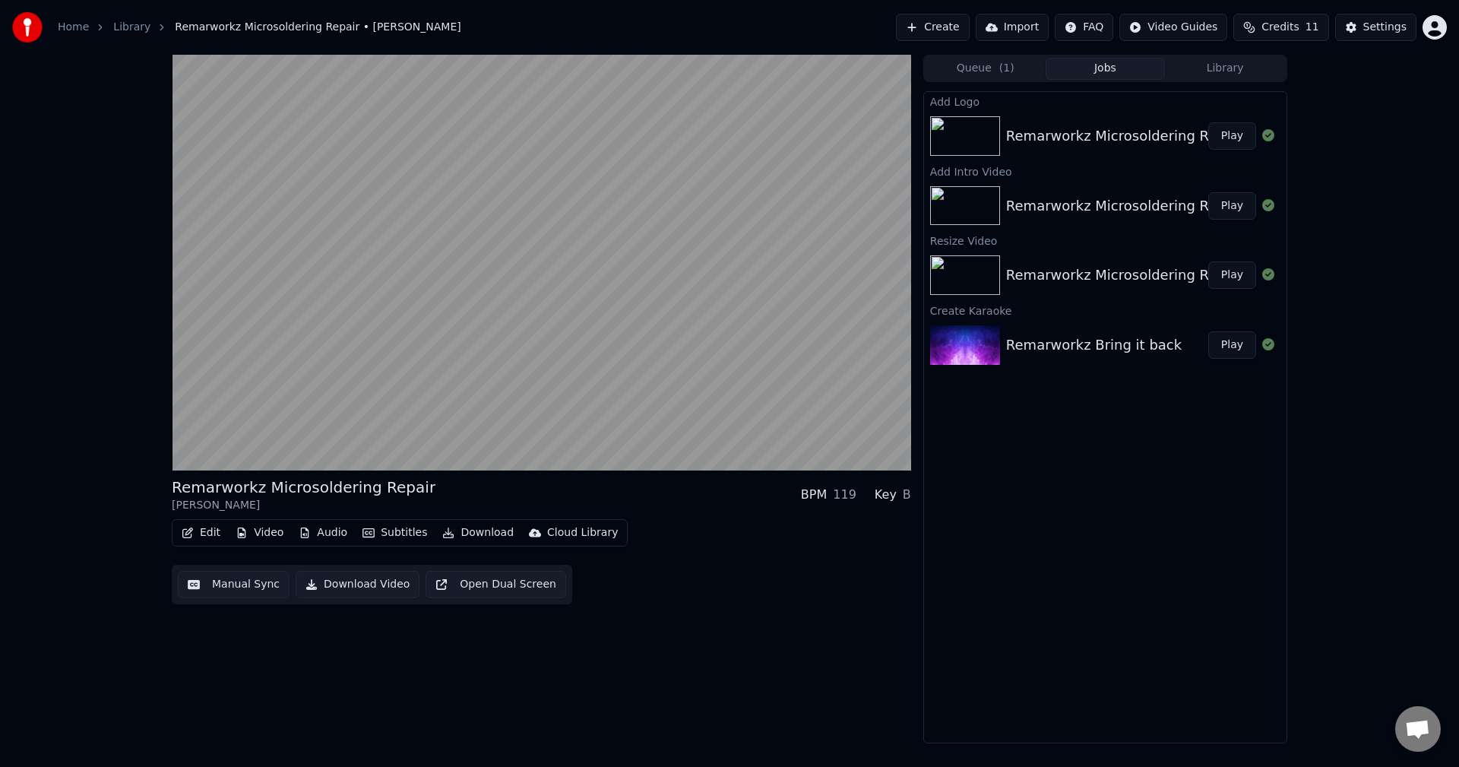
click at [331, 586] on button "Download Video" at bounding box center [358, 584] width 124 height 27
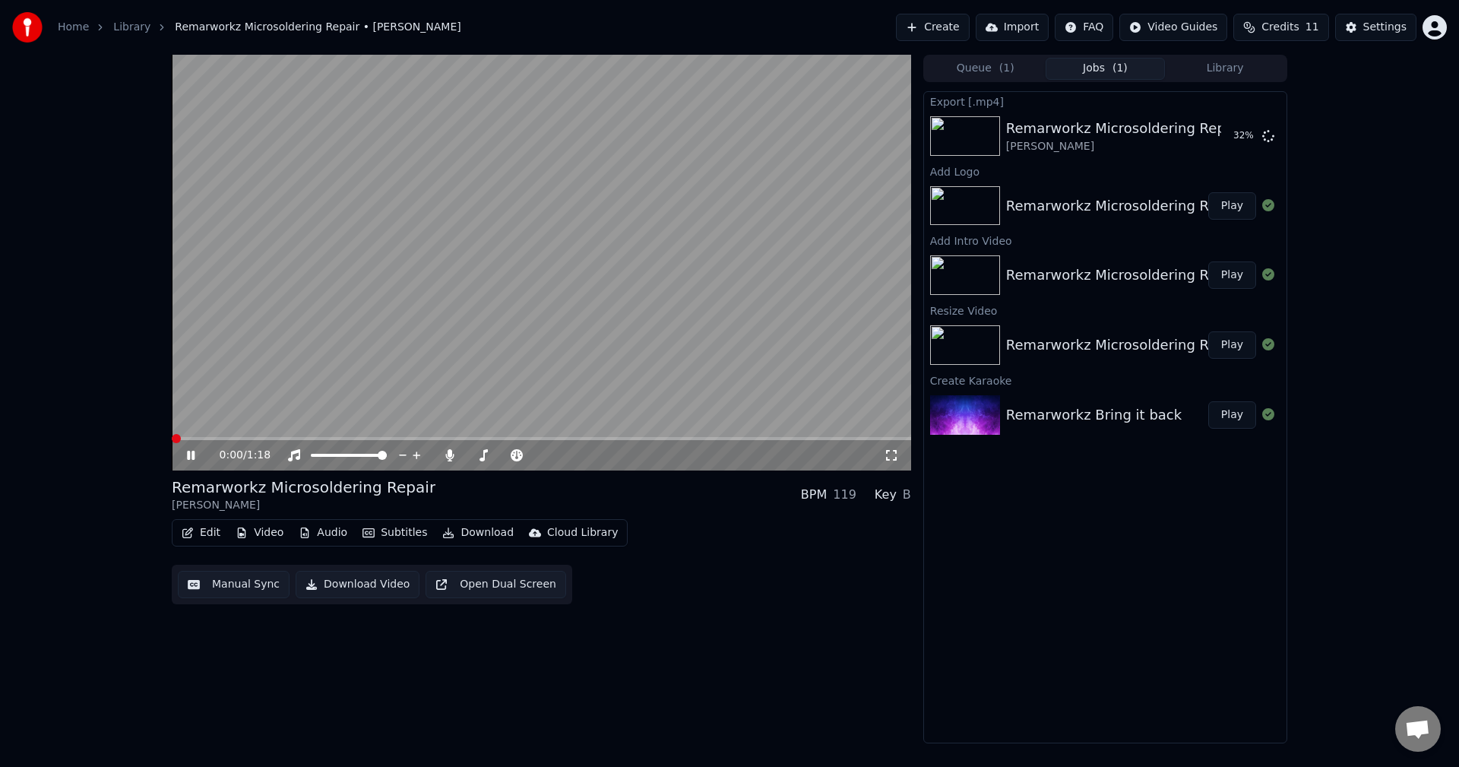
click at [172, 440] on span at bounding box center [172, 438] width 0 height 3
click at [896, 457] on icon at bounding box center [891, 455] width 15 height 12
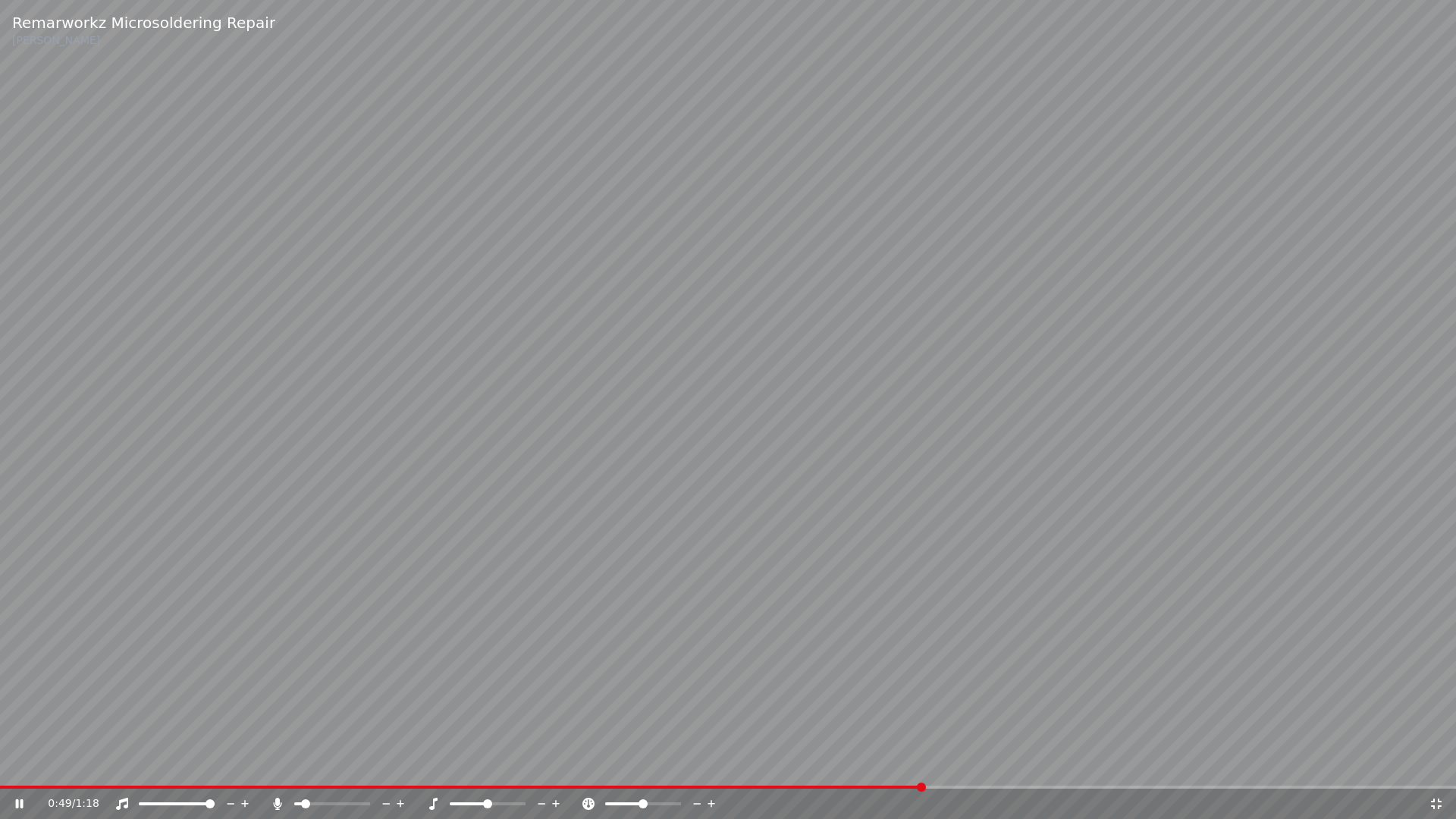
click at [558, 764] on icon at bounding box center [556, 803] width 14 height 15
click at [543, 764] on icon at bounding box center [542, 803] width 14 height 15
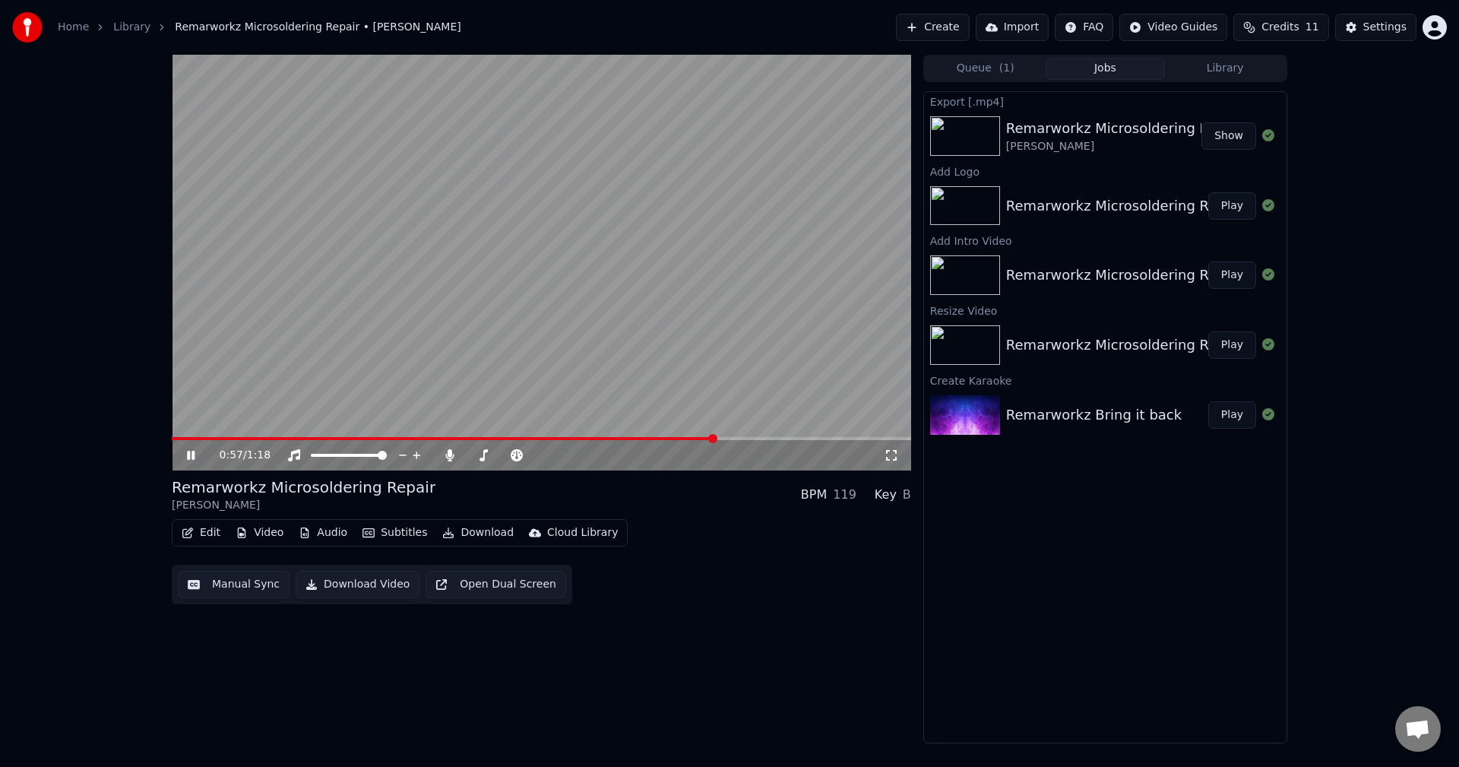
click at [700, 227] on video at bounding box center [541, 263] width 739 height 416
click at [1231, 137] on button "Show" at bounding box center [1229, 135] width 55 height 27
